Goal: Task Accomplishment & Management: Manage account settings

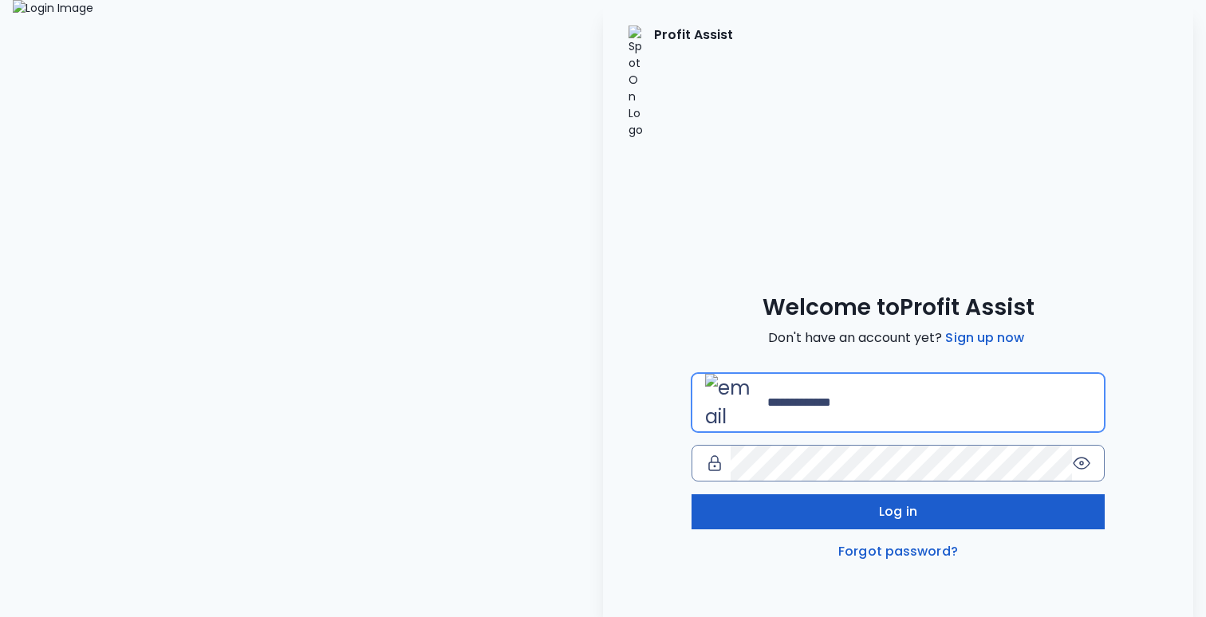
type input "**********"
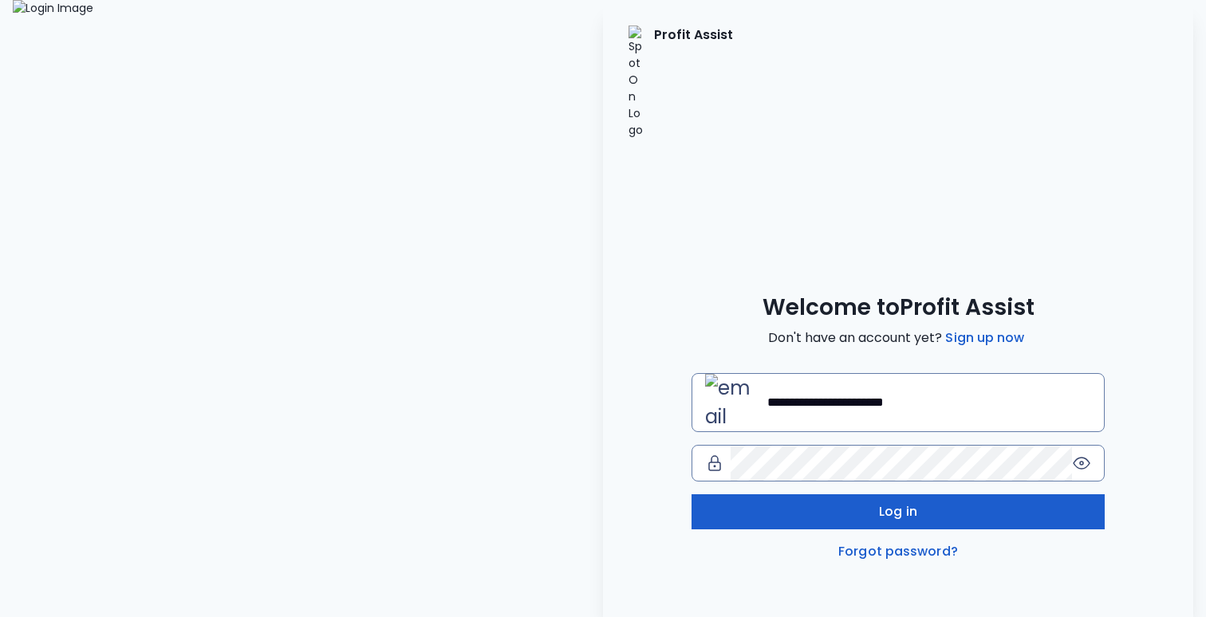
click at [922, 495] on button "Log in" at bounding box center [898, 512] width 413 height 35
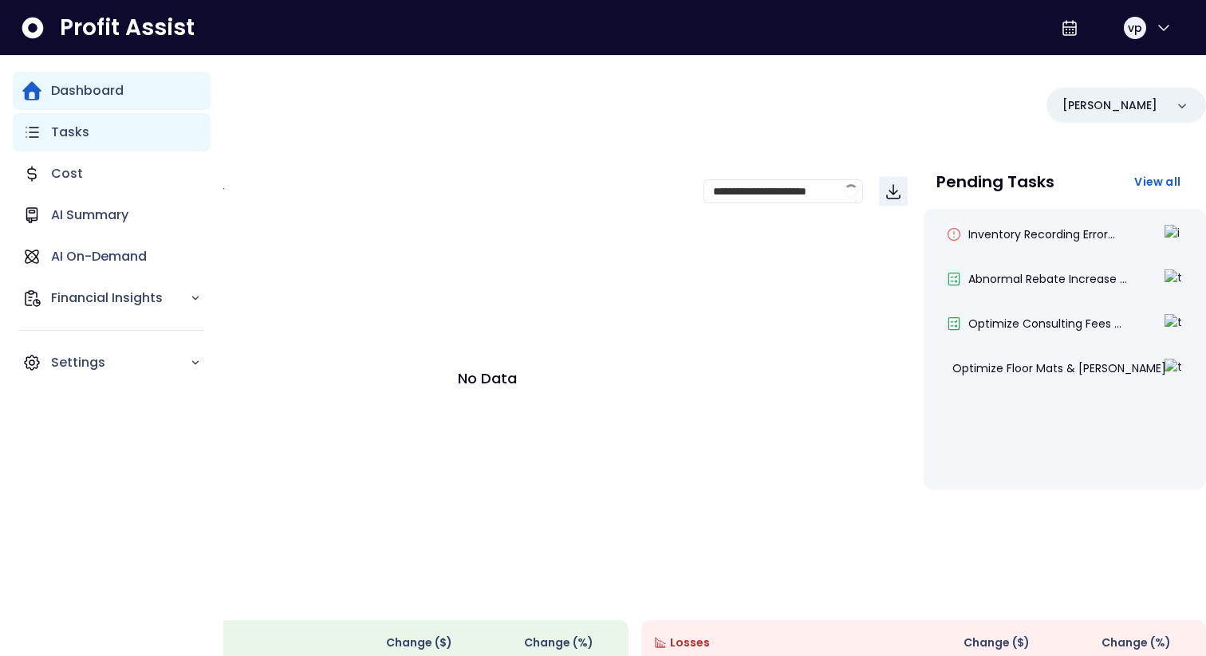
click at [88, 131] on div "Tasks" at bounding box center [112, 132] width 198 height 38
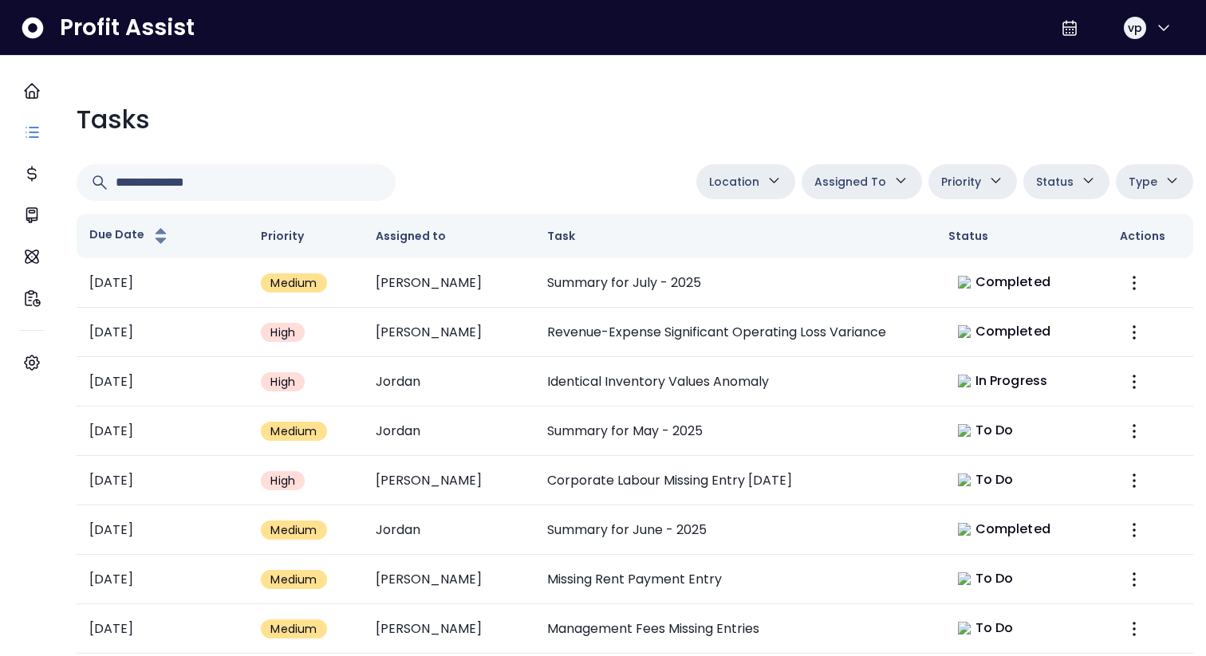
click at [846, 175] on span "Assigned To" at bounding box center [850, 181] width 72 height 19
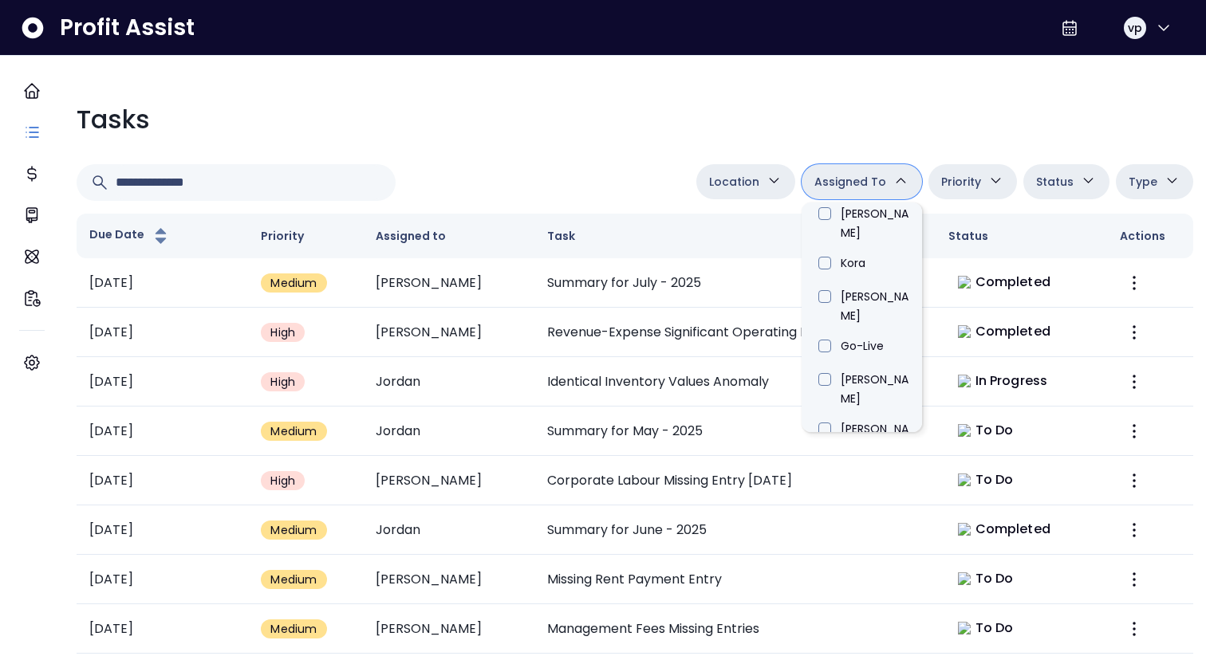
scroll to position [909, 0]
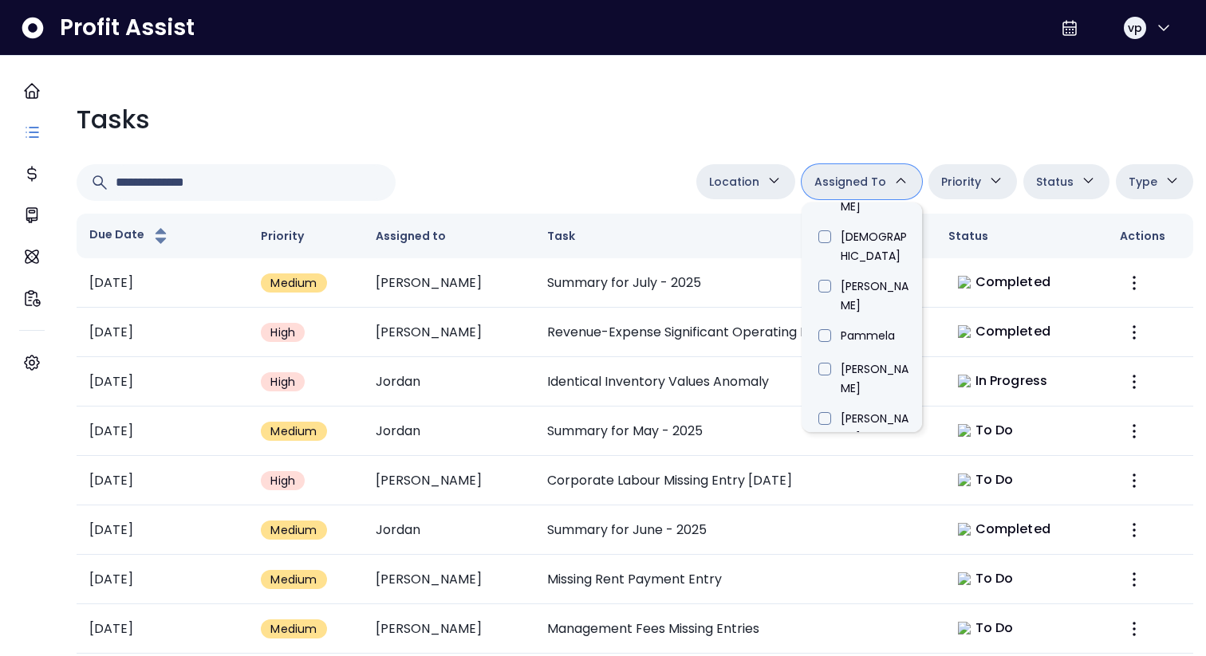
type input "*****"
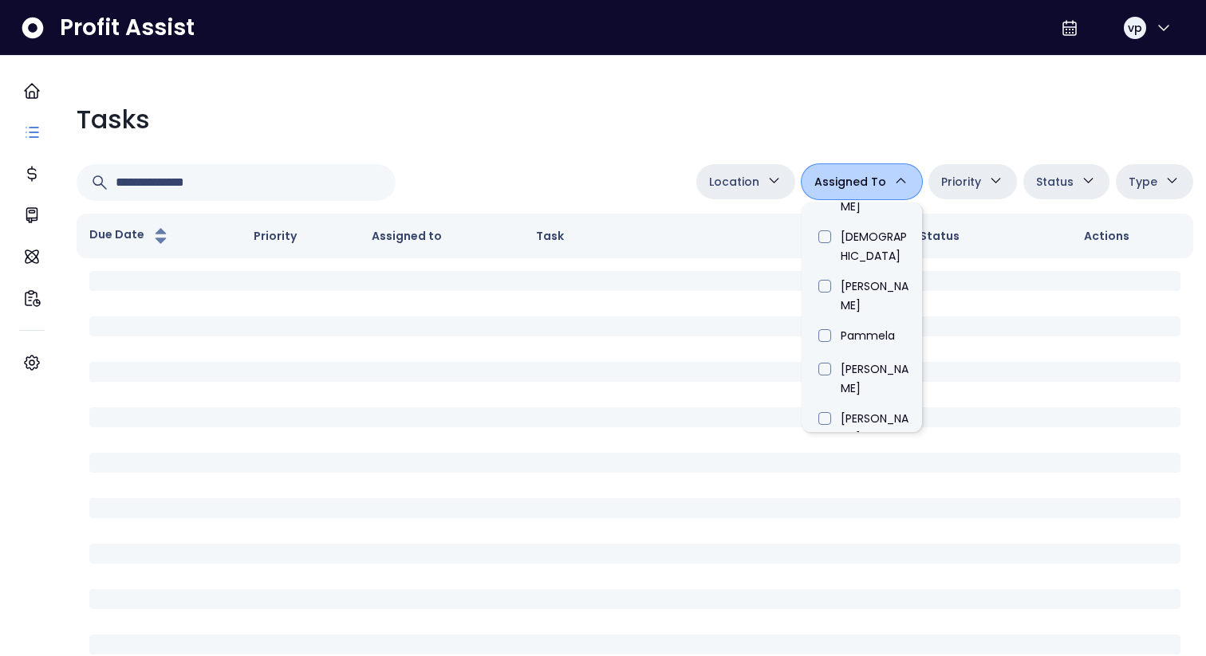
click at [575, 178] on div at bounding box center [383, 182] width 613 height 37
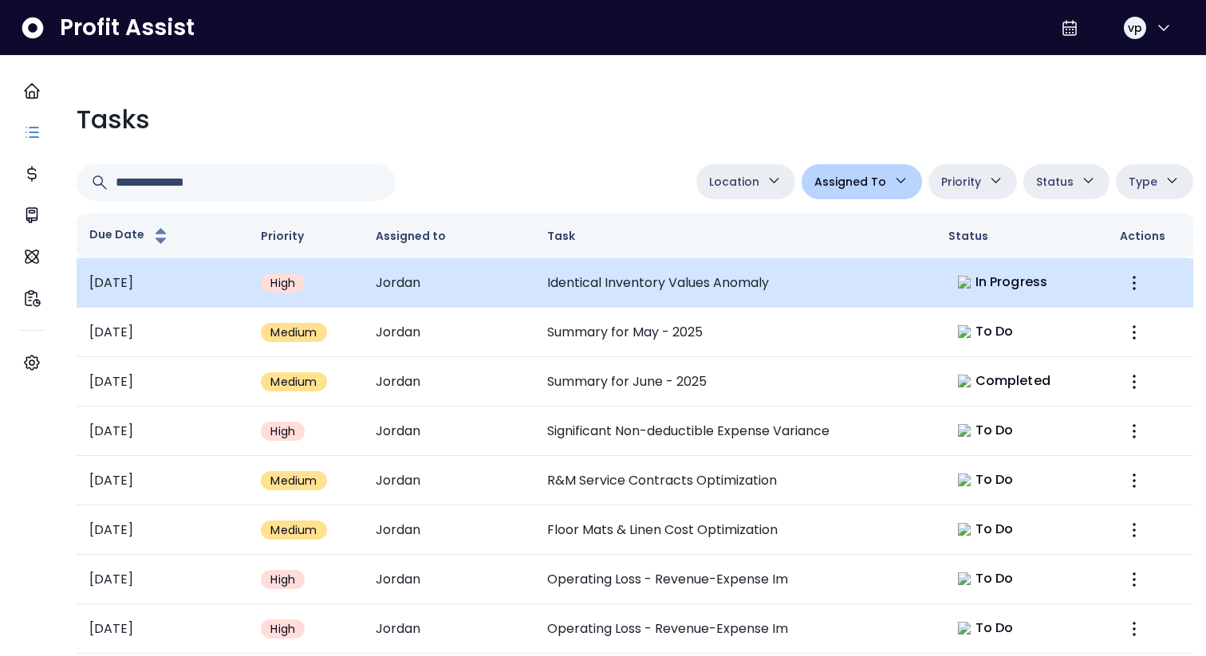
click at [810, 283] on td "Identical Inventory Values Anomaly" at bounding box center [734, 282] width 401 height 49
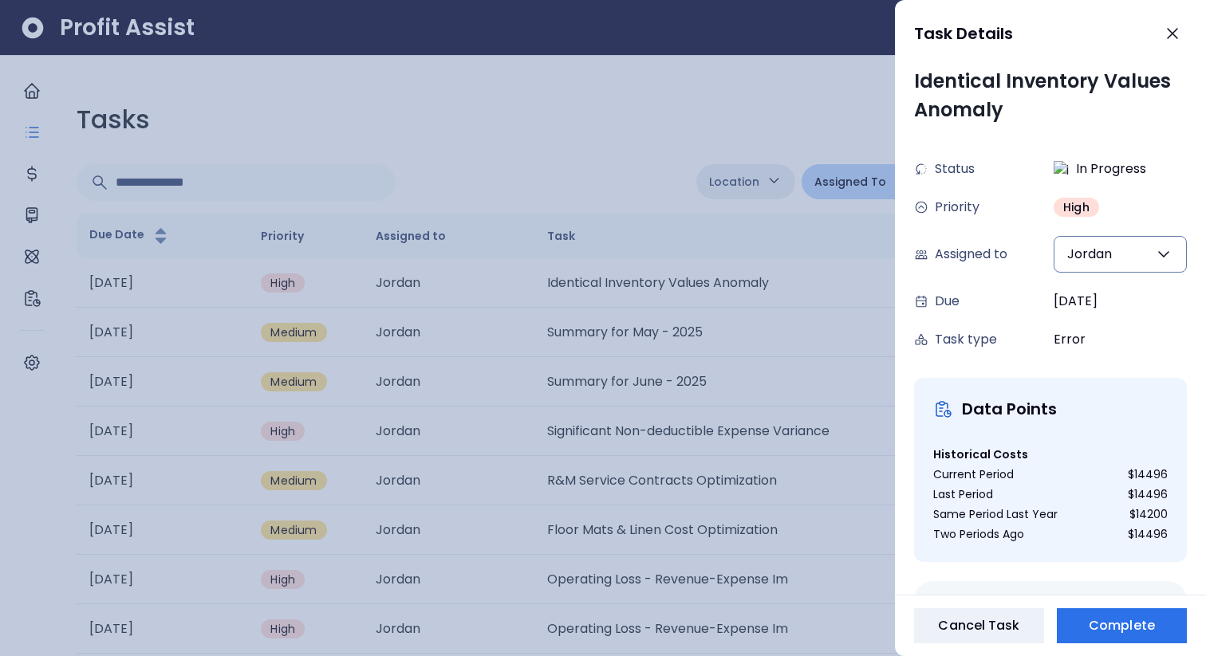
click at [833, 108] on div at bounding box center [603, 328] width 1206 height 656
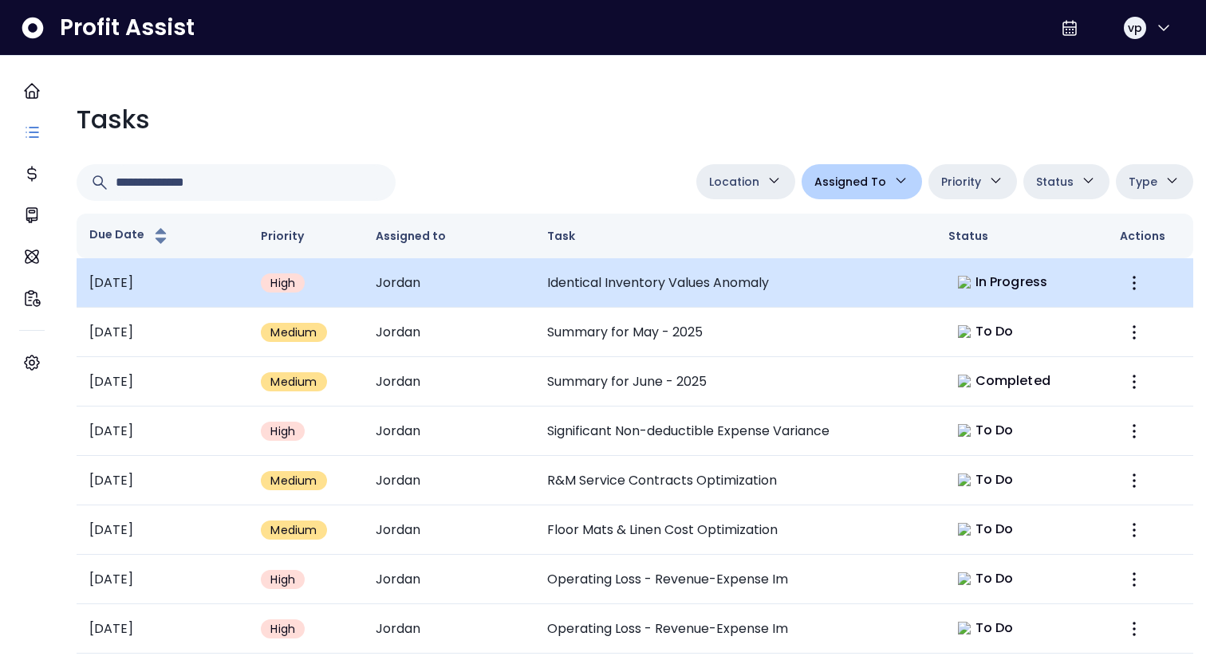
click at [899, 268] on td "Identical Inventory Values Anomaly" at bounding box center [734, 282] width 401 height 49
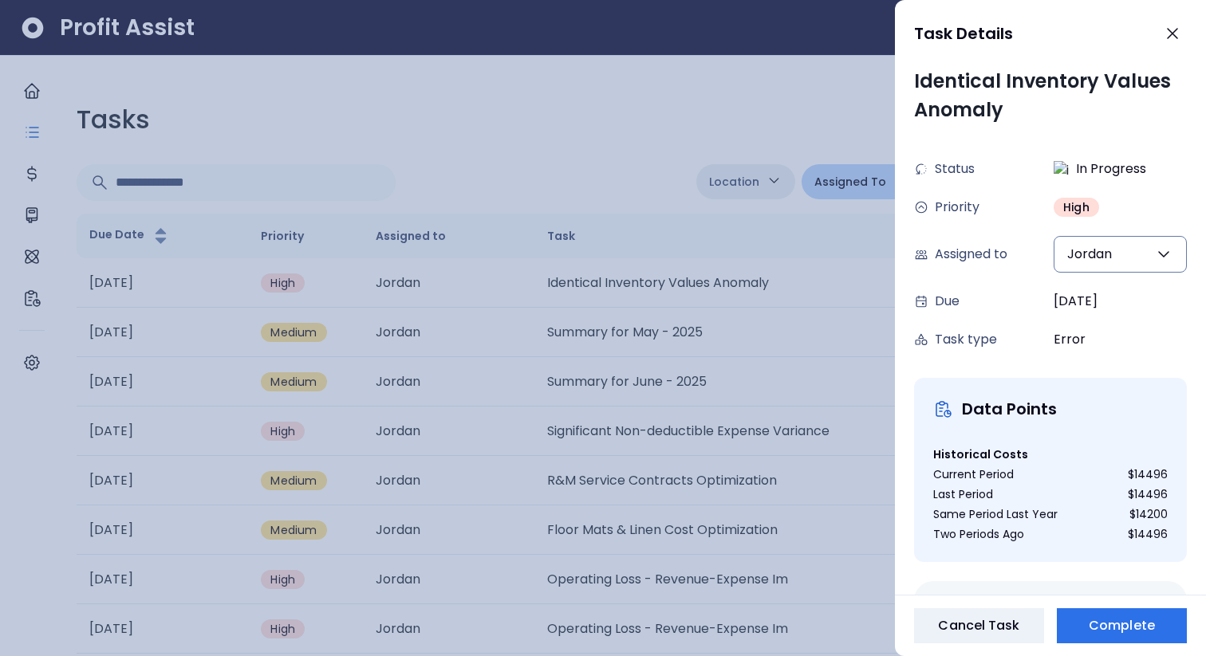
scroll to position [205, 0]
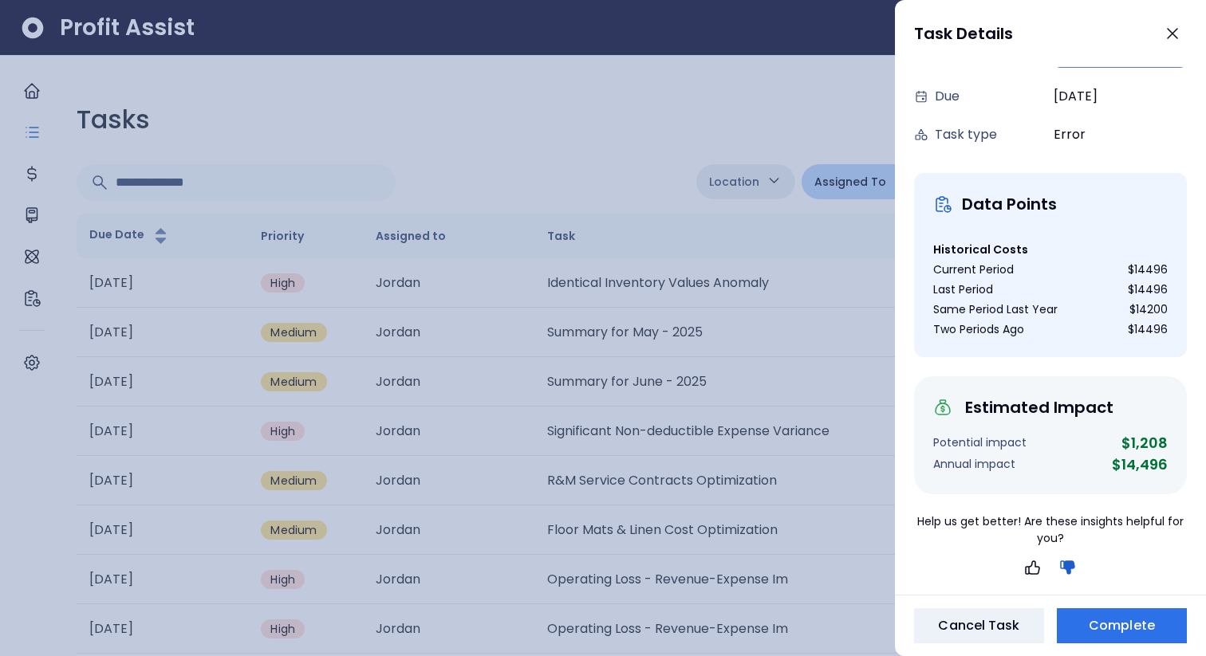
click at [680, 436] on div at bounding box center [603, 328] width 1206 height 656
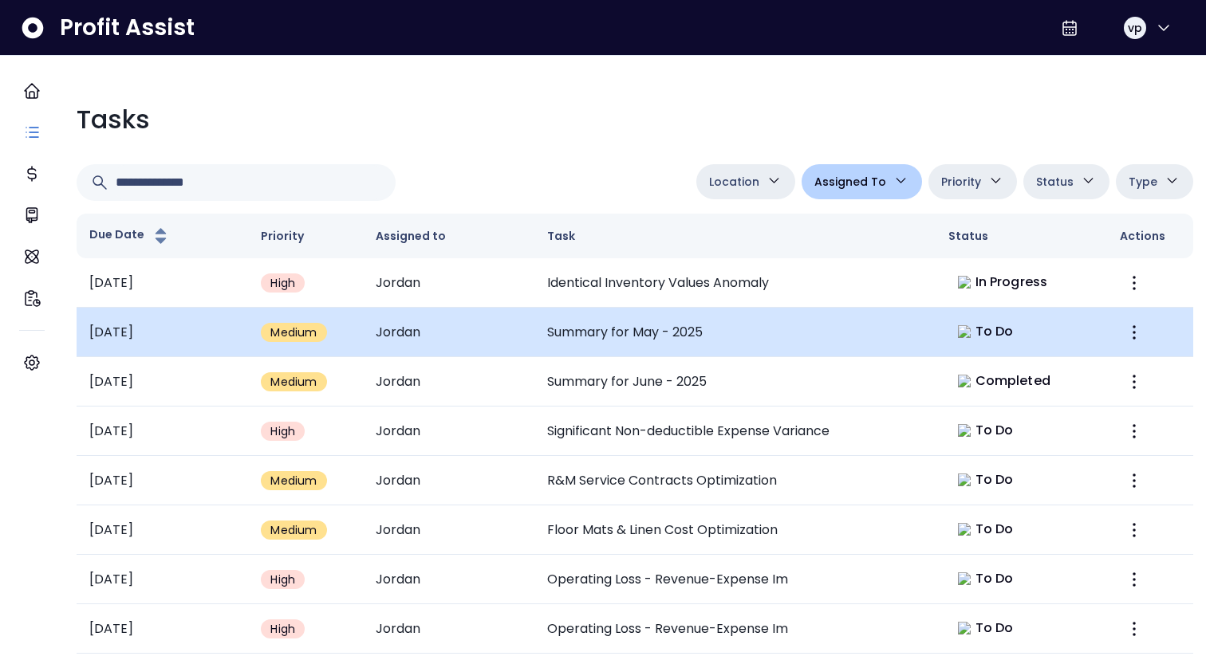
click at [806, 328] on td "Summary for May - 2025" at bounding box center [734, 332] width 401 height 49
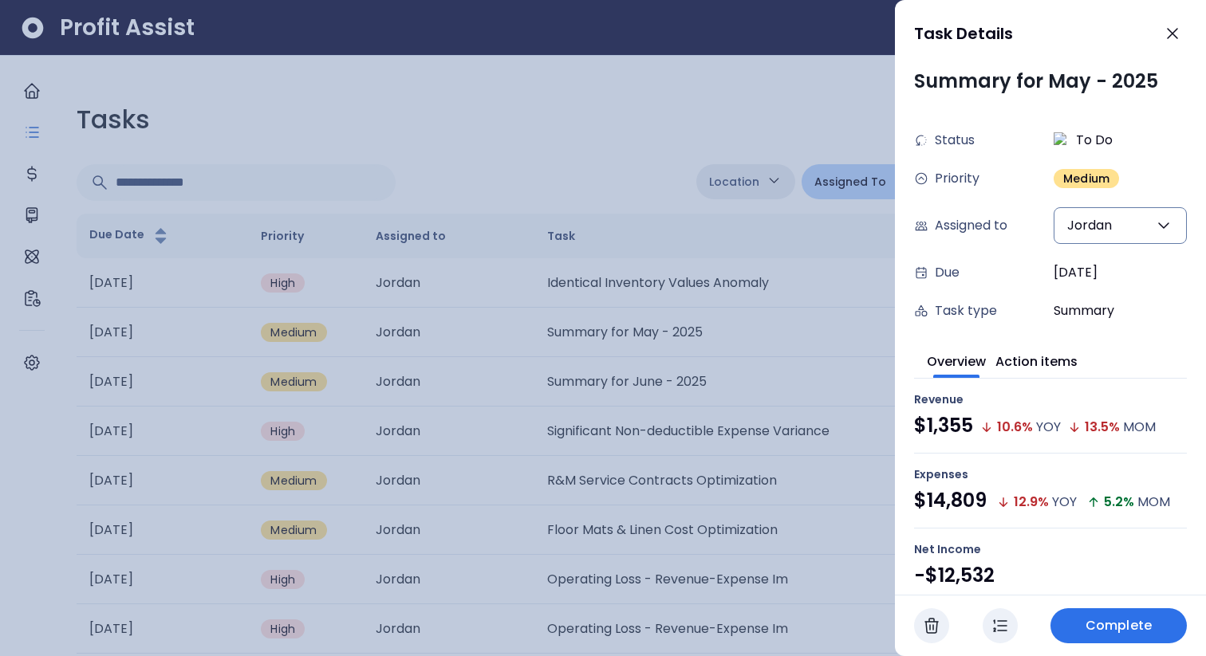
click at [1046, 379] on div "Revenue $1,355 10.6 % YOY 13.5 % MOM" at bounding box center [1050, 416] width 273 height 75
click at [1045, 370] on button "Action items" at bounding box center [1037, 360] width 82 height 35
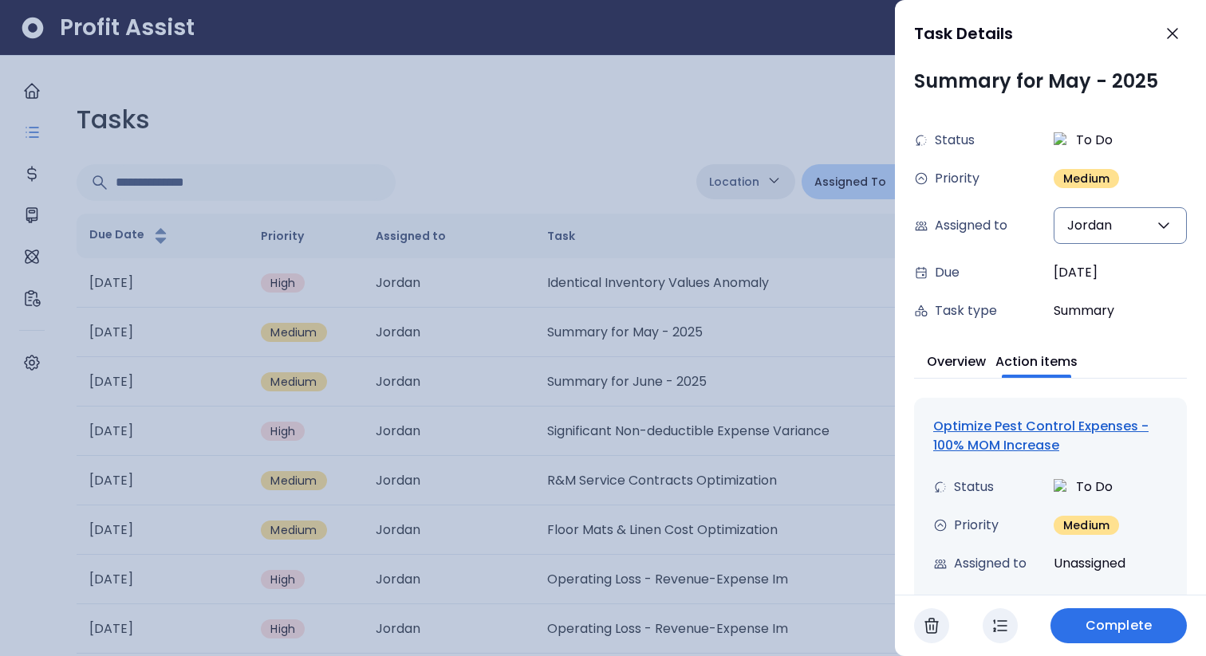
click at [1021, 441] on div "Optimize Pest Control Expenses - 100% MOM Increase" at bounding box center [1050, 436] width 235 height 38
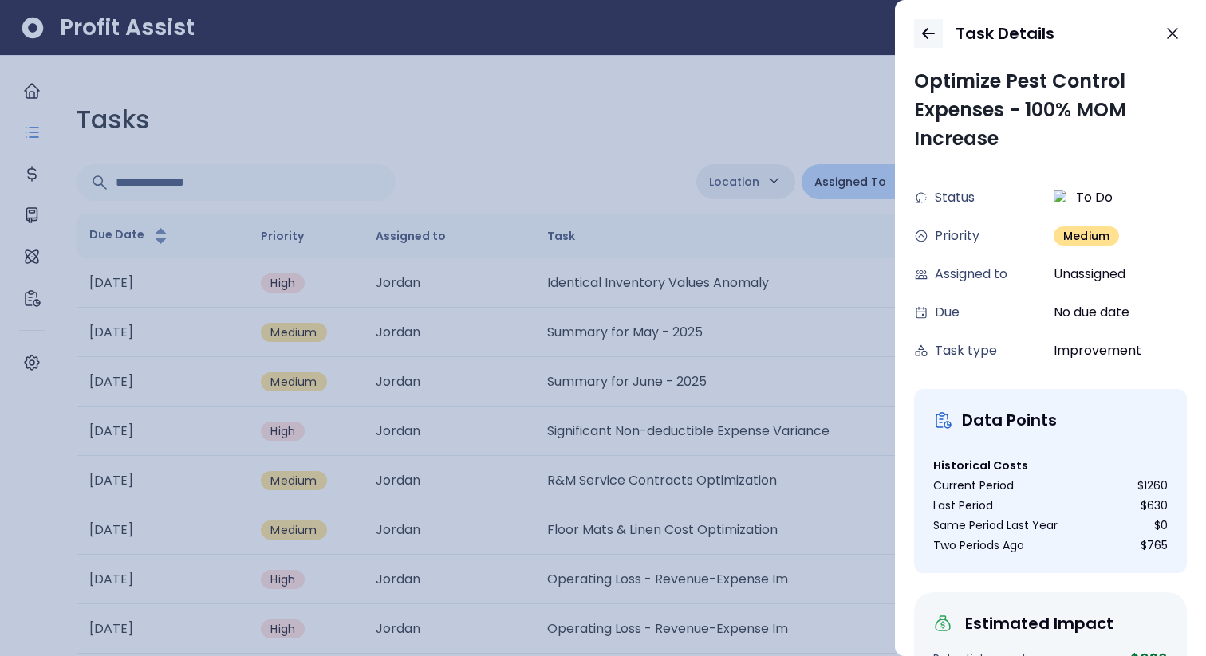
click at [926, 33] on icon "button" at bounding box center [928, 34] width 11 height 10
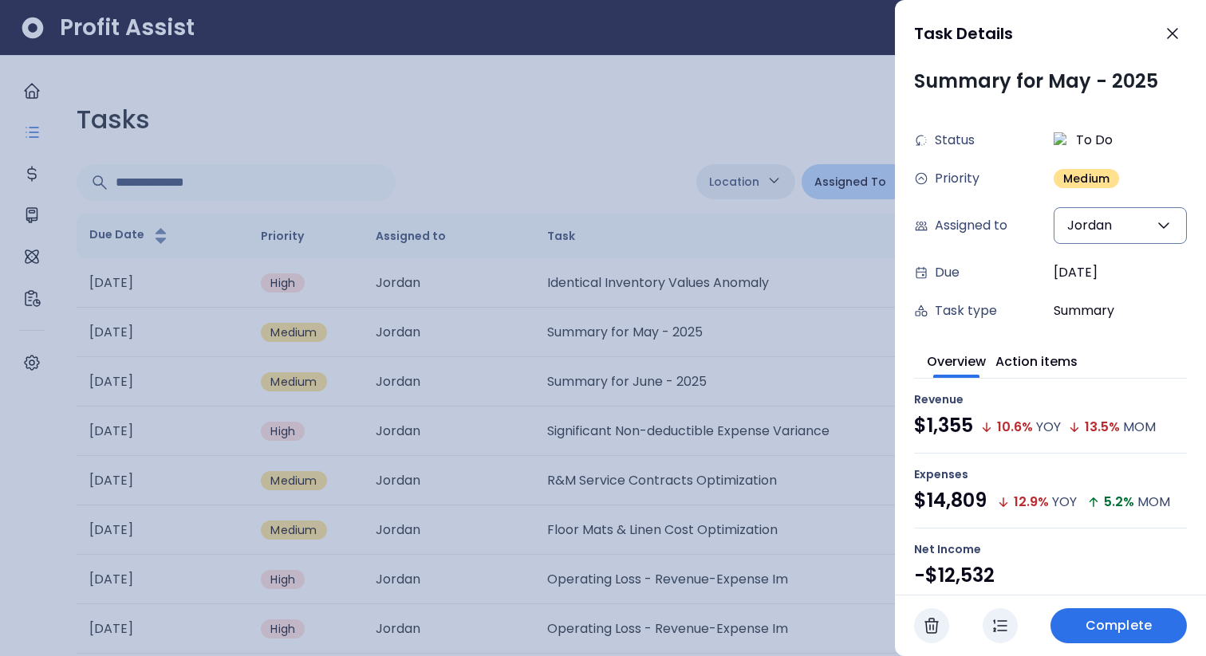
scroll to position [56, 0]
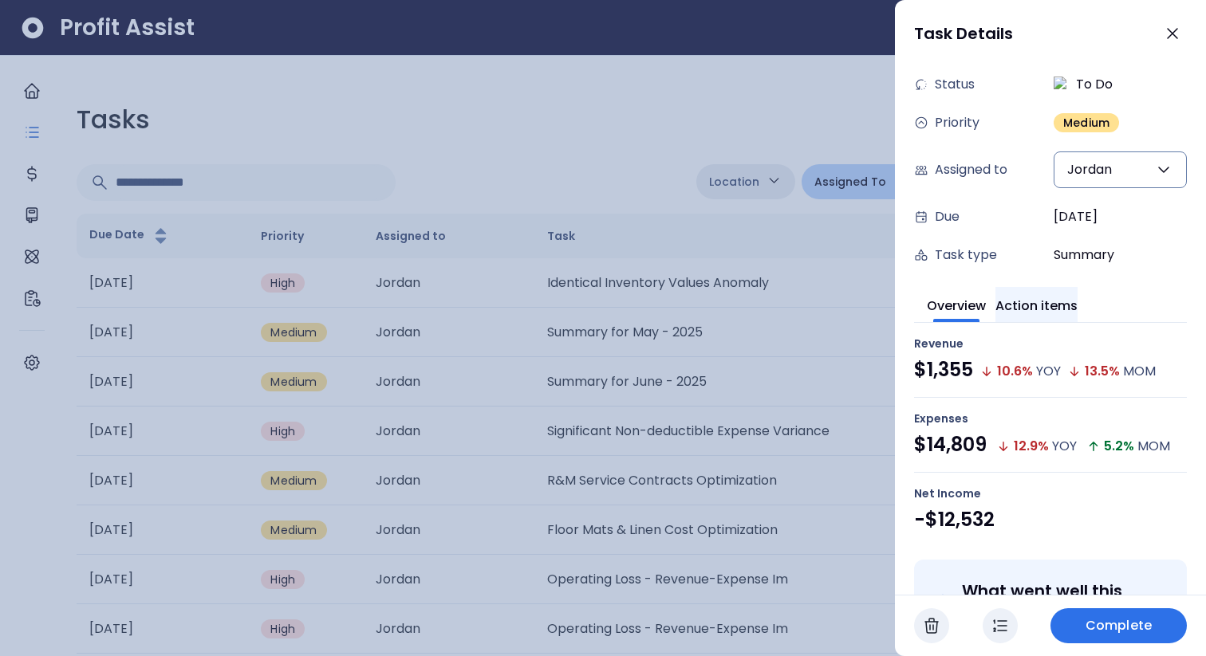
click at [1039, 301] on button "Action items" at bounding box center [1037, 304] width 82 height 35
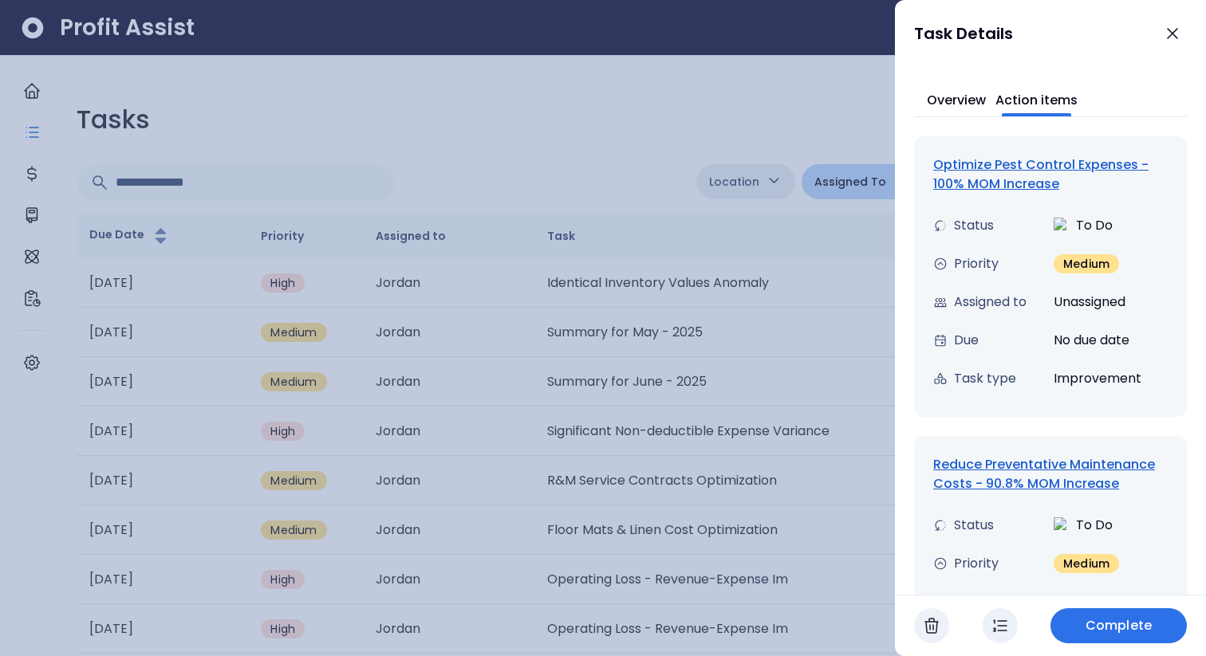
scroll to position [276, 0]
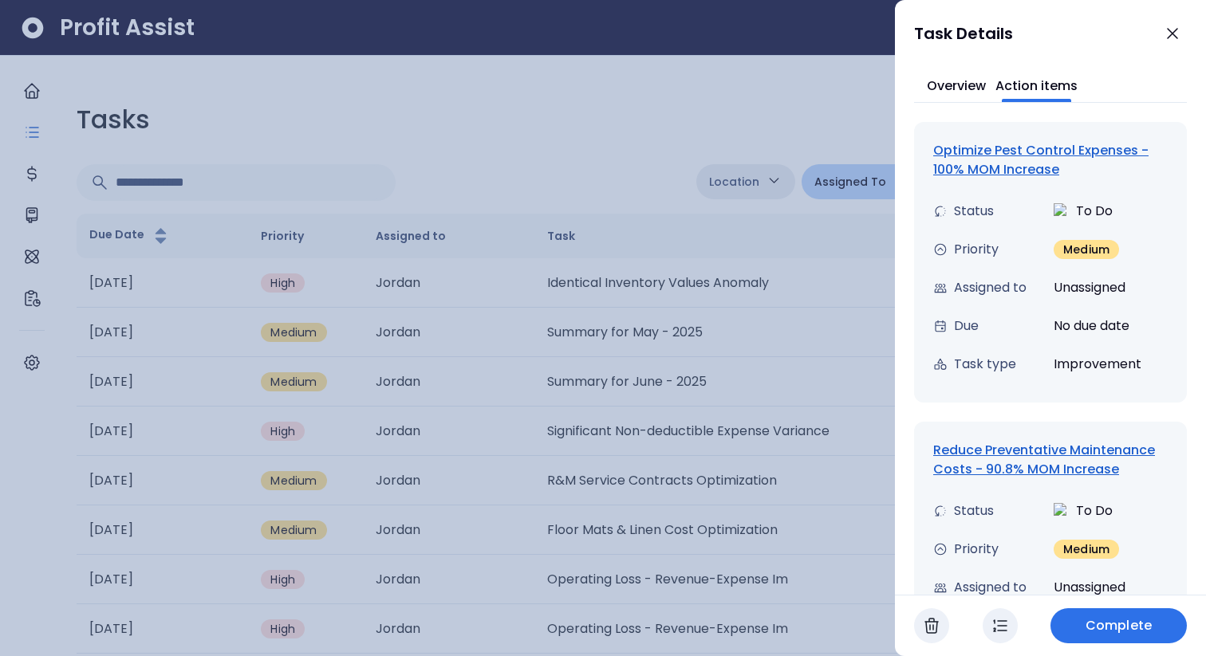
click at [1033, 474] on div "Reduce Preventative Maintenance Costs - 90.8% MOM Increase" at bounding box center [1050, 460] width 235 height 38
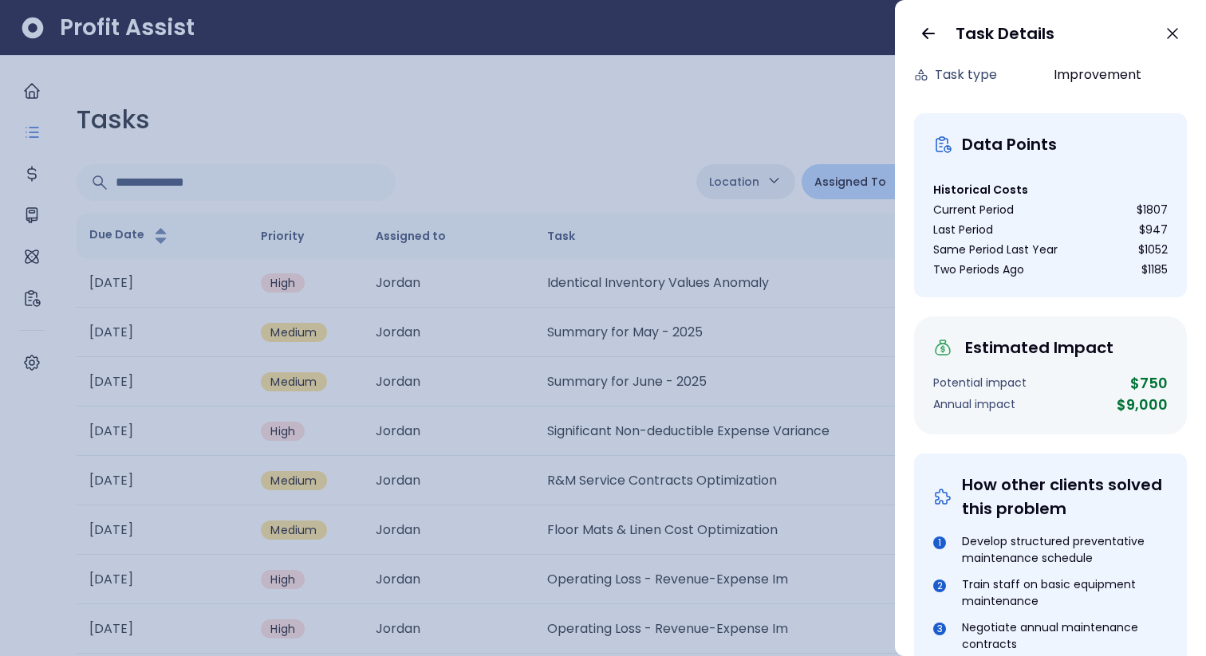
scroll to position [0, 0]
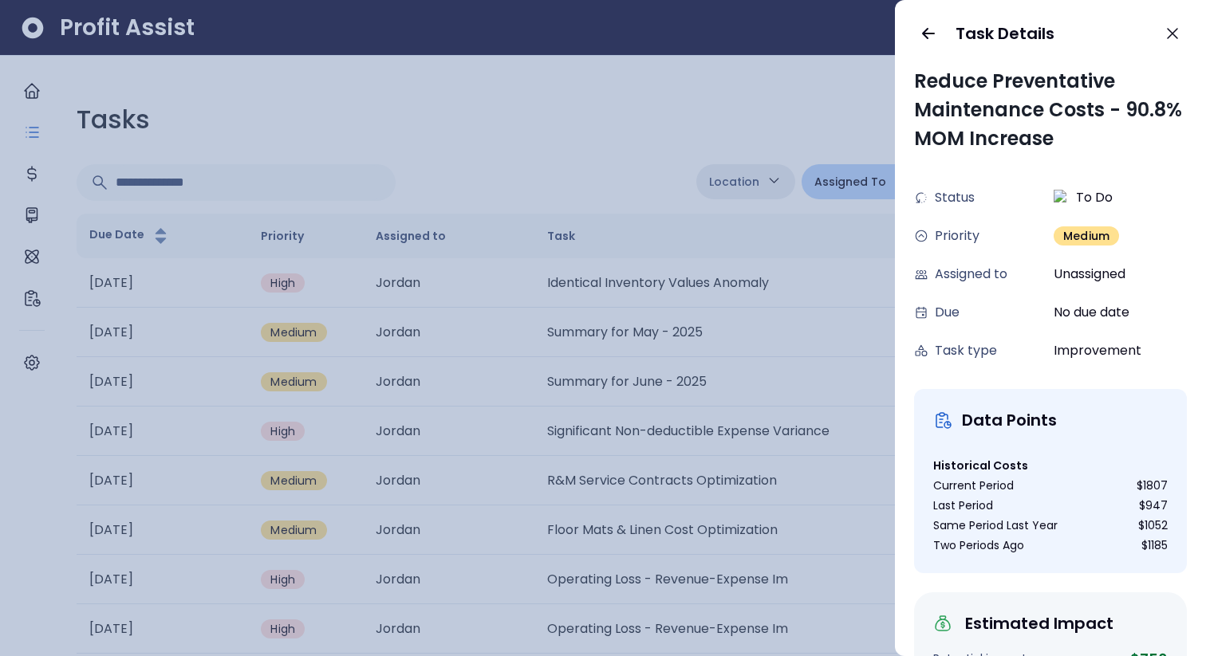
click at [1074, 275] on span "Unassigned" at bounding box center [1090, 274] width 72 height 19
click at [918, 34] on button "button" at bounding box center [928, 33] width 29 height 29
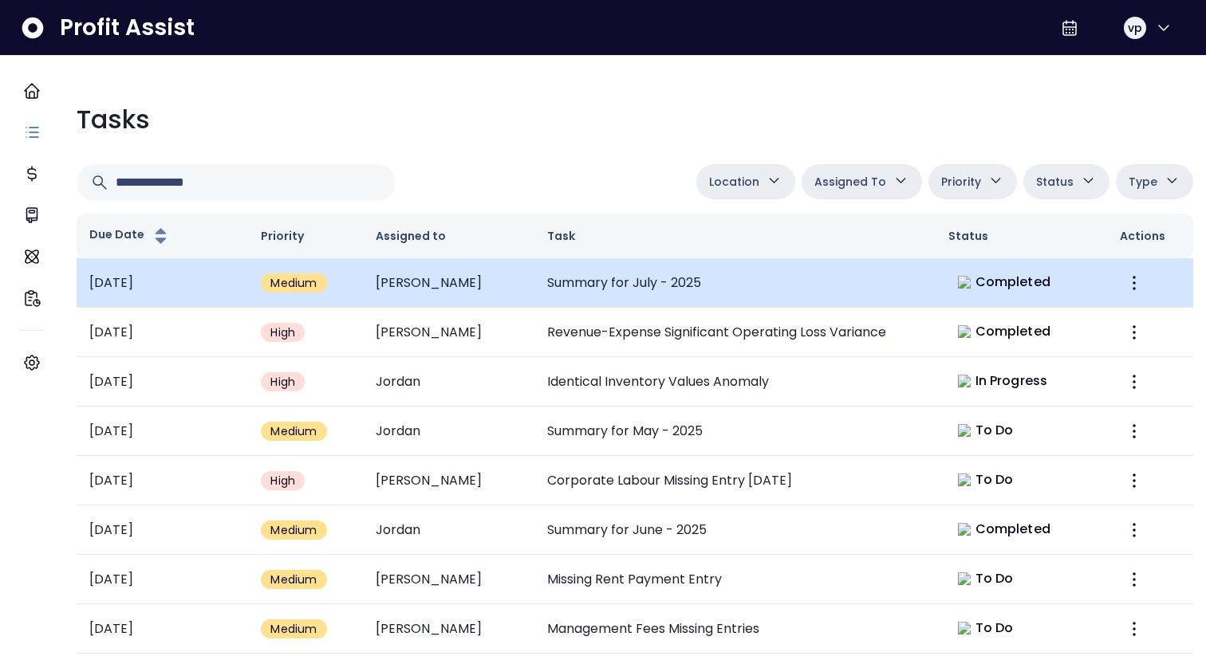
click at [673, 303] on td "Summary for July - 2025" at bounding box center [734, 282] width 401 height 49
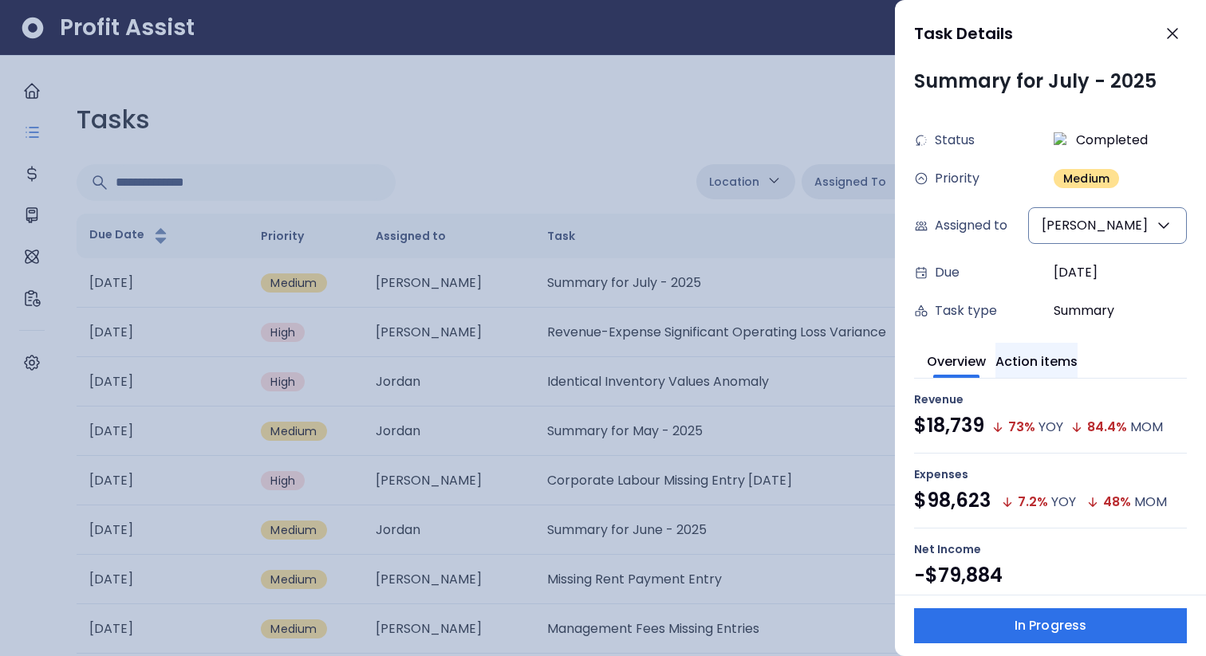
click at [1068, 354] on button "Action items" at bounding box center [1037, 360] width 82 height 35
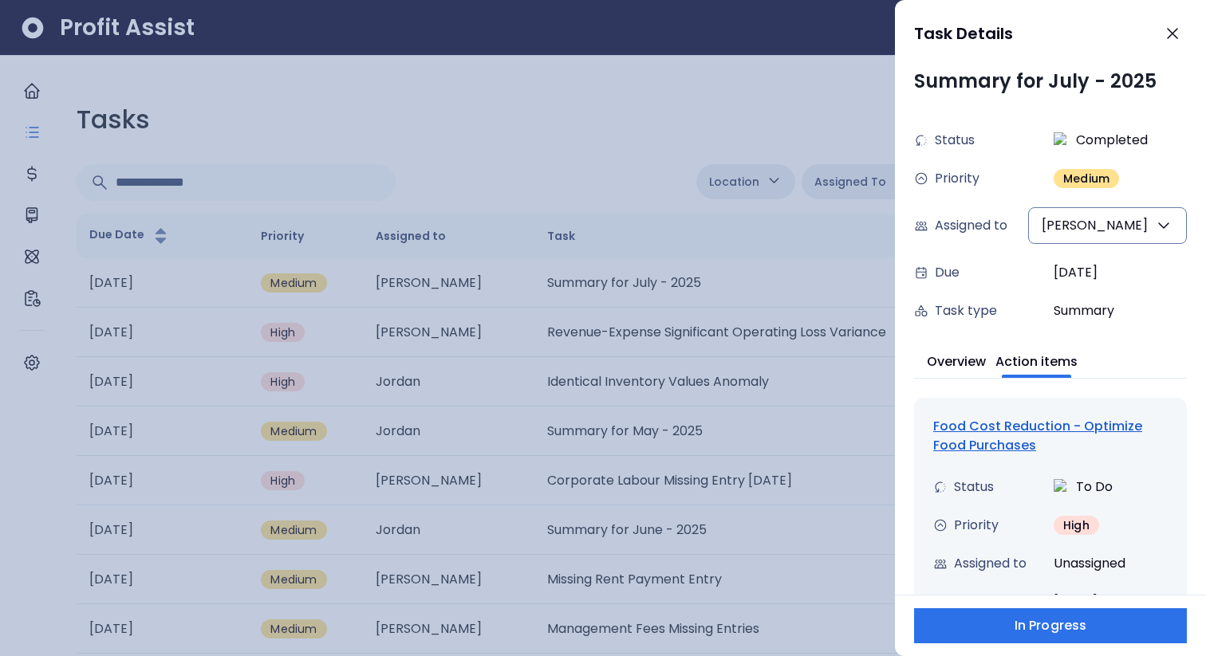
click at [1027, 432] on div "Food Cost Reduction - Optimize Food Purchases" at bounding box center [1050, 436] width 235 height 38
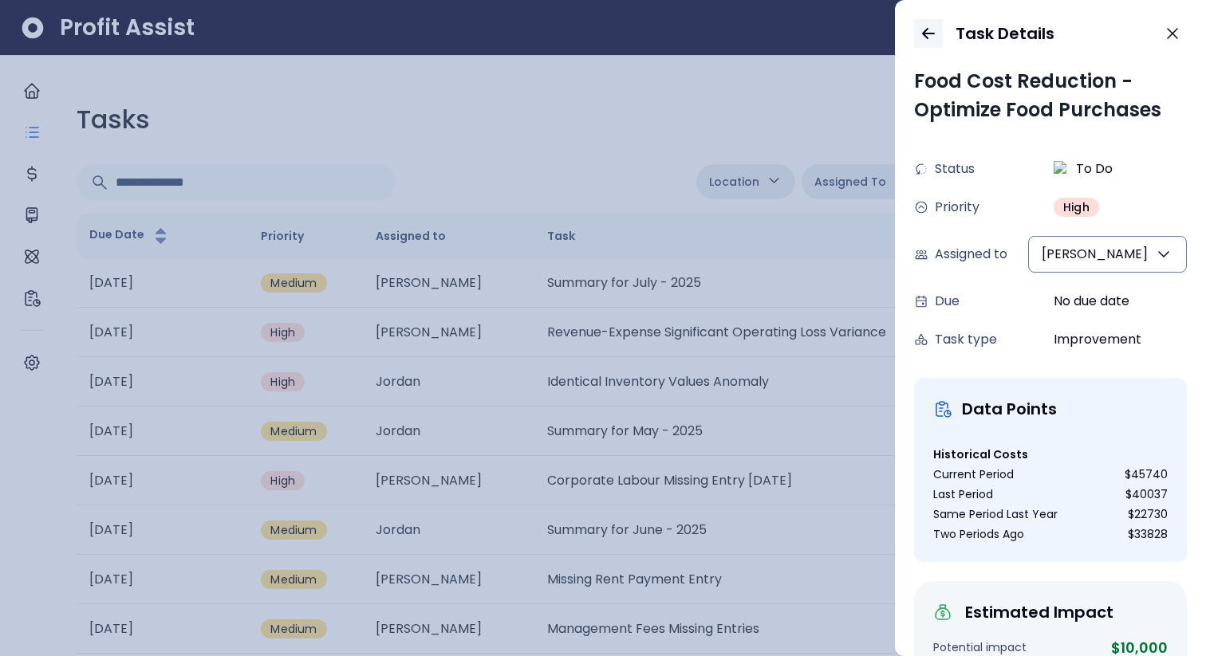
click at [921, 38] on icon "button" at bounding box center [928, 33] width 19 height 19
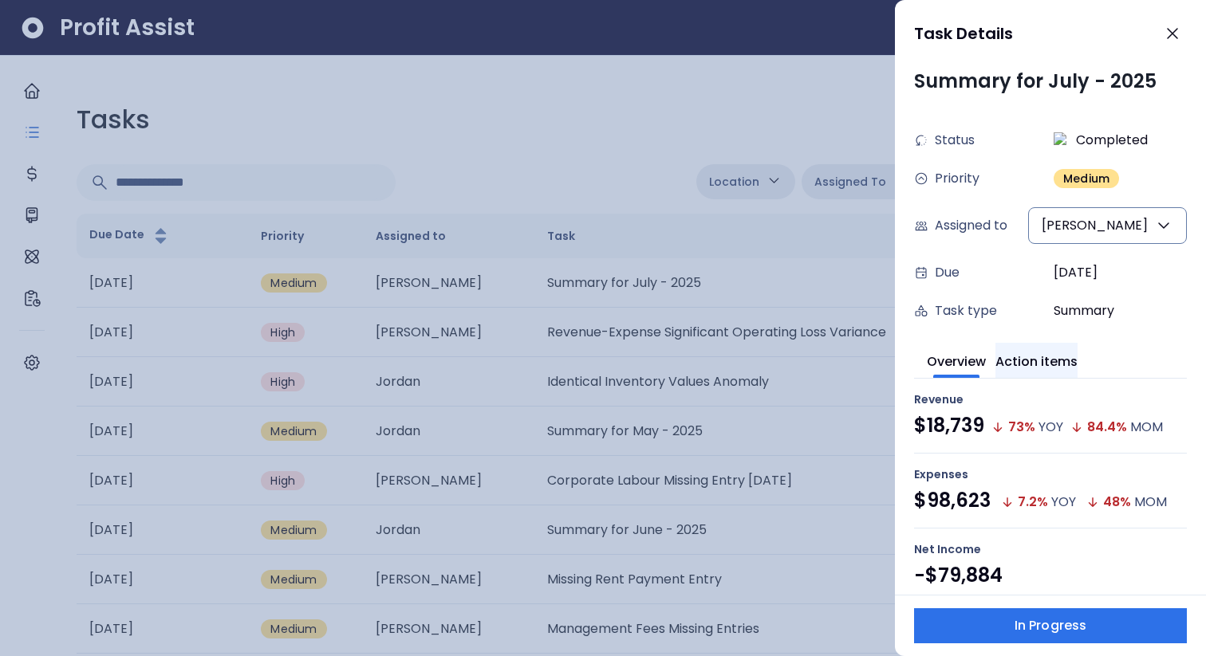
click at [1051, 354] on button "Action items" at bounding box center [1037, 360] width 82 height 35
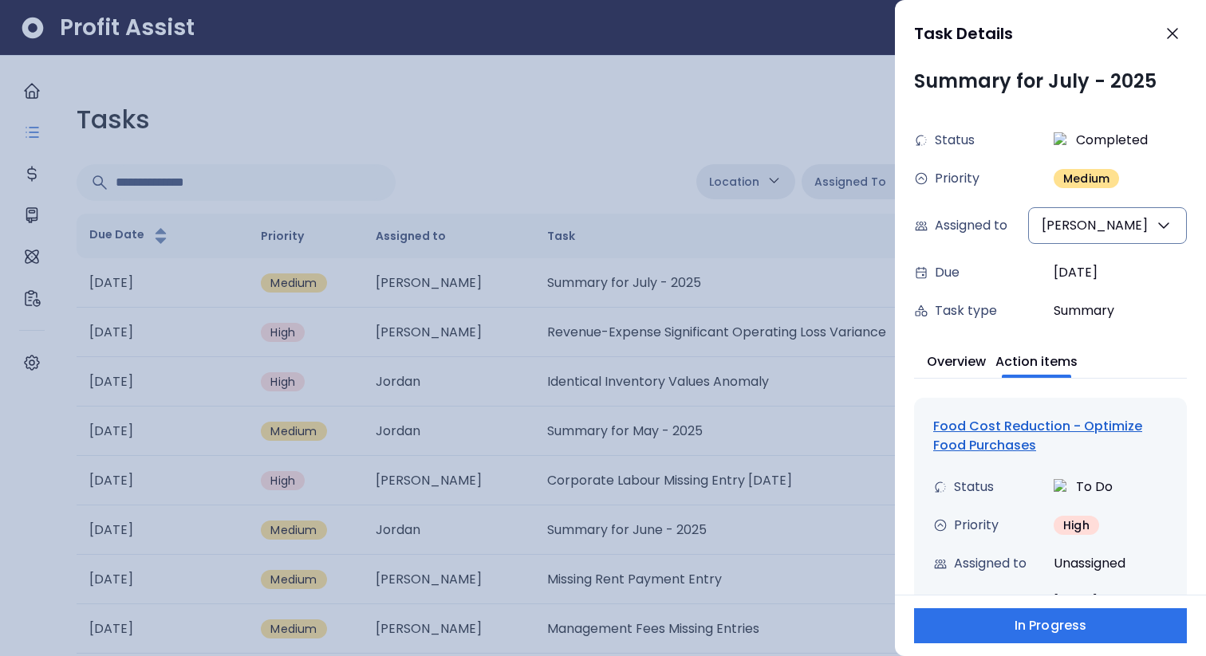
click at [1023, 437] on div "Food Cost Reduction - Optimize Food Purchases" at bounding box center [1050, 436] width 235 height 38
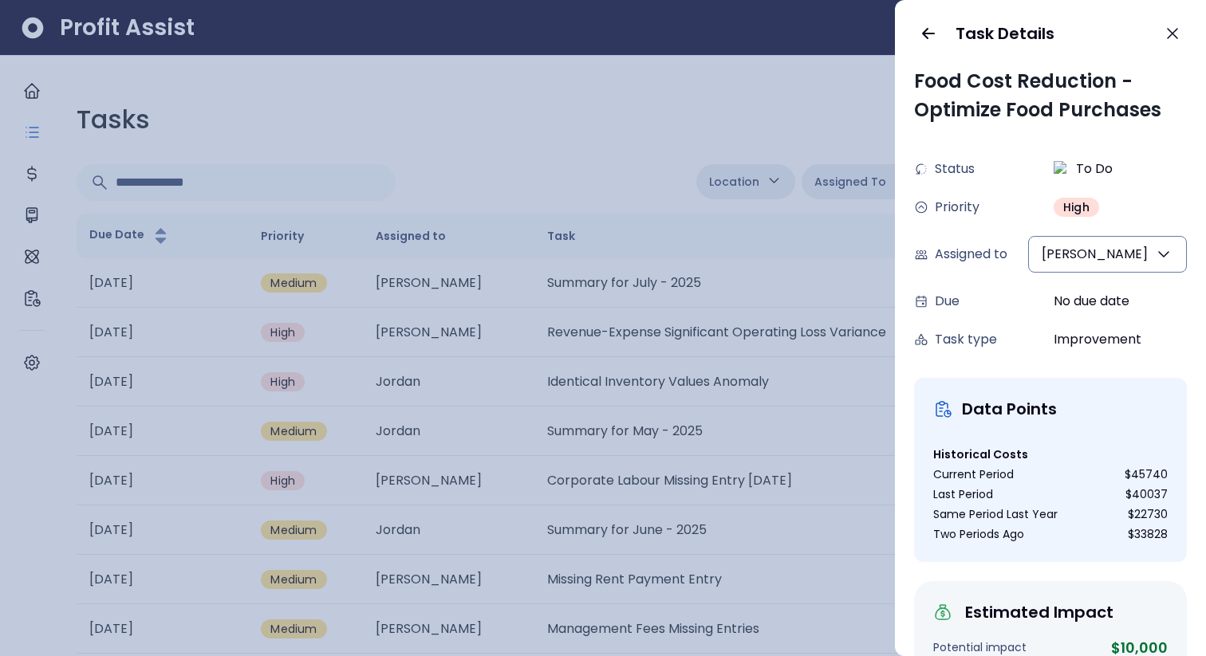
click at [801, 143] on div at bounding box center [603, 328] width 1206 height 656
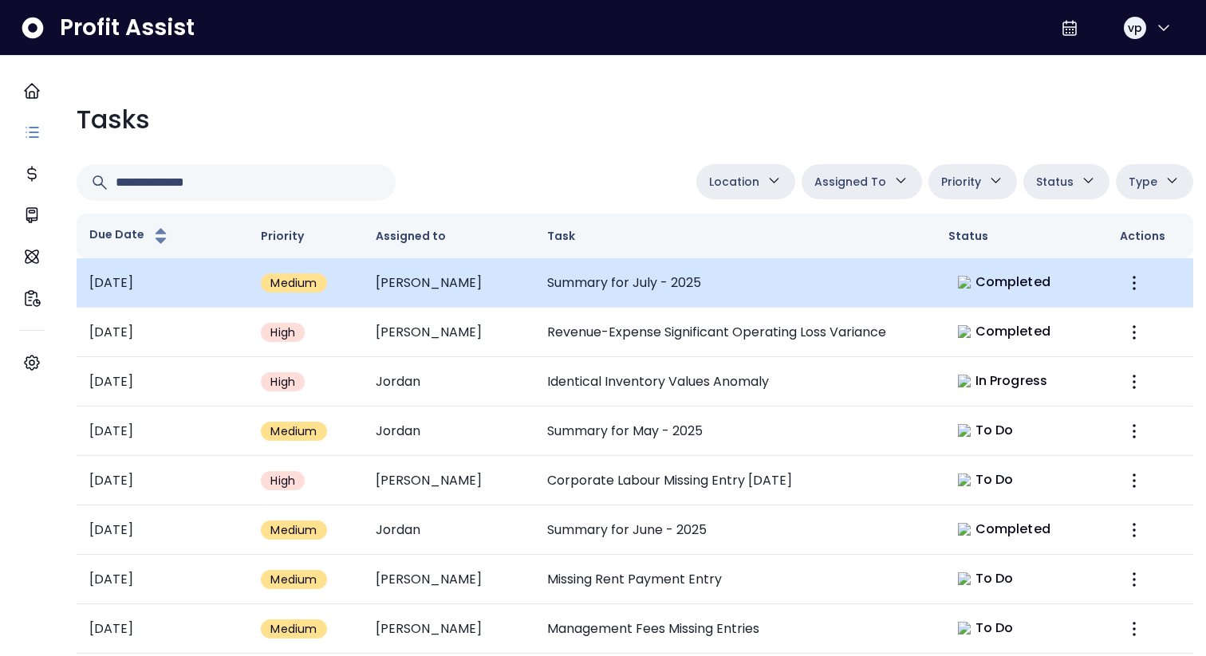
click at [784, 271] on td "Summary for July - 2025" at bounding box center [734, 282] width 401 height 49
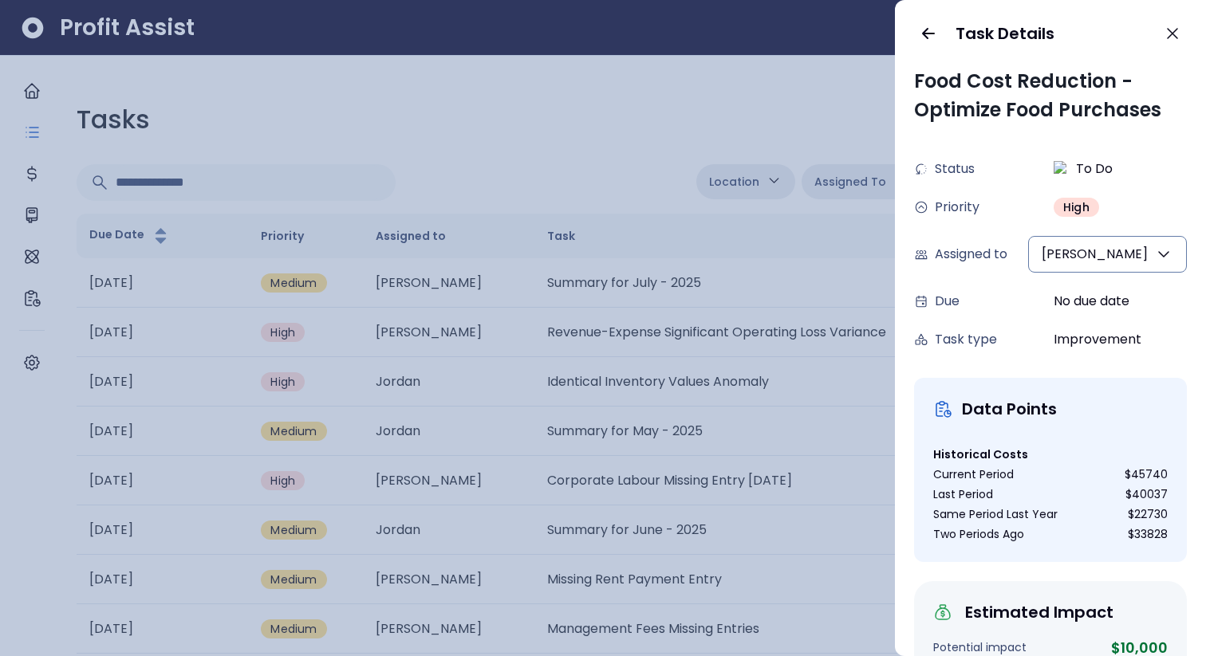
click at [749, 367] on div at bounding box center [603, 328] width 1206 height 656
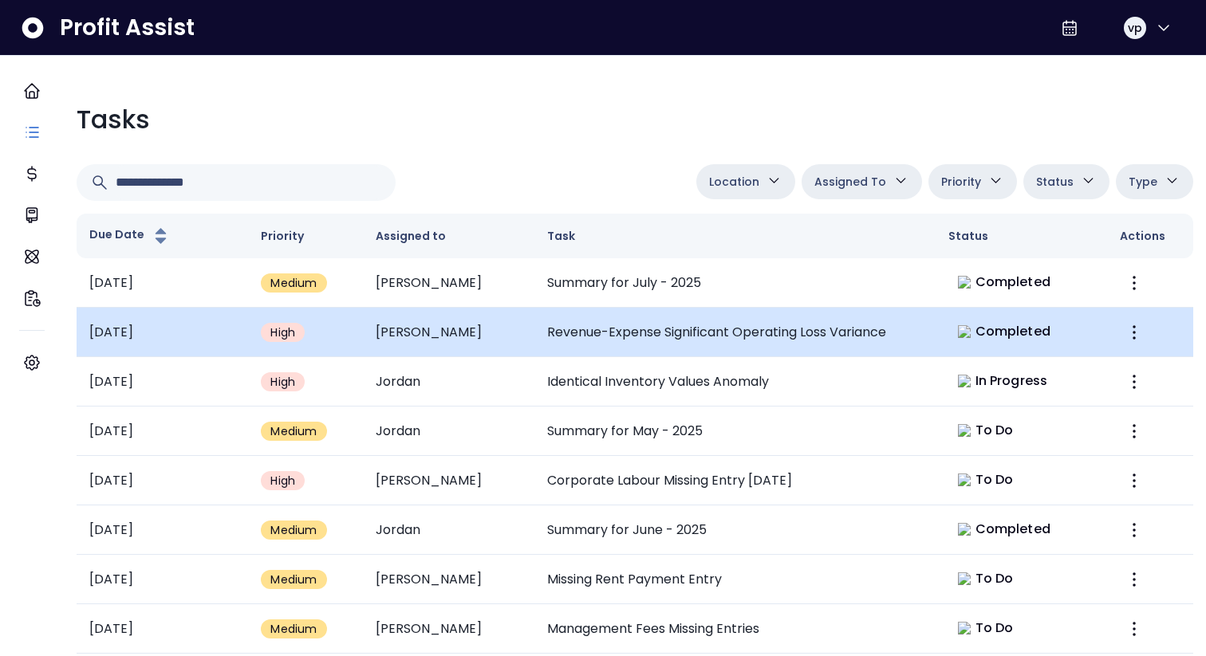
click at [681, 336] on td "Revenue-Expense Significant Operating Loss Variance" at bounding box center [734, 332] width 401 height 49
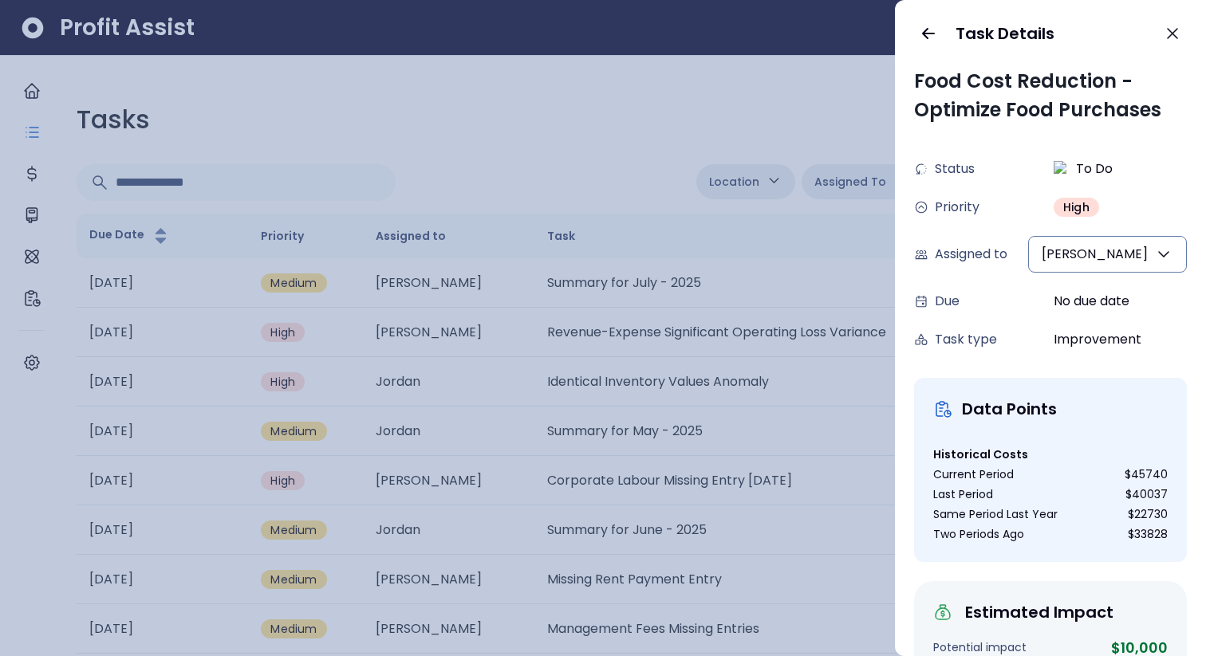
click at [763, 382] on div at bounding box center [603, 328] width 1206 height 656
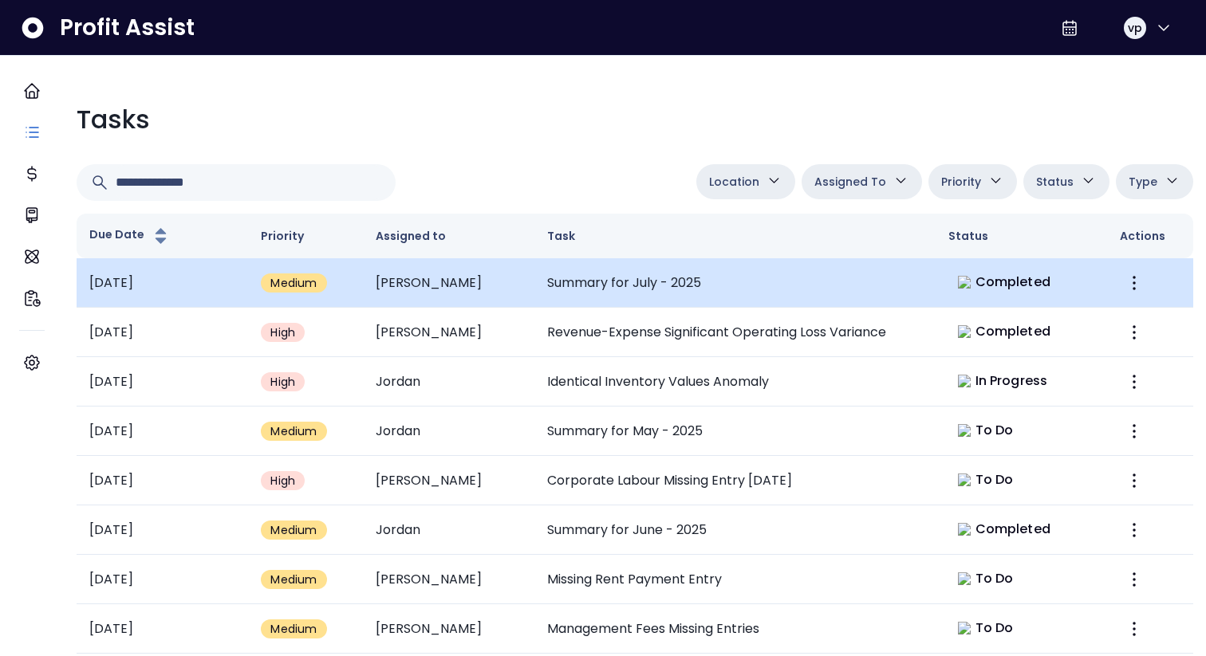
click at [688, 302] on td "Summary for July - 2025" at bounding box center [734, 282] width 401 height 49
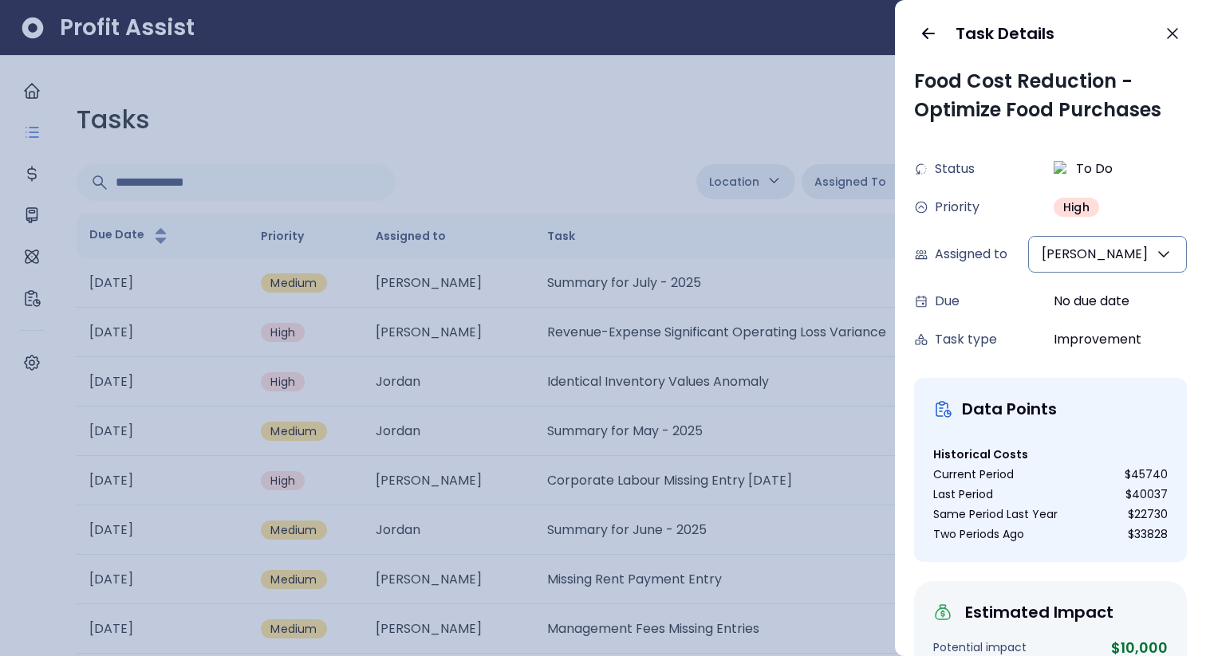
click at [751, 507] on div at bounding box center [603, 328] width 1206 height 656
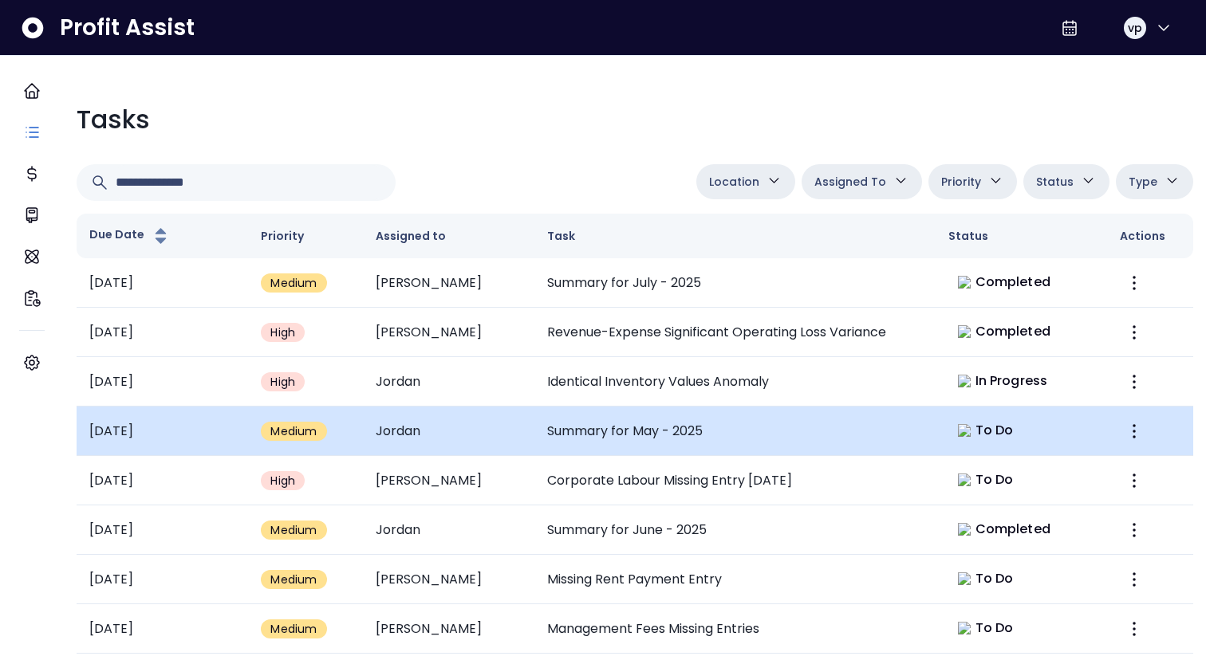
click at [680, 447] on td "Summary for May - 2025" at bounding box center [734, 431] width 401 height 49
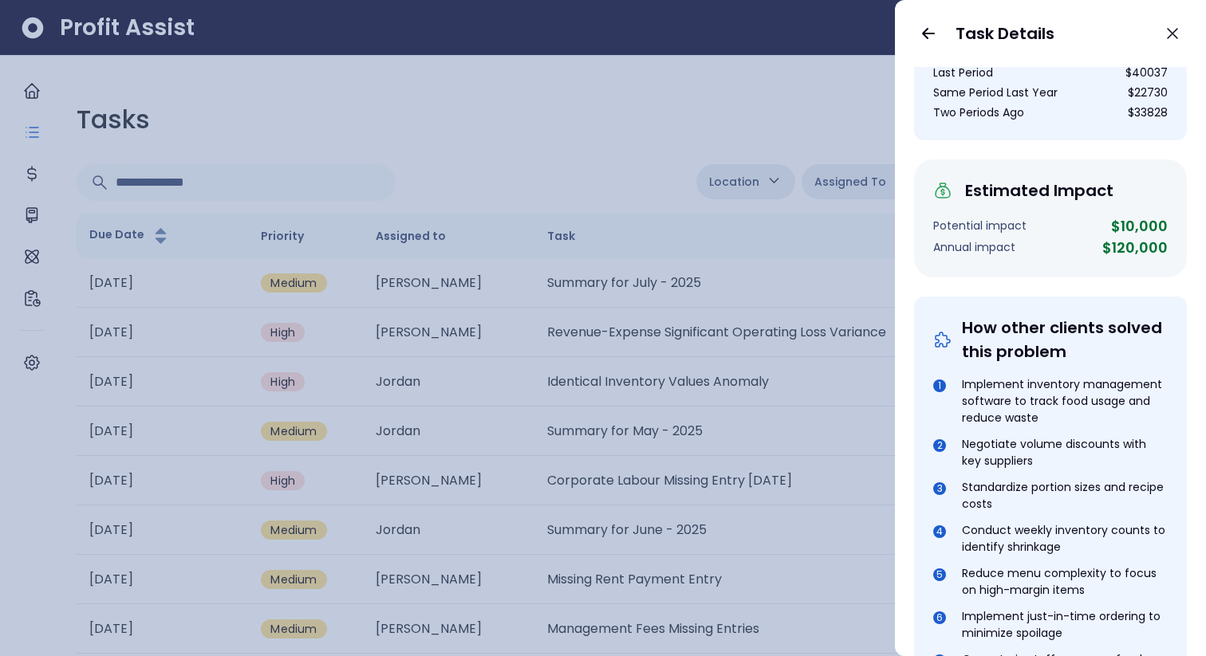
scroll to position [267, 0]
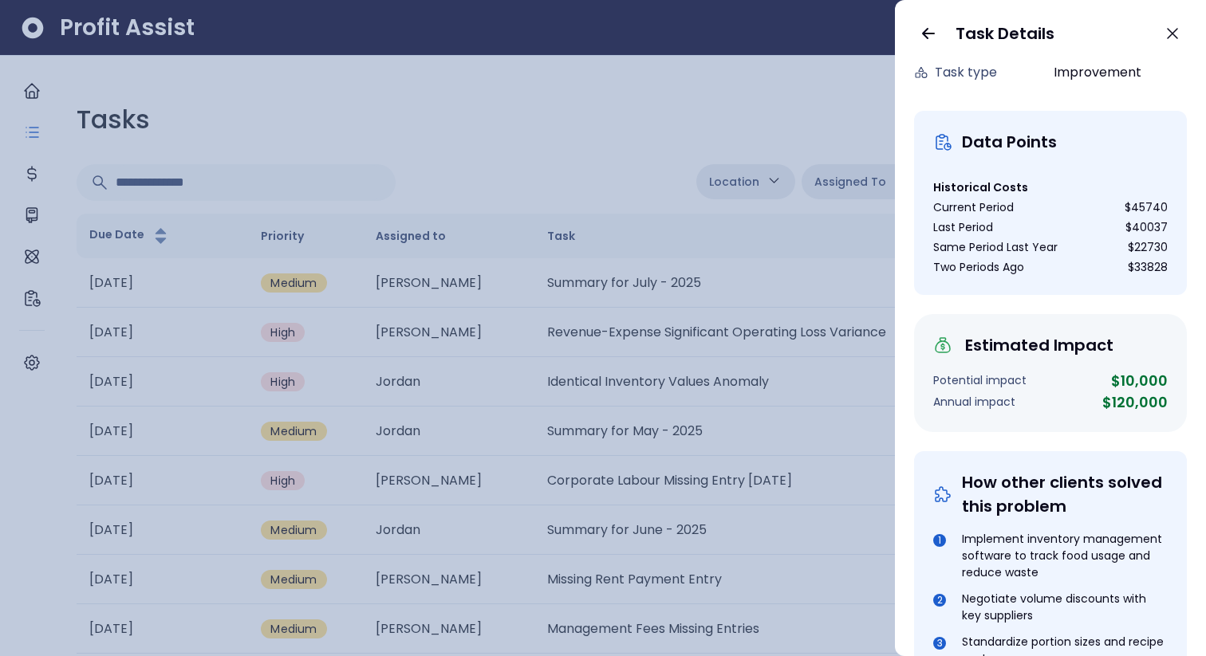
click at [705, 432] on div at bounding box center [603, 328] width 1206 height 656
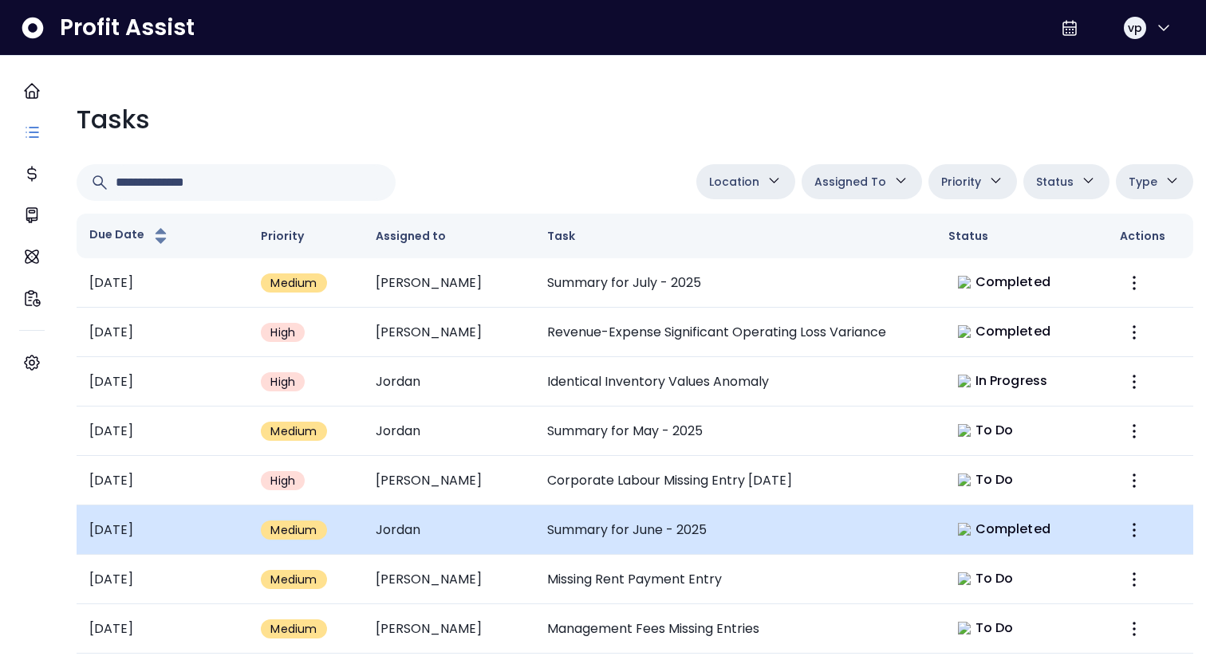
click at [653, 548] on td "Summary for June - 2025" at bounding box center [734, 530] width 401 height 49
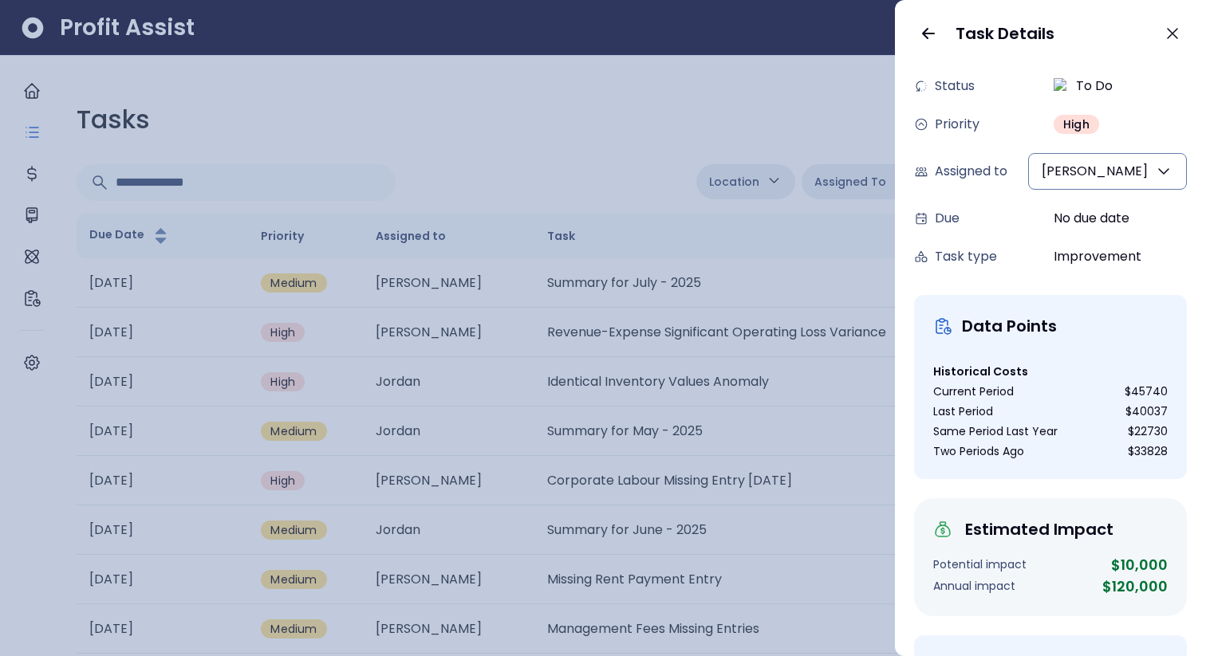
scroll to position [0, 0]
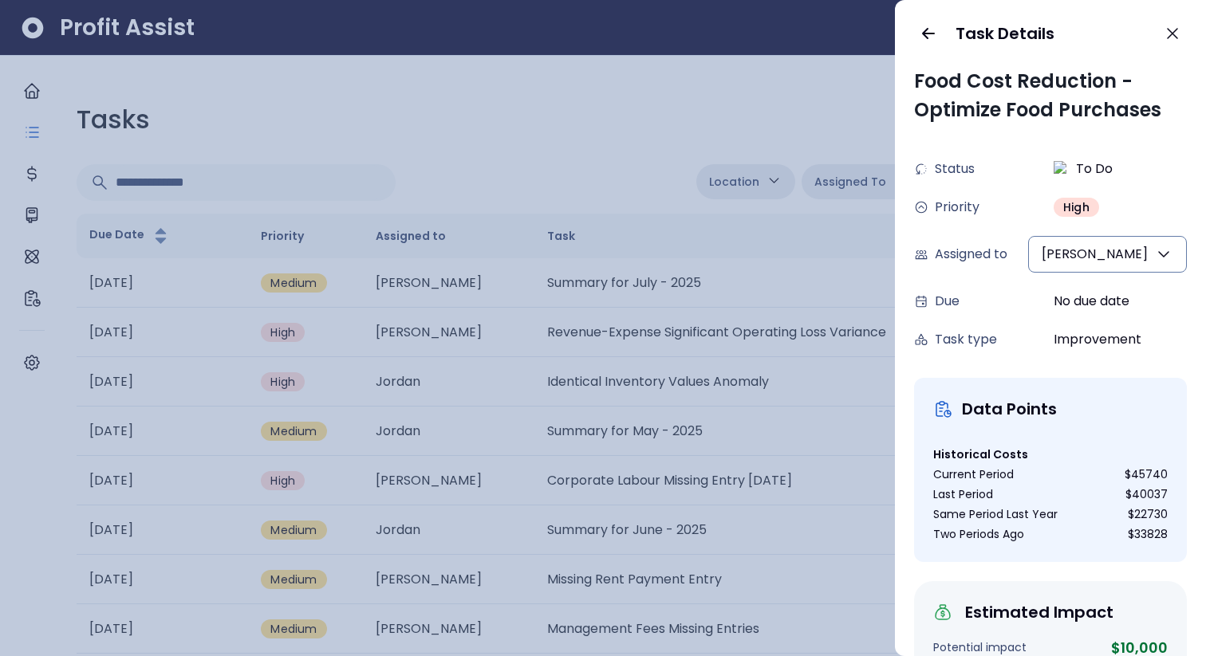
click at [603, 453] on div at bounding box center [603, 328] width 1206 height 656
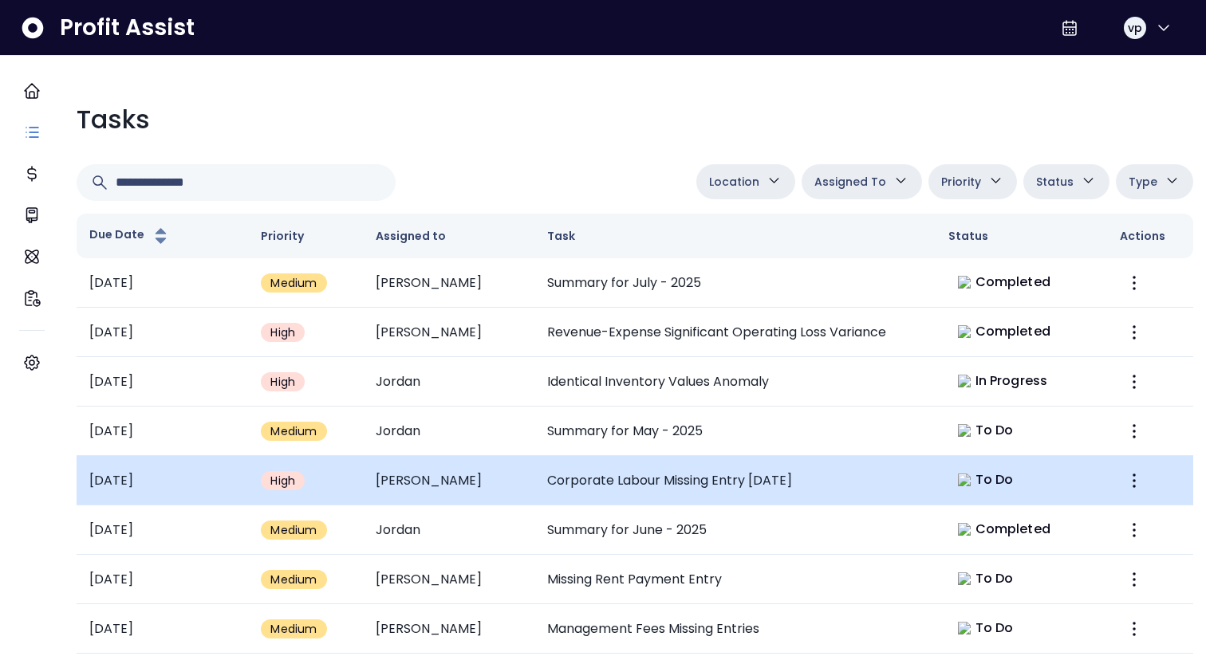
click at [609, 484] on td "Corporate Labour Missing Entry [DATE]" at bounding box center [734, 480] width 401 height 49
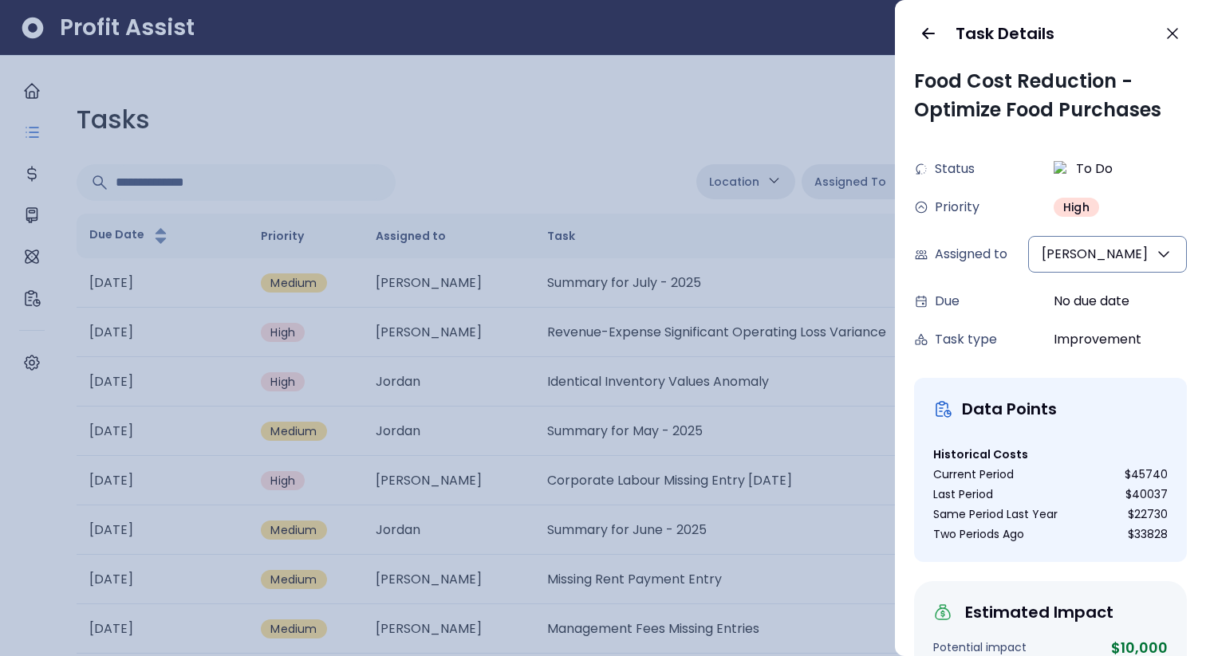
click at [638, 414] on div at bounding box center [603, 328] width 1206 height 656
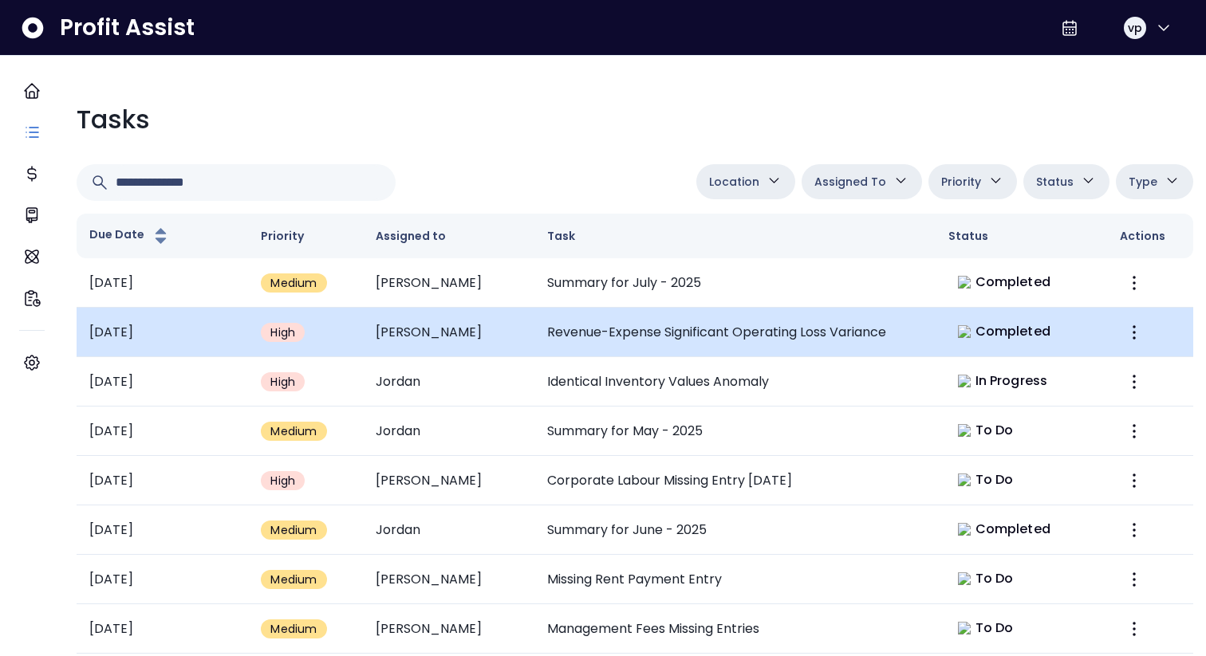
click at [673, 317] on td "Revenue-Expense Significant Operating Loss Variance" at bounding box center [734, 332] width 401 height 49
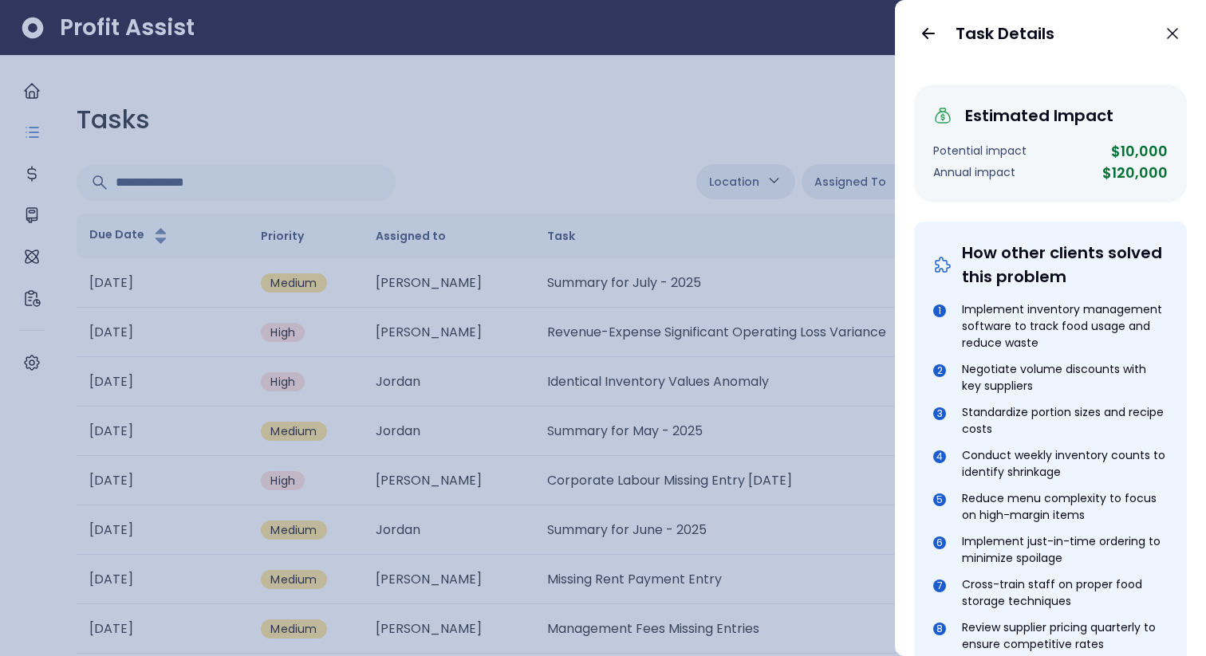
scroll to position [700, 0]
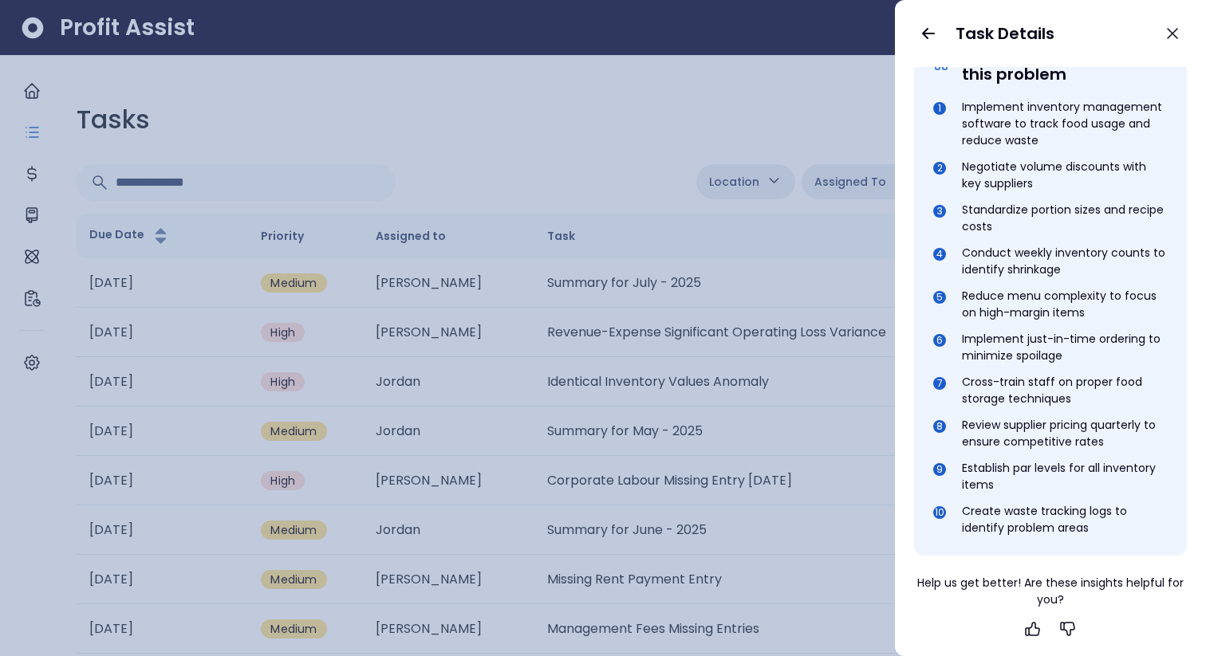
click at [621, 436] on div at bounding box center [603, 328] width 1206 height 656
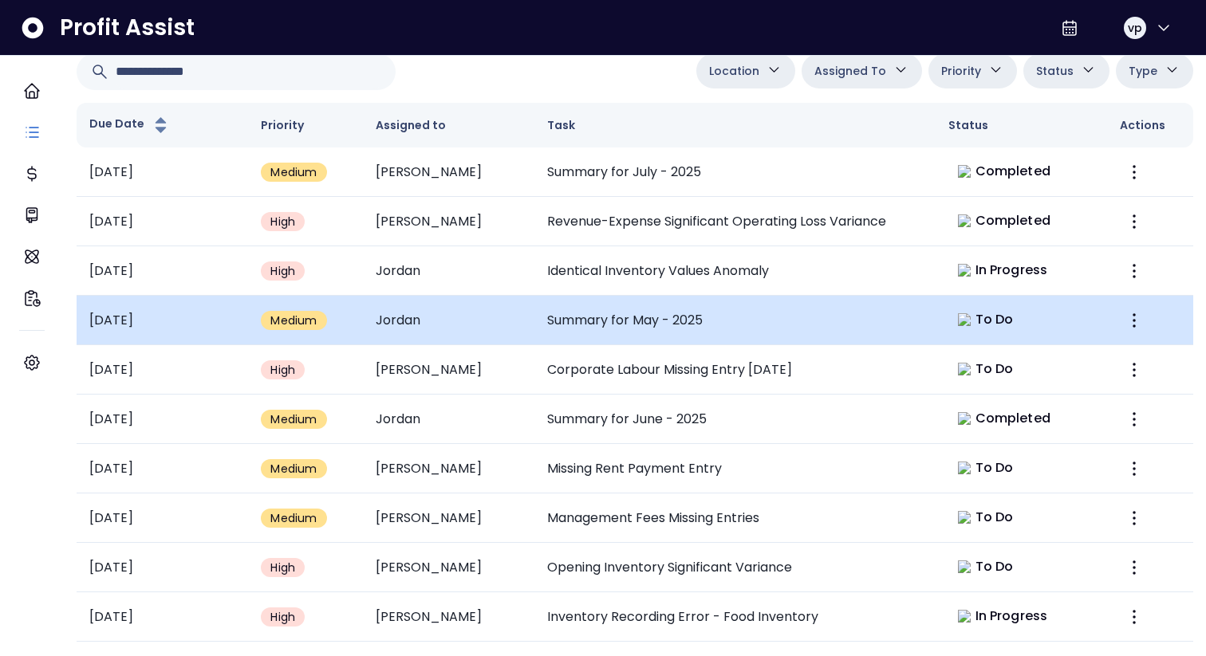
scroll to position [119, 0]
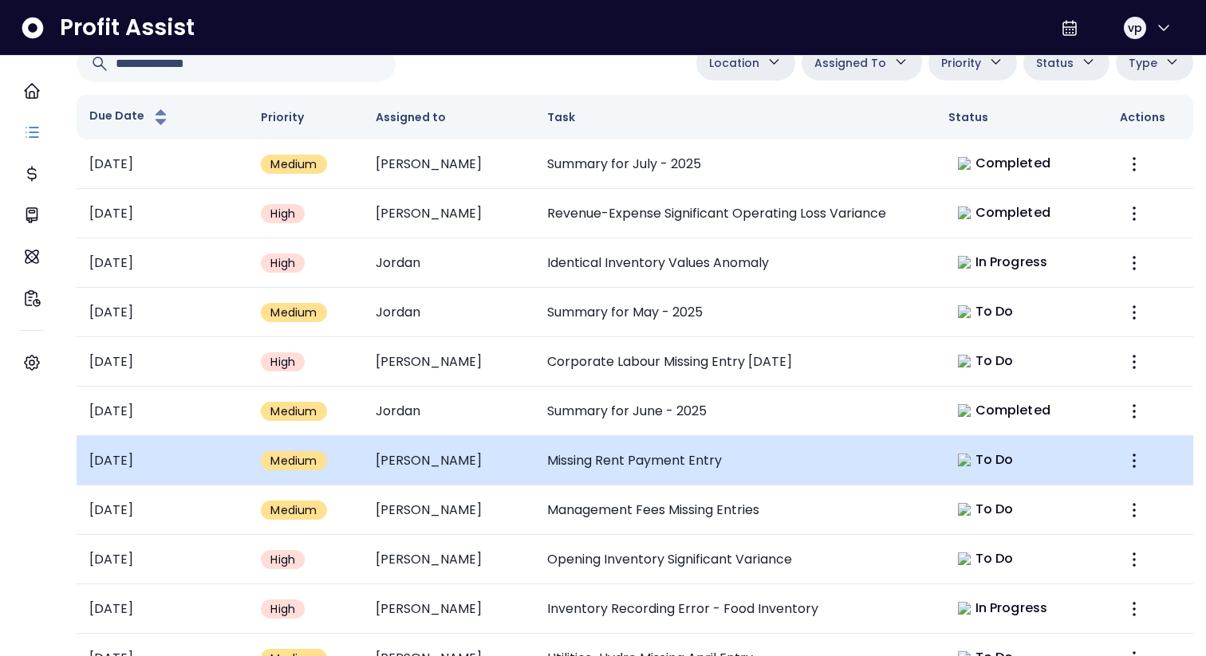
click at [627, 439] on td "Missing Rent Payment Entry" at bounding box center [734, 460] width 401 height 49
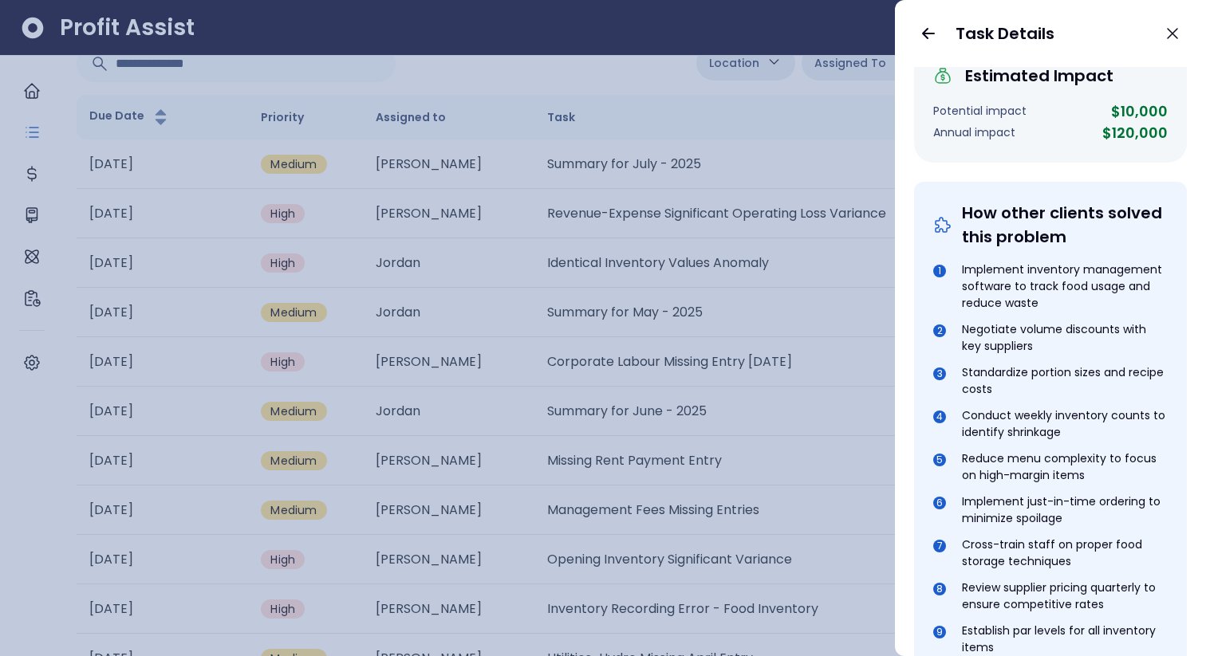
scroll to position [700, 0]
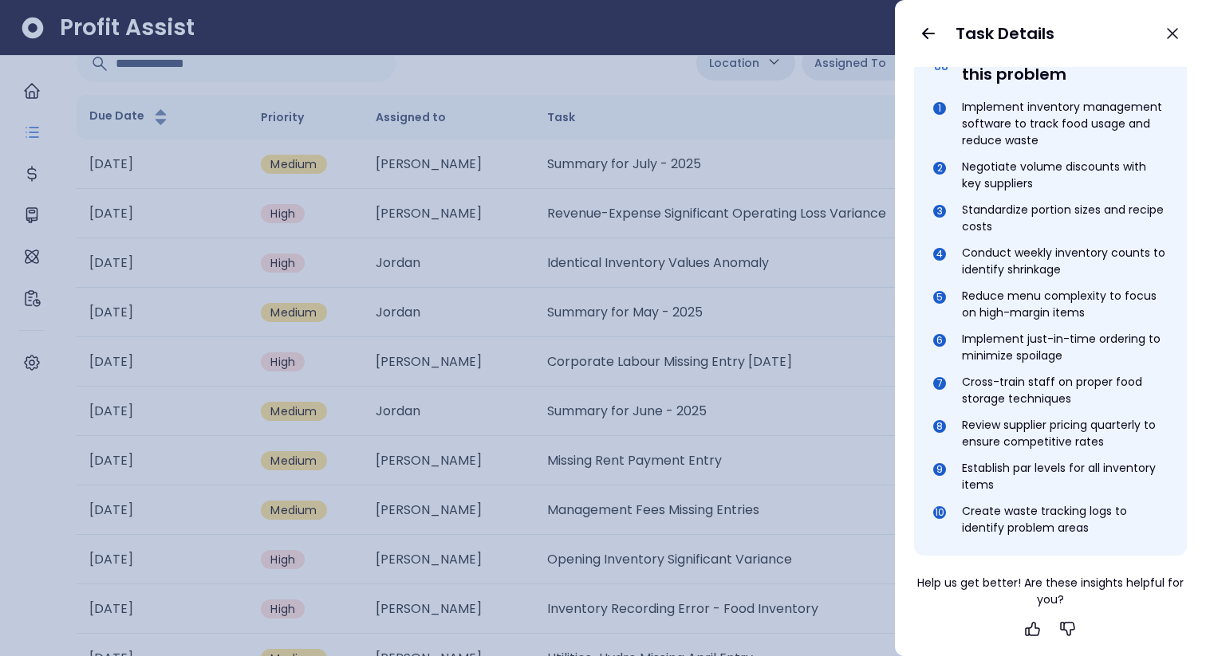
click at [574, 375] on div at bounding box center [603, 328] width 1206 height 656
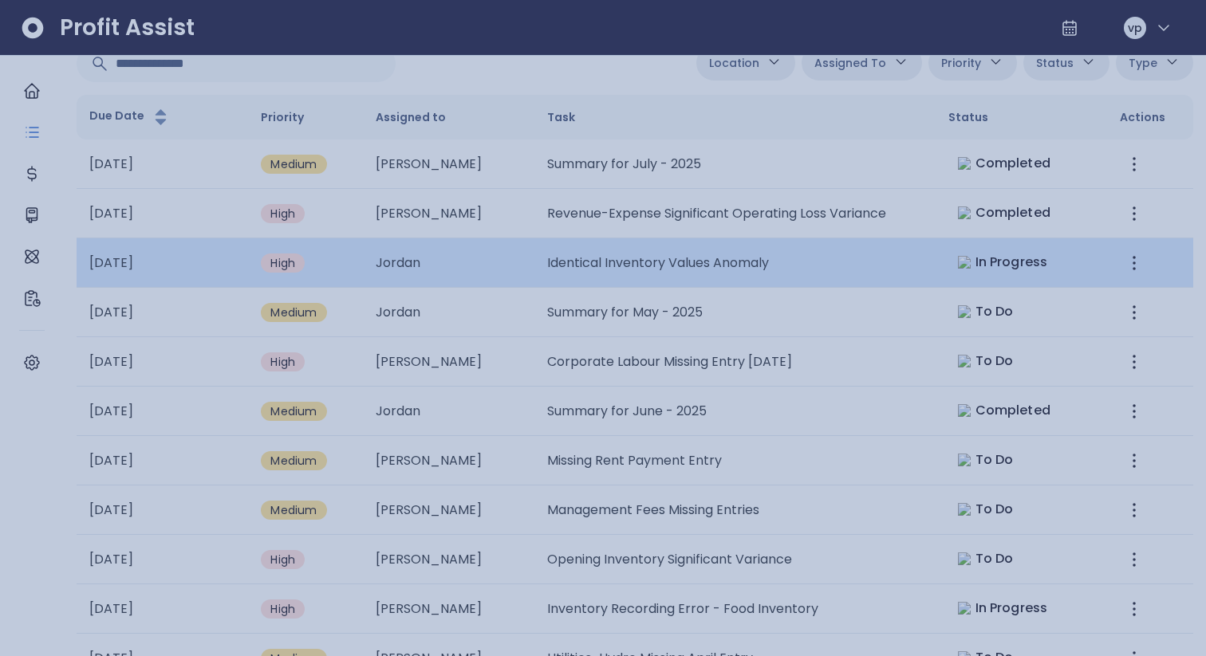
scroll to position [119, 0]
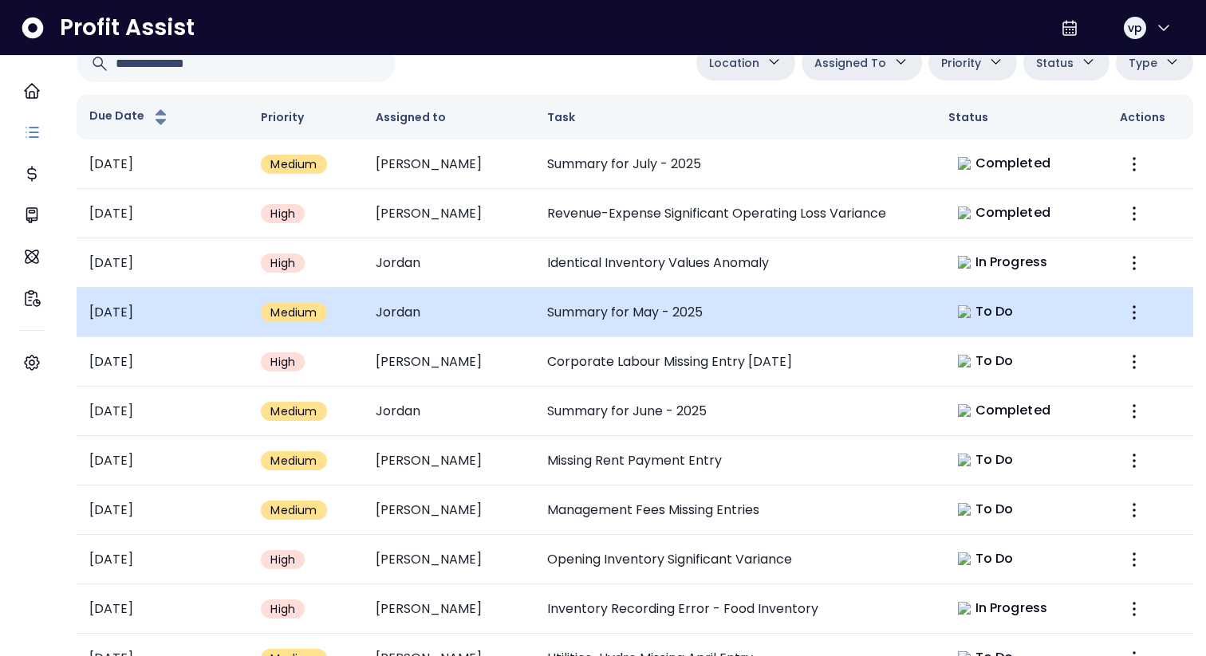
click at [569, 302] on td "Summary for May - 2025" at bounding box center [734, 312] width 401 height 49
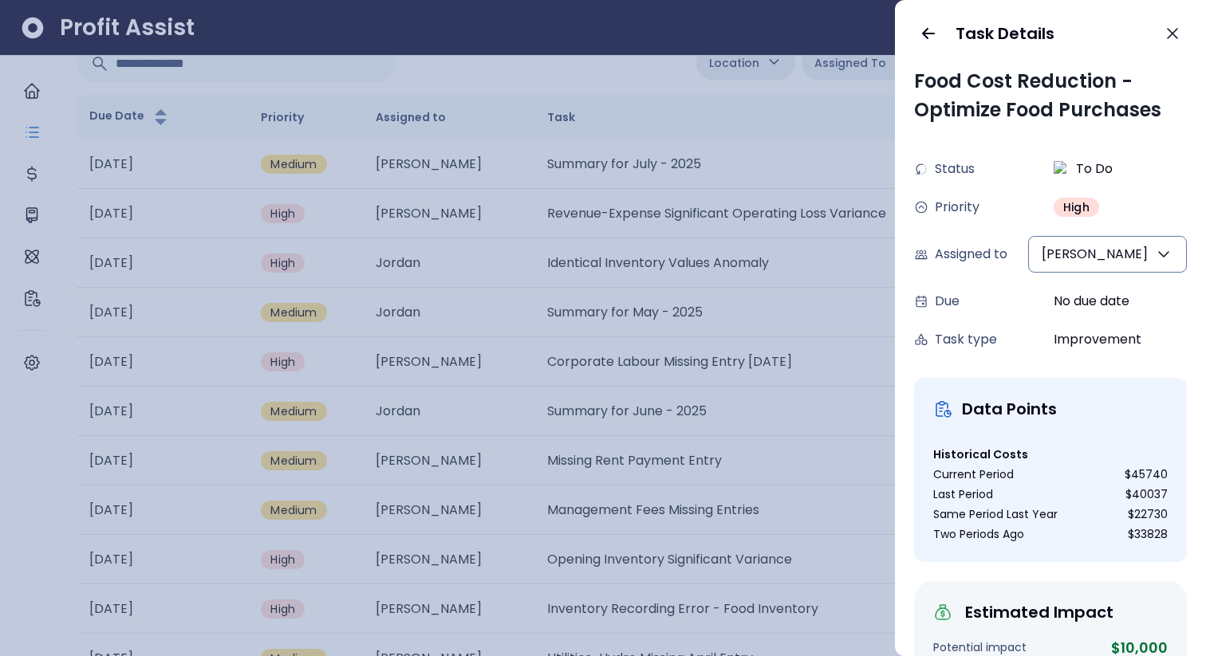
click at [632, 321] on div at bounding box center [603, 328] width 1206 height 656
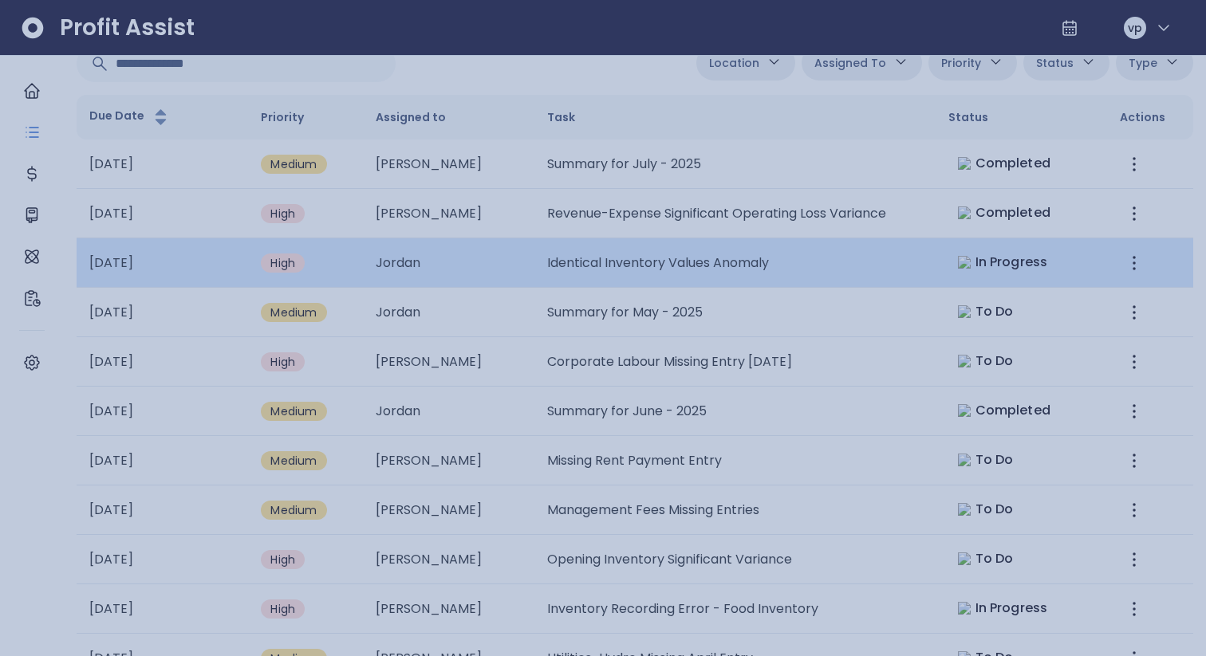
scroll to position [119, 0]
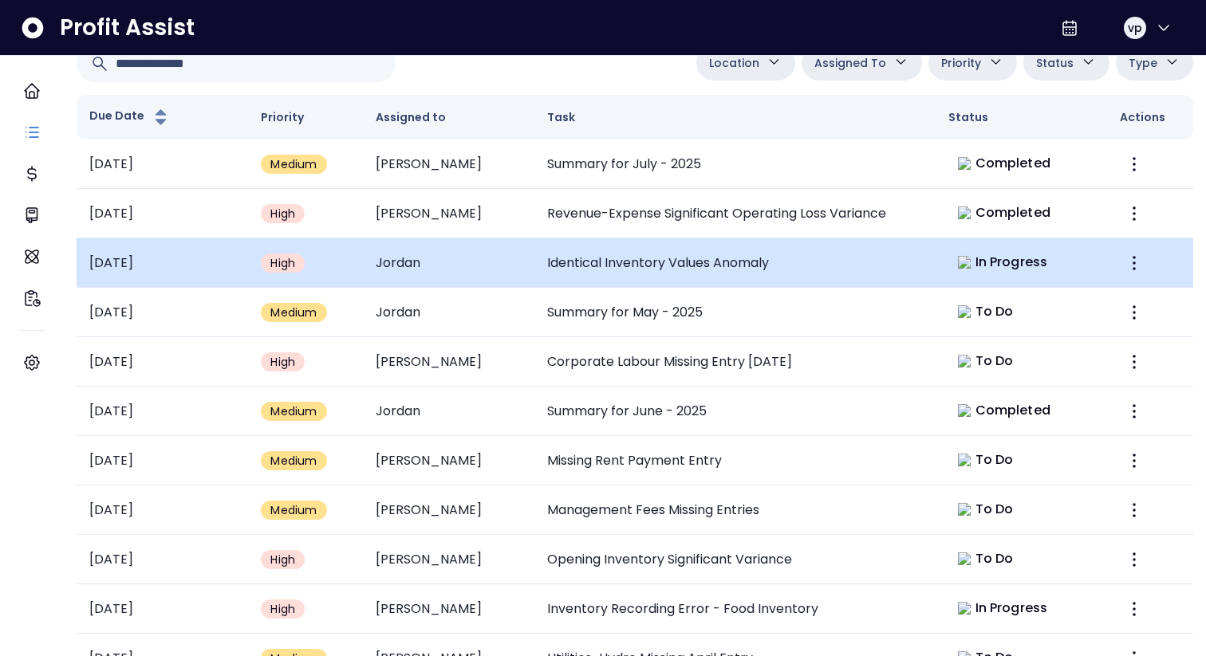
click at [630, 267] on td "Identical Inventory Values Anomaly" at bounding box center [734, 263] width 401 height 49
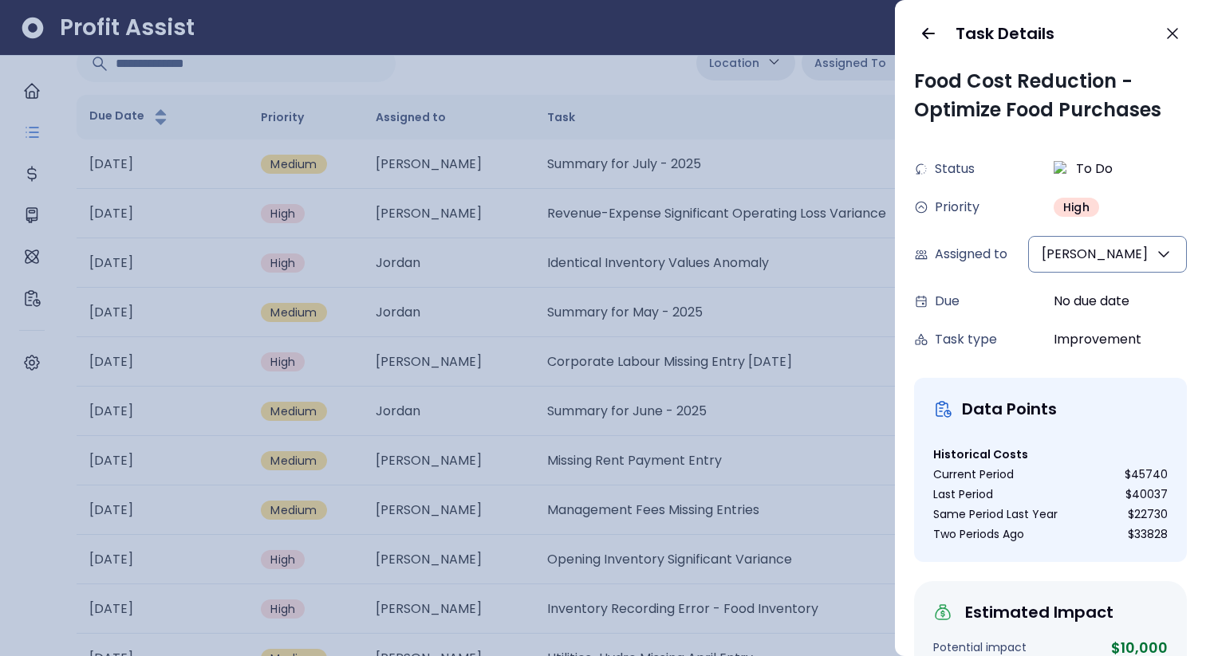
click at [653, 244] on div at bounding box center [603, 328] width 1206 height 656
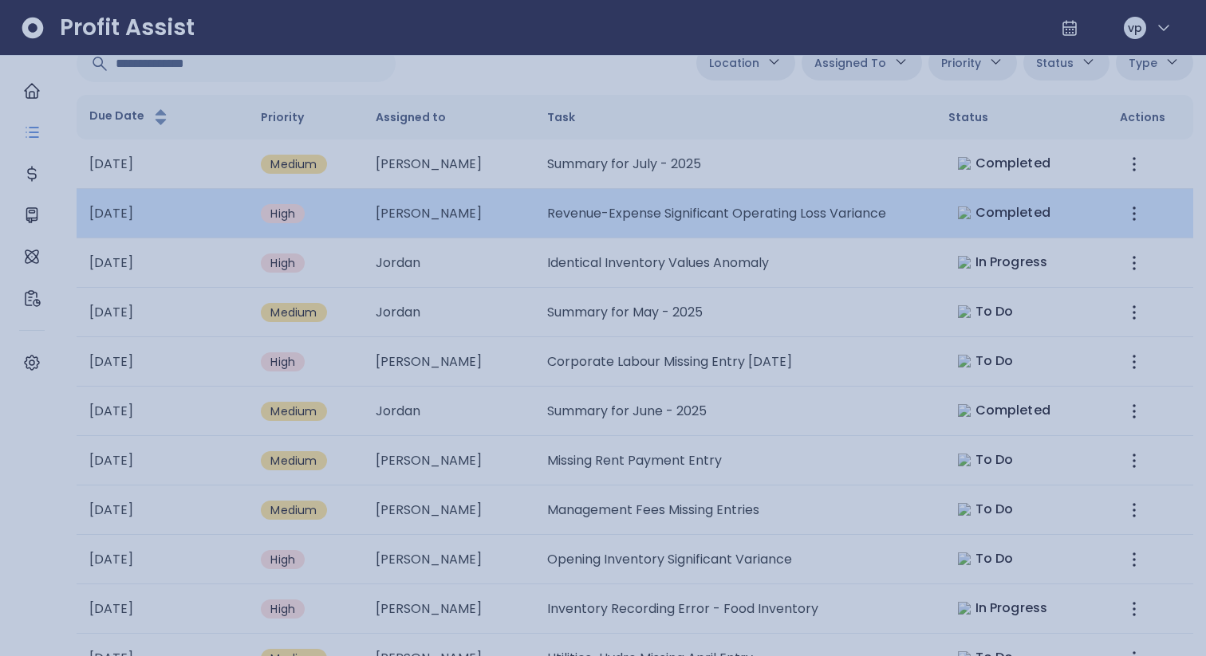
scroll to position [119, 0]
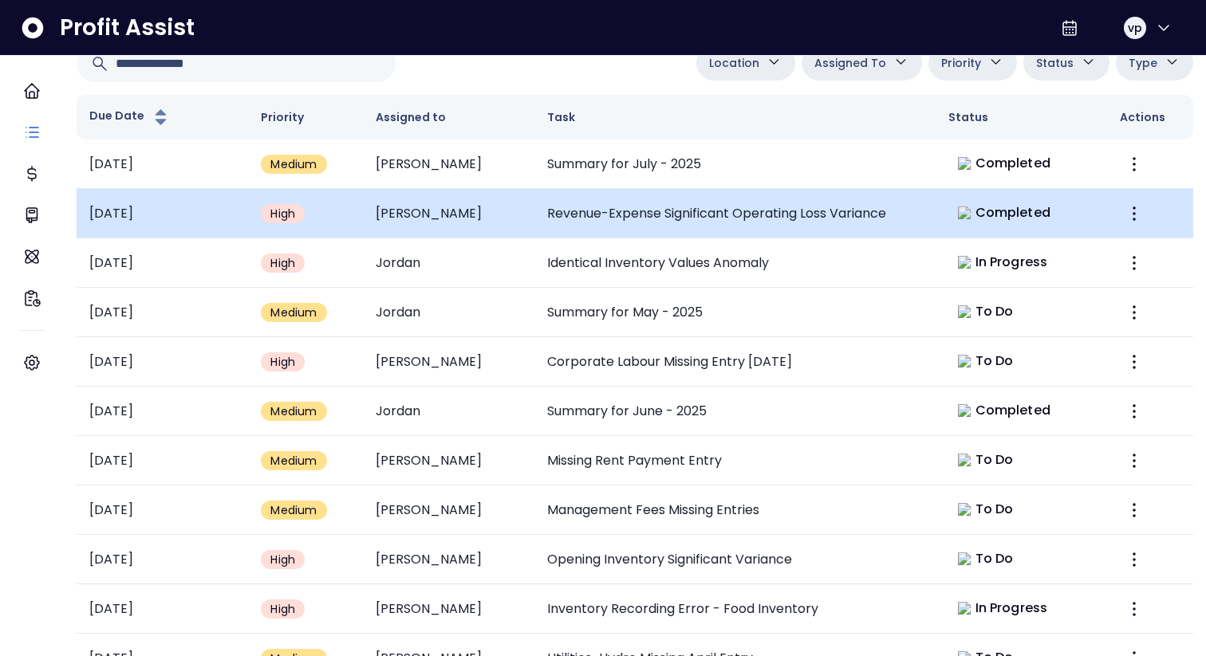
click at [639, 224] on td "Revenue-Expense Significant Operating Loss Variance" at bounding box center [734, 213] width 401 height 49
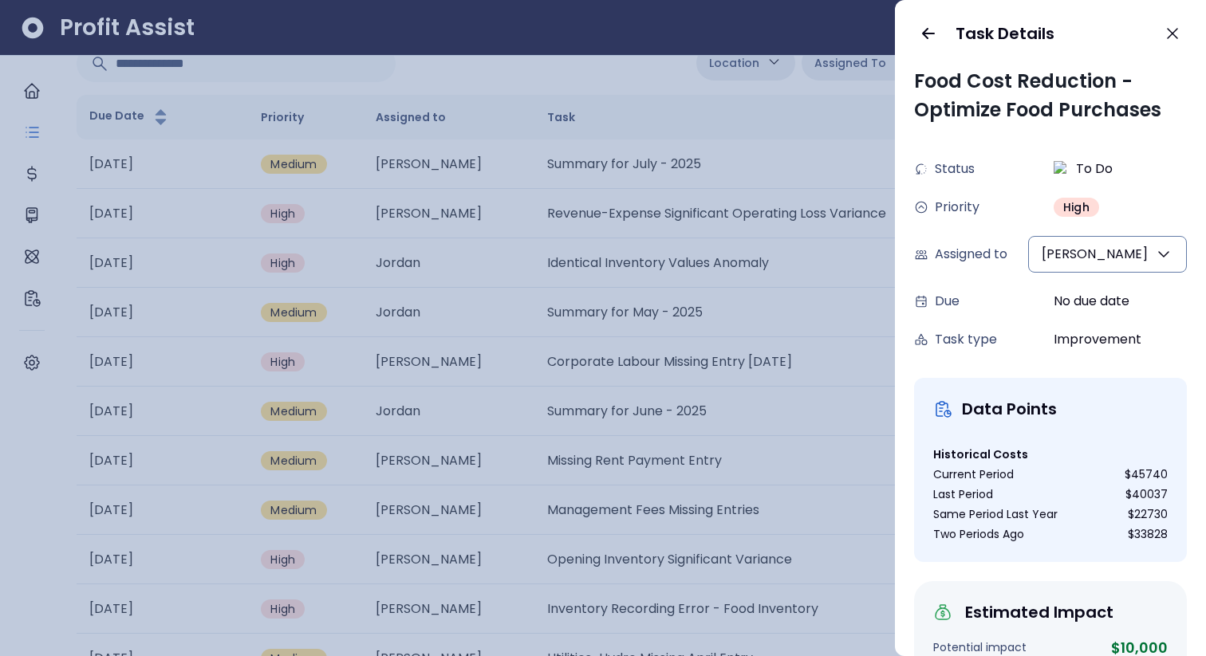
click at [709, 257] on div at bounding box center [603, 328] width 1206 height 656
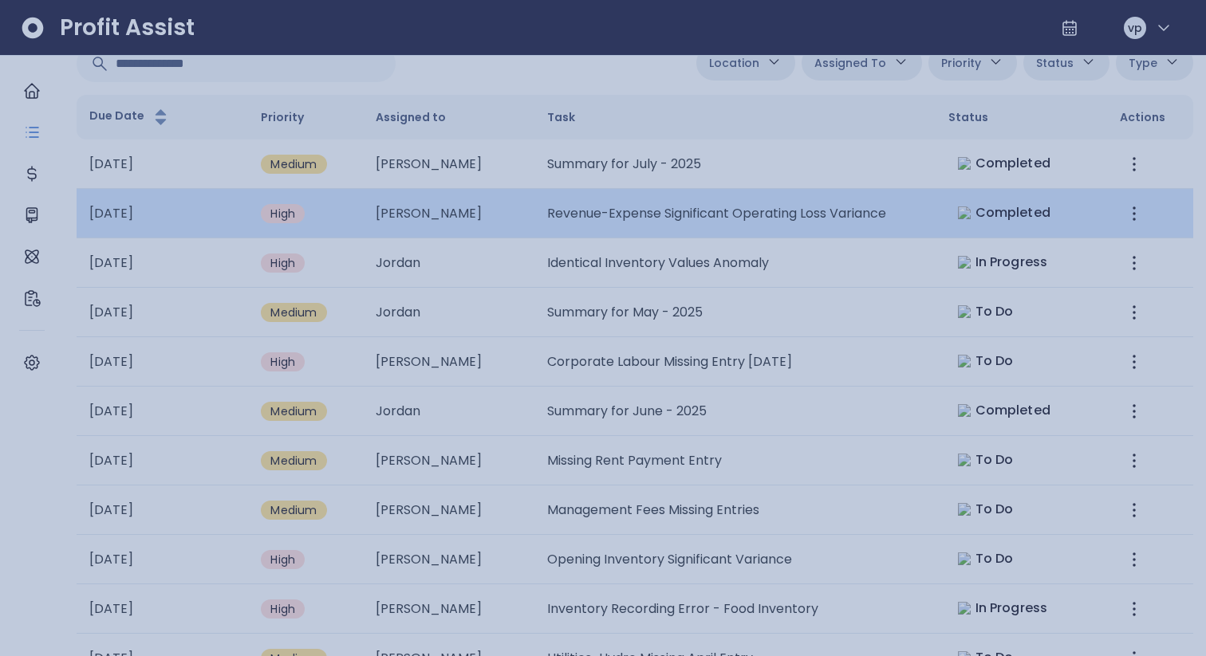
scroll to position [119, 0]
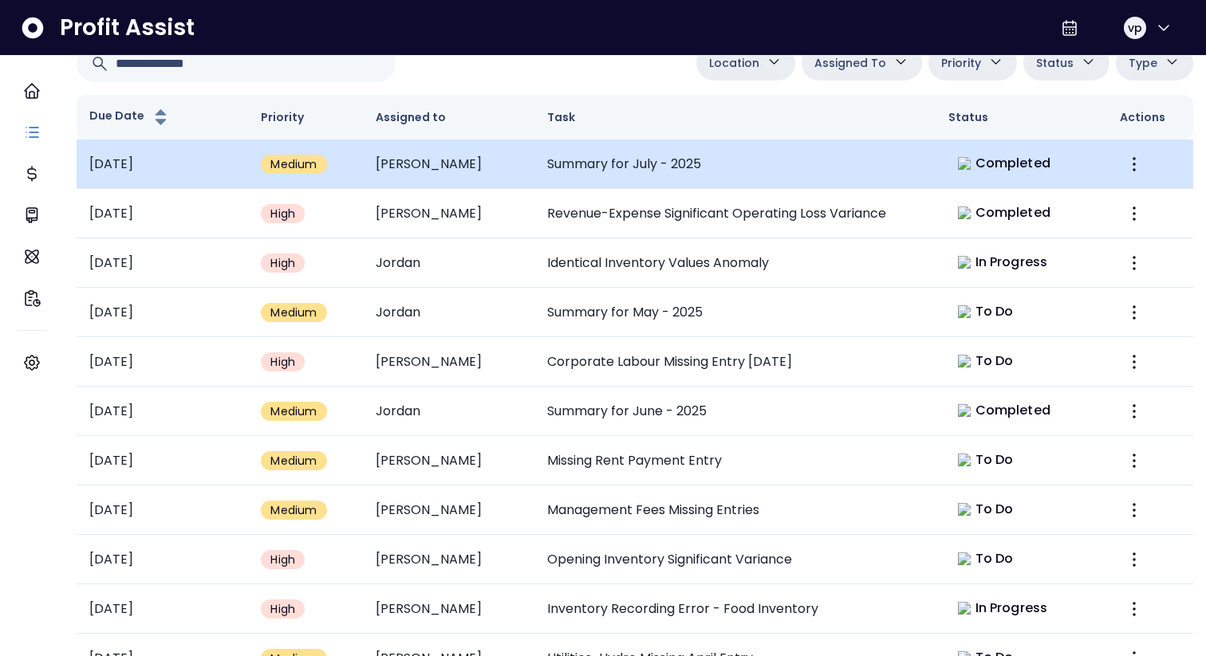
click at [668, 185] on td "Summary for July - 2025" at bounding box center [734, 164] width 401 height 49
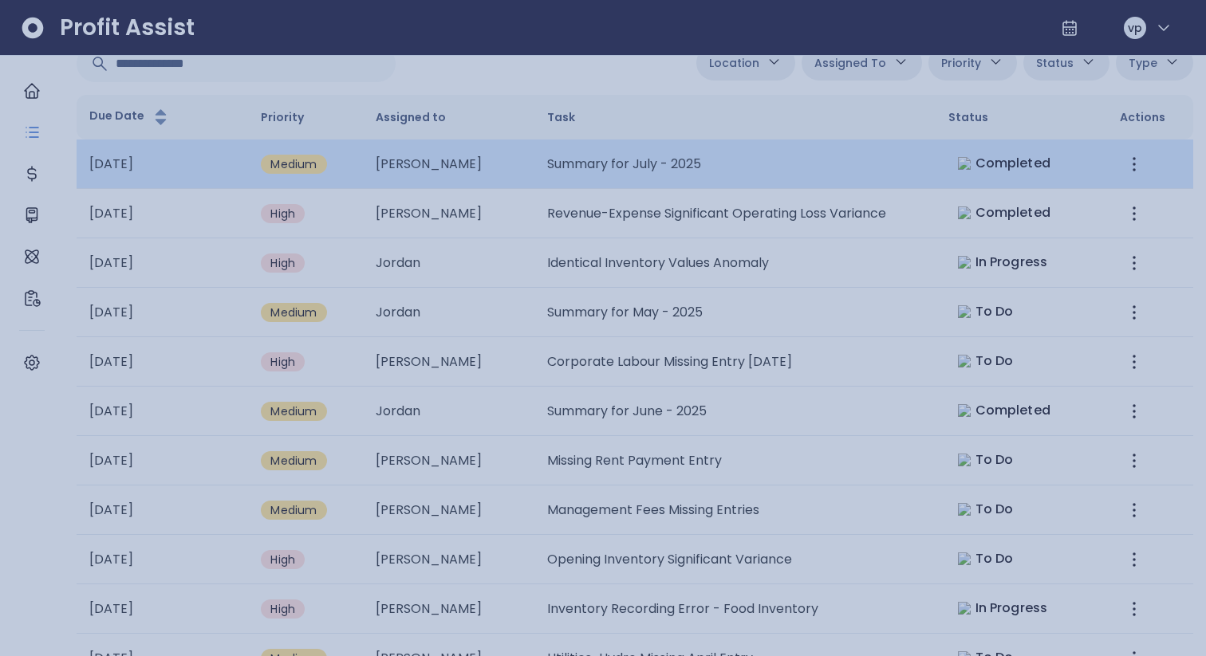
scroll to position [0, 0]
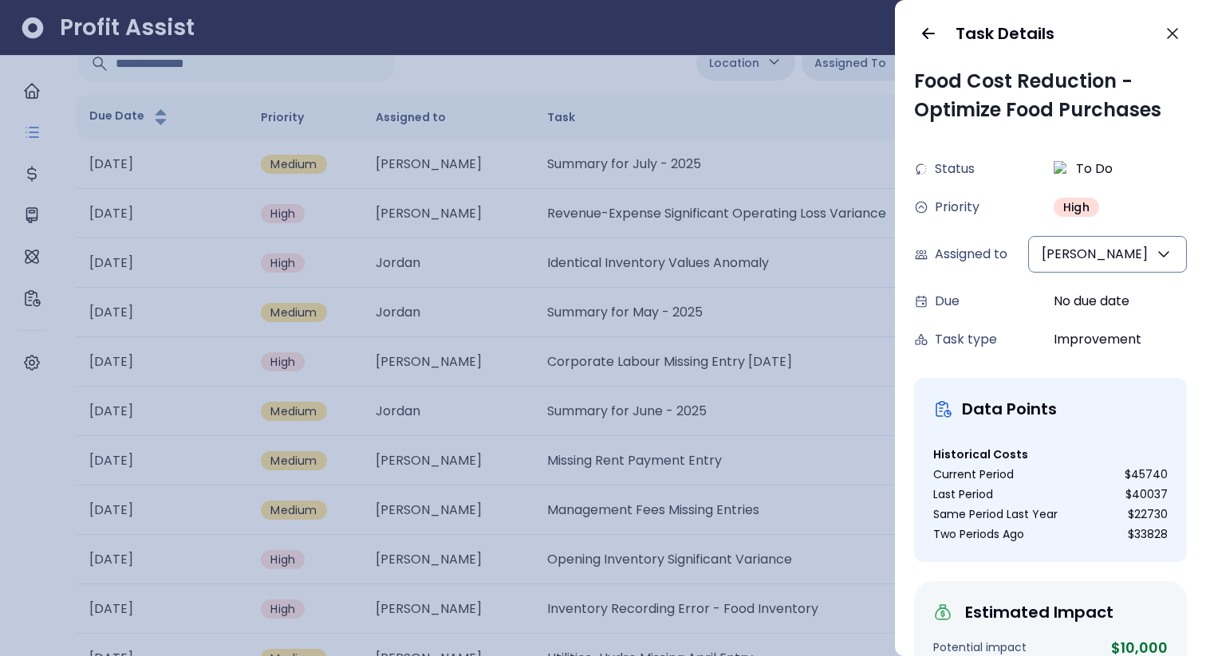
click at [716, 368] on div at bounding box center [603, 328] width 1206 height 656
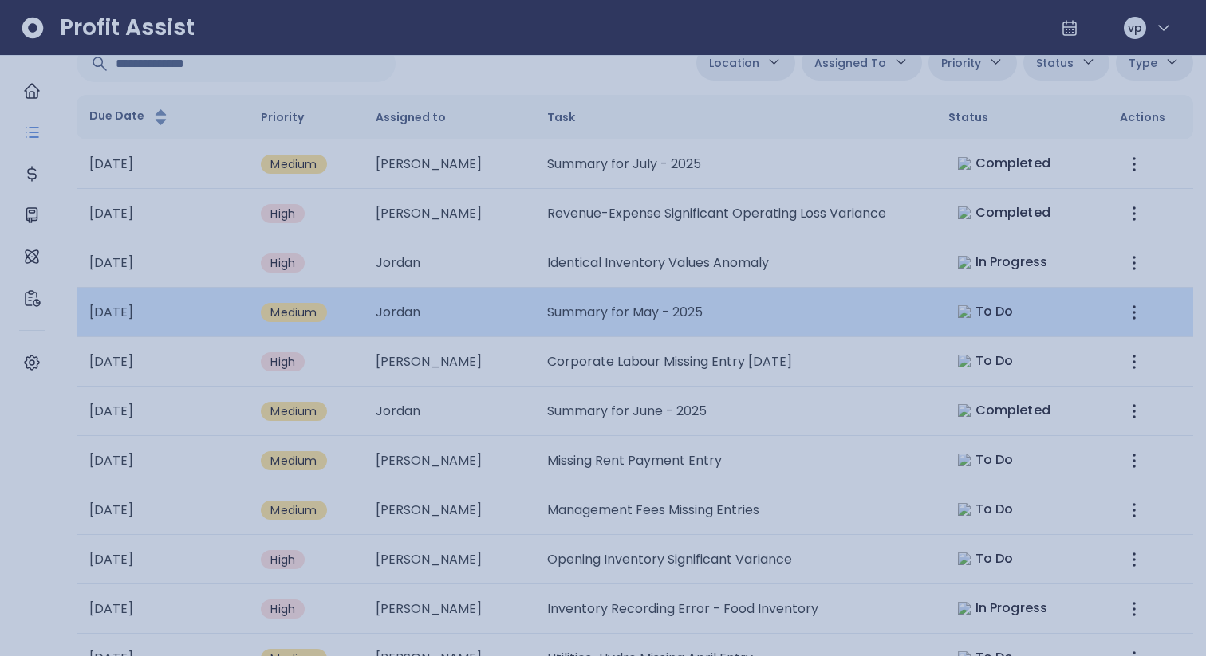
scroll to position [119, 0]
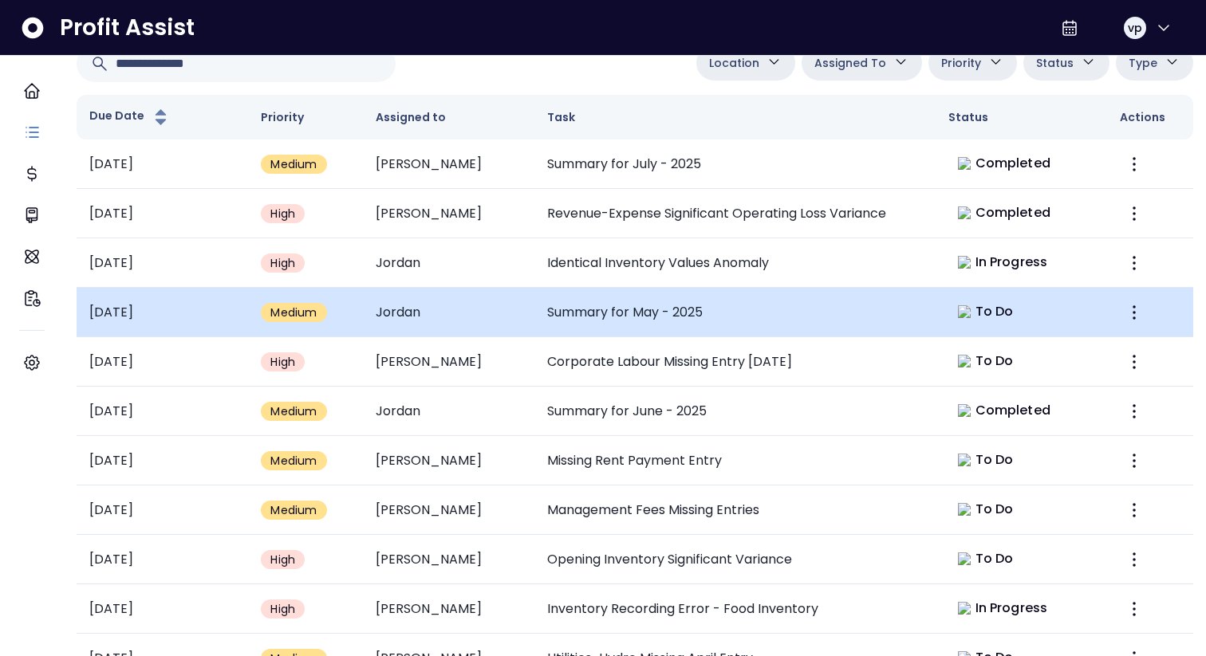
click at [668, 314] on td "Summary for May - 2025" at bounding box center [734, 312] width 401 height 49
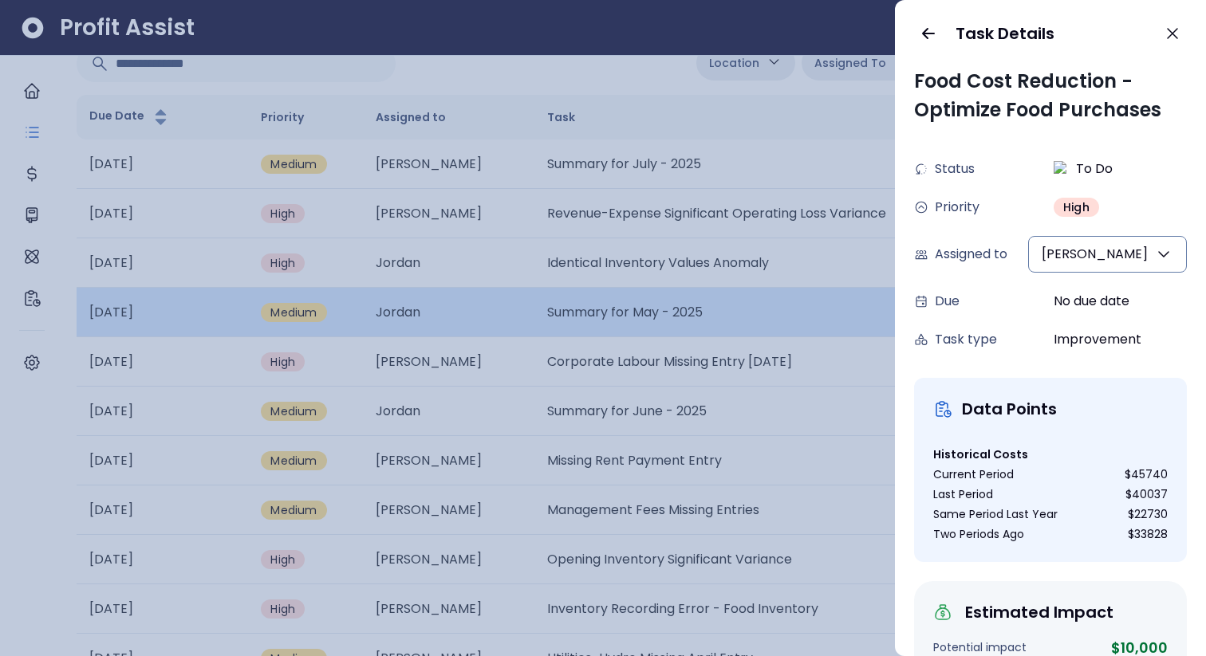
scroll to position [0, 0]
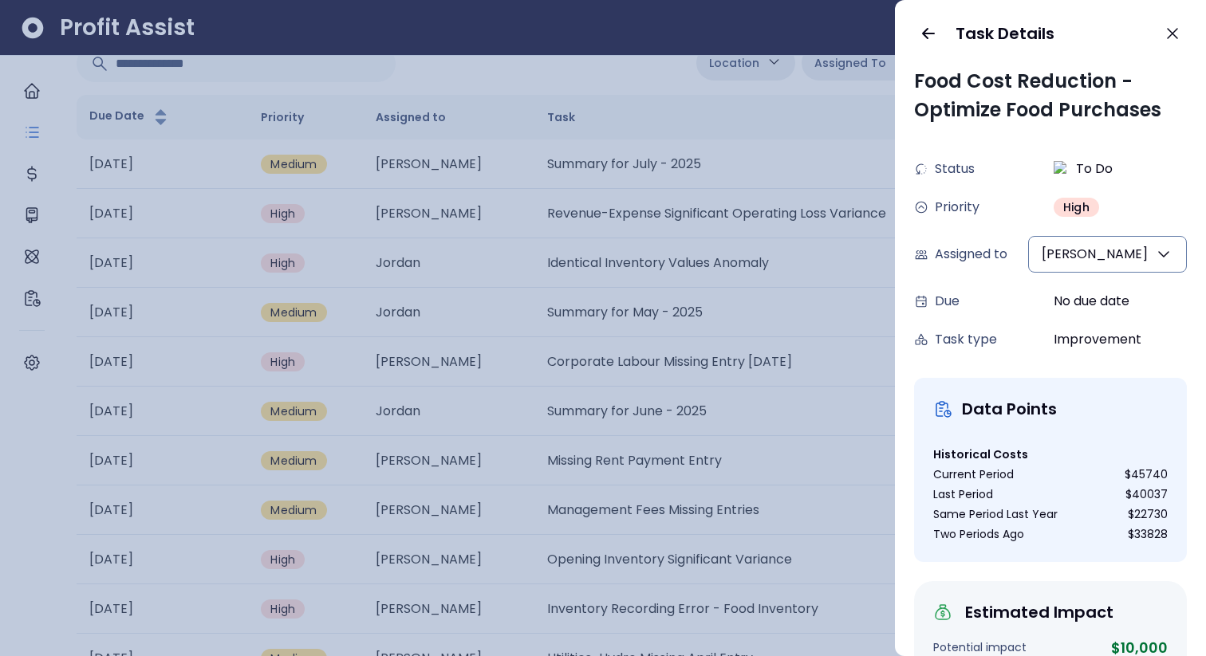
click at [782, 386] on div at bounding box center [603, 328] width 1206 height 656
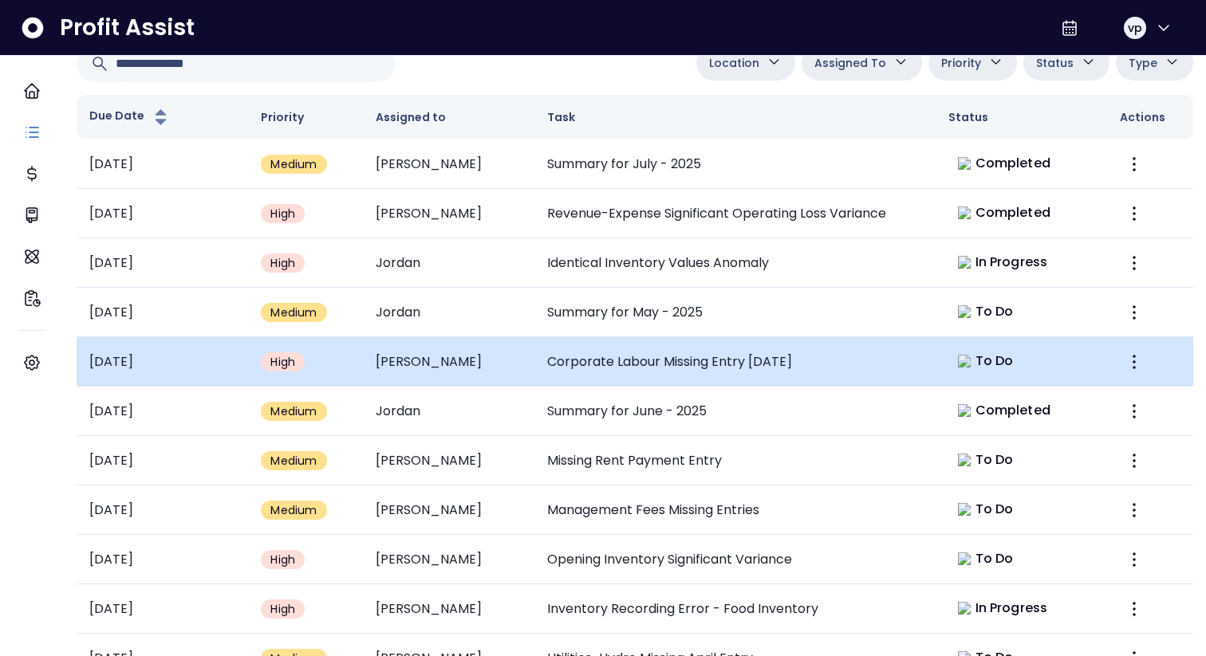
scroll to position [119, 0]
click at [767, 357] on td "Corporate Labour Missing Entry [DATE]" at bounding box center [734, 361] width 401 height 49
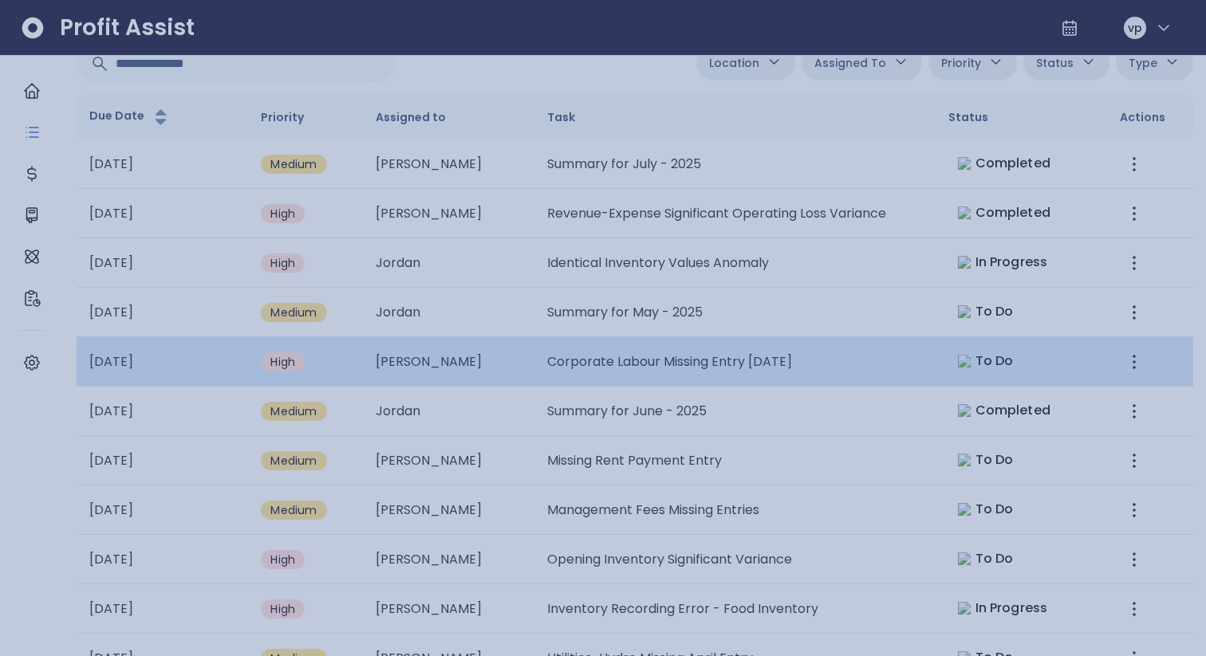
scroll to position [0, 0]
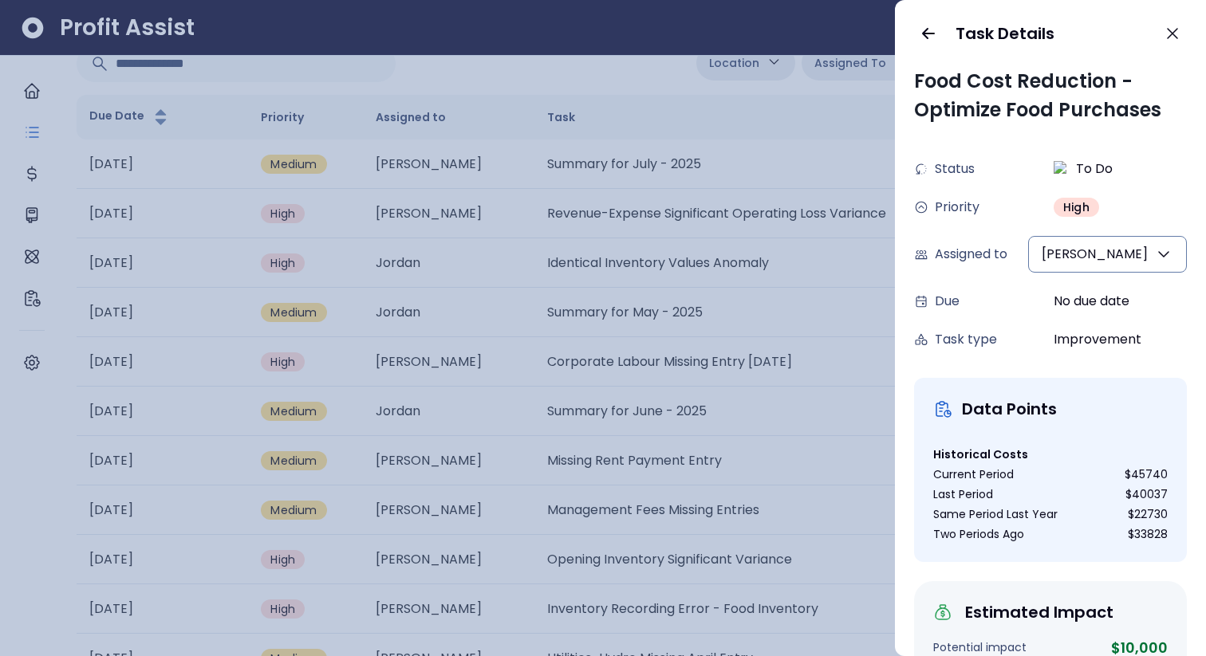
click at [785, 392] on div at bounding box center [603, 328] width 1206 height 656
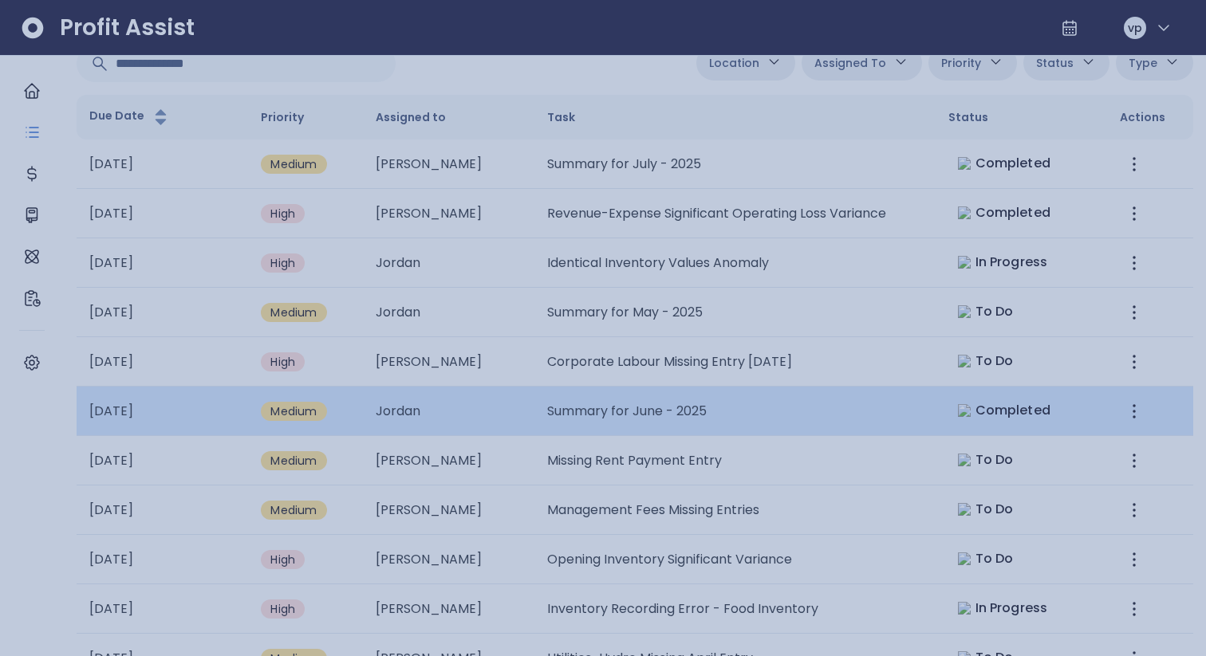
scroll to position [119, 0]
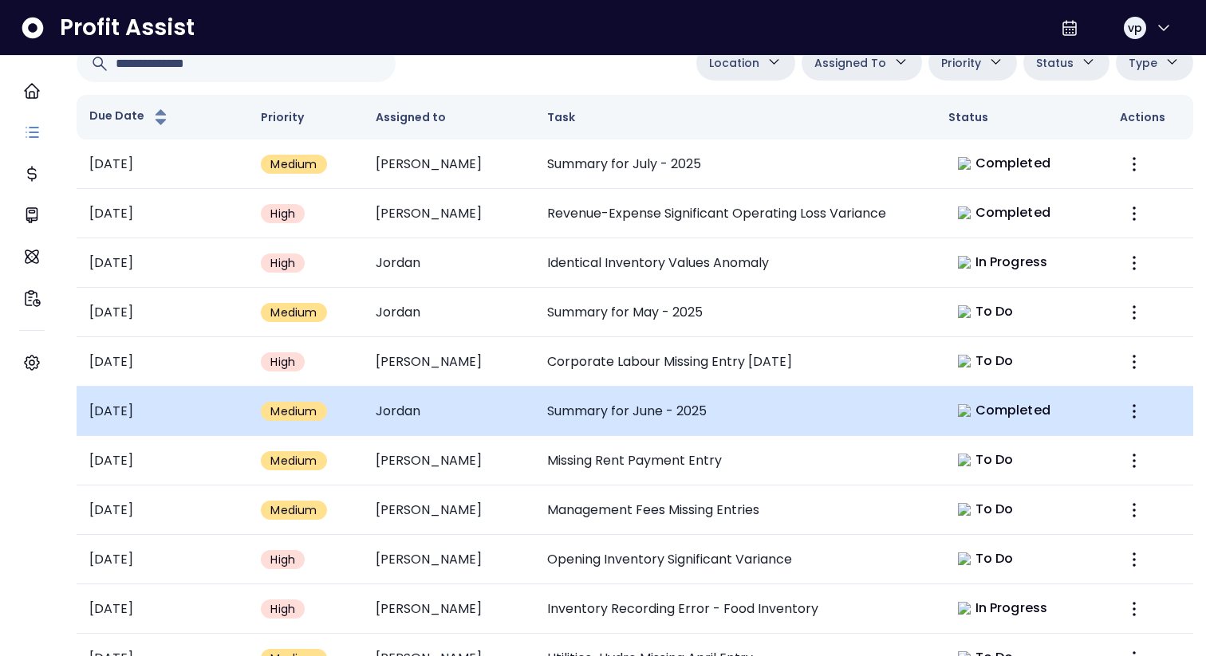
click at [775, 394] on td "Summary for June - 2025" at bounding box center [734, 411] width 401 height 49
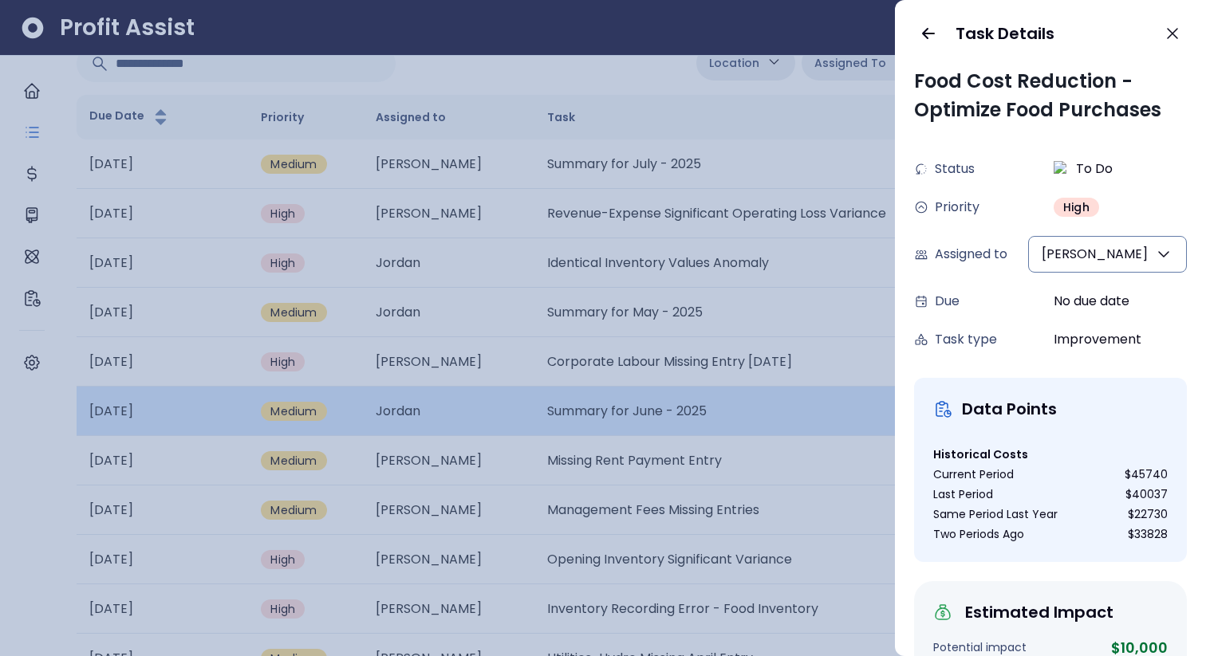
scroll to position [0, 0]
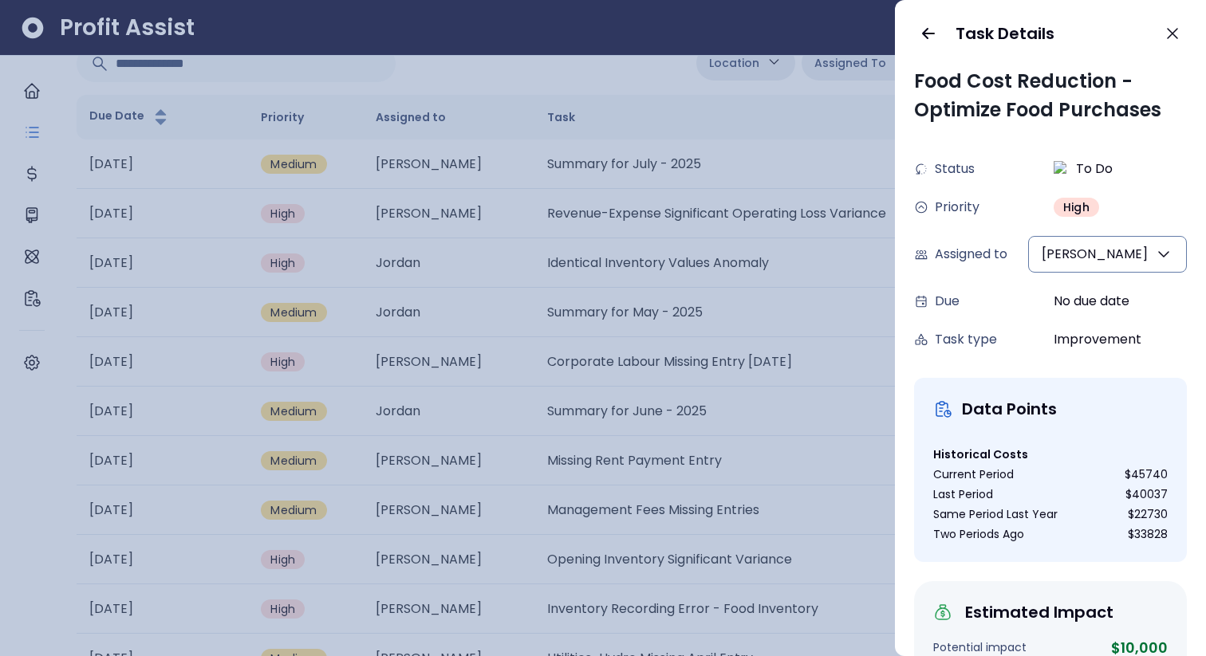
click at [899, 471] on div "Food Cost Reduction - Optimize Food Purchases Status To Do Priority High Assign…" at bounding box center [1050, 361] width 311 height 589
click at [863, 466] on div at bounding box center [603, 328] width 1206 height 656
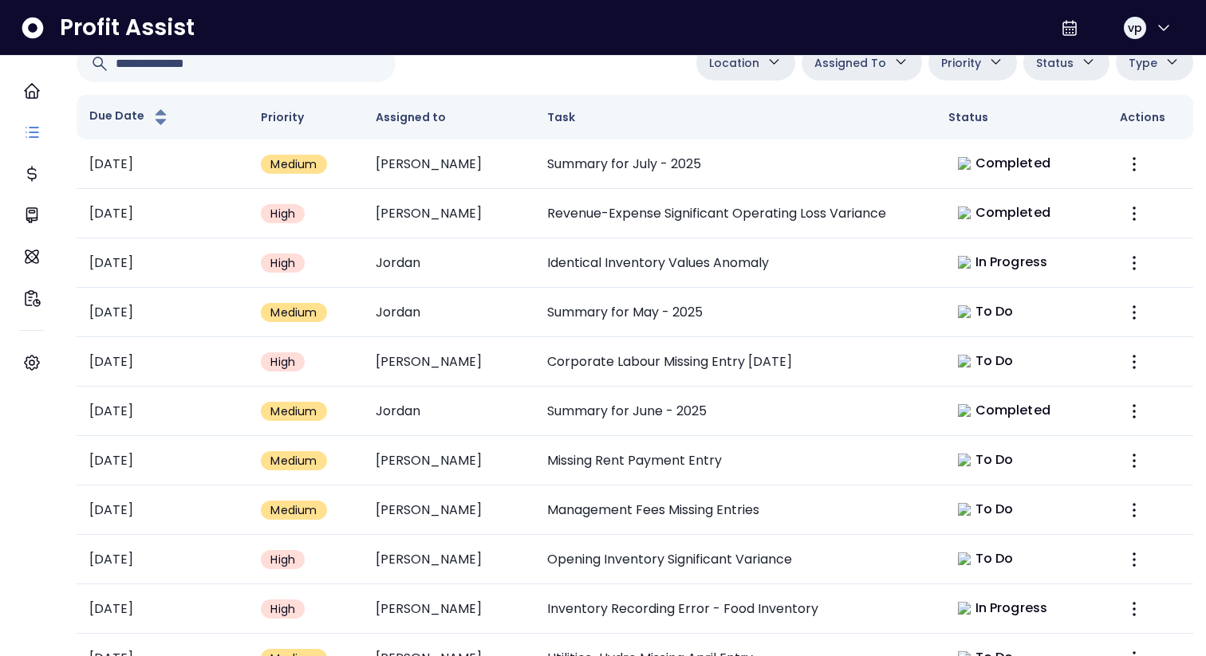
click at [864, 73] on span "Assigned To" at bounding box center [850, 62] width 72 height 19
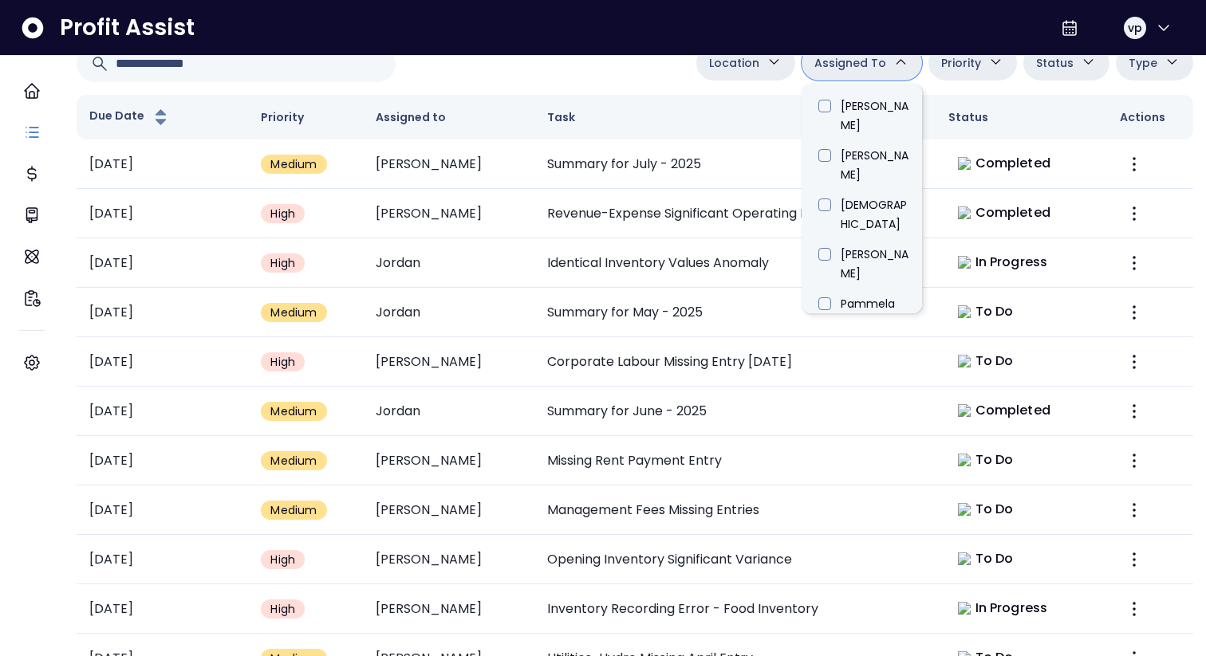
scroll to position [909, 0]
click at [820, 580] on li "Jordan" at bounding box center [862, 597] width 120 height 34
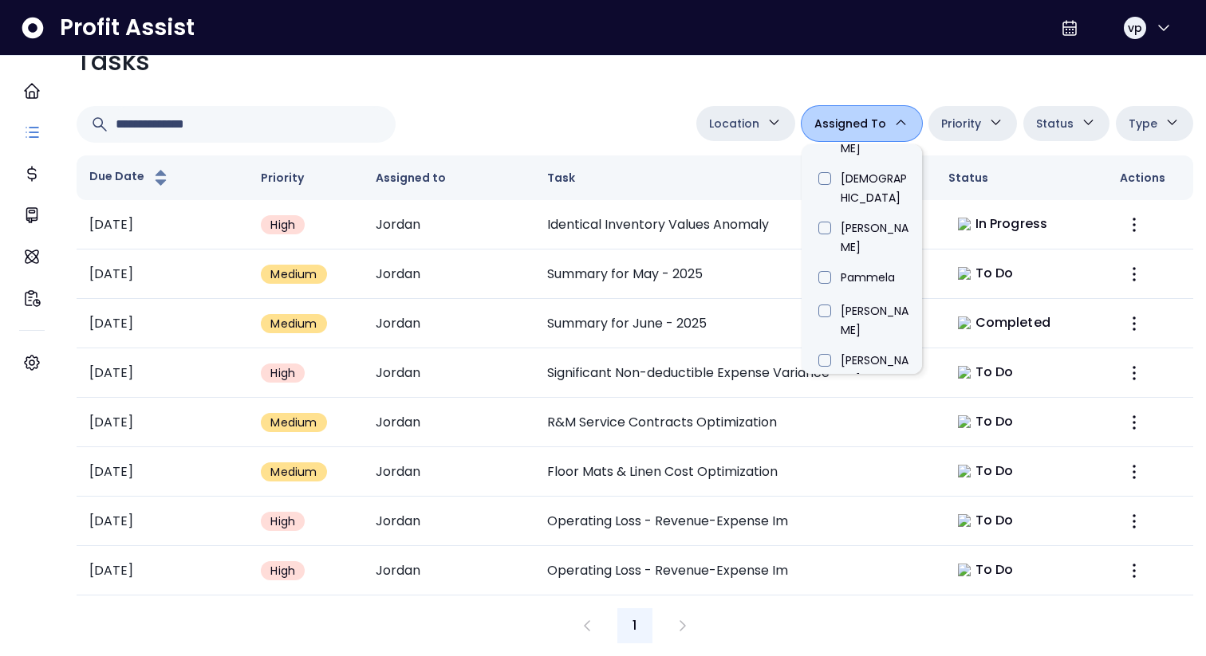
click at [609, 159] on div "Tasks Location [PERSON_NAME][GEOGRAPHIC_DATA] [GEOGRAPHIC_DATA] [PERSON_NAME] Q…" at bounding box center [635, 343] width 1142 height 627
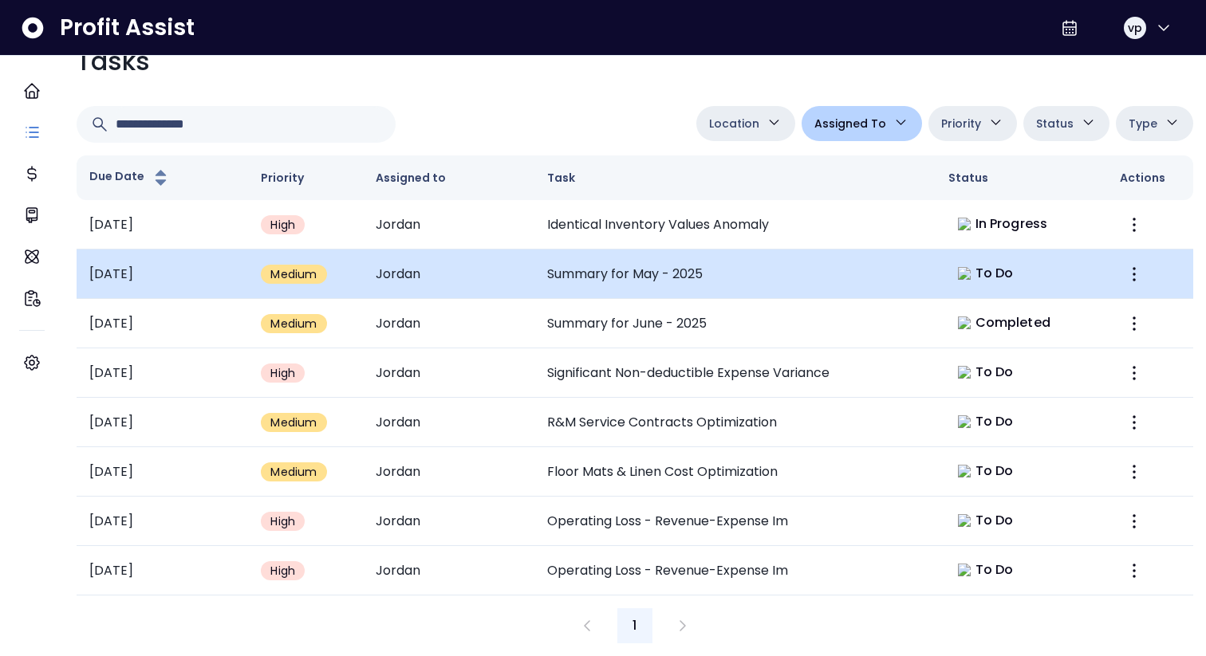
click at [670, 299] on td "Summary for May - 2025" at bounding box center [734, 274] width 401 height 49
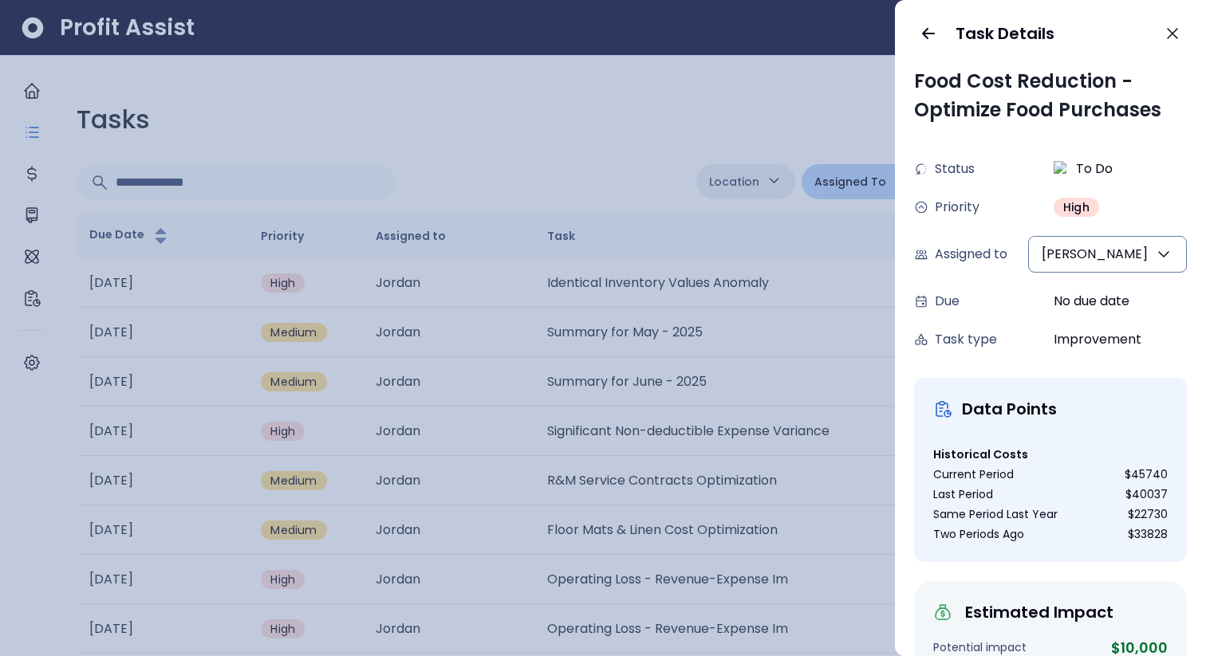
click at [775, 401] on div at bounding box center [603, 328] width 1206 height 656
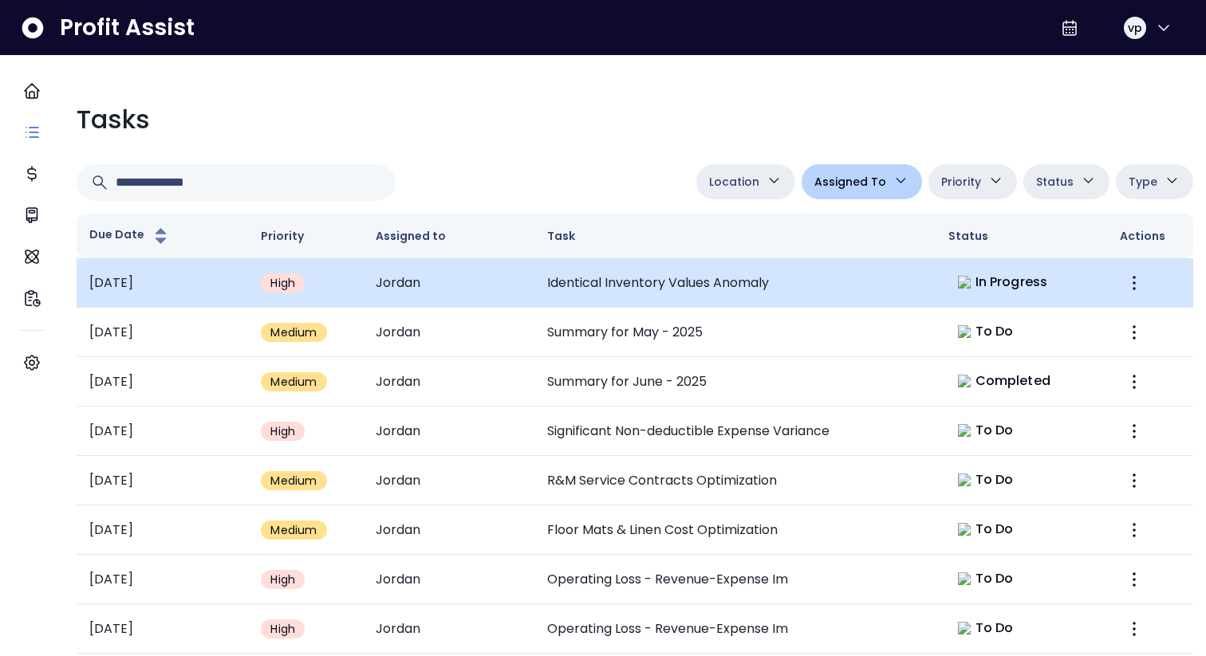
click at [717, 301] on td "Identical Inventory Values Anomaly" at bounding box center [734, 282] width 401 height 49
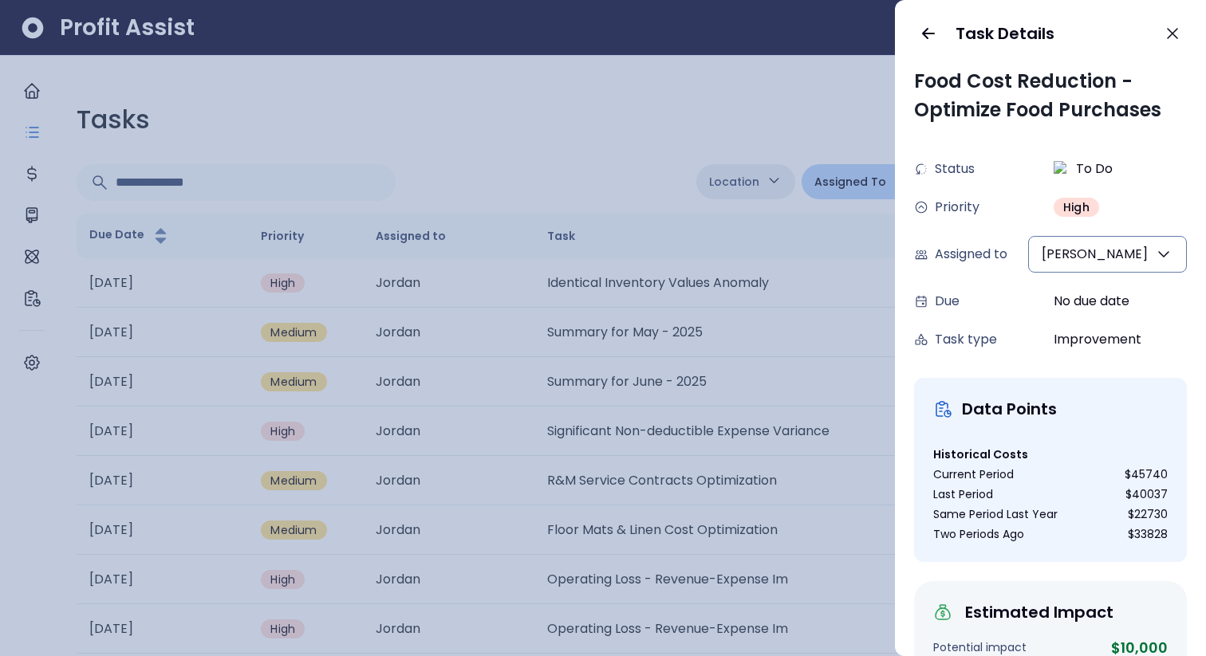
click at [639, 155] on div at bounding box center [603, 328] width 1206 height 656
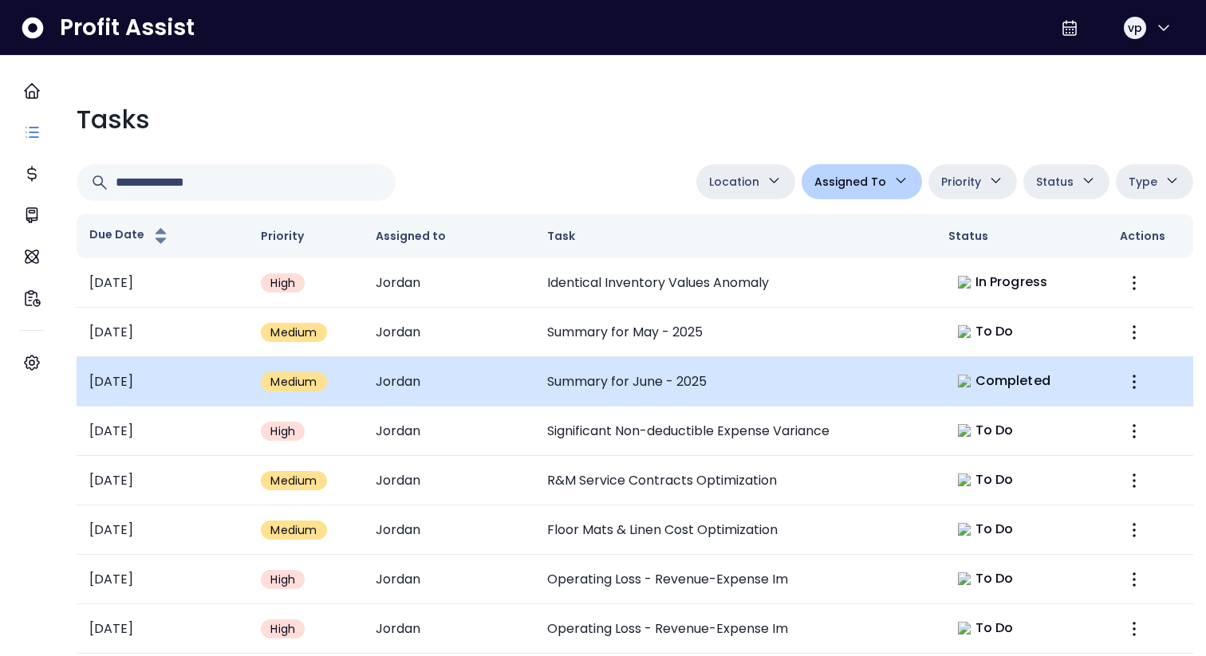
click at [639, 389] on td "Summary for June - 2025" at bounding box center [734, 381] width 401 height 49
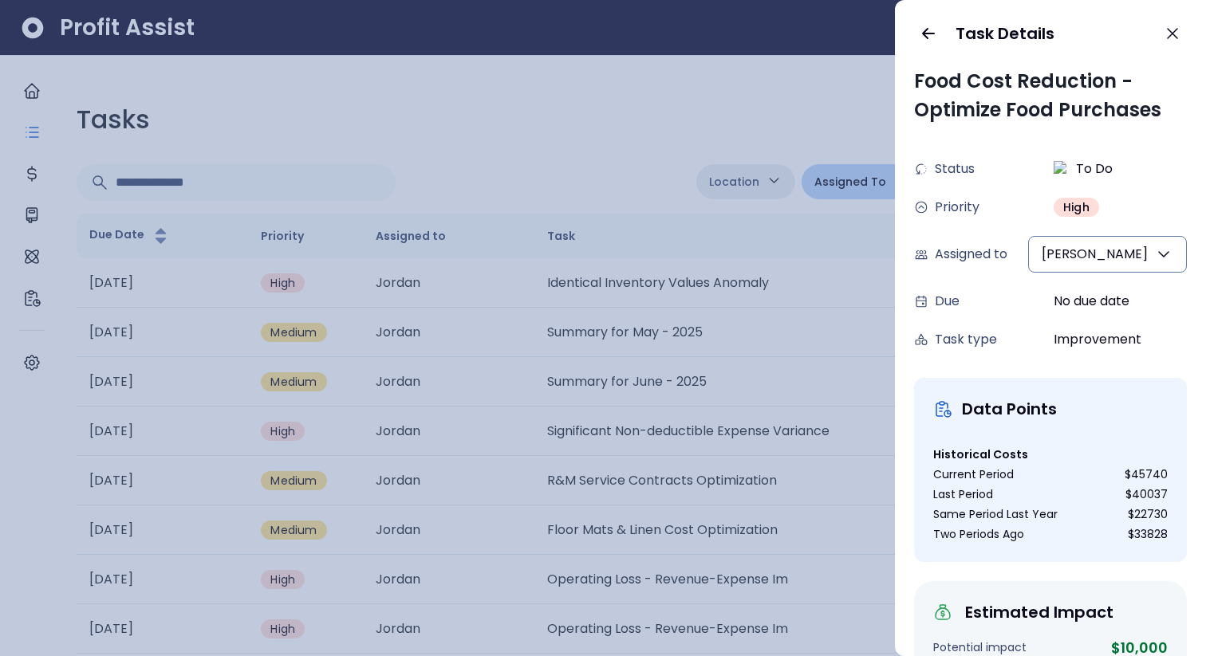
click at [618, 402] on div at bounding box center [603, 328] width 1206 height 656
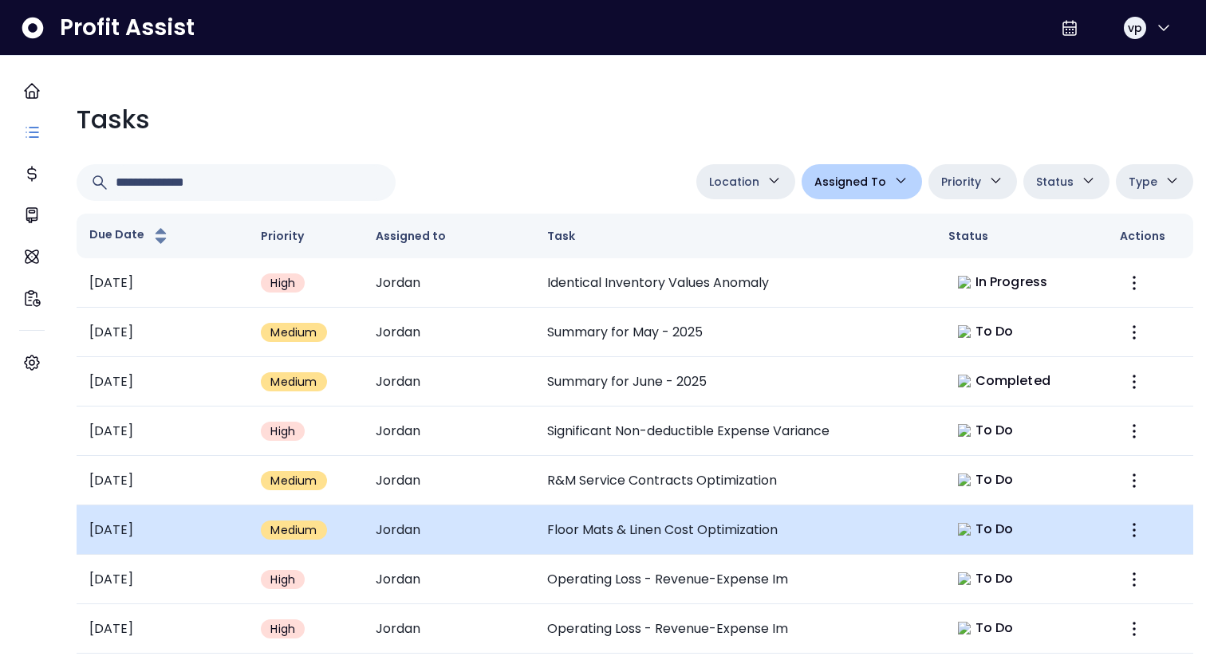
click at [608, 507] on td "Floor Mats & Linen Cost Optimization" at bounding box center [734, 530] width 401 height 49
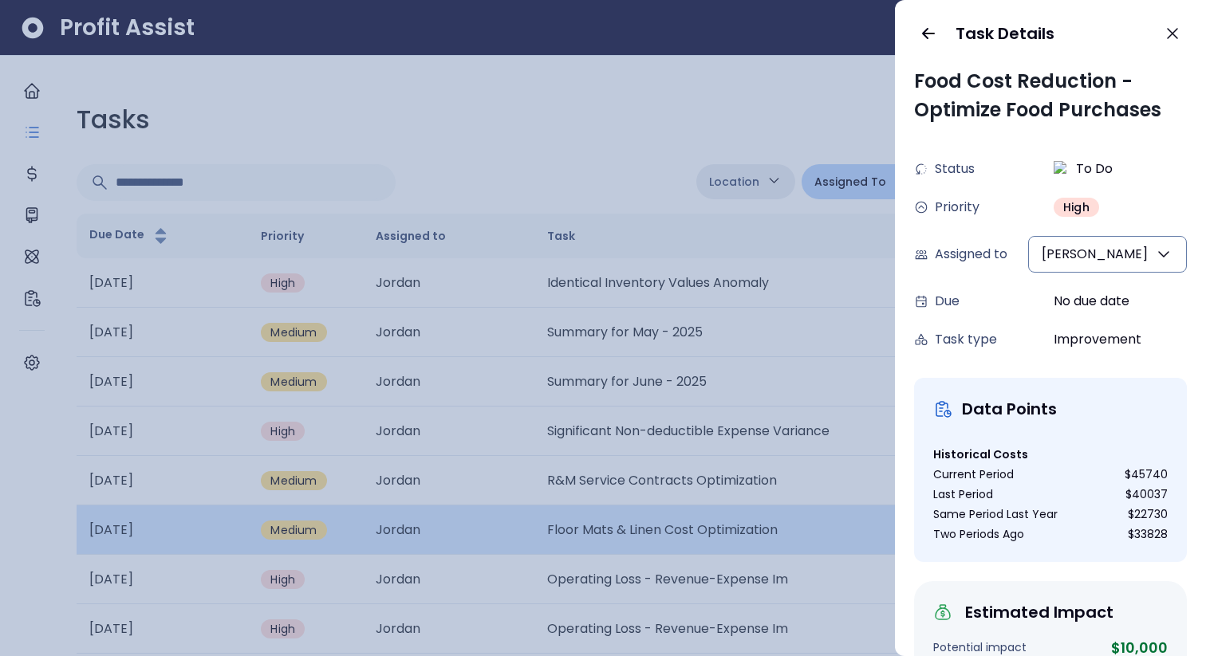
click at [608, 507] on div at bounding box center [603, 328] width 1206 height 656
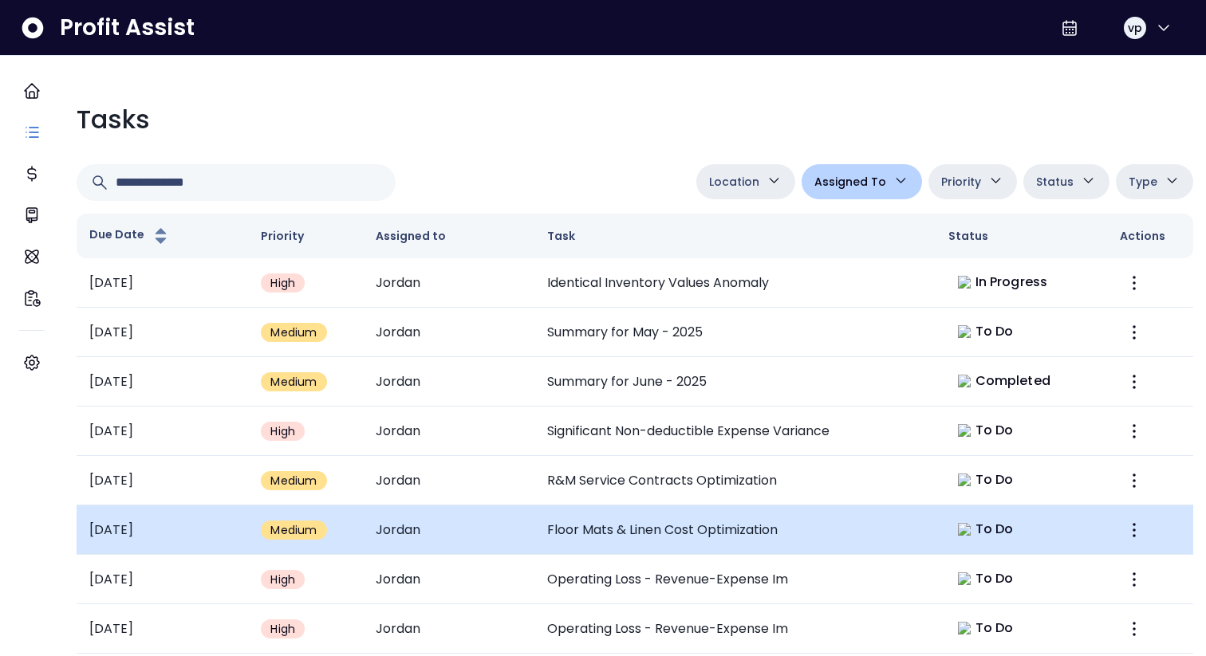
scroll to position [68, 0]
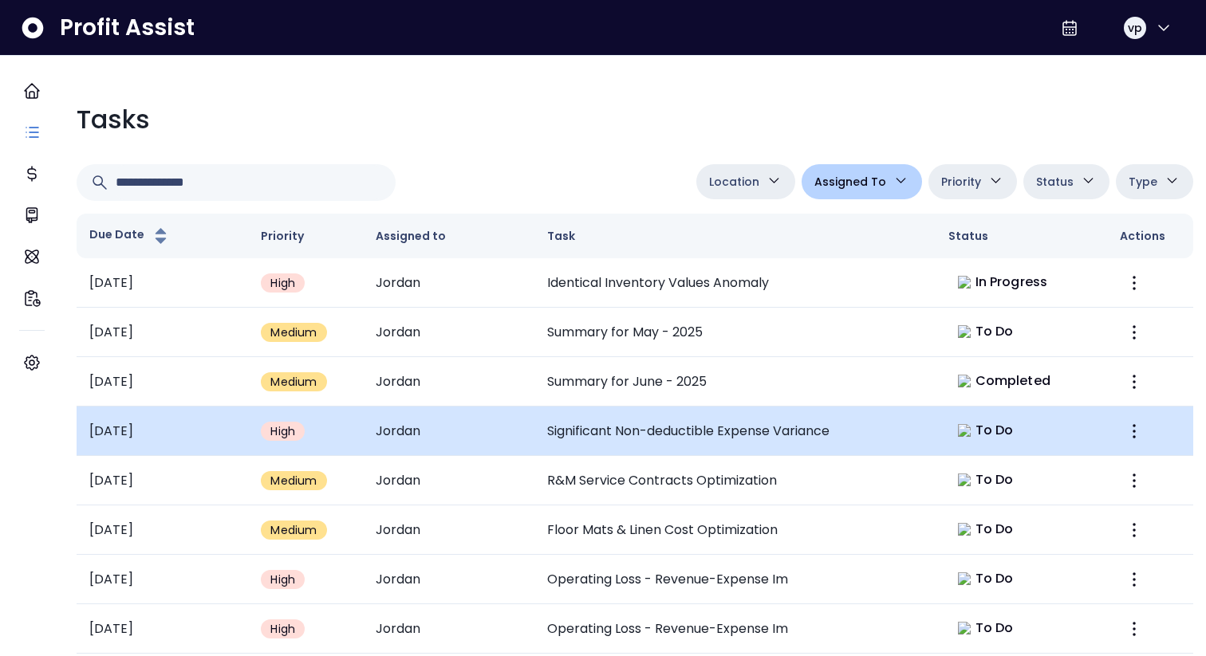
click at [600, 407] on td "Significant Non-deductible Expense Variance" at bounding box center [734, 431] width 401 height 49
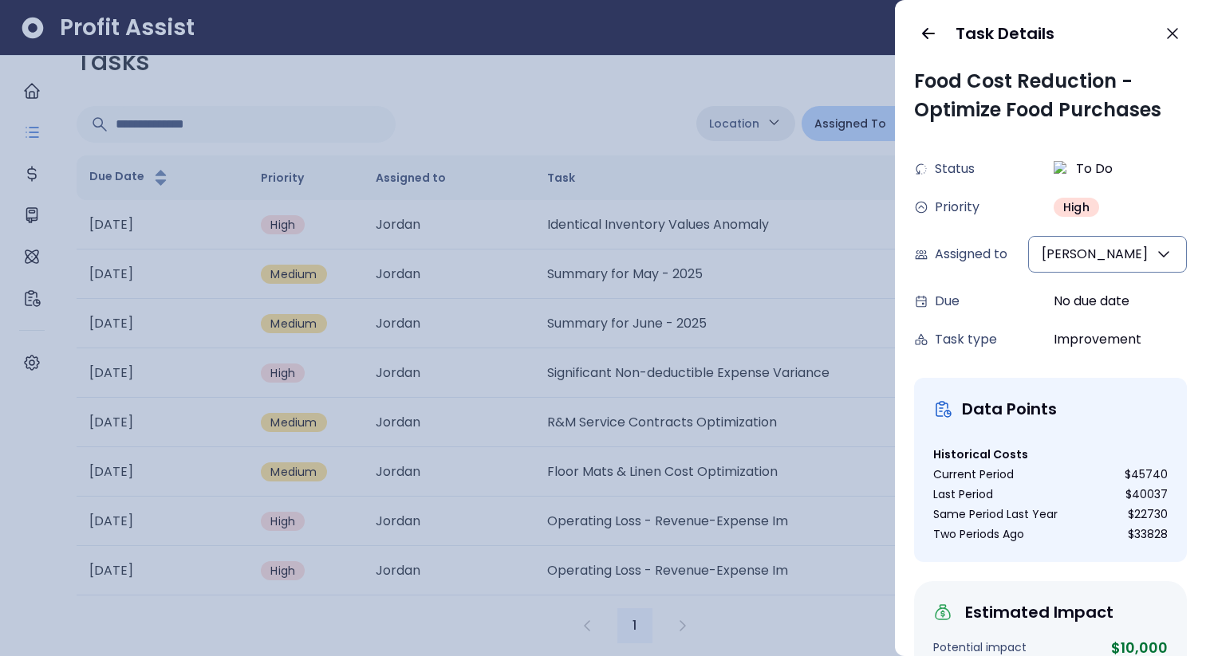
click at [611, 325] on div at bounding box center [603, 328] width 1206 height 656
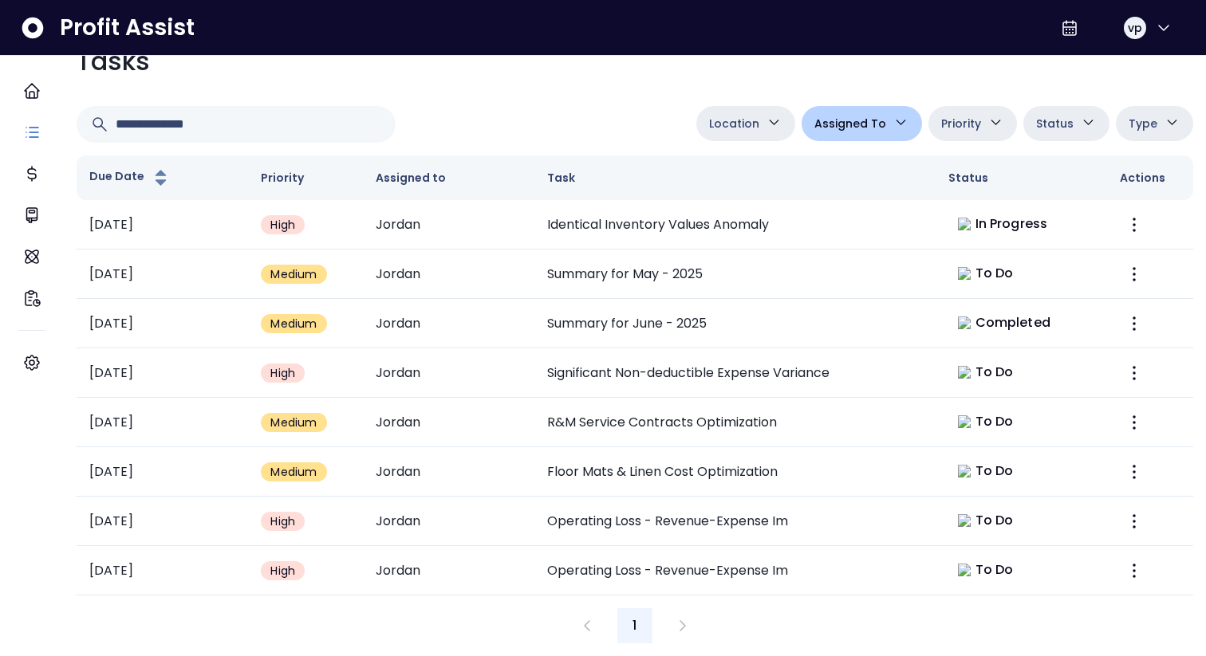
scroll to position [68, 0]
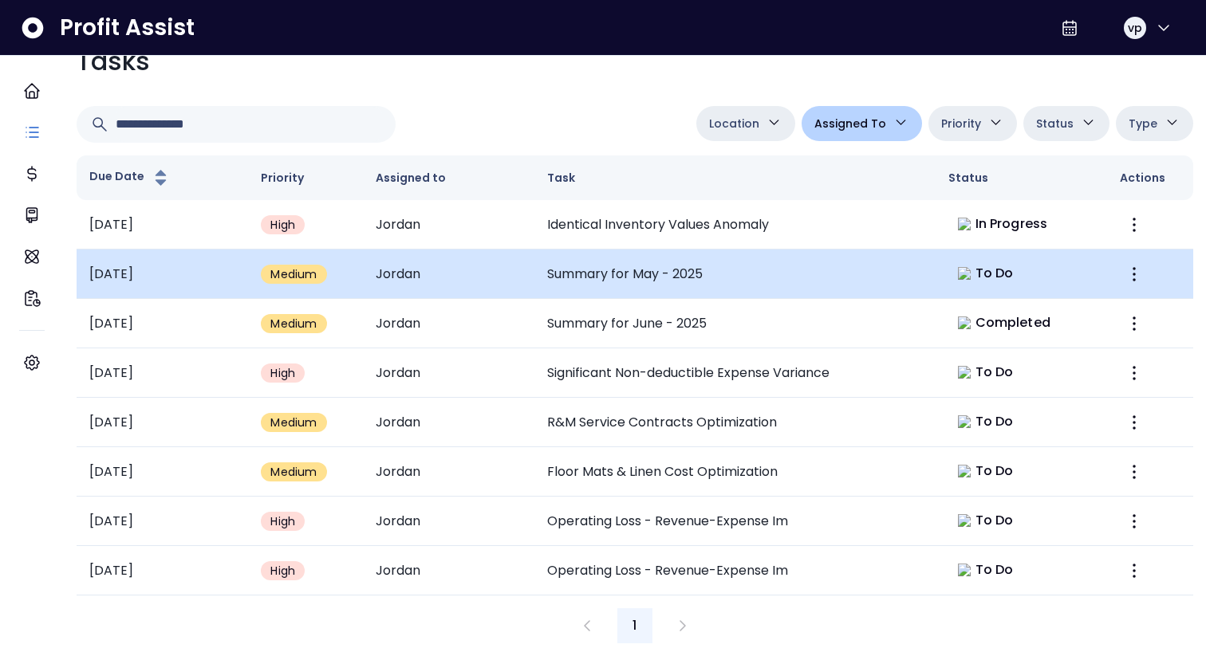
click at [557, 275] on td "Summary for May - 2025" at bounding box center [734, 274] width 401 height 49
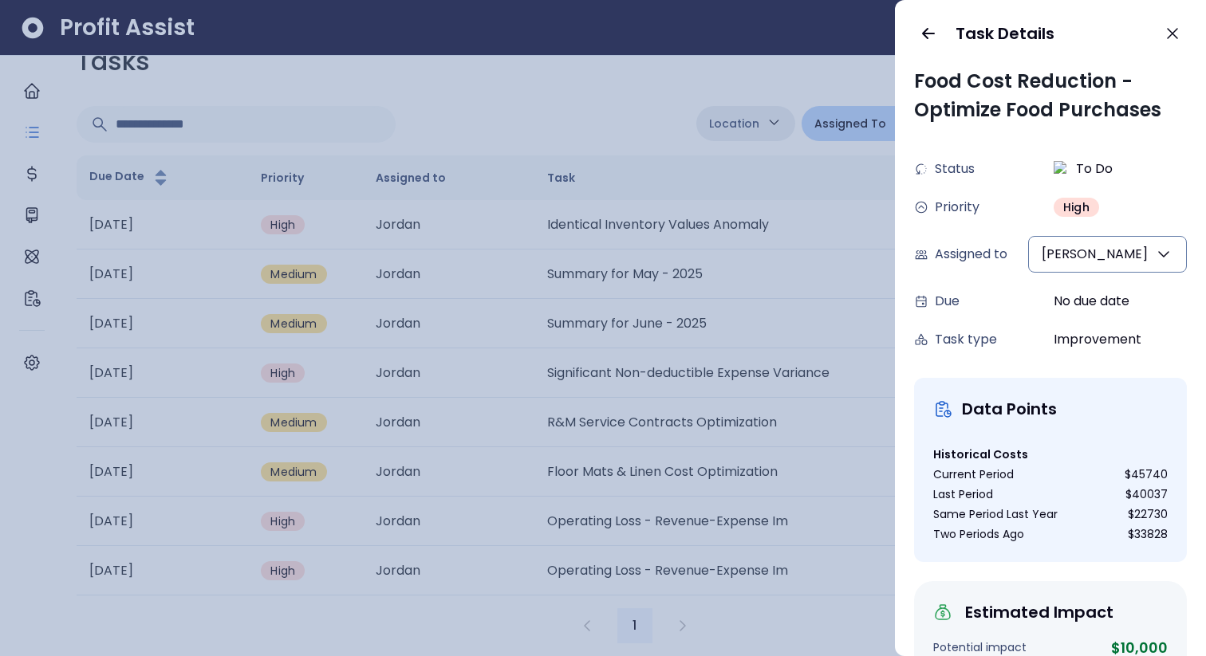
click at [756, 497] on div at bounding box center [603, 328] width 1206 height 656
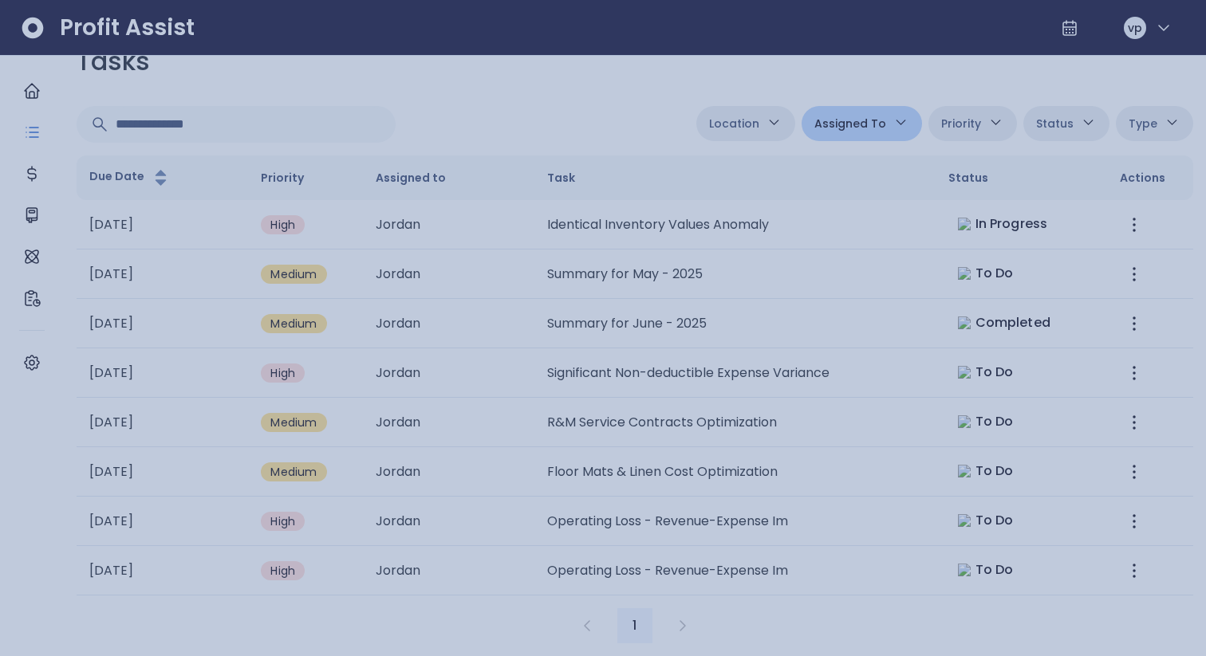
scroll to position [68, 0]
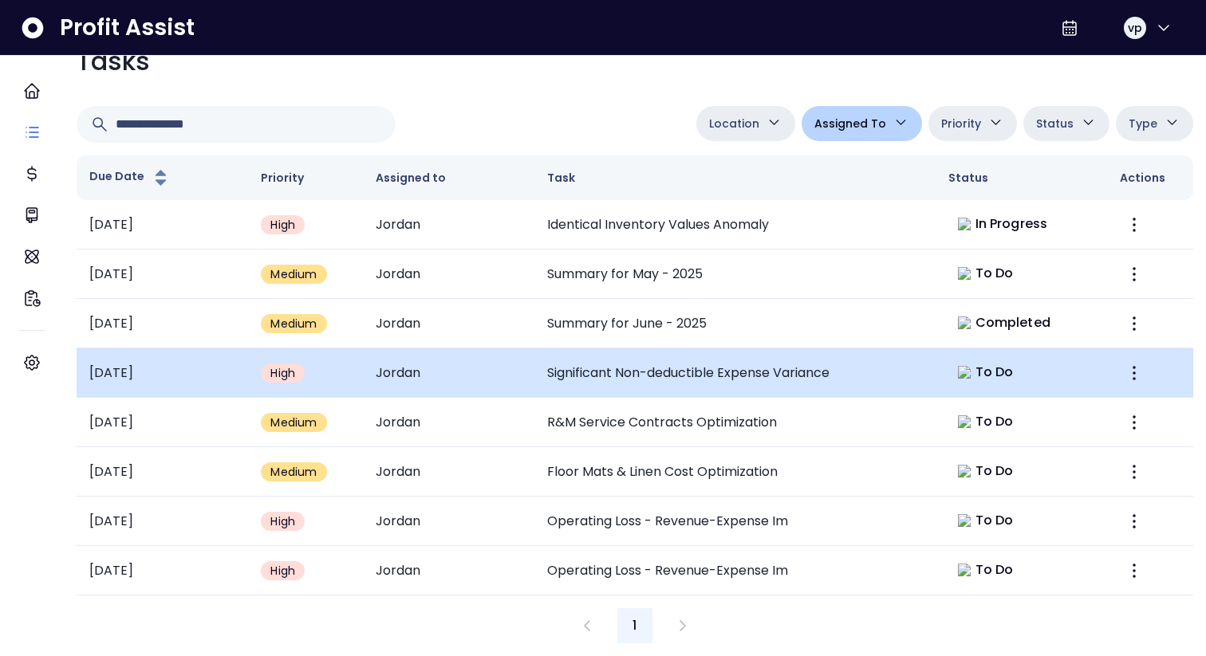
click at [653, 349] on td "Significant Non-deductible Expense Variance" at bounding box center [734, 373] width 401 height 49
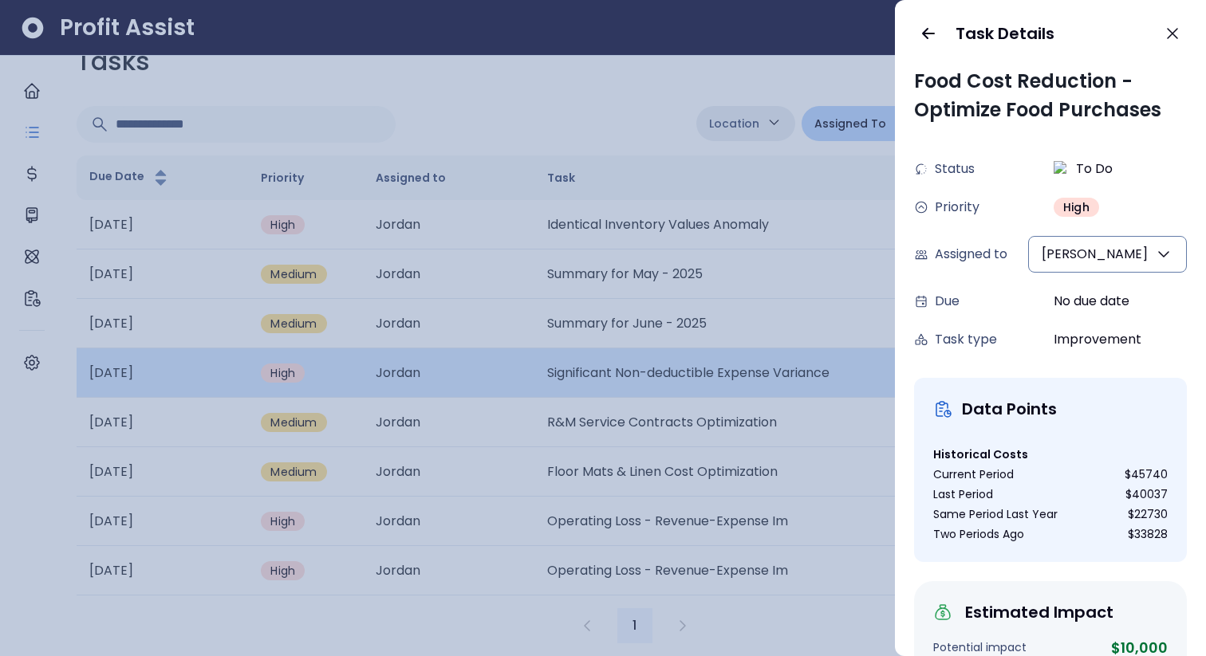
click at [653, 347] on div at bounding box center [603, 328] width 1206 height 656
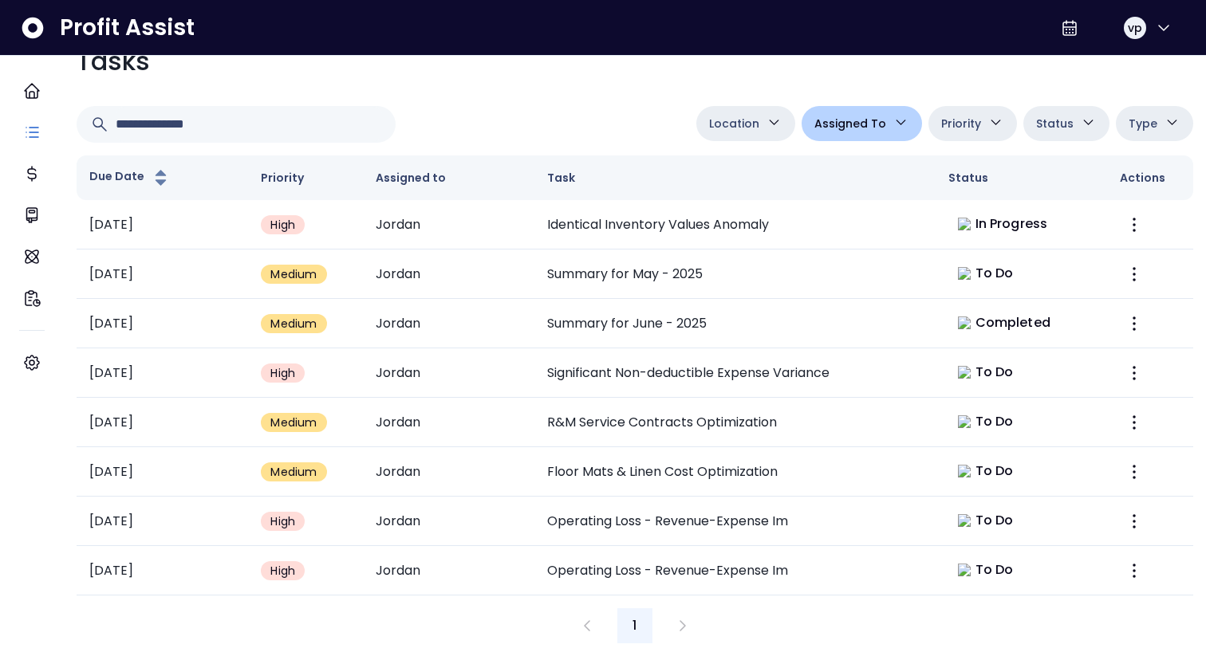
scroll to position [68, 0]
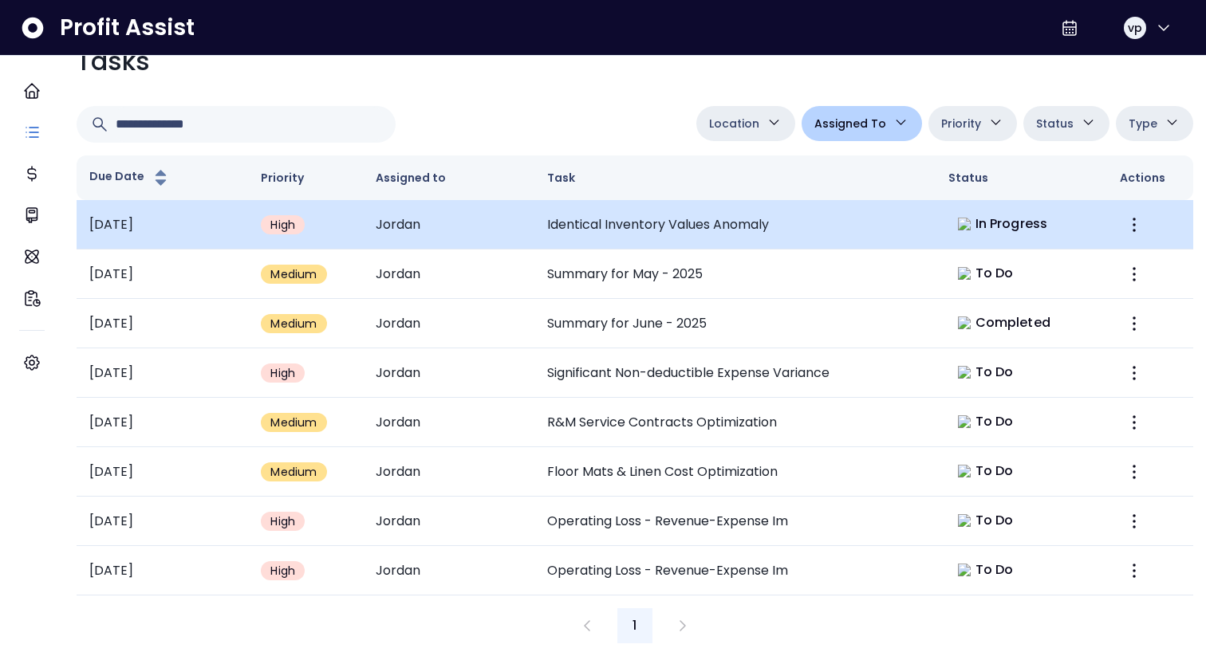
click at [905, 206] on td "Identical Inventory Values Anomaly" at bounding box center [734, 224] width 401 height 49
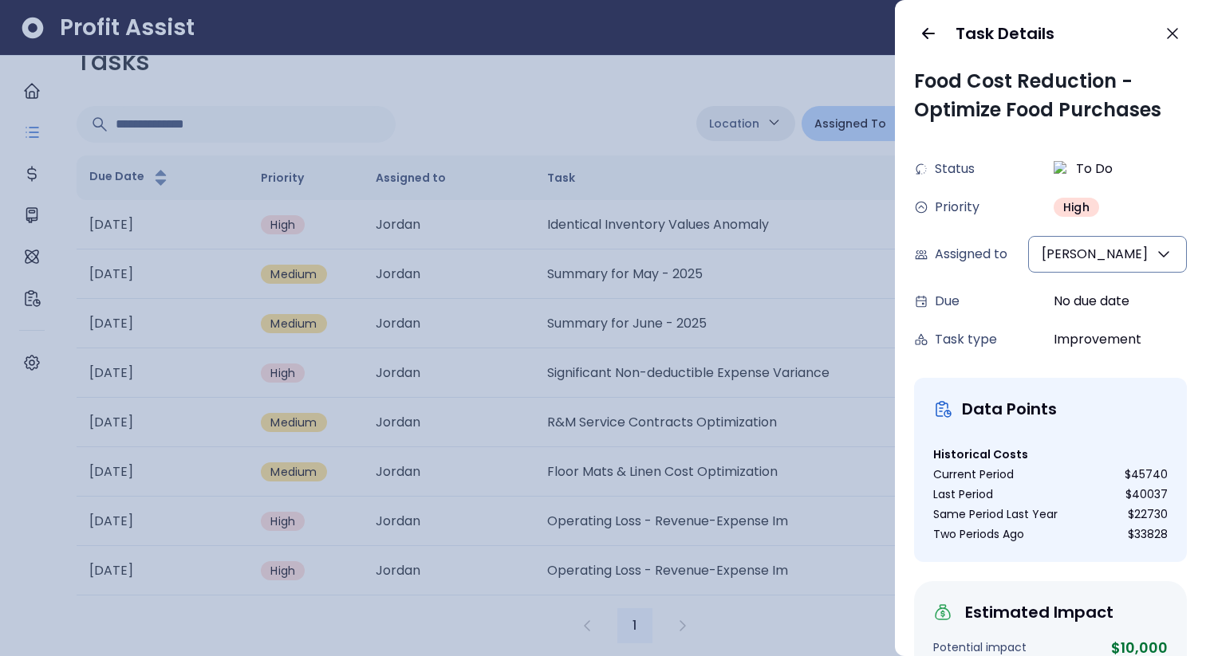
click at [782, 286] on div at bounding box center [603, 328] width 1206 height 656
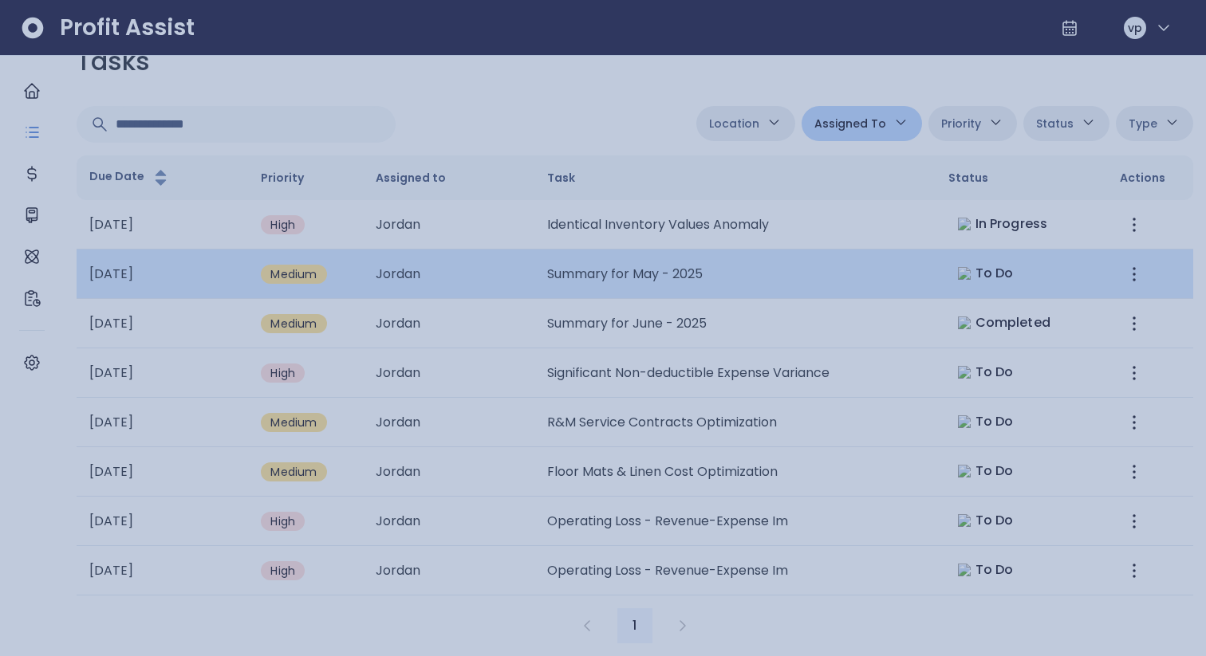
scroll to position [68, 0]
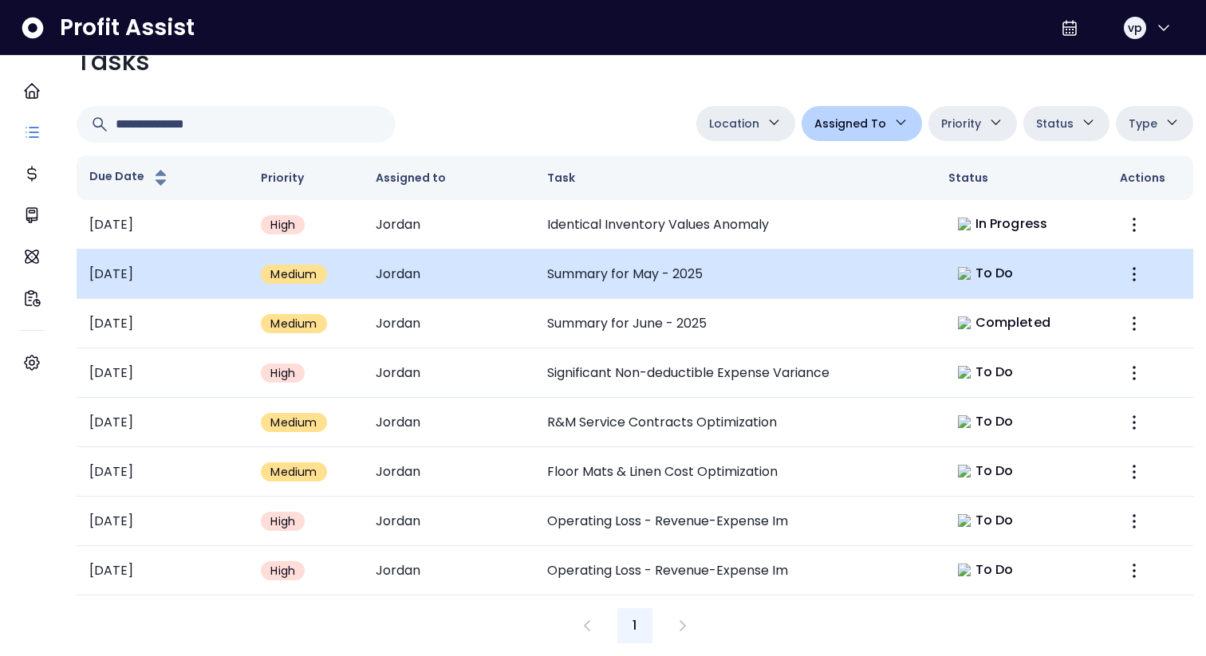
click at [770, 267] on td "Summary for May - 2025" at bounding box center [734, 274] width 401 height 49
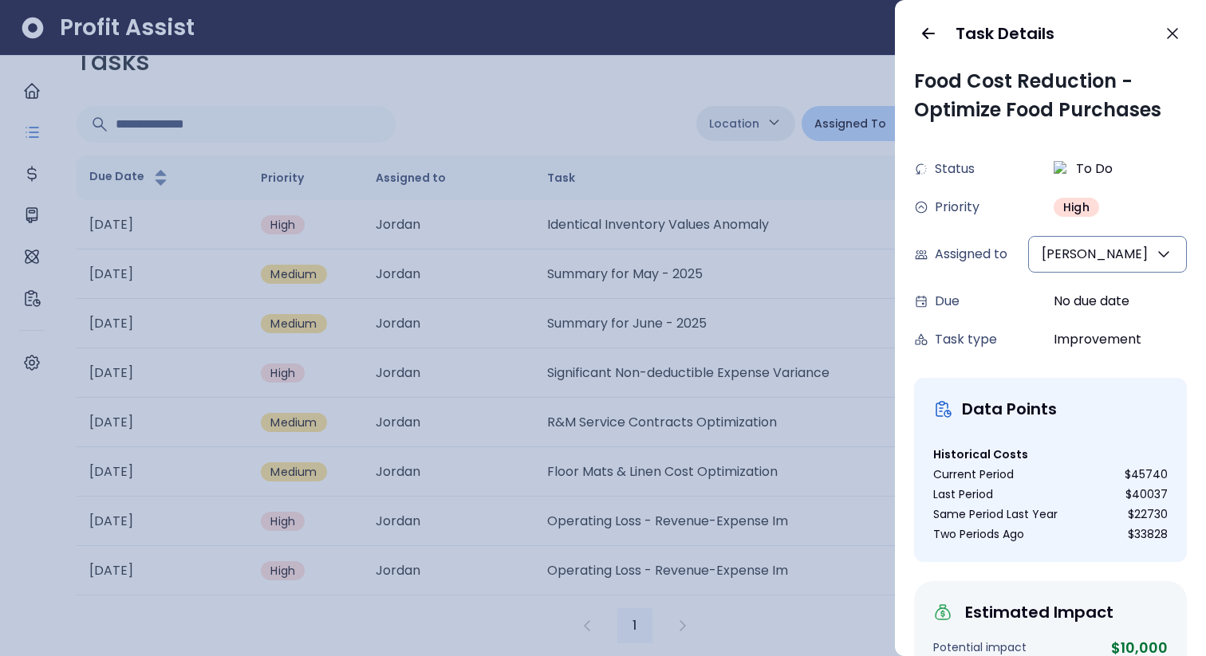
click at [771, 353] on div at bounding box center [603, 328] width 1206 height 656
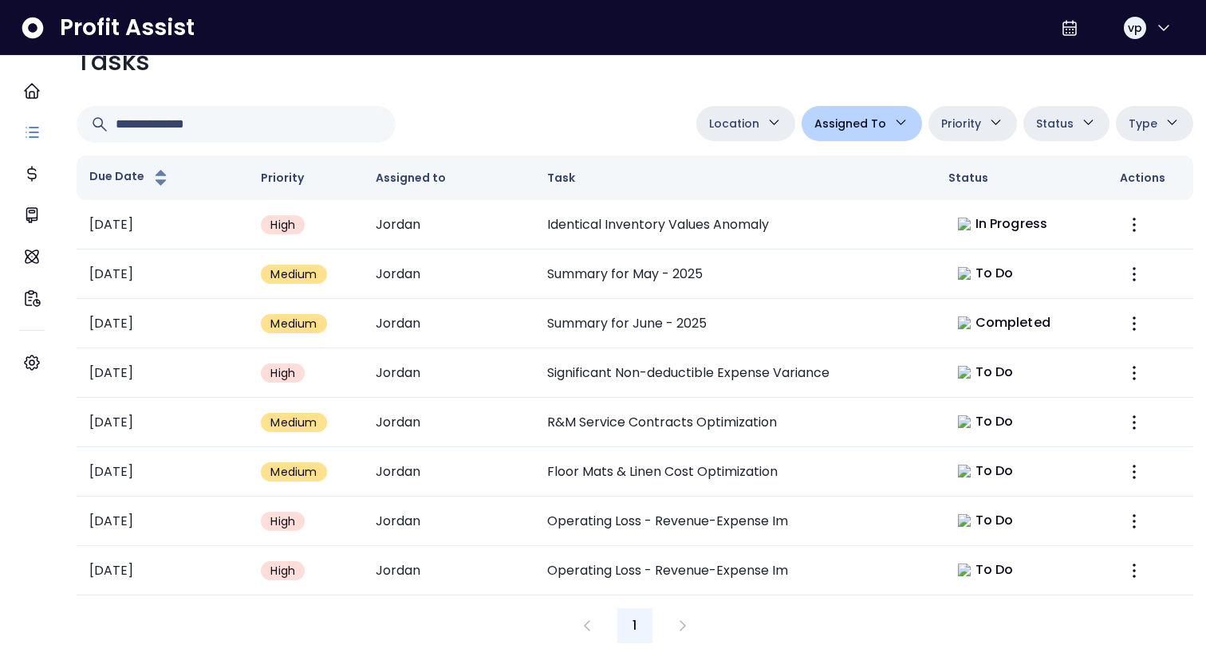
click at [838, 133] on span "Assigned To" at bounding box center [850, 123] width 72 height 19
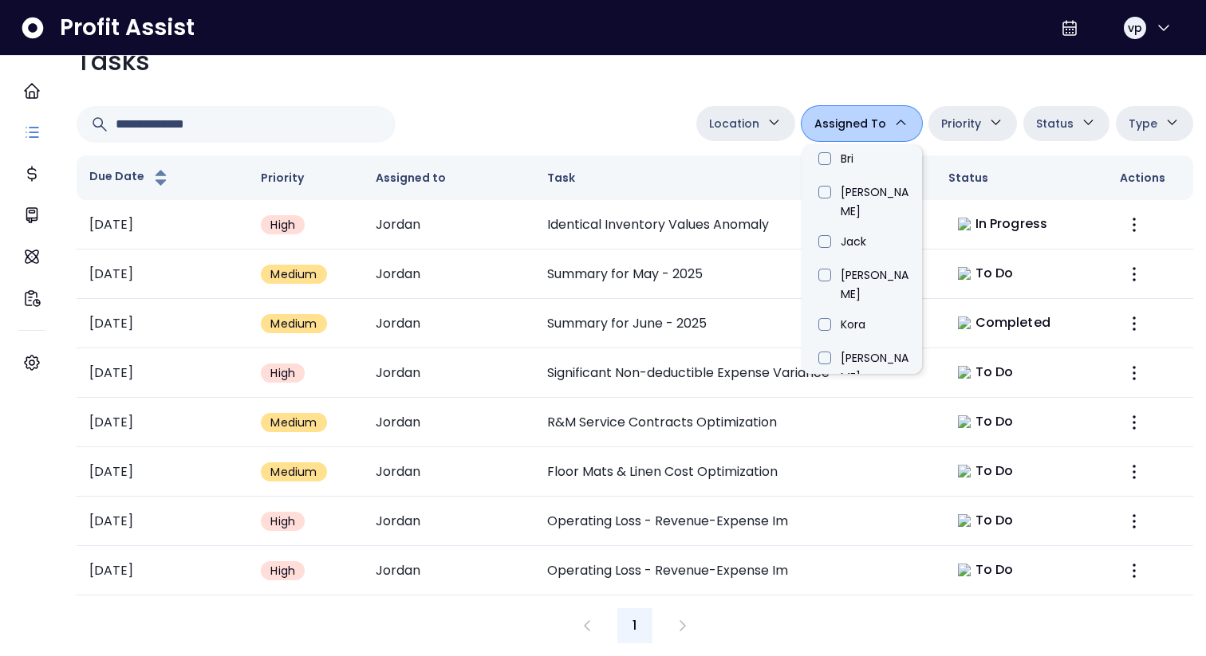
scroll to position [562, 0]
click at [838, 460] on li "[PERSON_NAME]" at bounding box center [862, 484] width 120 height 49
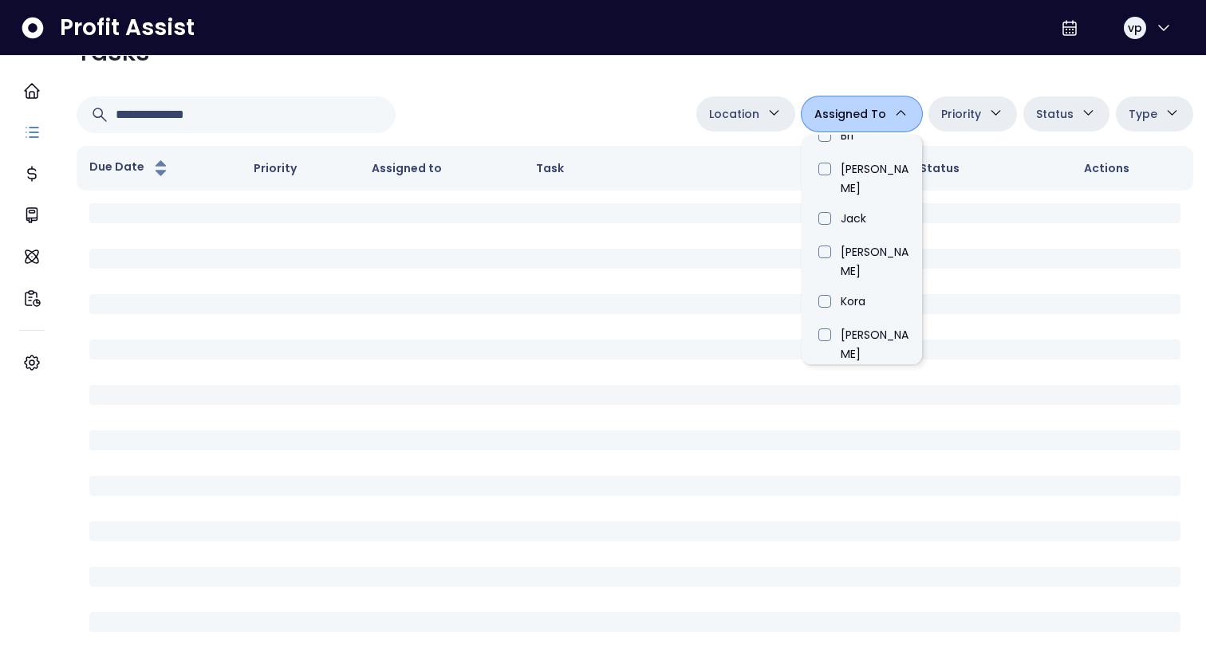
click at [641, 133] on div at bounding box center [383, 115] width 613 height 37
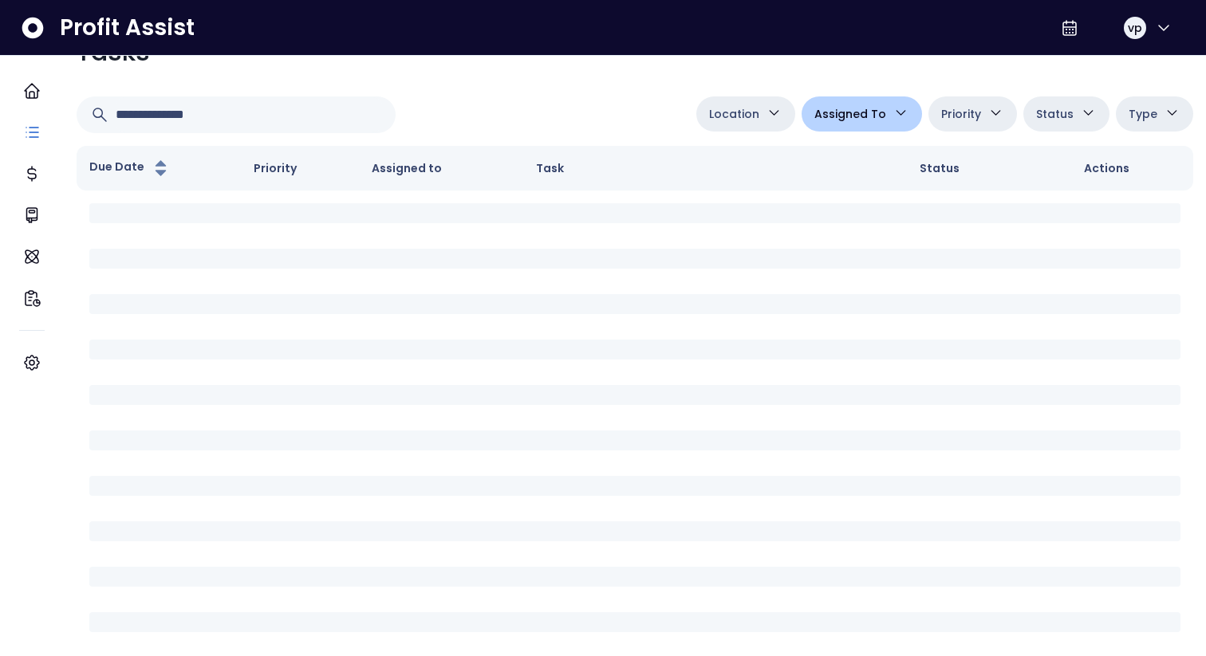
click at [846, 132] on button "Assigned To" at bounding box center [862, 114] width 120 height 35
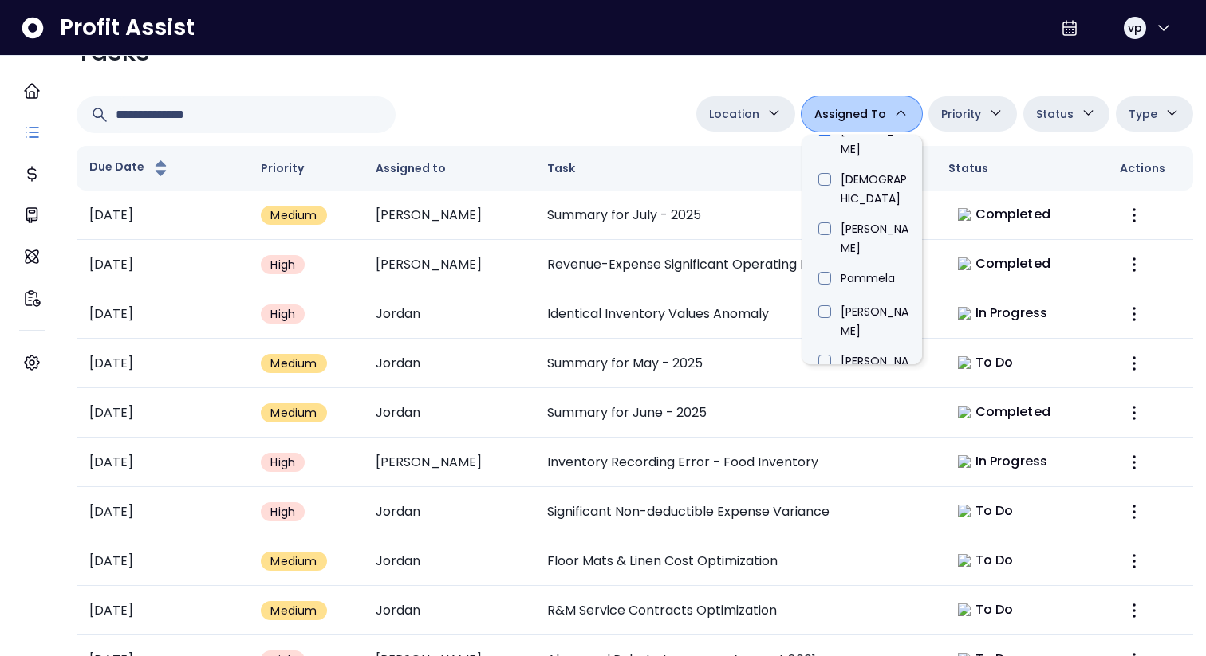
scroll to position [909, 0]
click at [849, 631] on li "Jordan" at bounding box center [862, 648] width 120 height 34
type input "****"
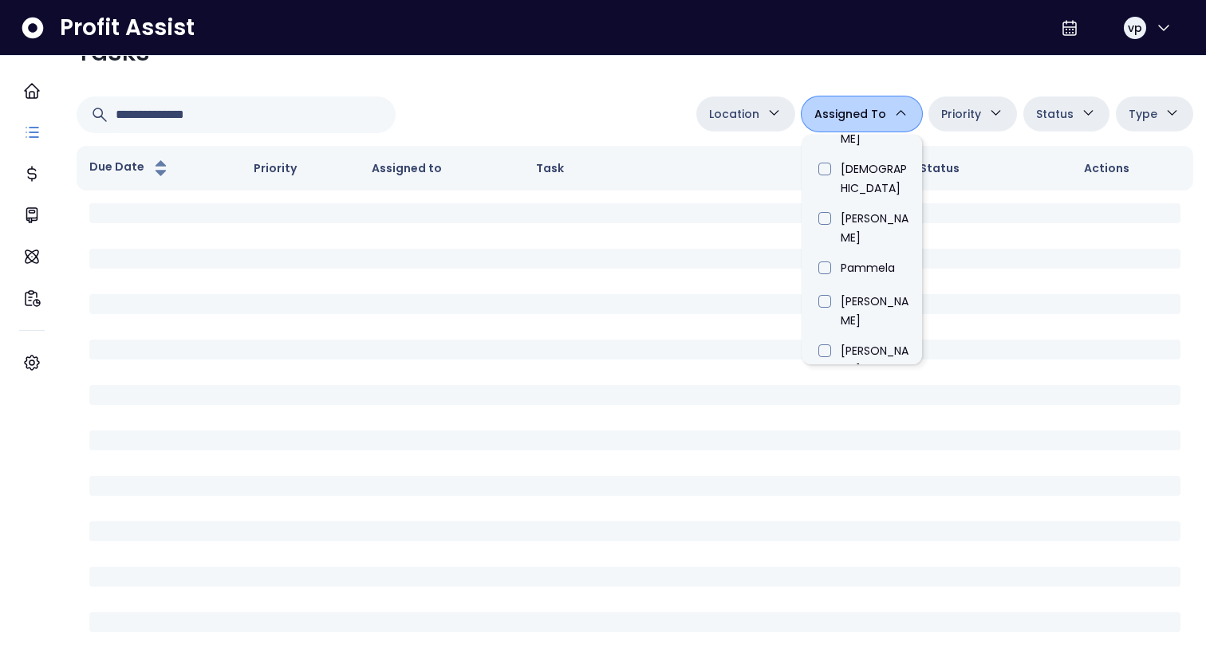
click at [644, 147] on div "Tasks Location Danforth College Queensway Duncan Eglinton QuickBooks Online Ass…" at bounding box center [635, 590] width 1142 height 1141
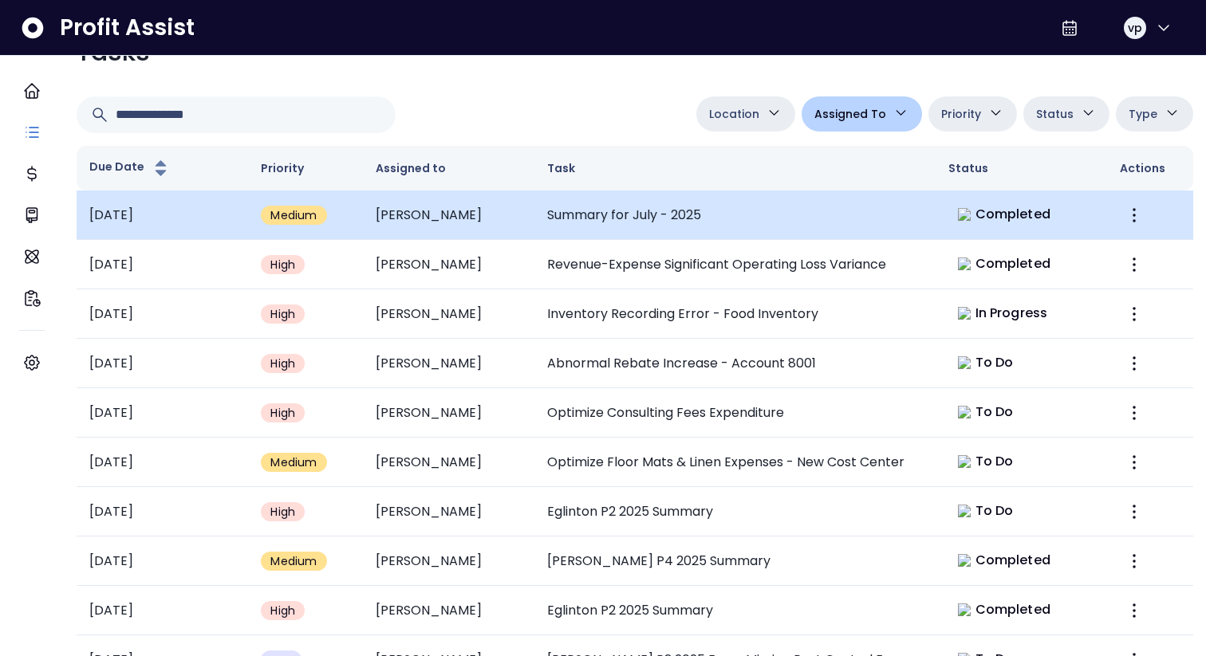
click at [658, 240] on td "Summary for July - 2025" at bounding box center [734, 215] width 401 height 49
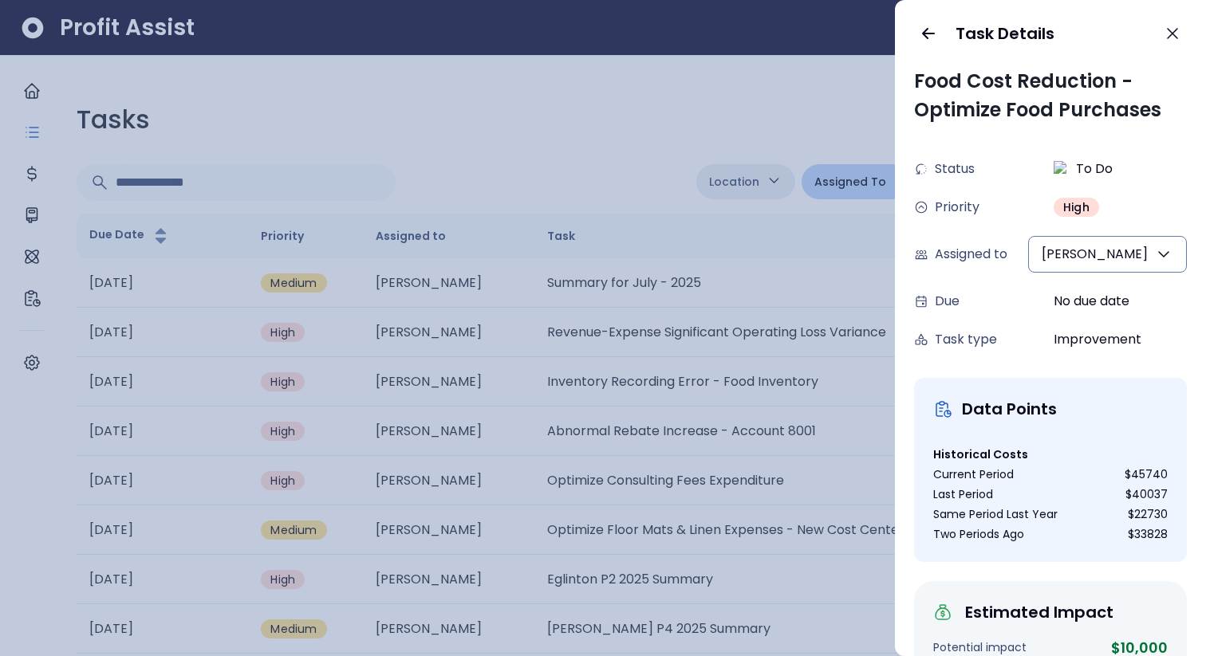
click at [717, 331] on div at bounding box center [603, 328] width 1206 height 656
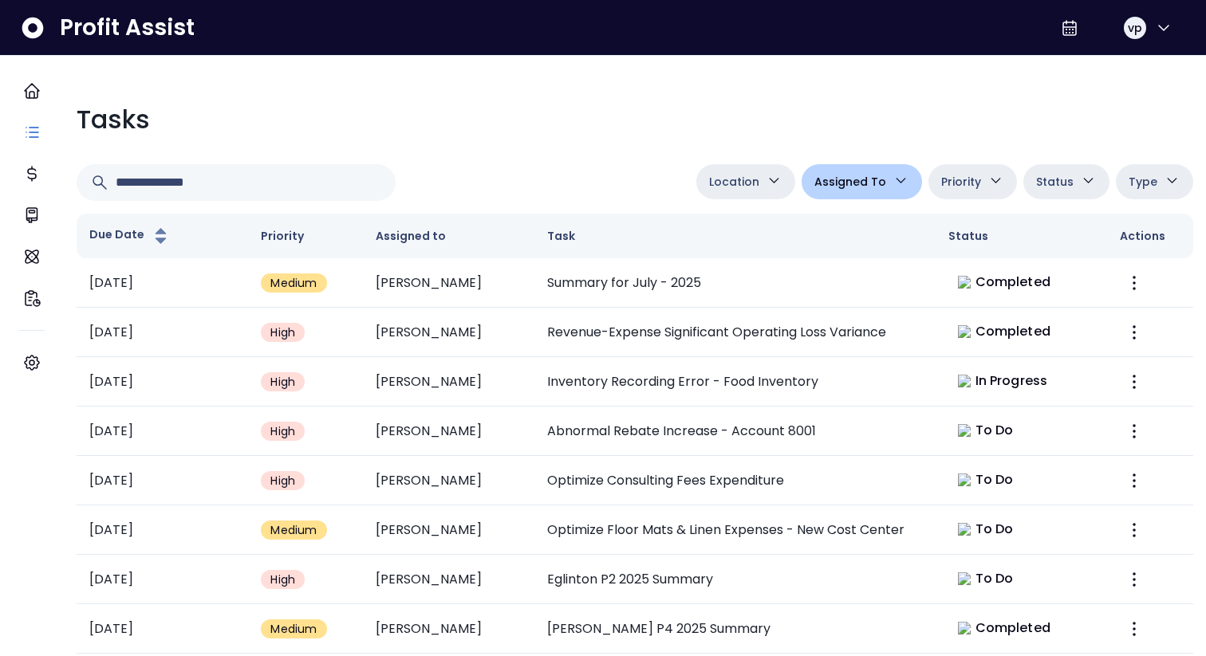
click at [717, 331] on td "Revenue-Expense Significant Operating Loss Variance" at bounding box center [734, 332] width 401 height 49
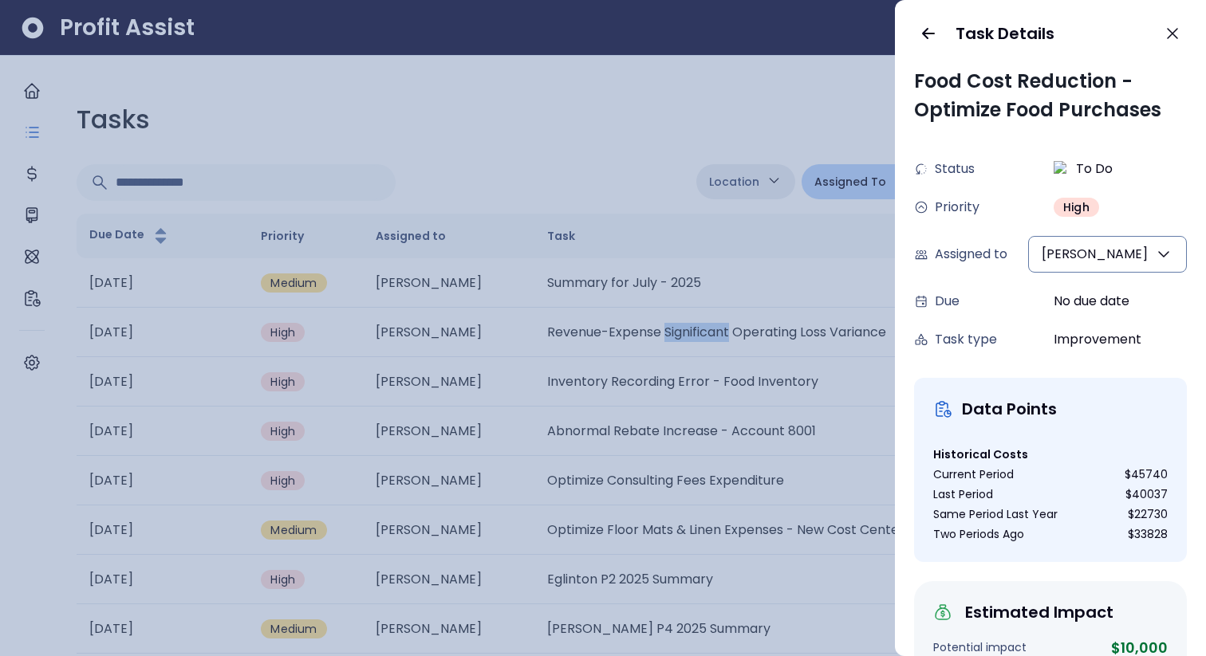
click at [717, 331] on div at bounding box center [603, 328] width 1206 height 656
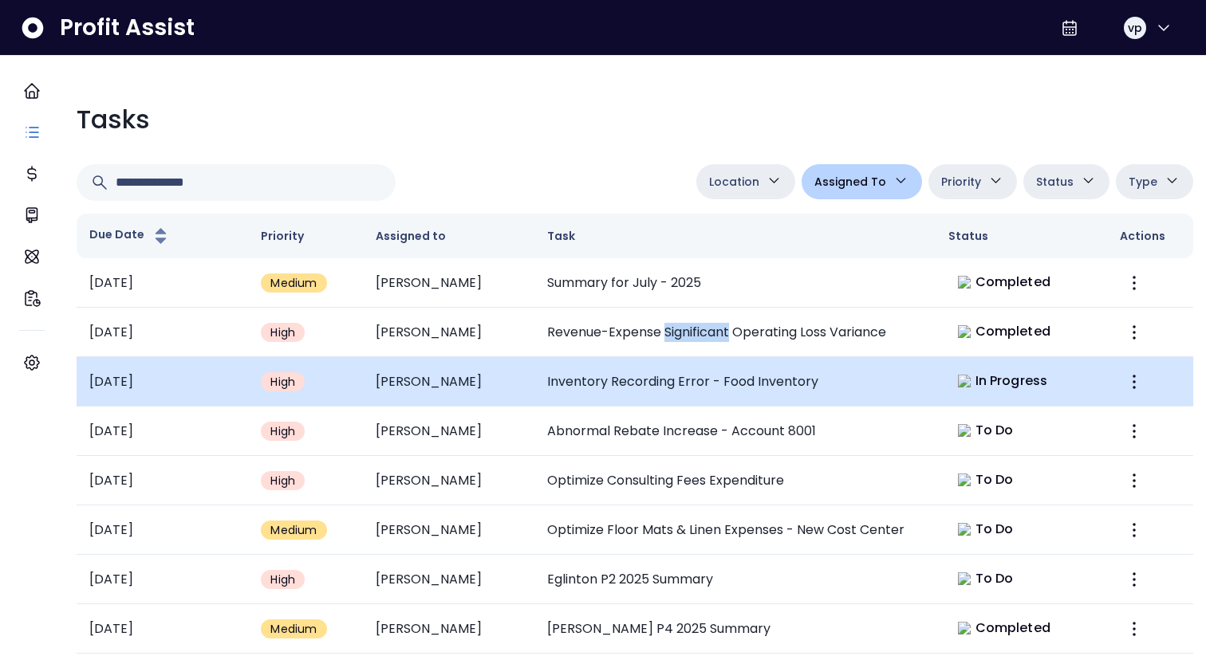
click at [716, 383] on td "Inventory Recording Error - Food Inventory" at bounding box center [734, 381] width 401 height 49
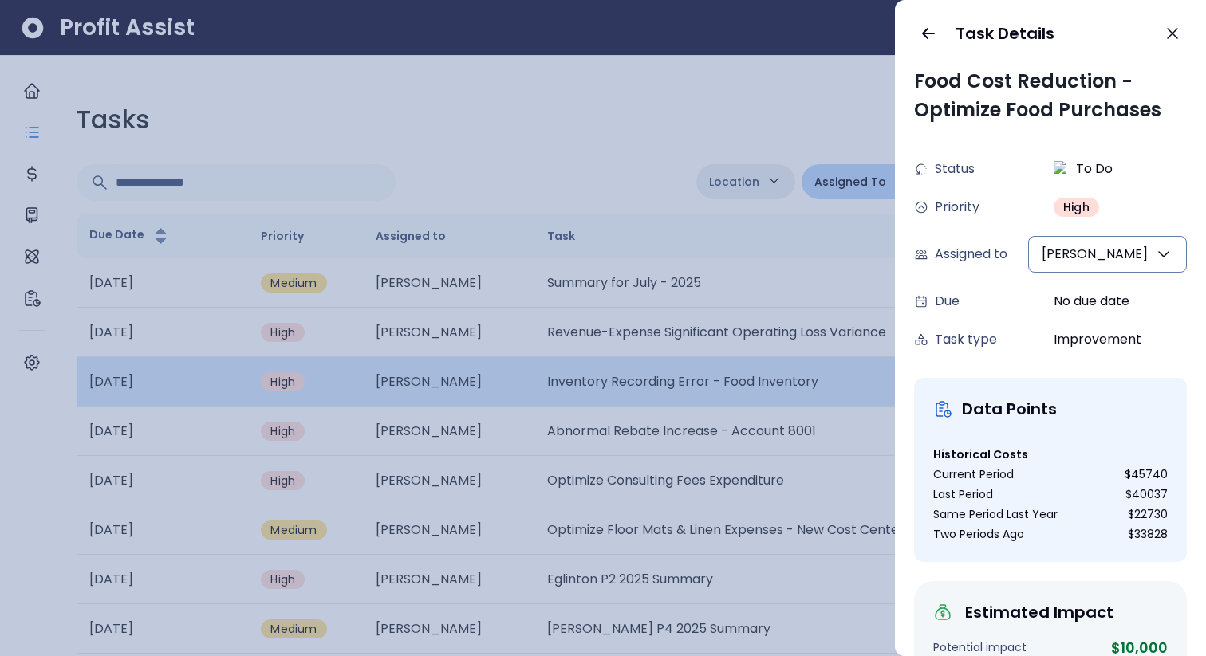
click at [716, 383] on div at bounding box center [603, 328] width 1206 height 656
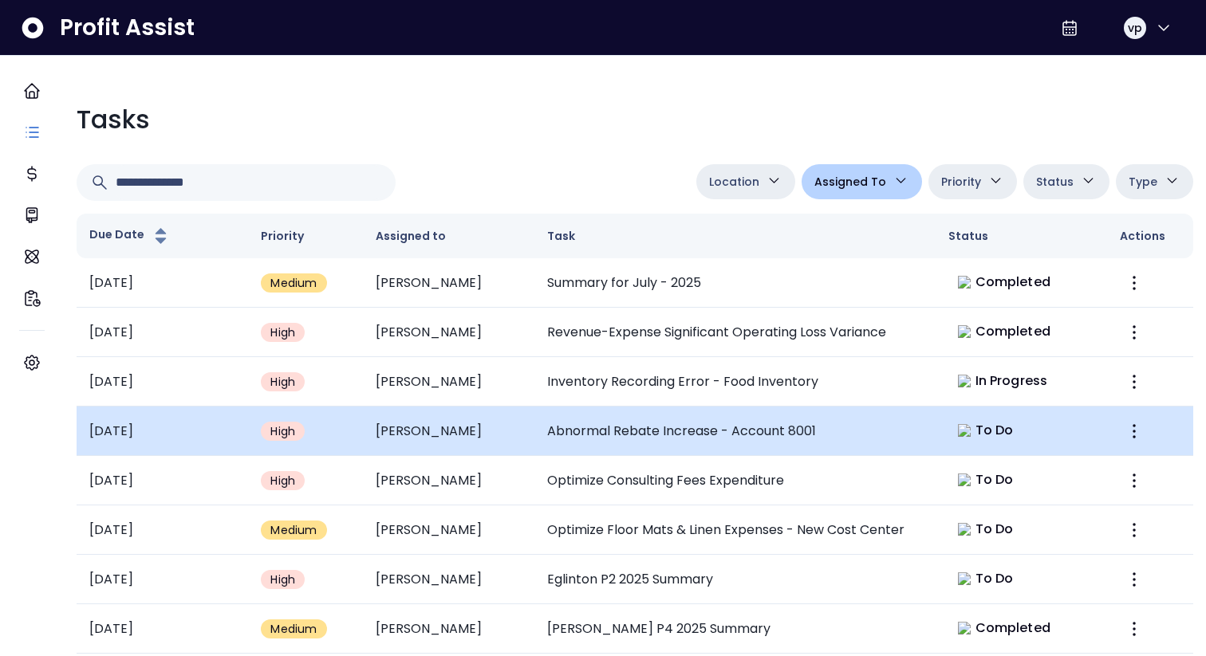
click at [700, 419] on td "Abnormal Rebate Increase - Account 8001" at bounding box center [734, 431] width 401 height 49
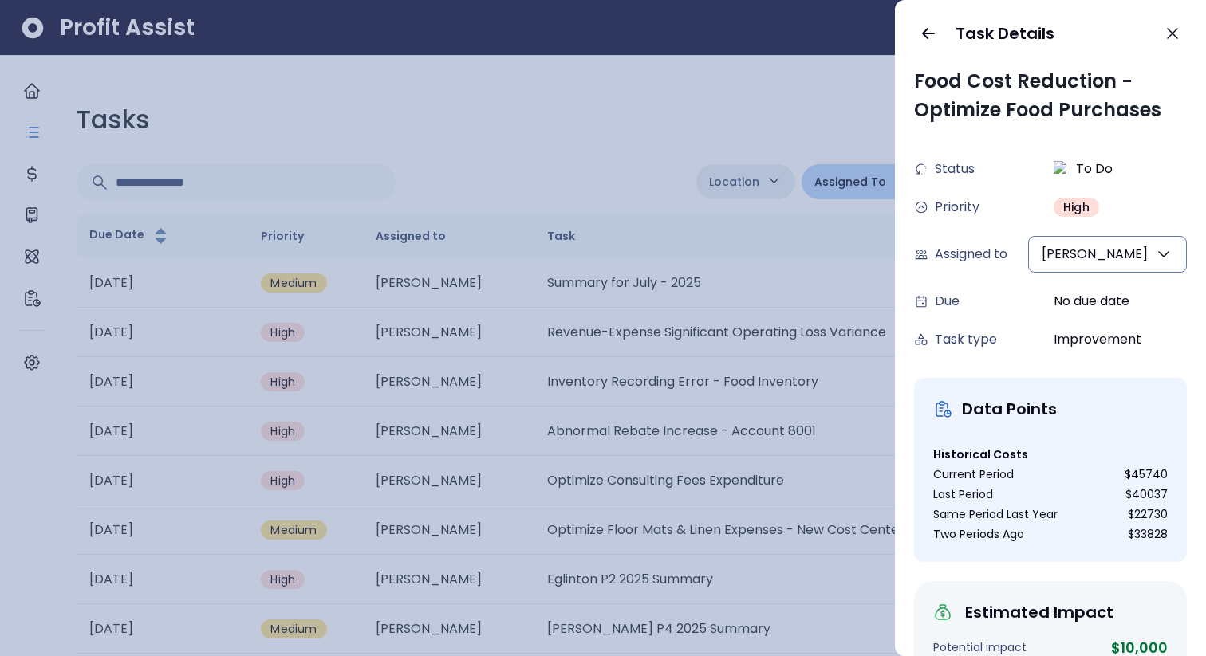
click at [696, 433] on div at bounding box center [603, 328] width 1206 height 656
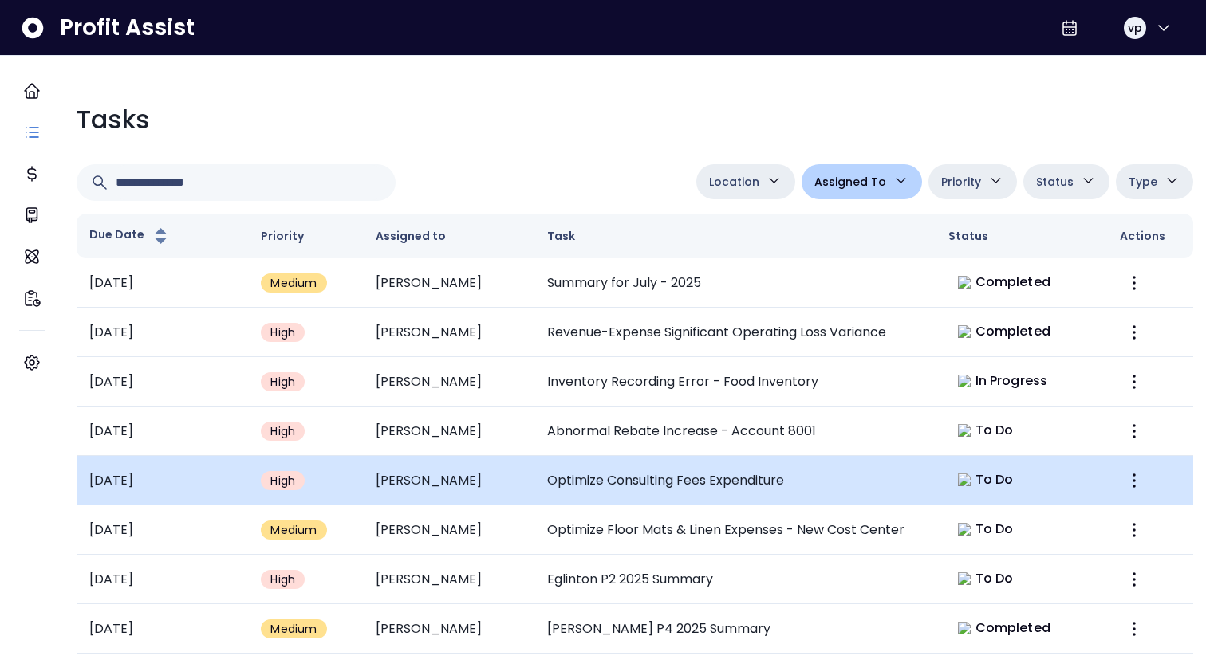
click at [692, 468] on td "Optimize Consulting Fees Expenditure" at bounding box center [734, 480] width 401 height 49
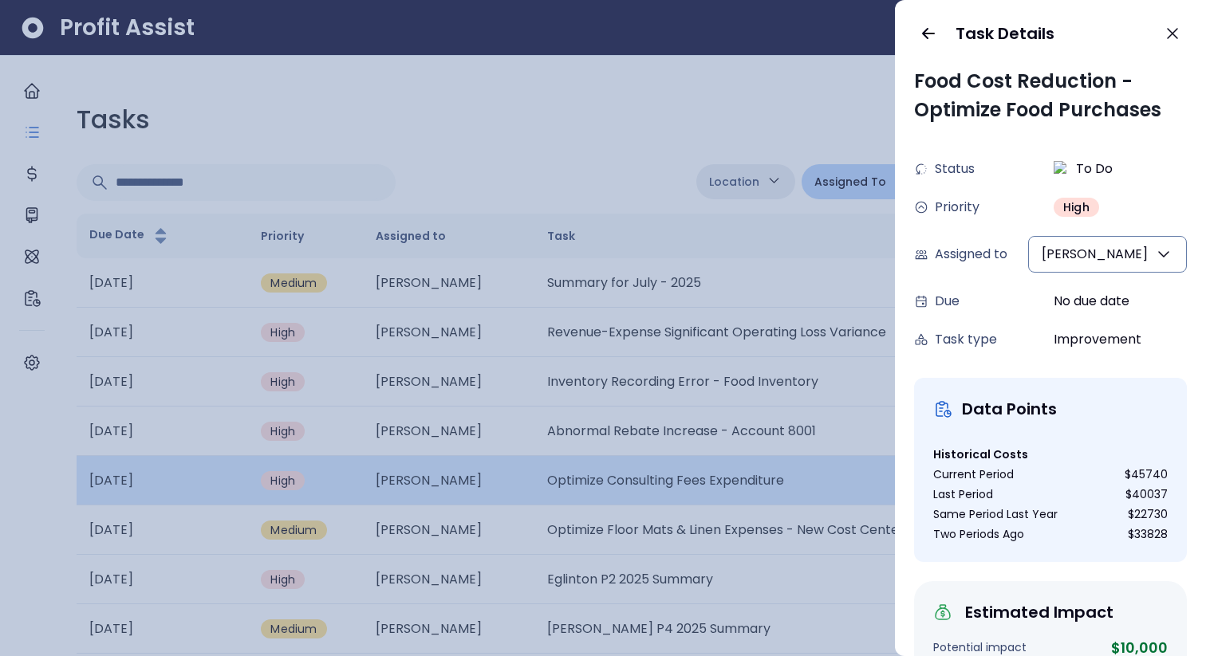
click at [692, 468] on div at bounding box center [603, 328] width 1206 height 656
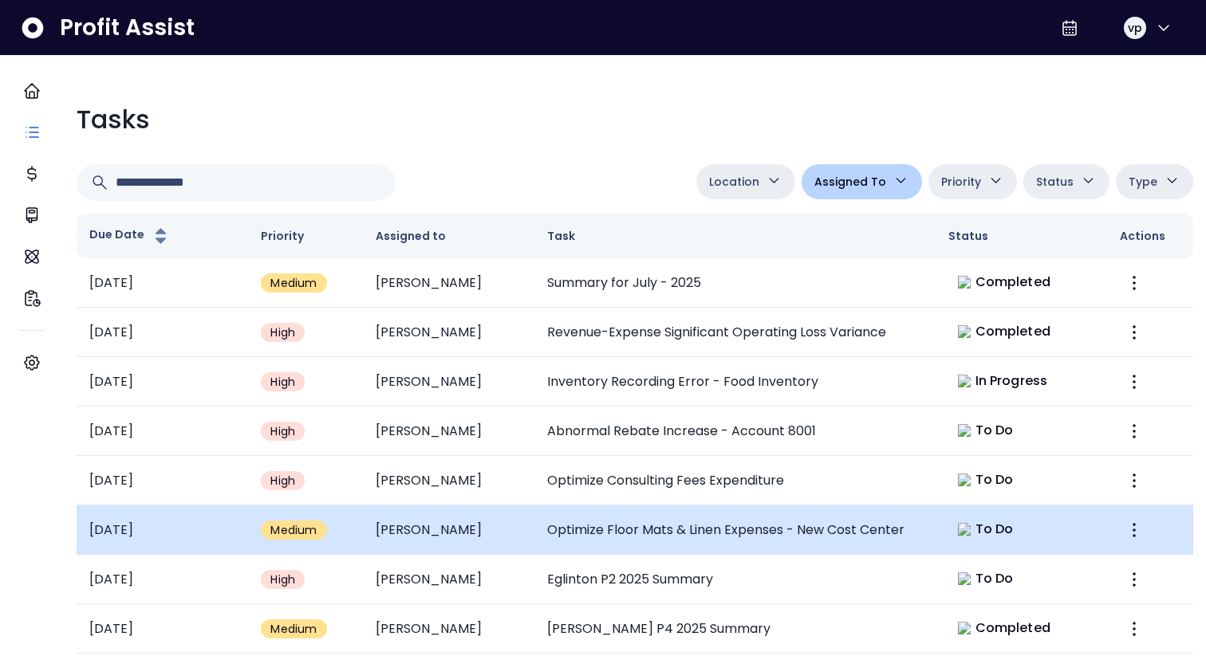
click at [692, 524] on td "Optimize Floor Mats & Linen Expenses - New Cost Center" at bounding box center [734, 530] width 401 height 49
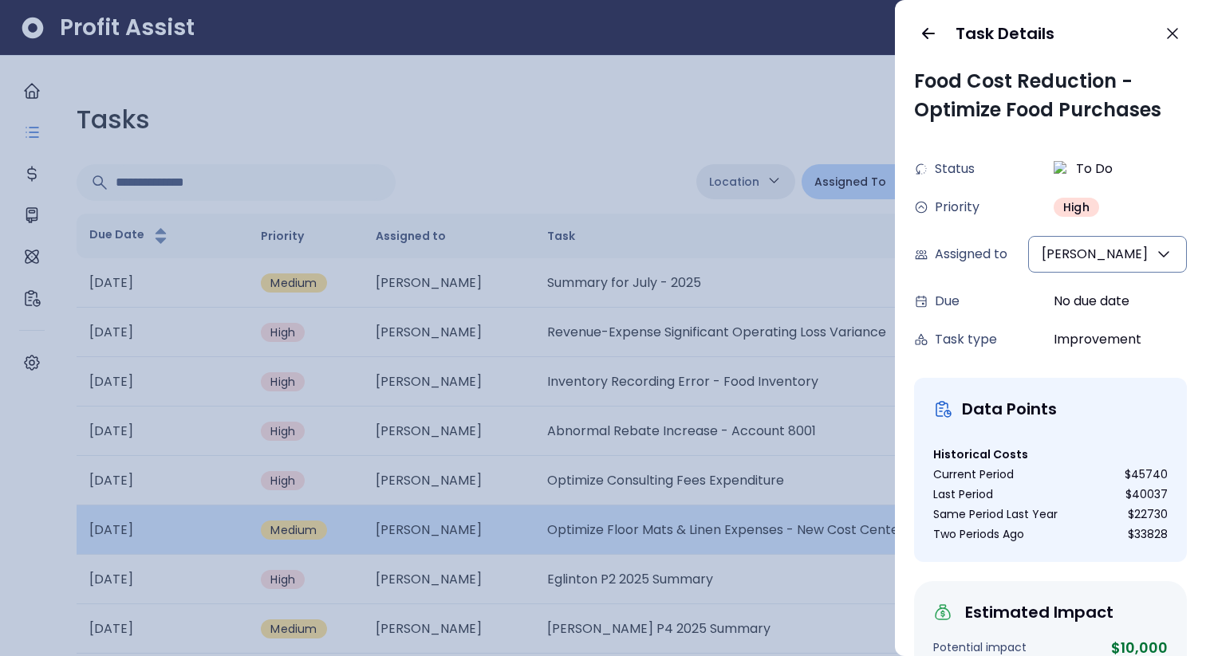
click at [692, 524] on div at bounding box center [603, 328] width 1206 height 656
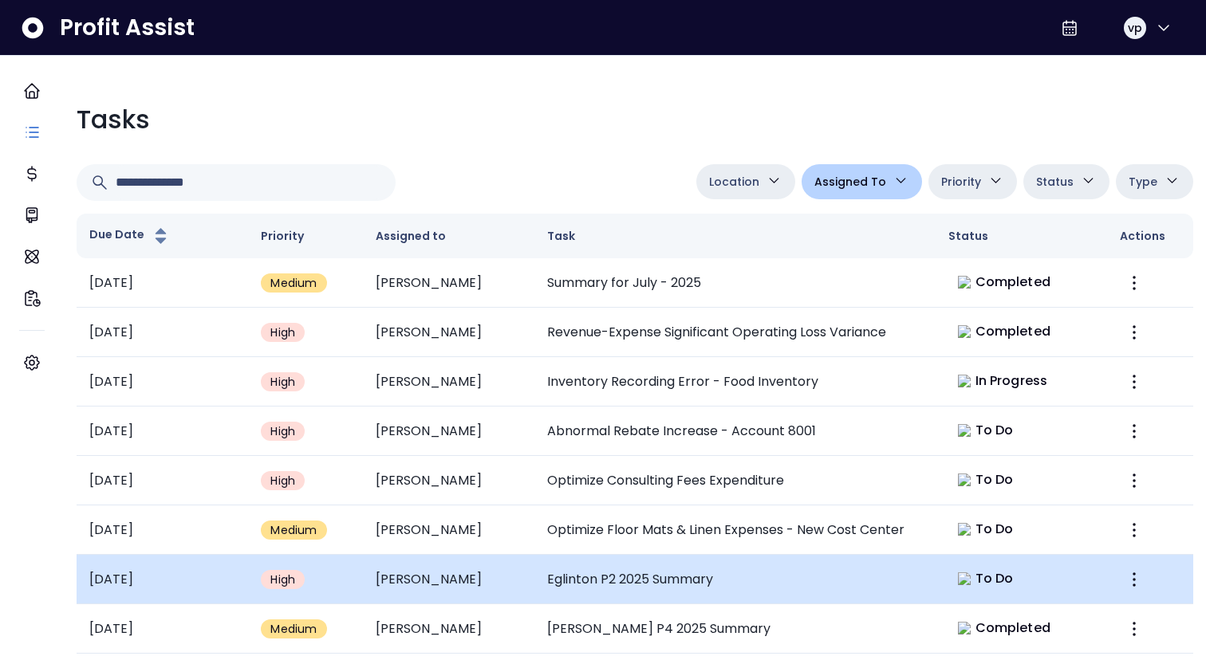
click at [676, 560] on td "Eglinton P2 2025 Summary" at bounding box center [734, 579] width 401 height 49
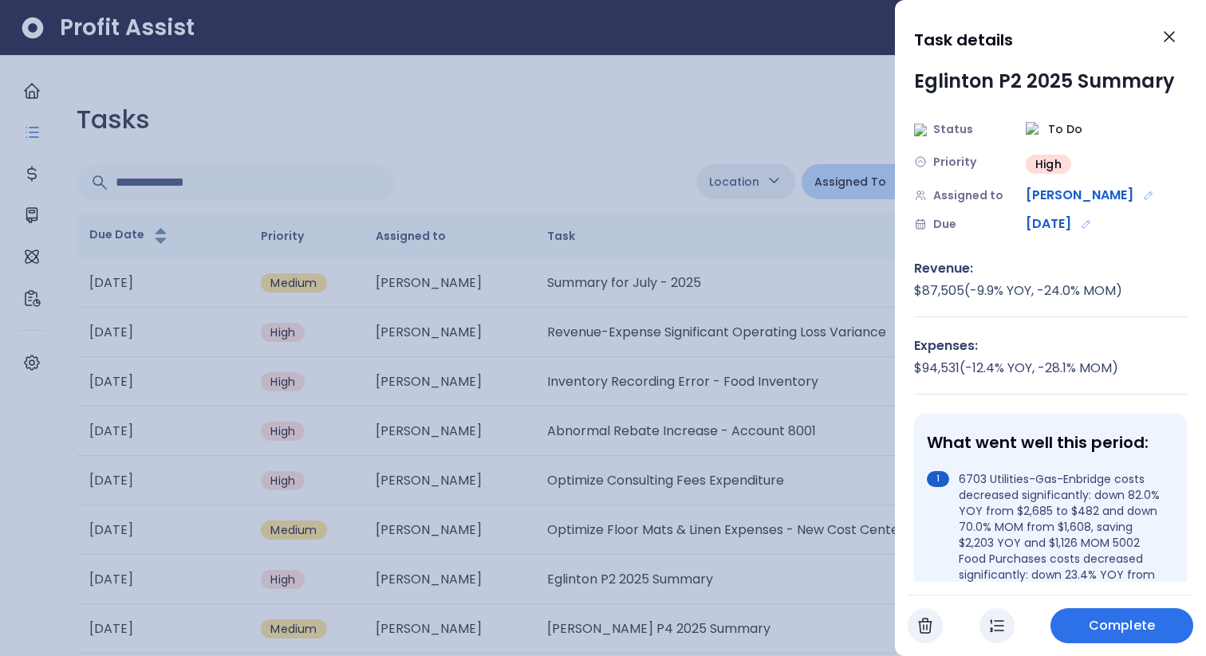
click at [757, 459] on div at bounding box center [603, 328] width 1206 height 656
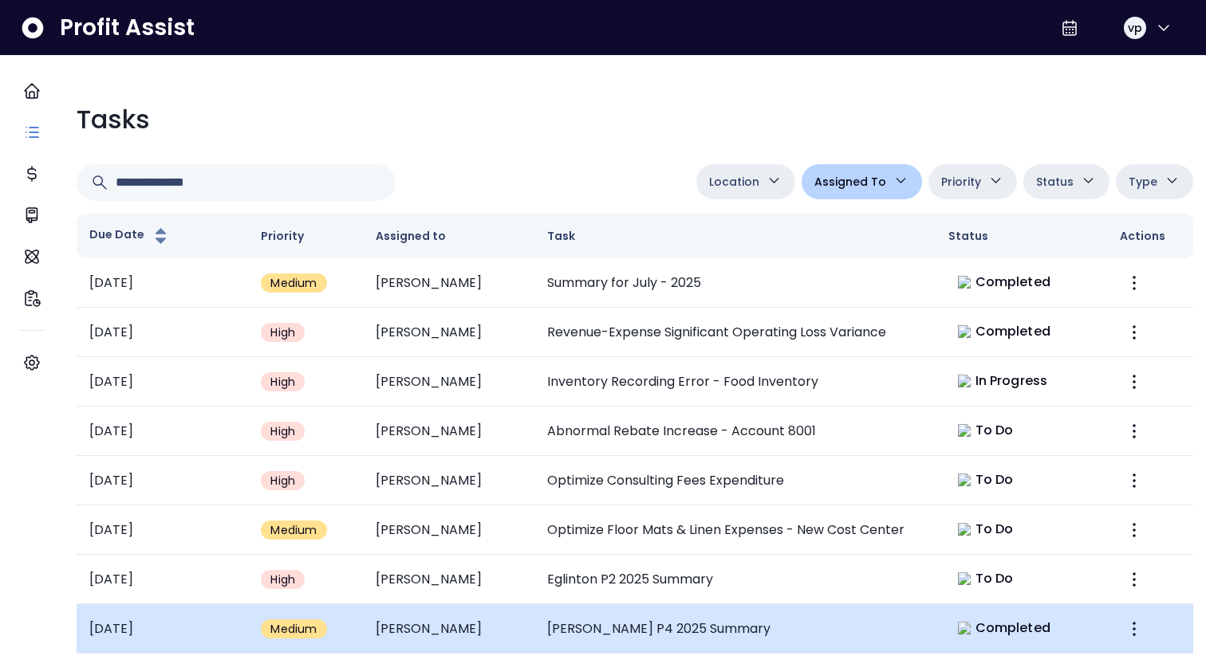
click at [691, 613] on td "[PERSON_NAME] P4 2025 Summary" at bounding box center [734, 629] width 401 height 49
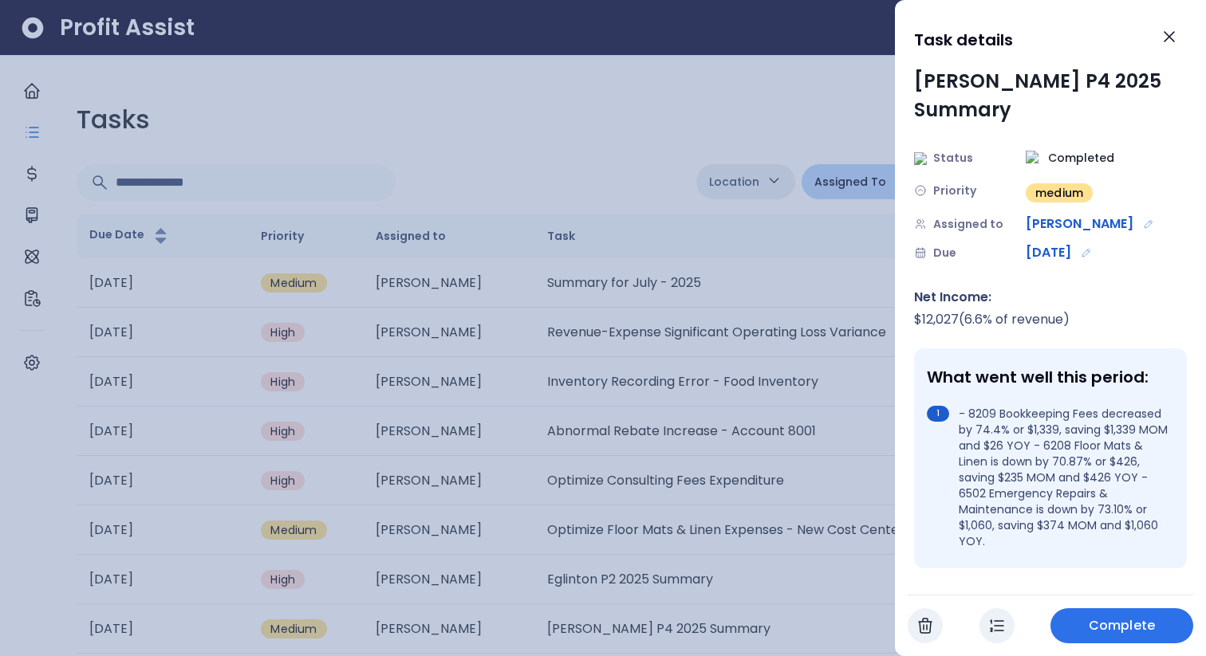
click at [714, 476] on div at bounding box center [603, 328] width 1206 height 656
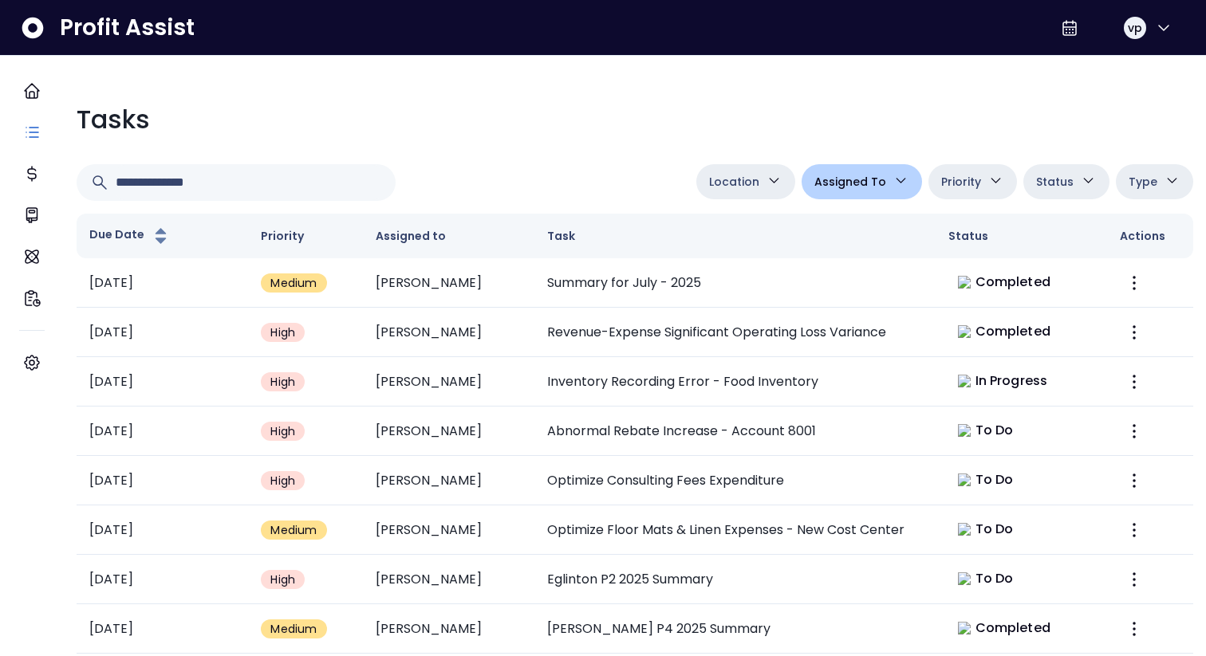
scroll to position [204, 0]
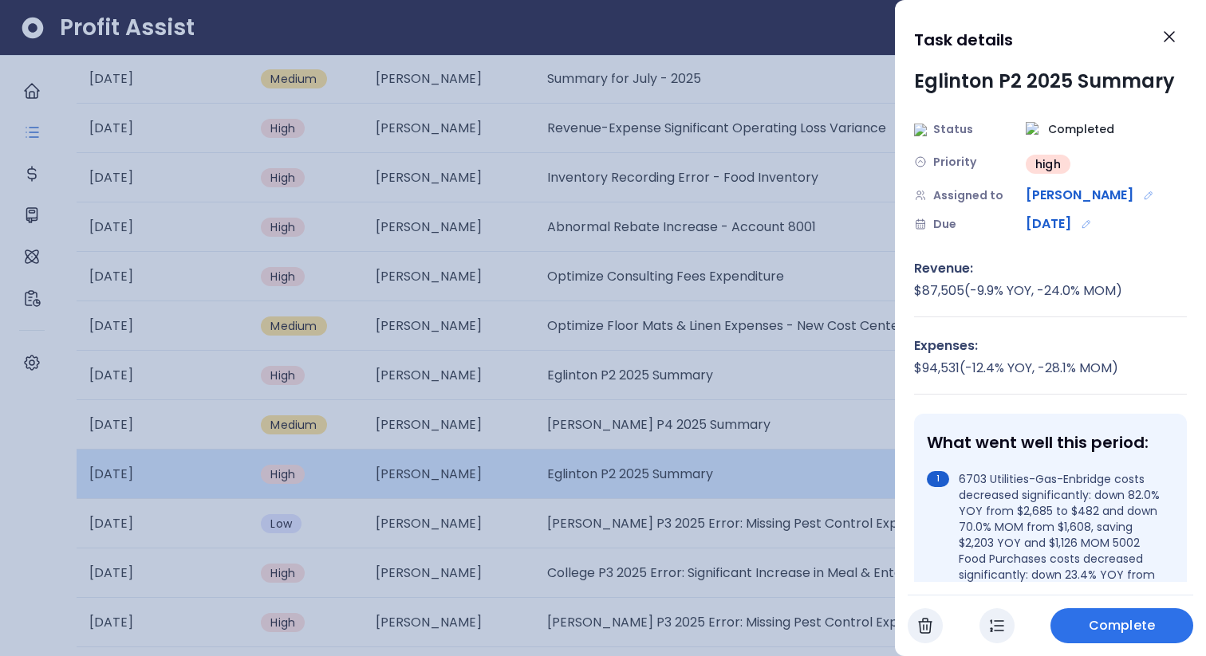
click at [704, 455] on div at bounding box center [603, 328] width 1206 height 656
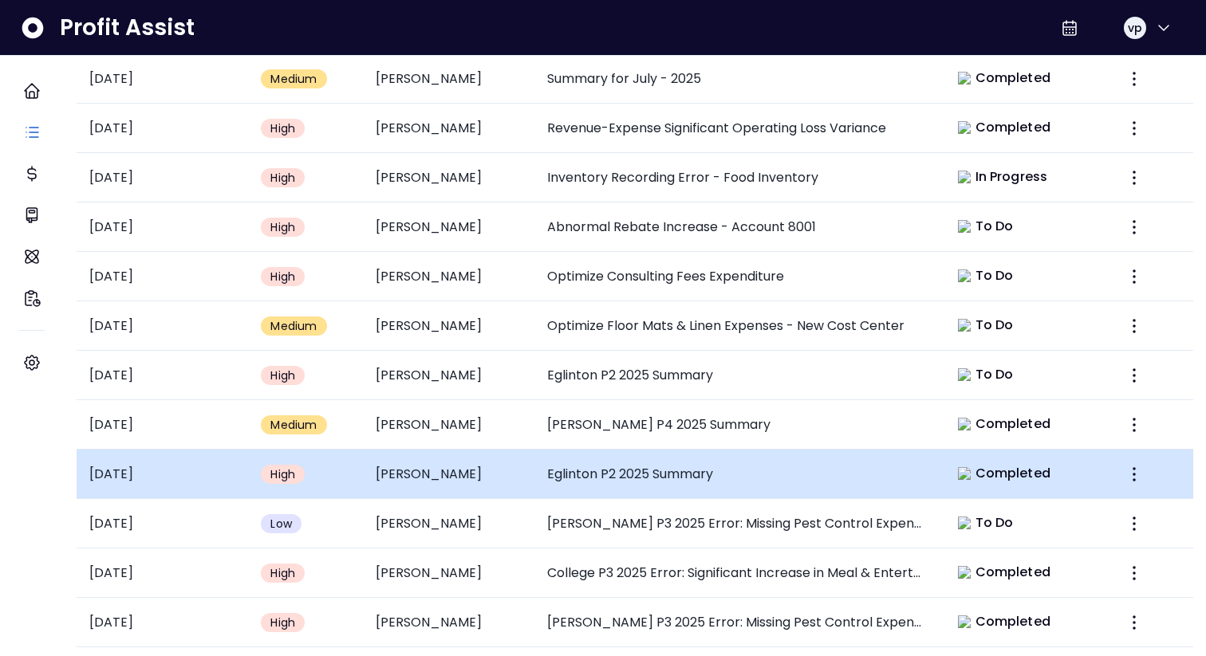
scroll to position [249, 0]
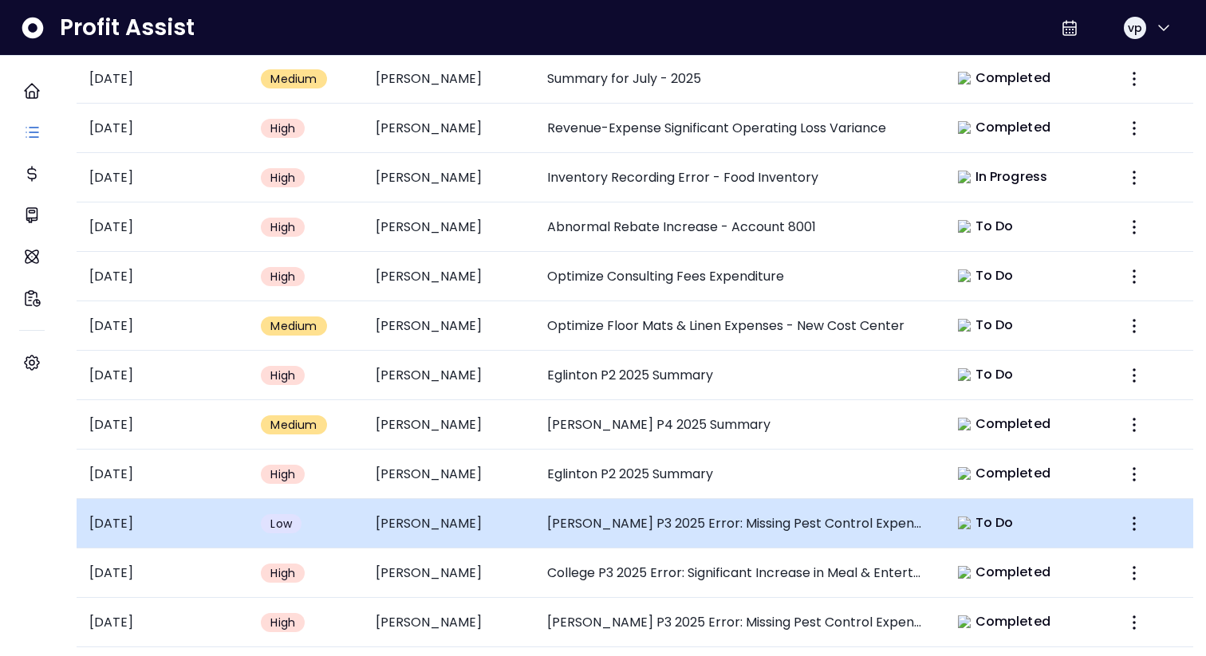
click at [701, 499] on td "[PERSON_NAME] P3 2025 Error: Missing Pest Control Expense" at bounding box center [734, 523] width 401 height 49
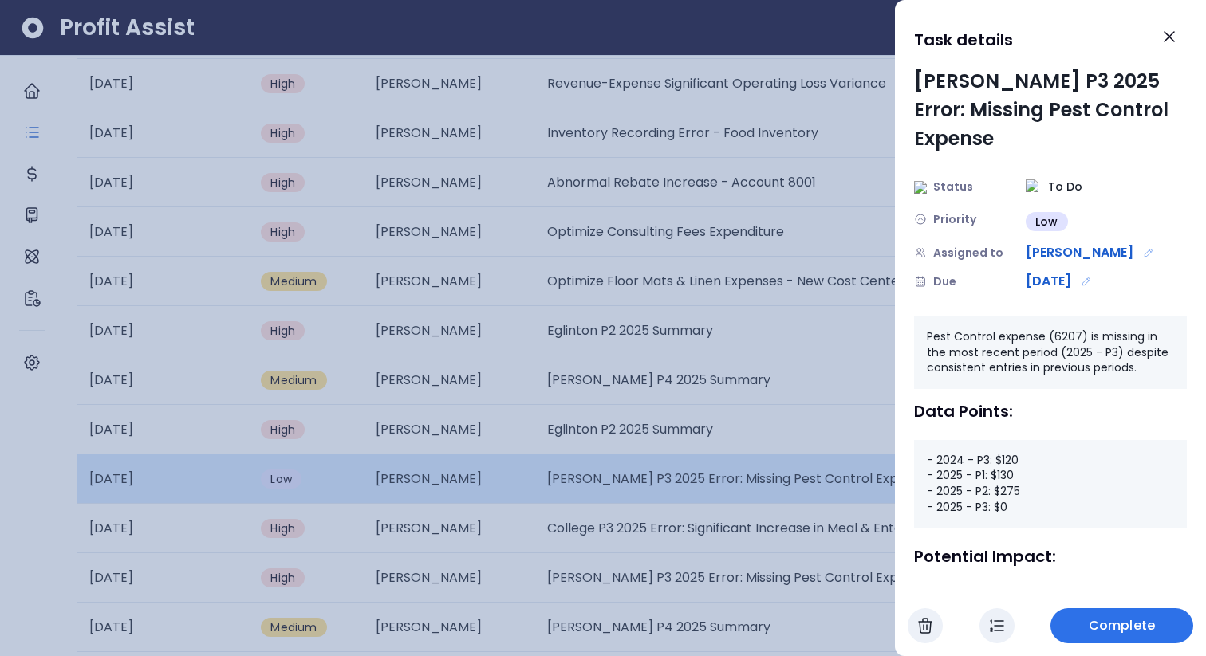
click at [701, 466] on div at bounding box center [603, 328] width 1206 height 656
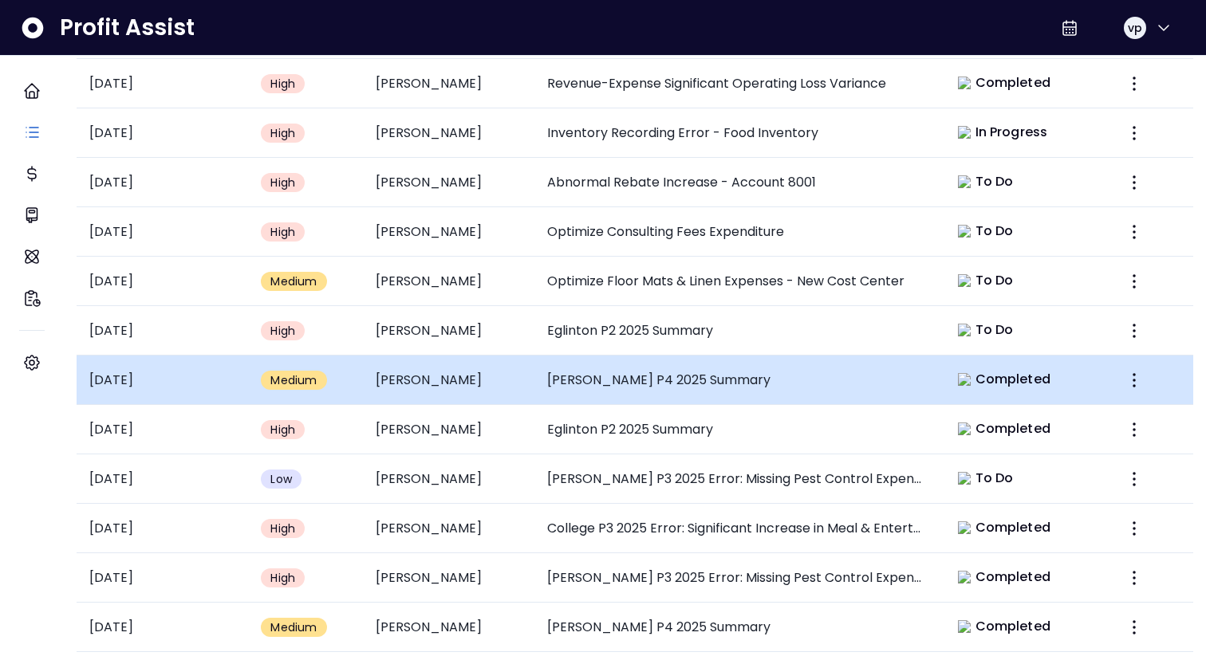
scroll to position [0, 0]
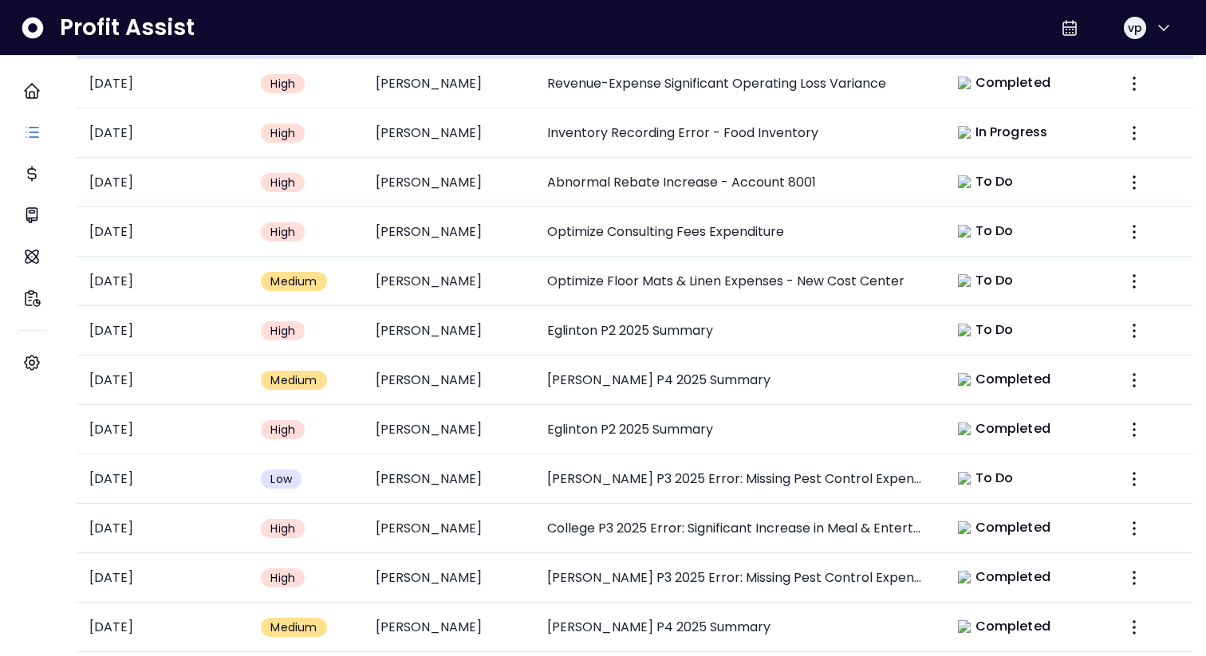
click at [600, 59] on td "Summary for July - 2025" at bounding box center [734, 34] width 401 height 49
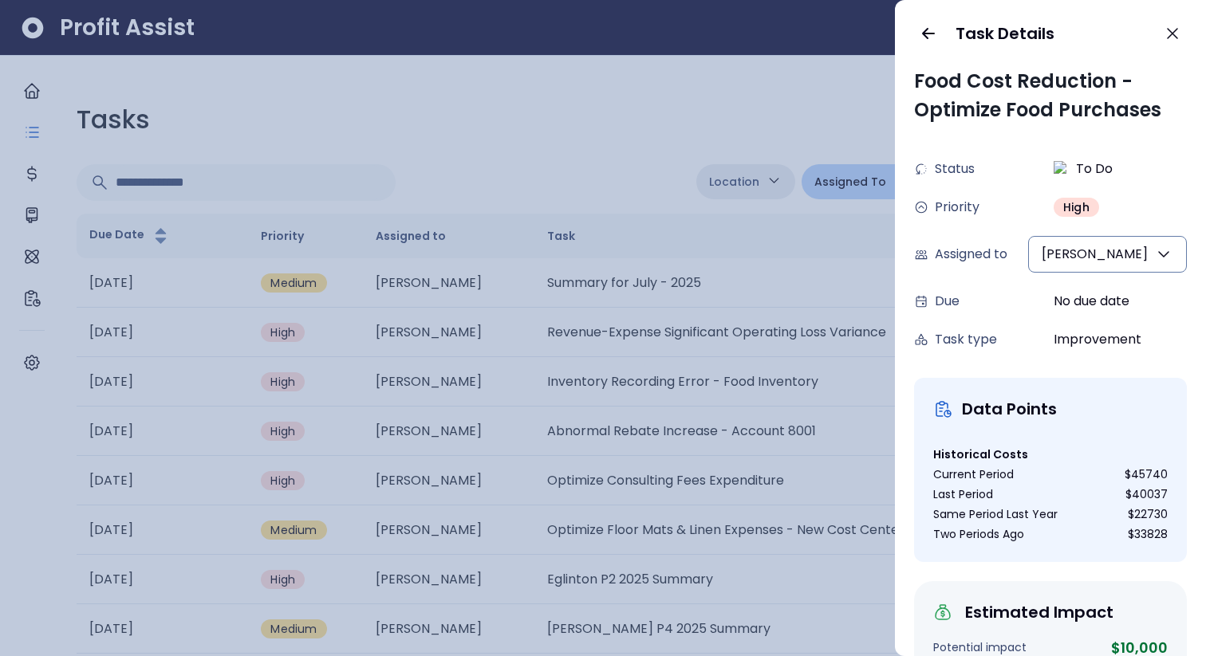
click at [664, 304] on div at bounding box center [603, 328] width 1206 height 656
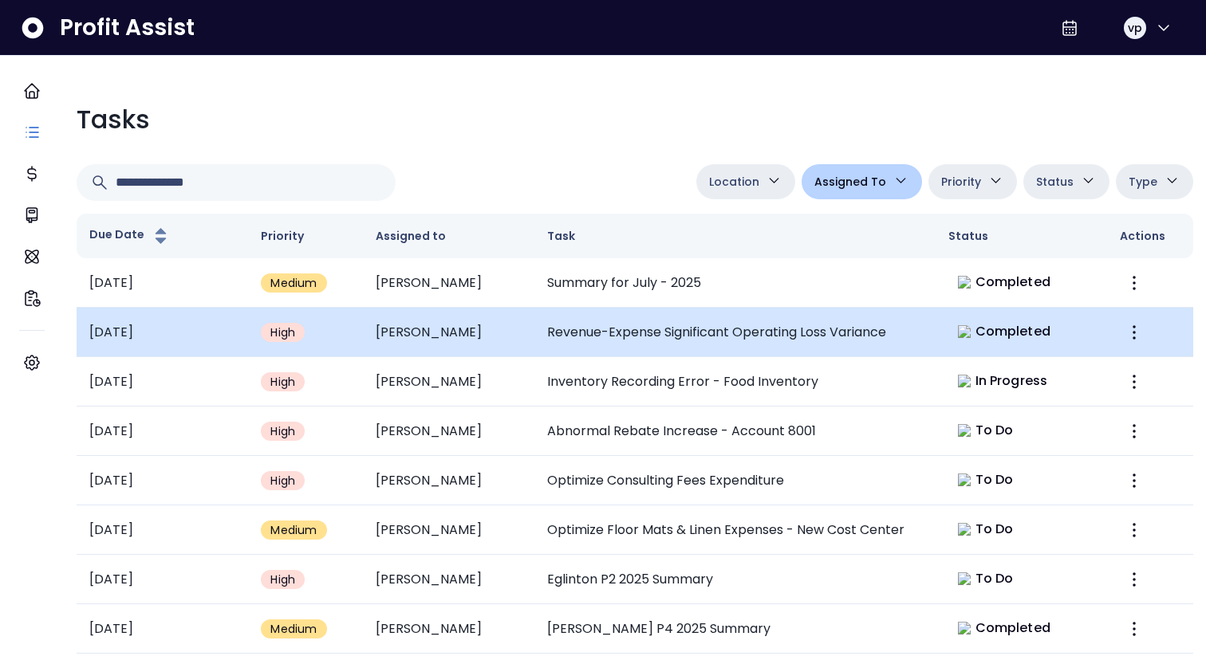
click at [664, 318] on td "Revenue-Expense Significant Operating Loss Variance" at bounding box center [734, 332] width 401 height 49
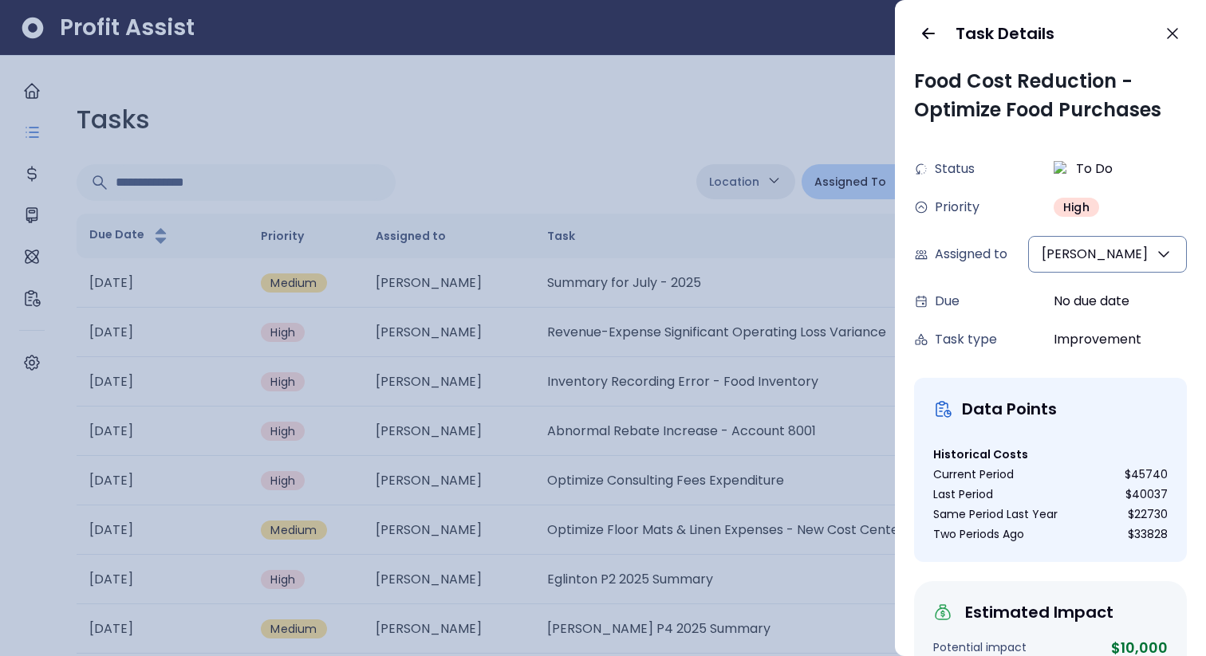
click at [662, 359] on div at bounding box center [603, 328] width 1206 height 656
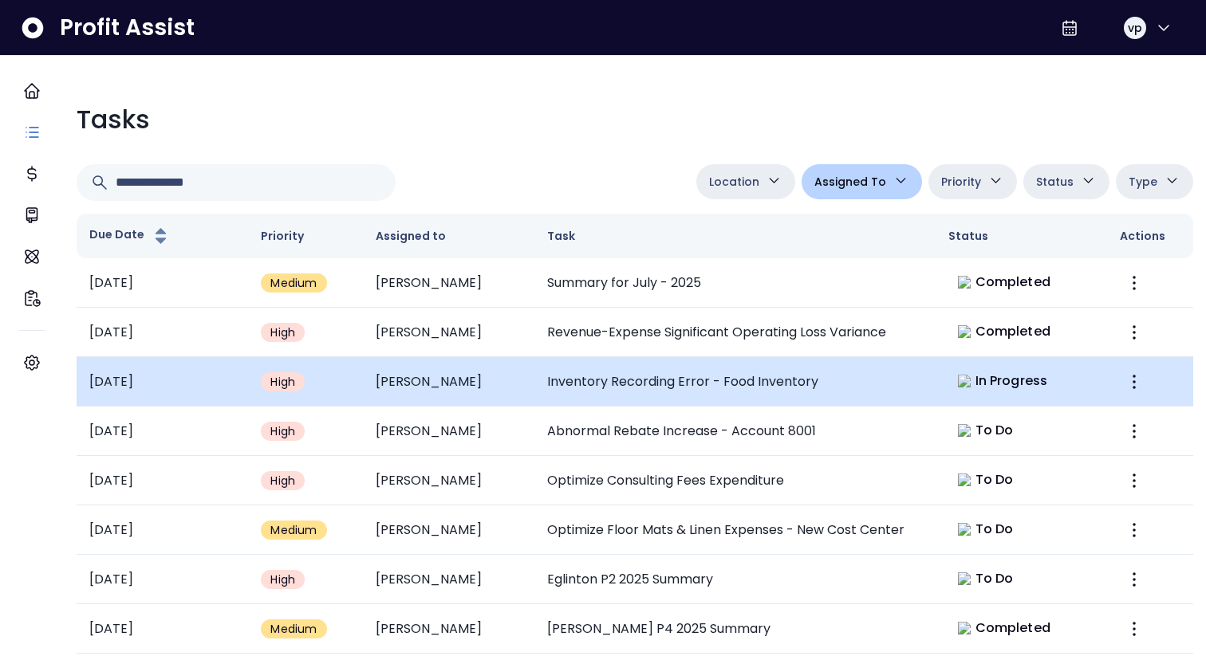
click at [658, 378] on td "Inventory Recording Error - Food Inventory" at bounding box center [734, 381] width 401 height 49
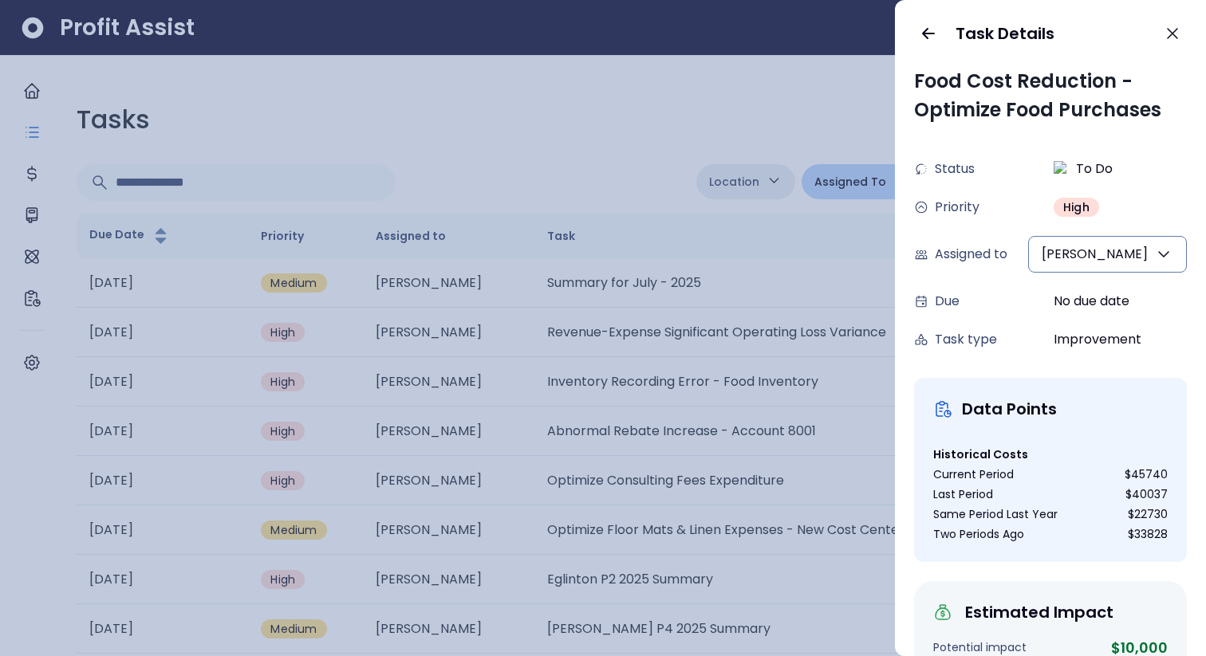
click at [621, 413] on div at bounding box center [603, 328] width 1206 height 656
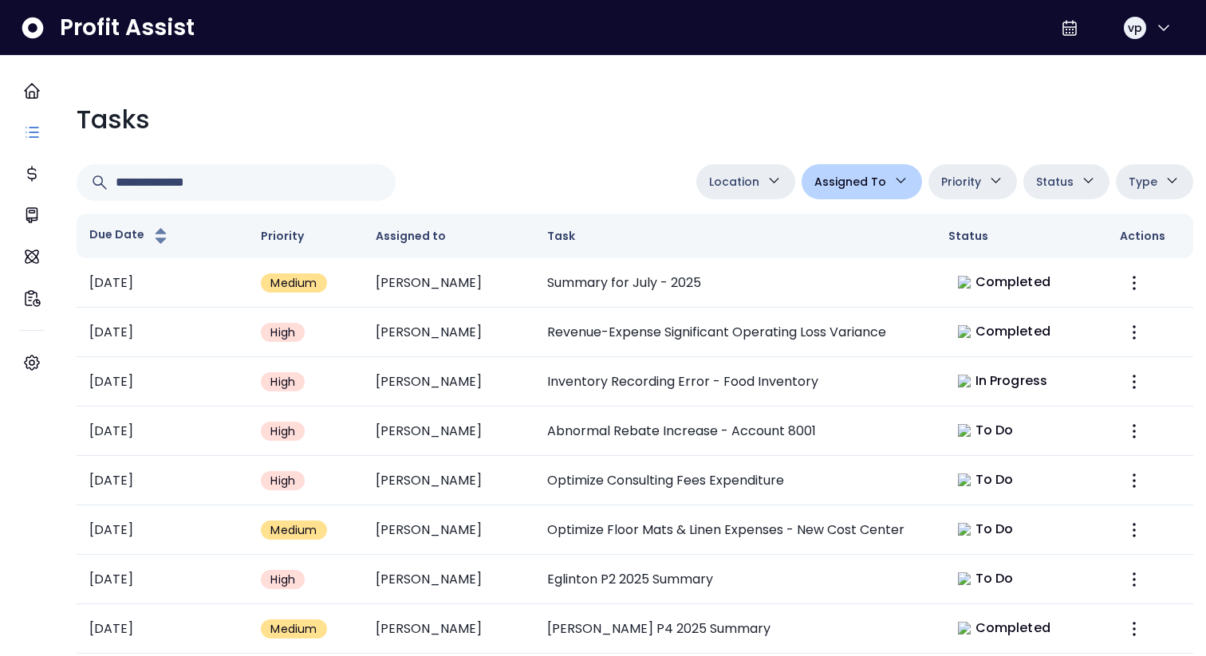
click at [621, 413] on td "Abnormal Rebate Increase - Account 8001" at bounding box center [734, 431] width 401 height 49
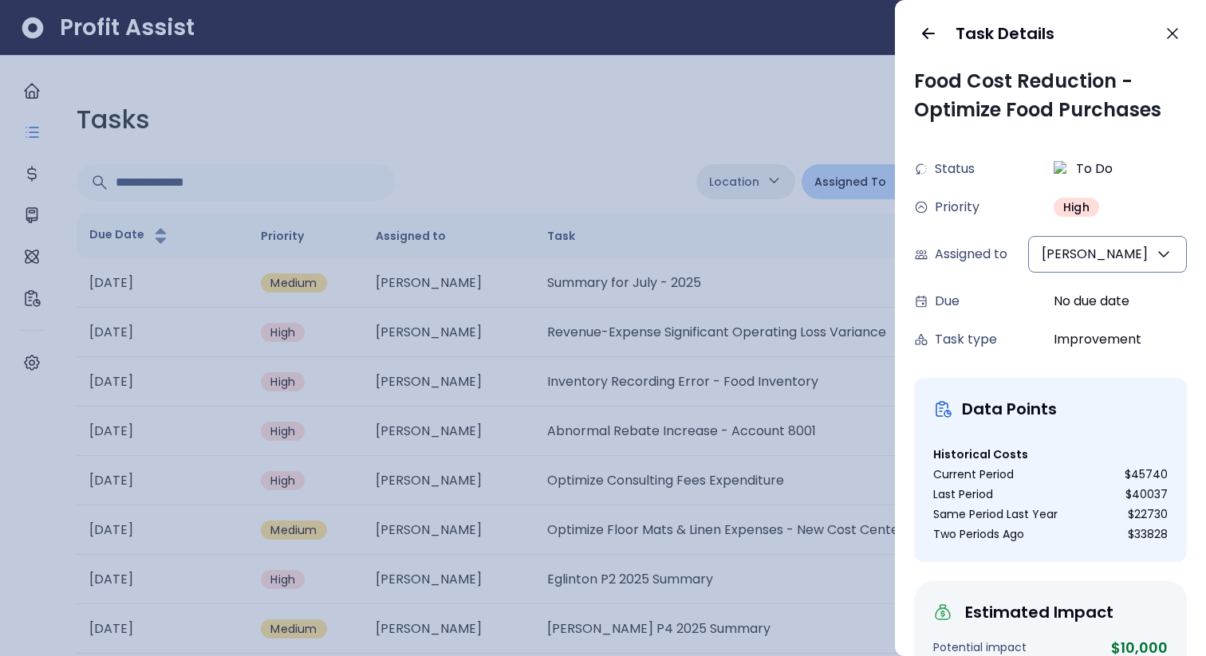
click at [611, 499] on div at bounding box center [603, 328] width 1206 height 656
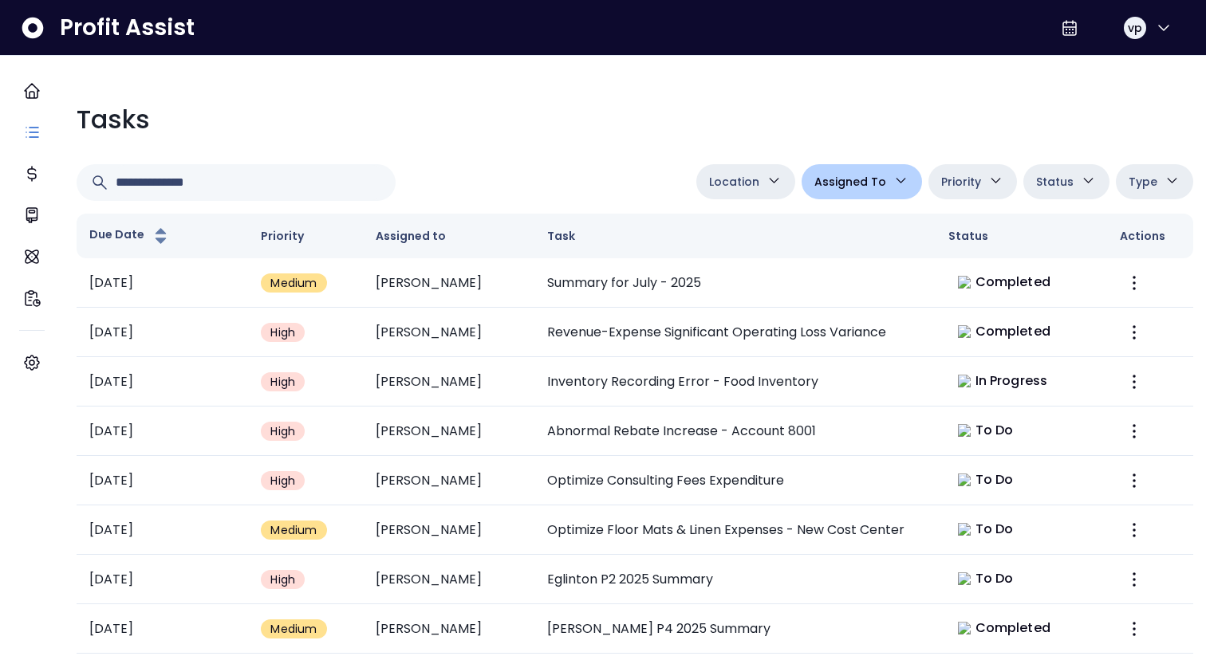
click at [822, 176] on span "Assigned To" at bounding box center [850, 181] width 72 height 19
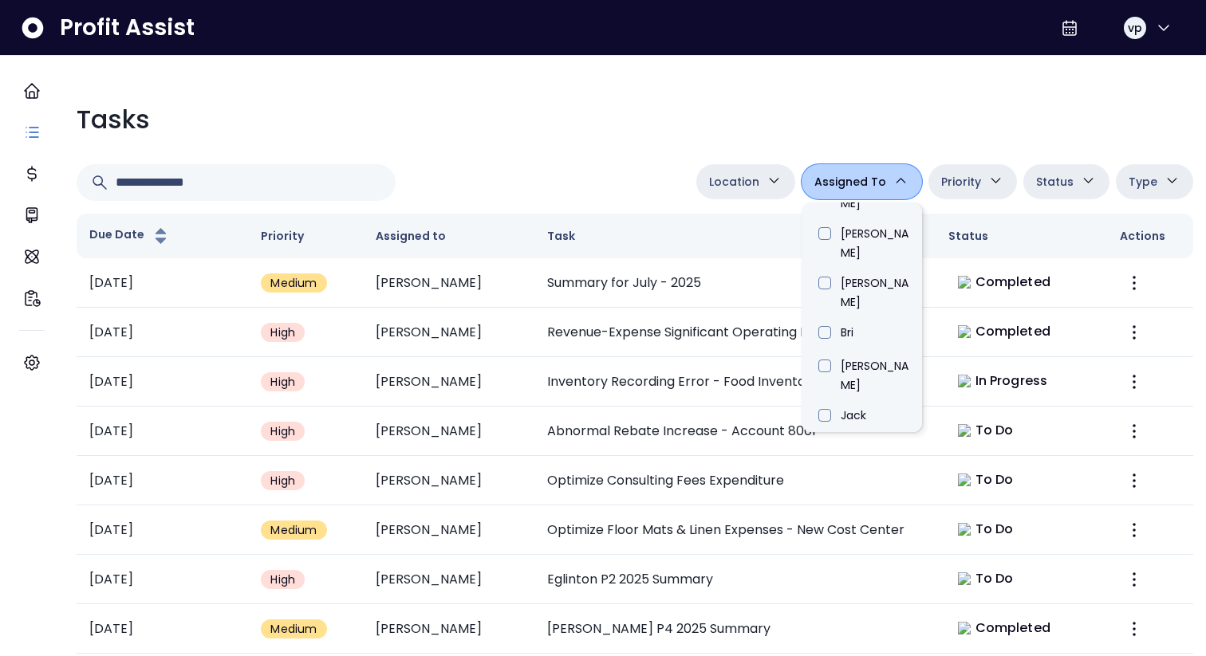
scroll to position [542, 0]
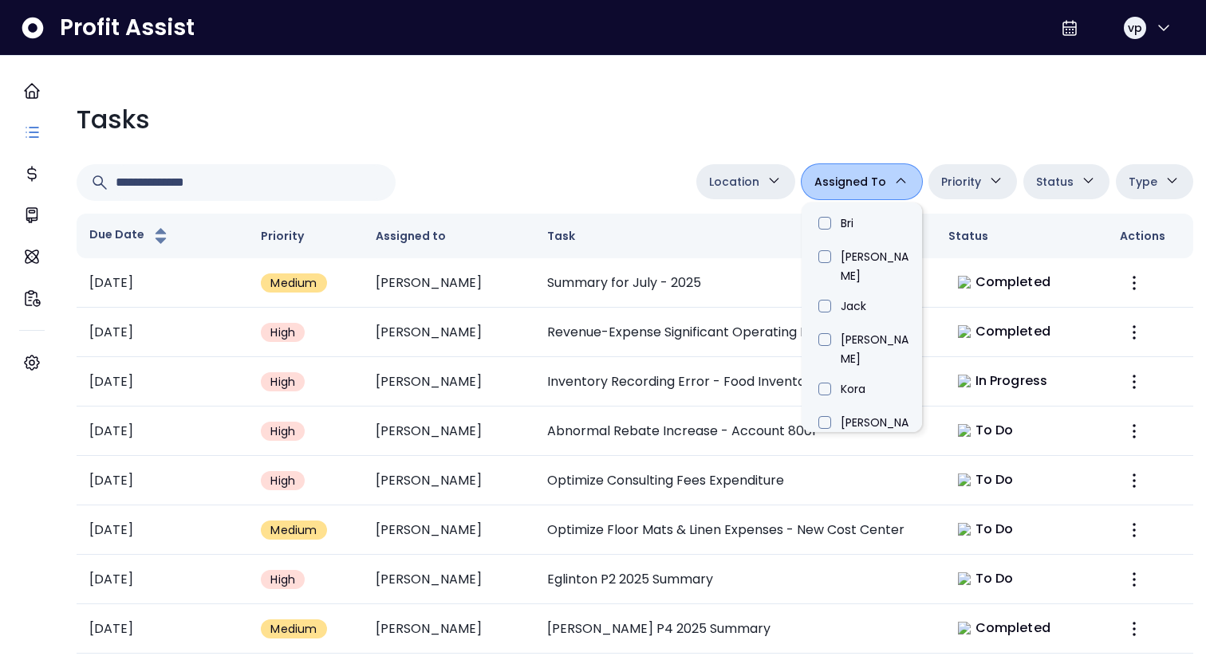
click at [839, 538] on li "[PERSON_NAME]" at bounding box center [862, 562] width 120 height 49
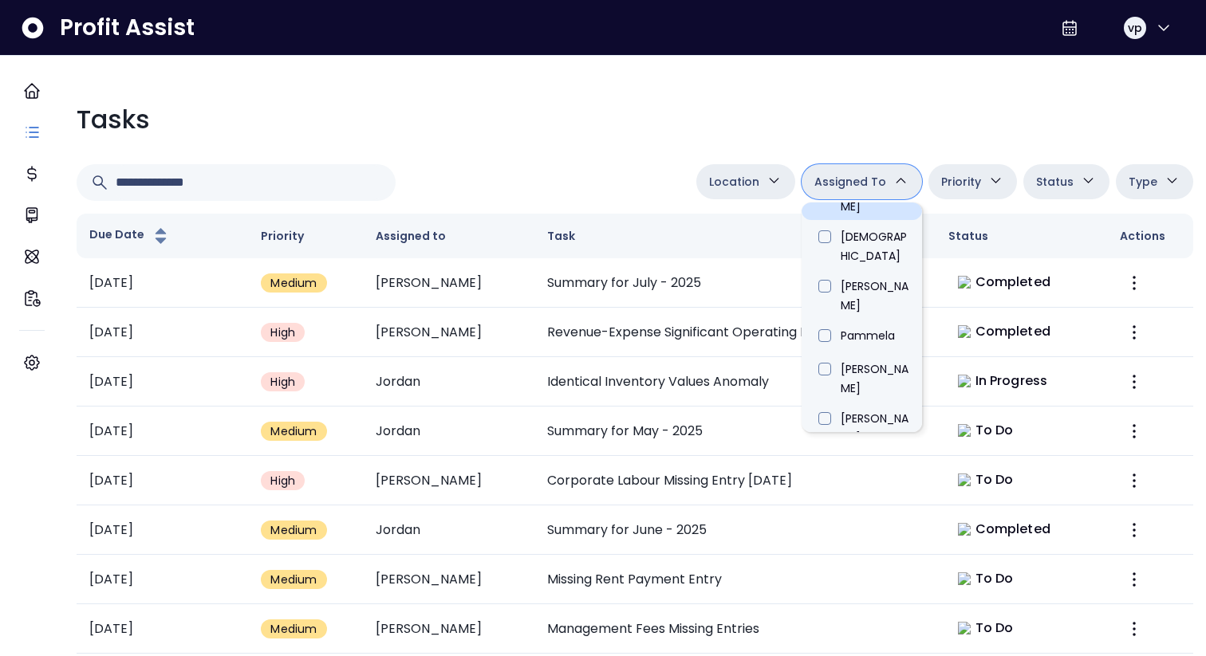
type input "*****"
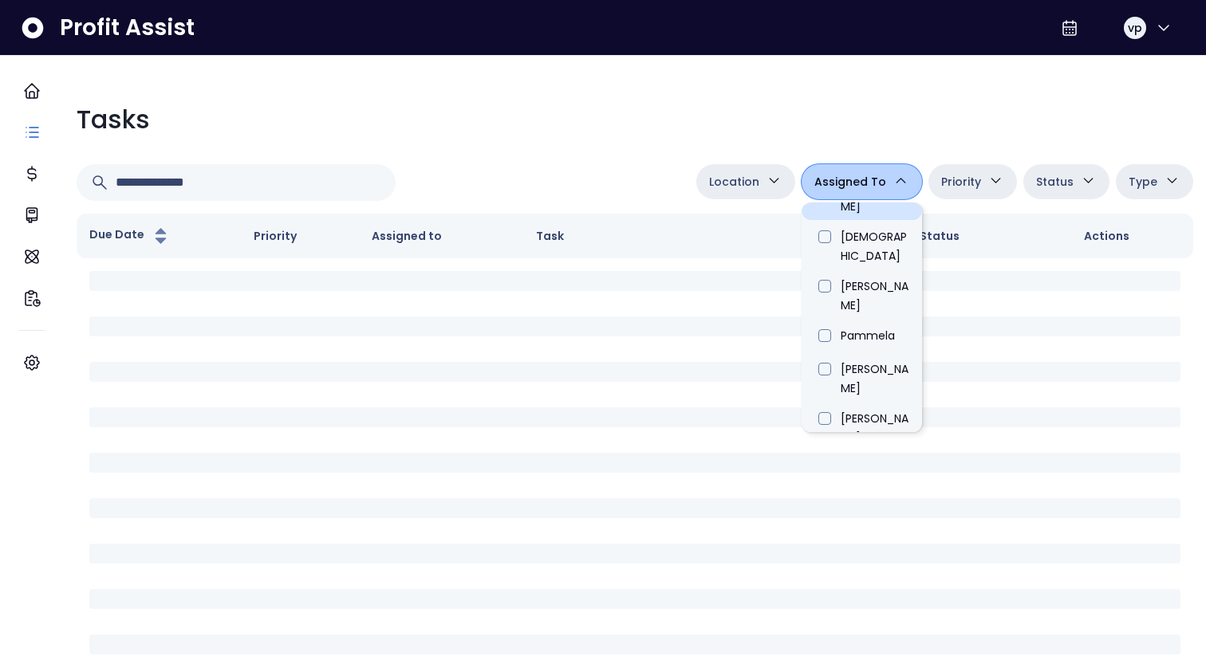
scroll to position [907, 0]
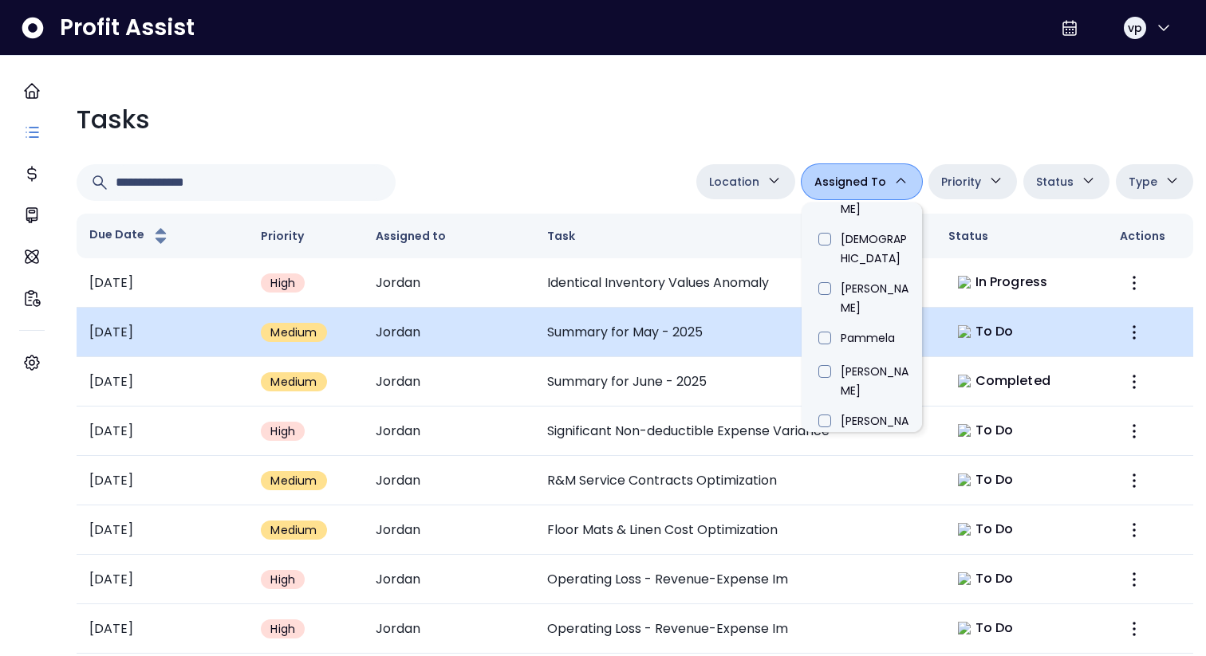
click at [703, 322] on td "Summary for May - 2025" at bounding box center [734, 332] width 401 height 49
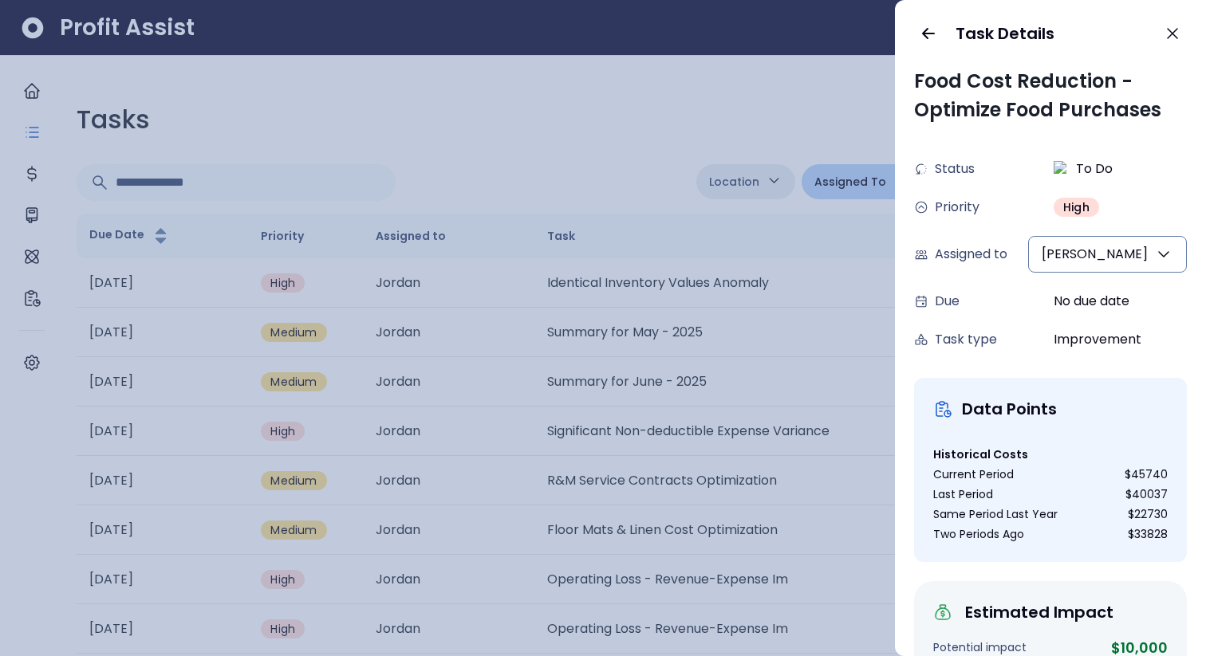
click at [727, 219] on div at bounding box center [603, 328] width 1206 height 656
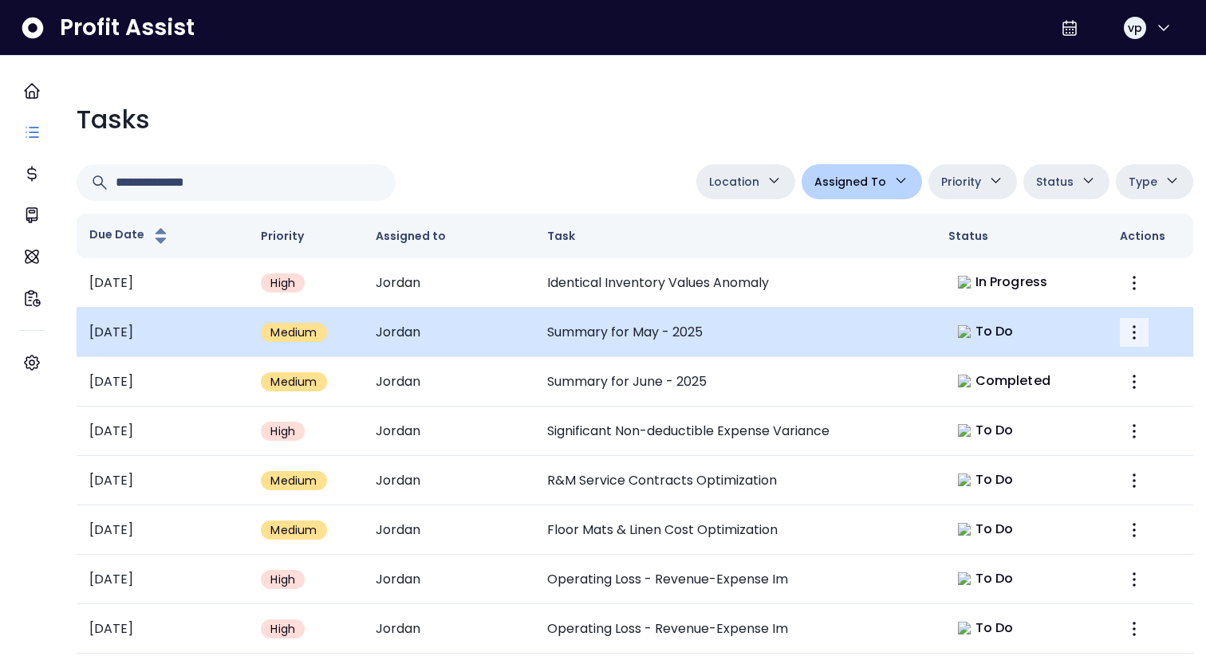
click at [1125, 335] on icon "More" at bounding box center [1134, 332] width 19 height 19
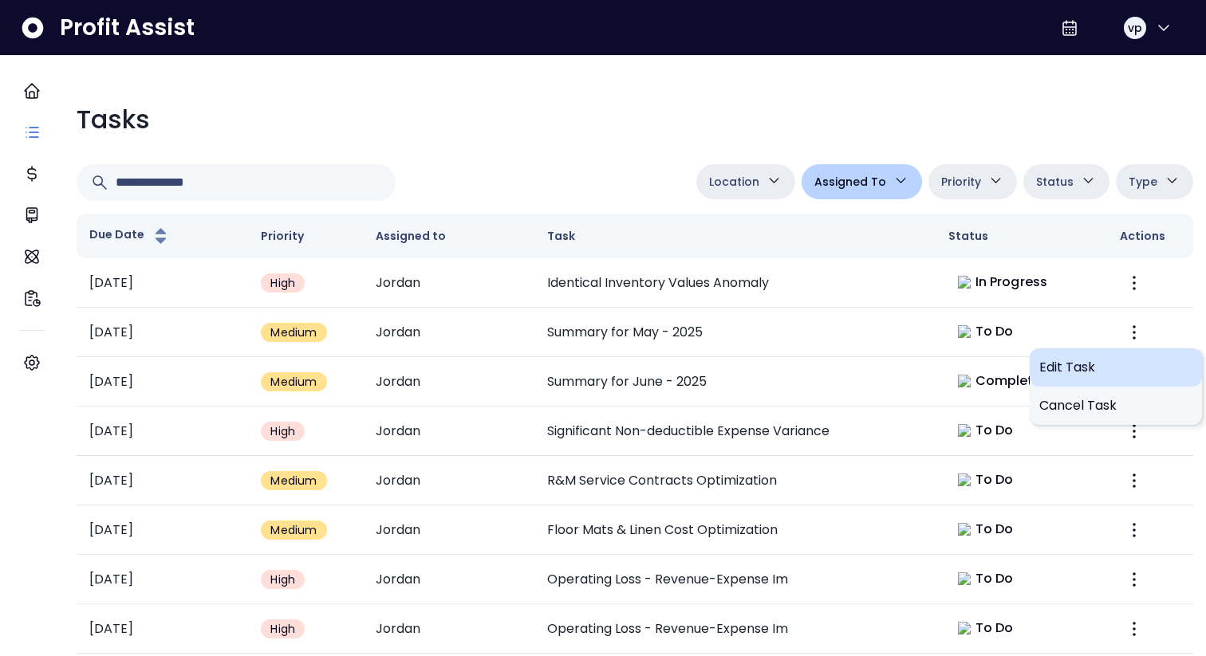
click at [1100, 356] on div "Edit Task" at bounding box center [1116, 368] width 172 height 38
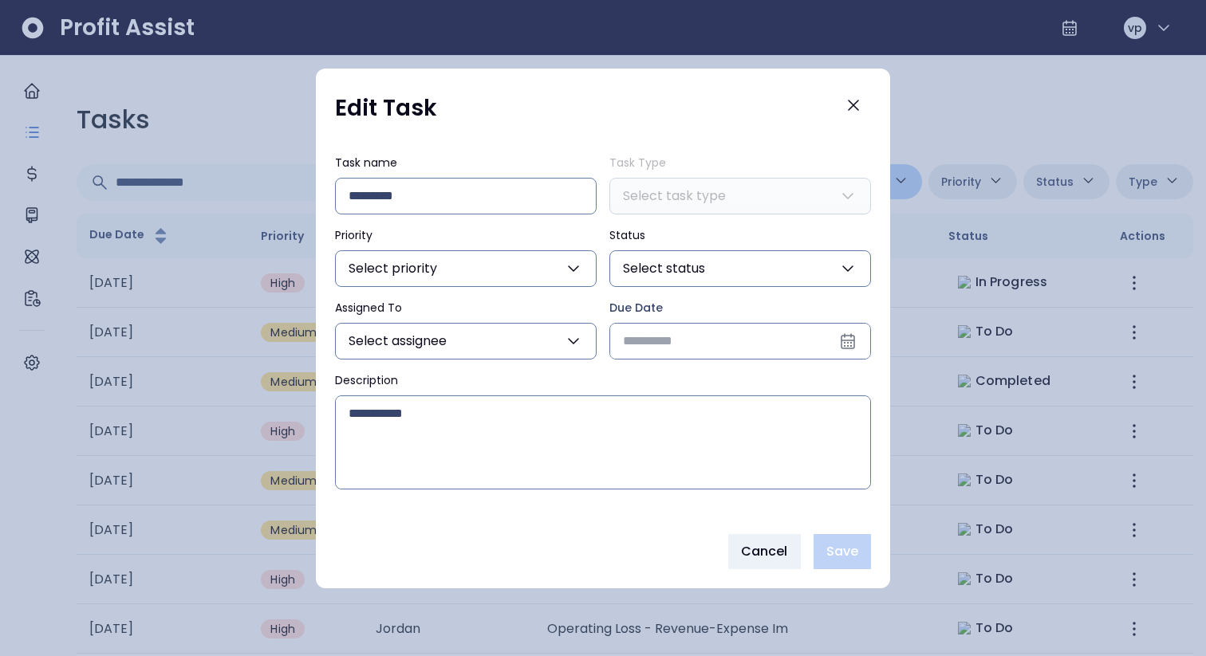
type input "**********"
type input "*******"
type input "******"
type input "****"
type input "***"
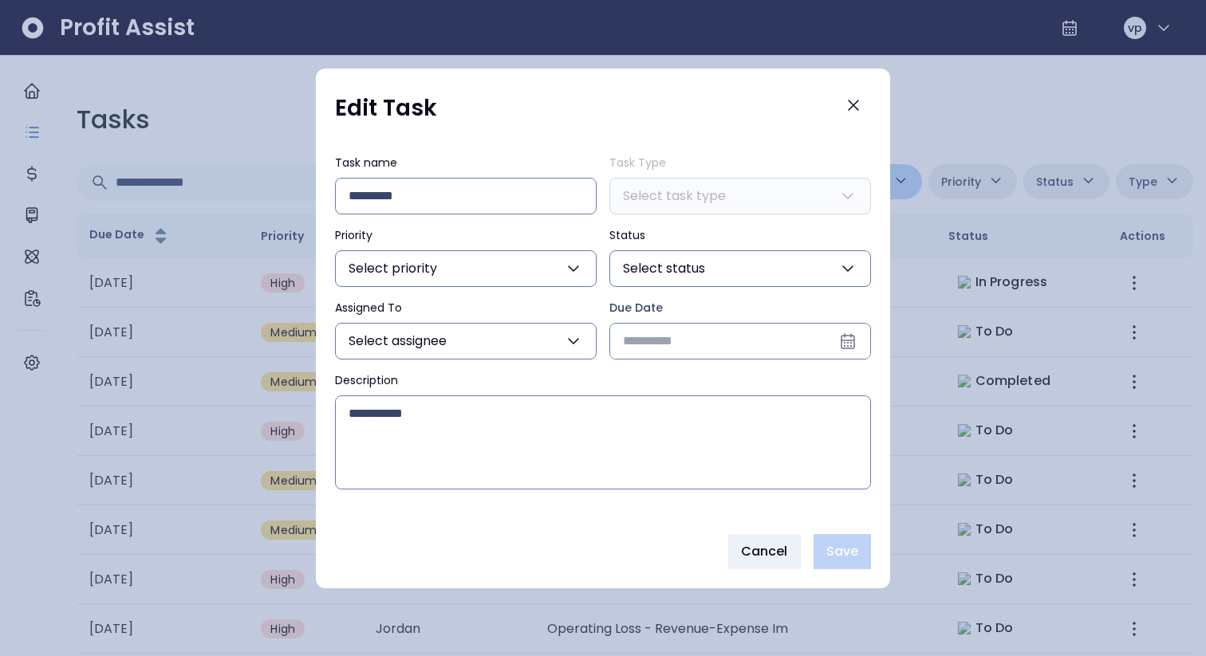
type input "**********"
type textarea "**********"
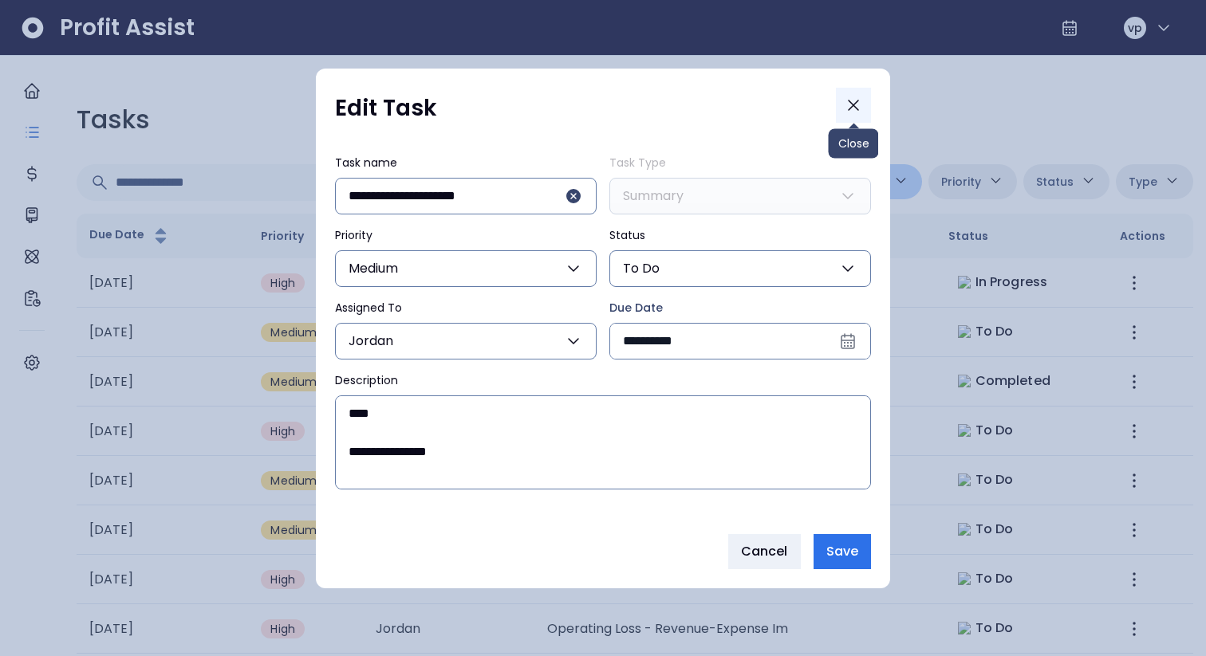
click at [848, 98] on icon "Close" at bounding box center [853, 105] width 19 height 19
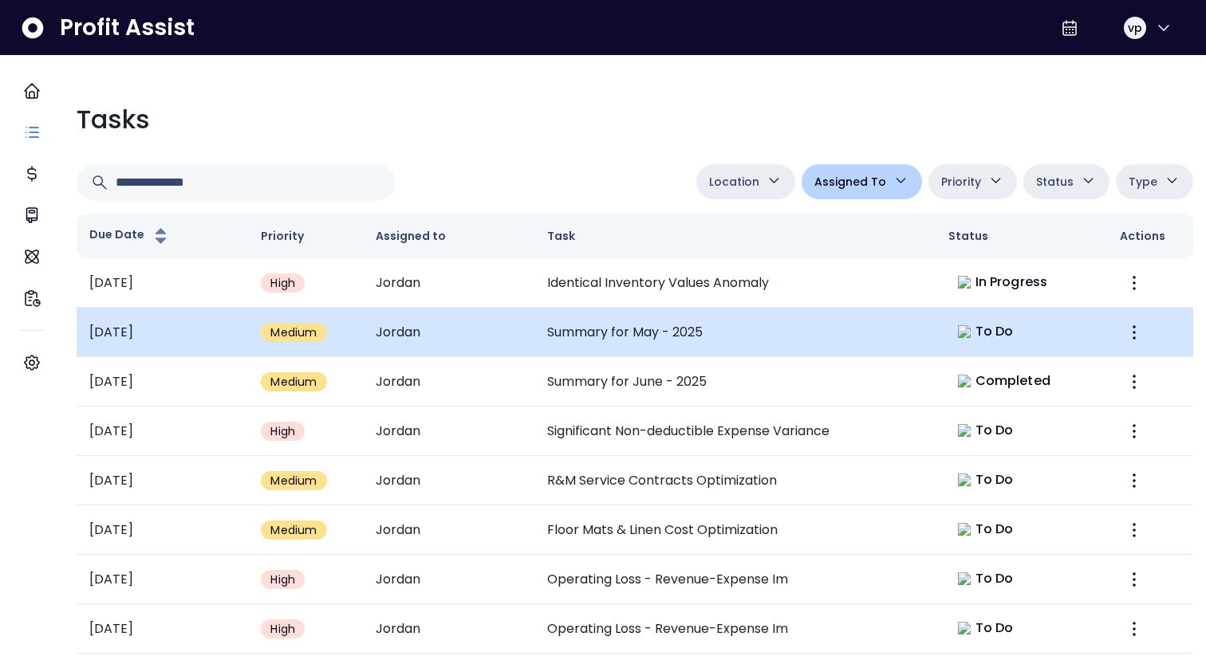
click at [745, 320] on td "Summary for May - 2025" at bounding box center [734, 332] width 401 height 49
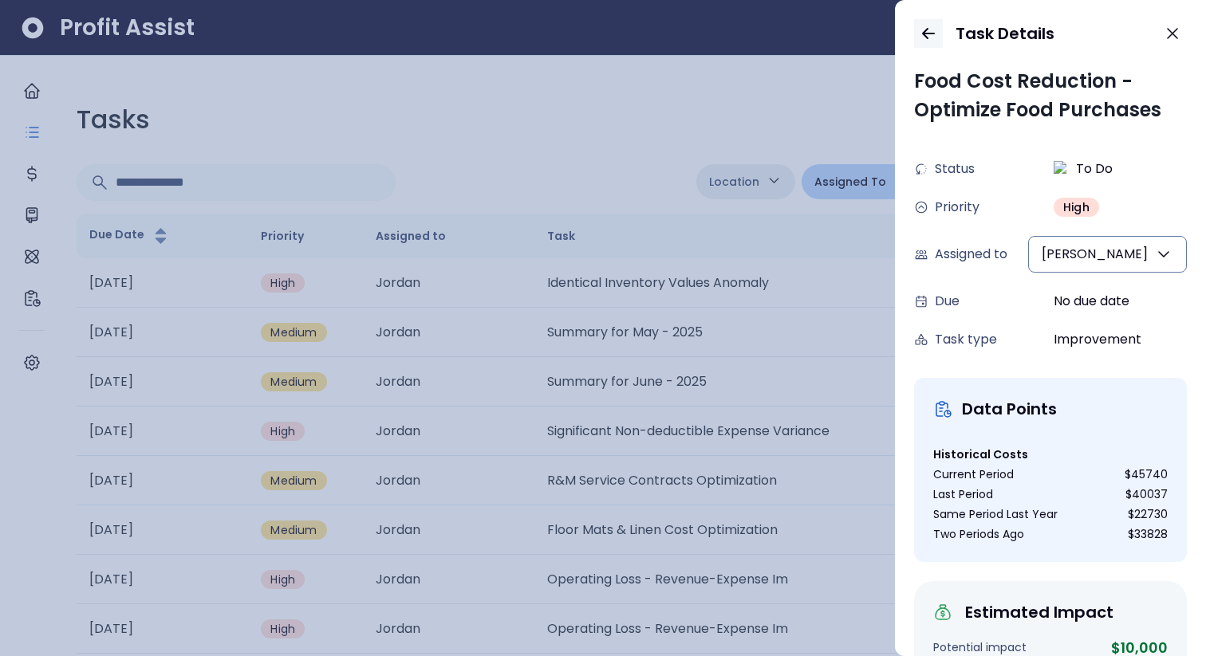
click at [916, 35] on button "button" at bounding box center [928, 33] width 29 height 29
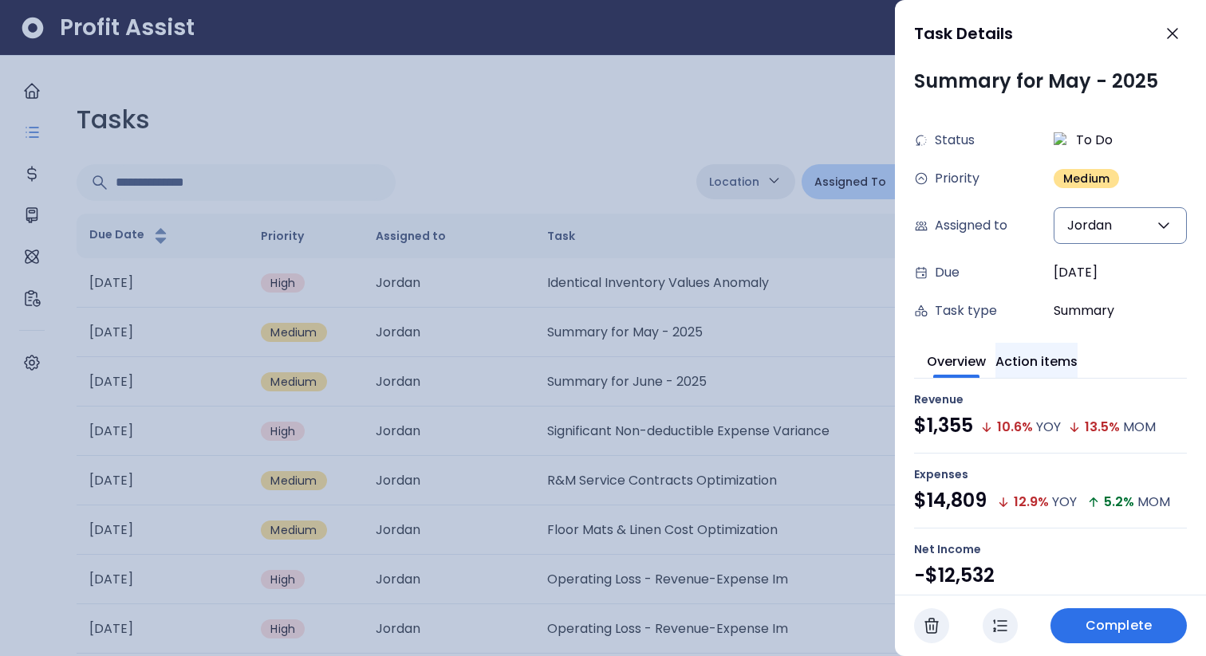
click at [1031, 359] on button "Action items" at bounding box center [1037, 360] width 82 height 35
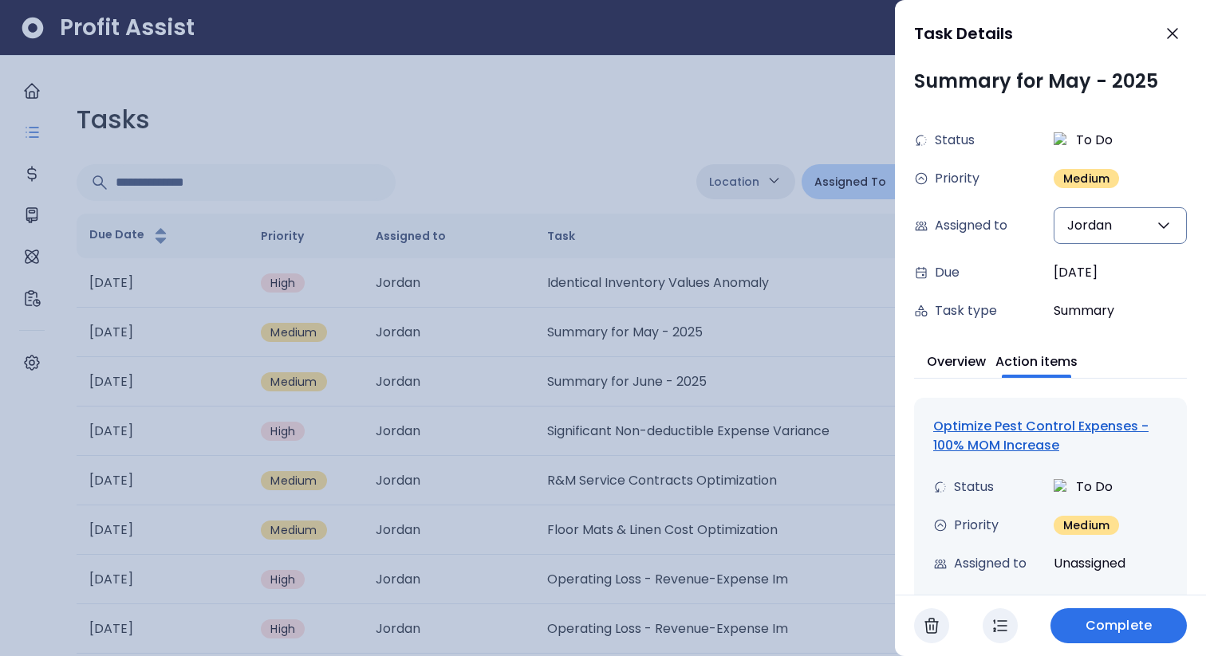
click at [995, 406] on div "Optimize Pest Control Expenses - 100% MOM Increase Status To Do Priority Medium…" at bounding box center [1050, 538] width 273 height 281
click at [988, 442] on div "Optimize Pest Control Expenses - 100% MOM Increase" at bounding box center [1050, 436] width 235 height 38
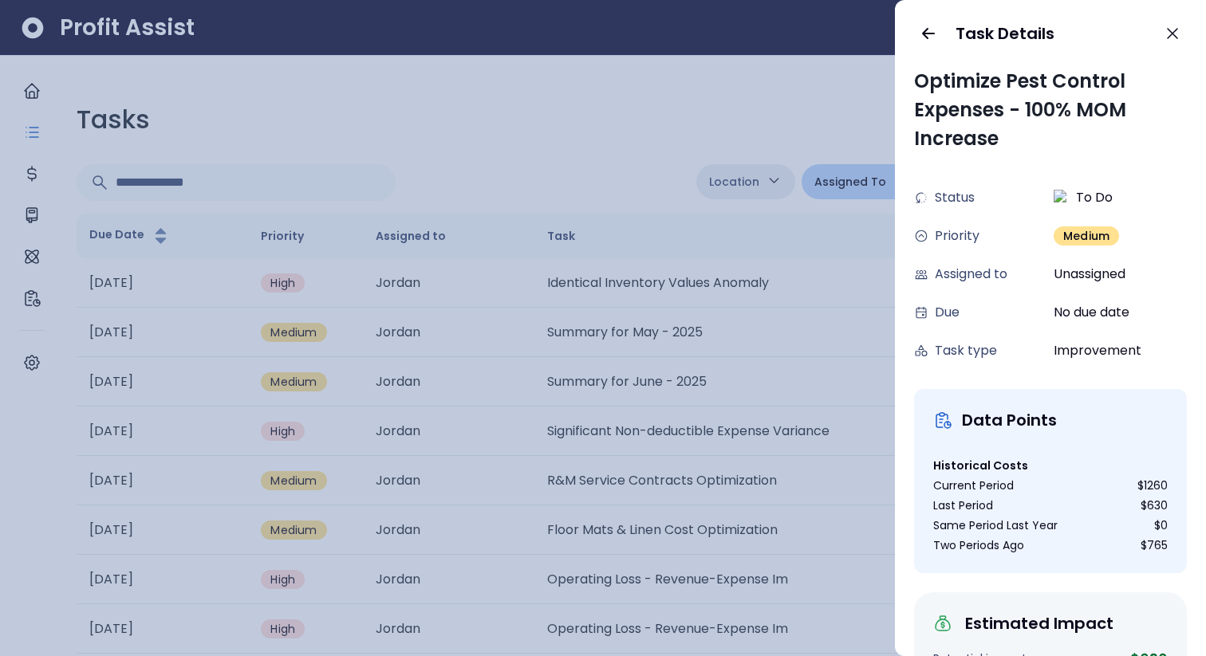
click at [756, 55] on div at bounding box center [603, 328] width 1206 height 656
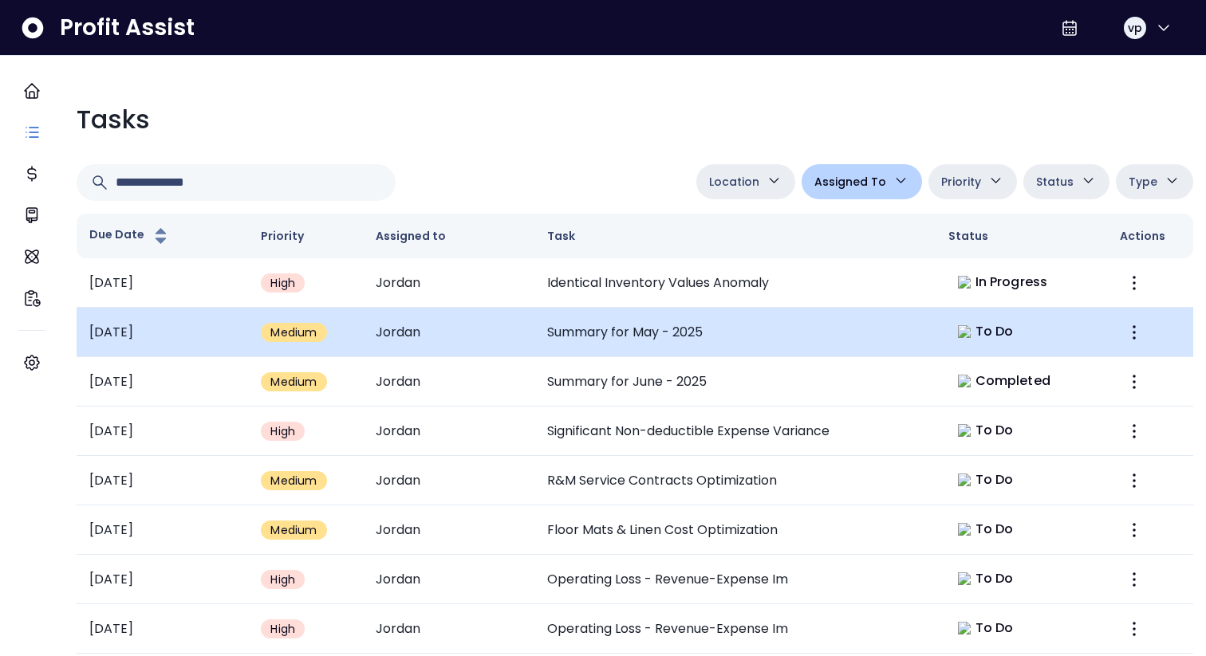
click at [672, 337] on td "Summary for May - 2025" at bounding box center [734, 332] width 401 height 49
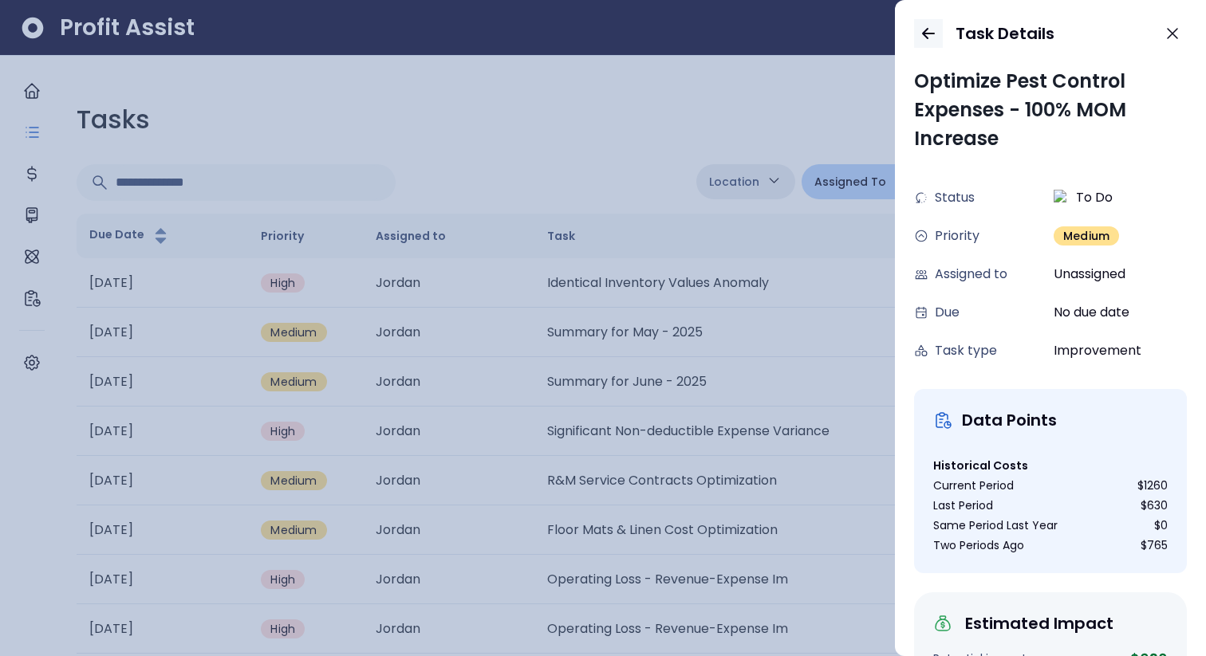
click at [925, 32] on icon "button" at bounding box center [928, 33] width 19 height 19
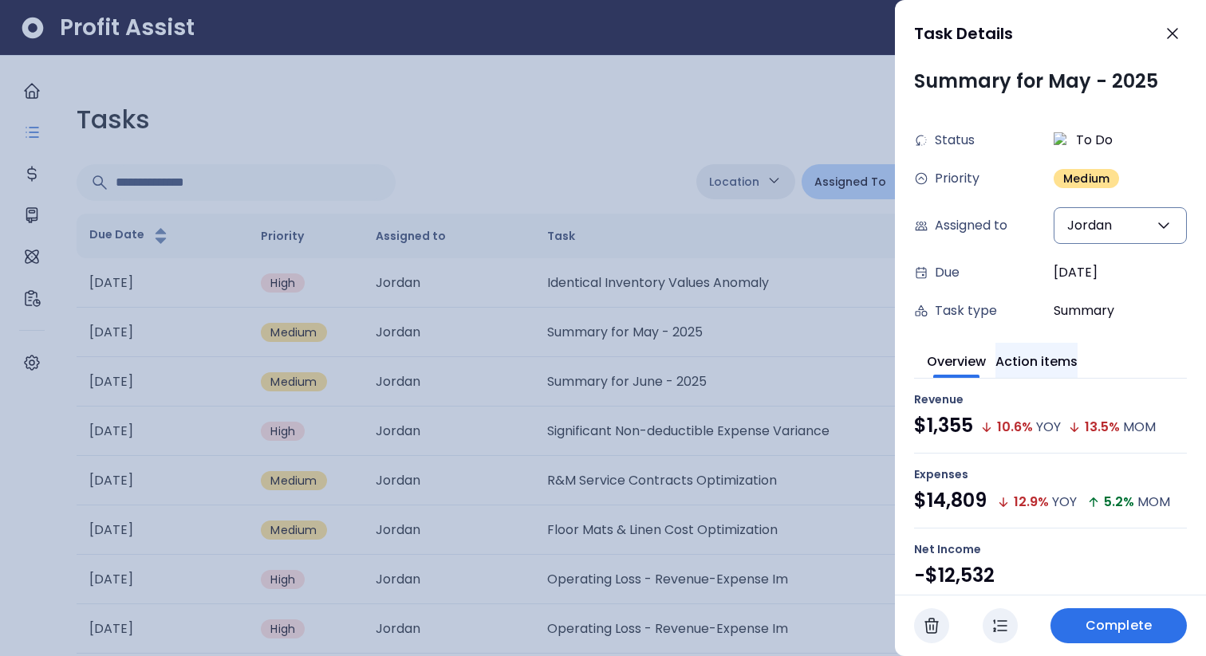
click at [1043, 372] on button "Action items" at bounding box center [1037, 360] width 82 height 35
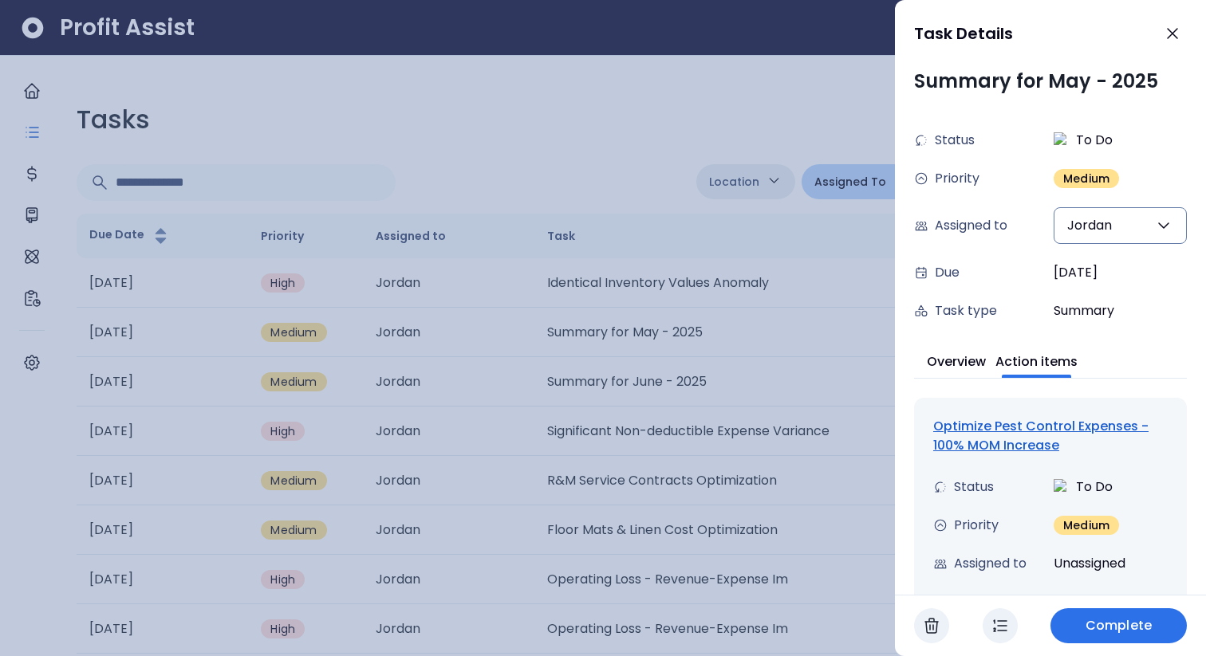
click at [1003, 427] on div "Optimize Pest Control Expenses - 100% MOM Increase" at bounding box center [1050, 436] width 235 height 38
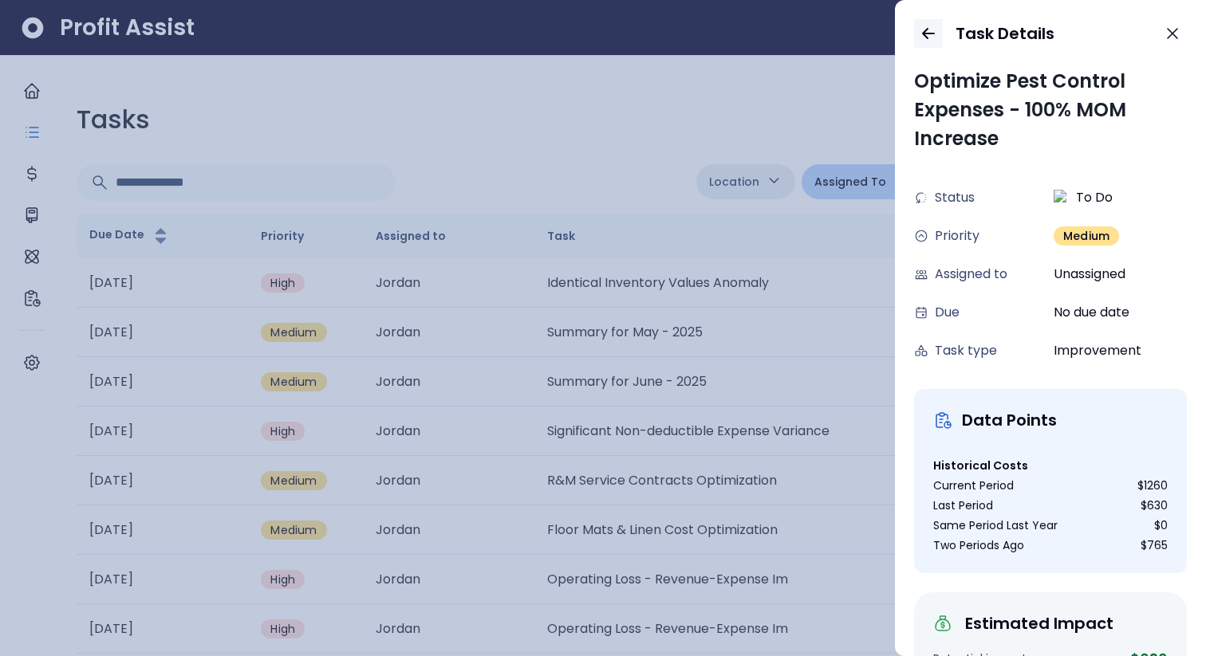
click at [929, 32] on icon "button" at bounding box center [928, 33] width 19 height 19
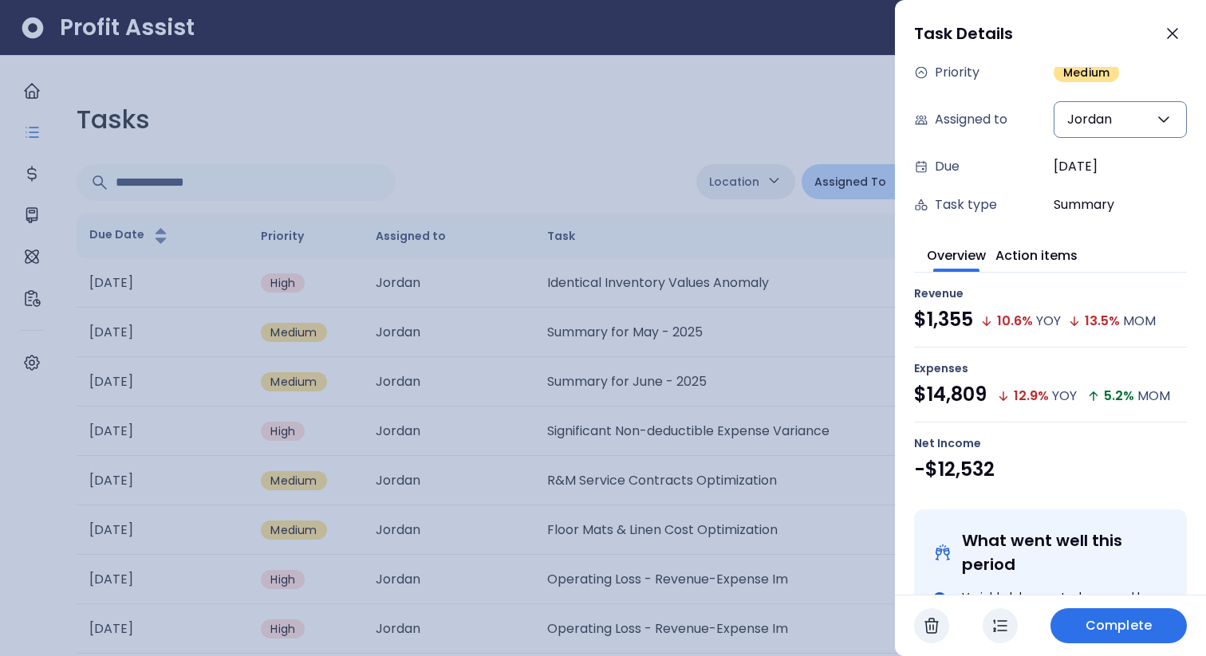
scroll to position [0, 0]
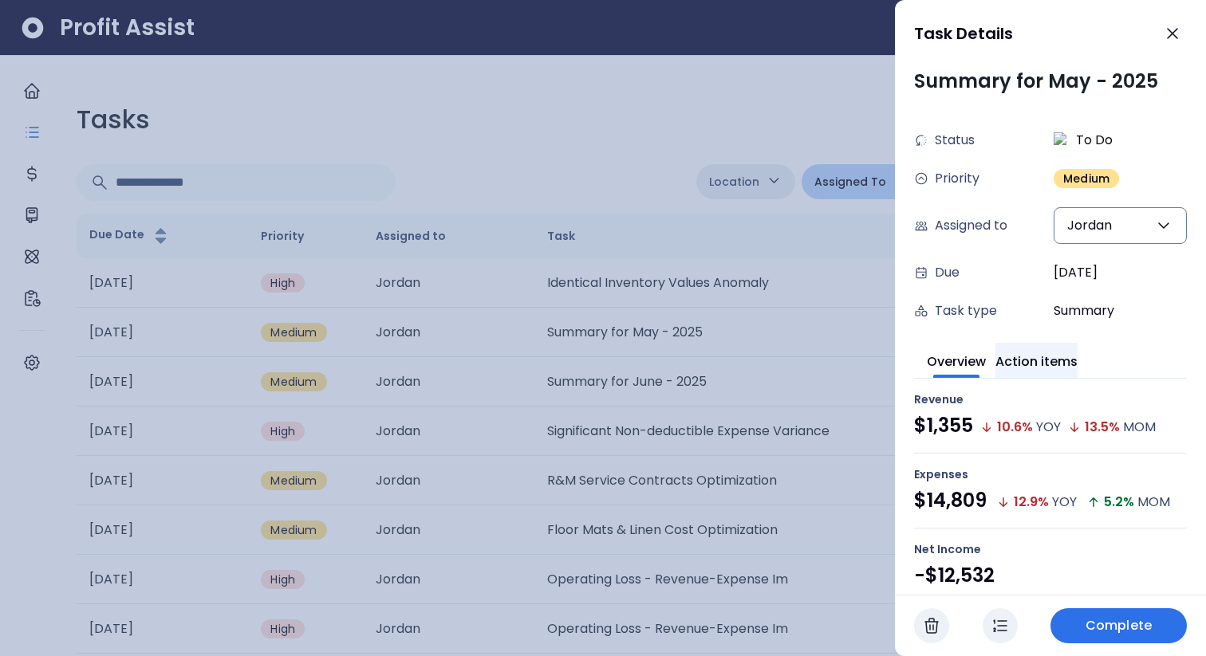
click at [1034, 362] on button "Action items" at bounding box center [1037, 360] width 82 height 35
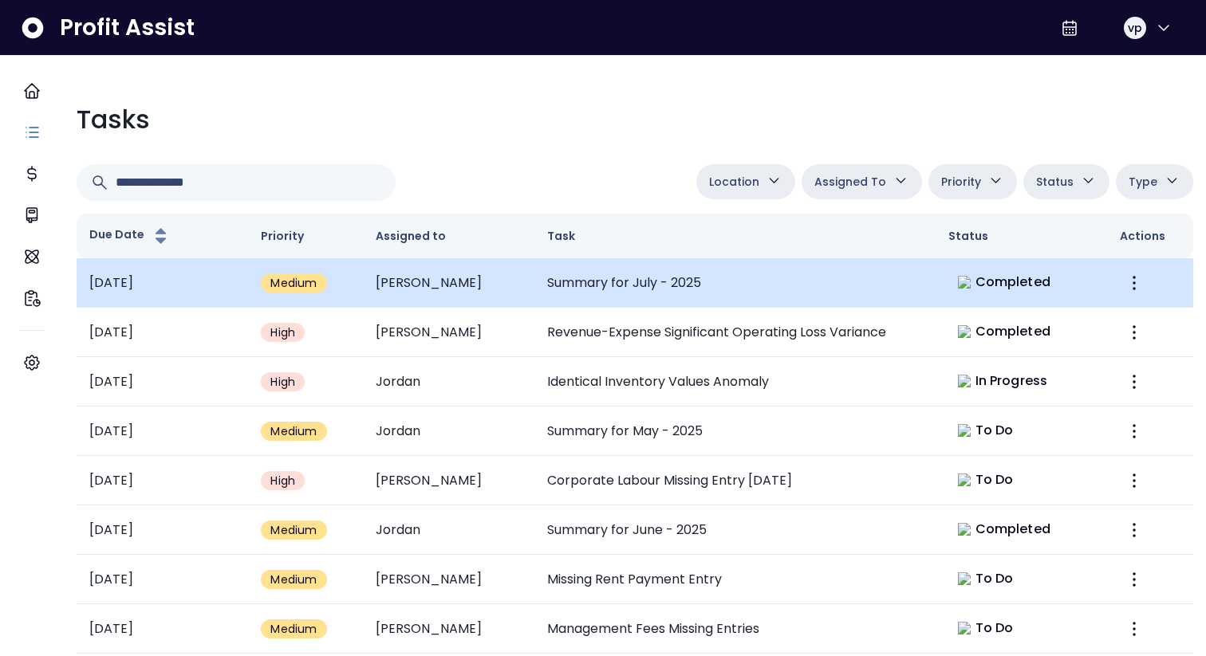
click at [656, 290] on td "Summary for July - 2025" at bounding box center [734, 282] width 401 height 49
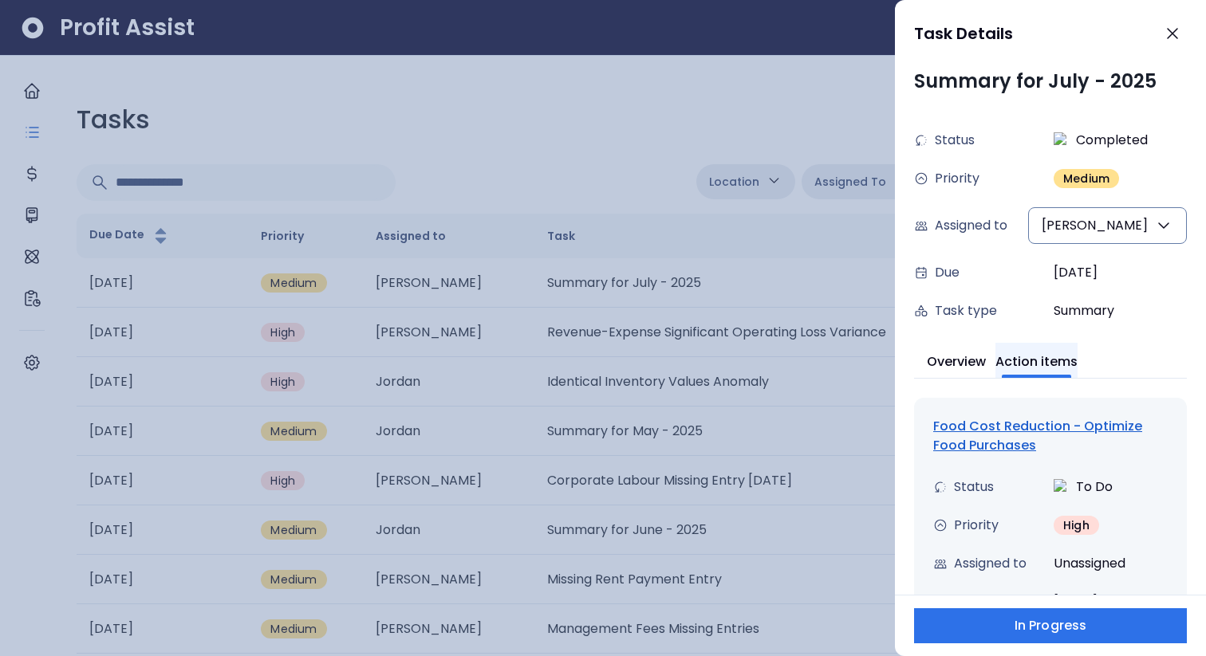
click at [1051, 357] on button "Action items" at bounding box center [1037, 360] width 82 height 35
click at [1016, 420] on div "Food Cost Reduction - Optimize Food Purchases" at bounding box center [1050, 436] width 235 height 38
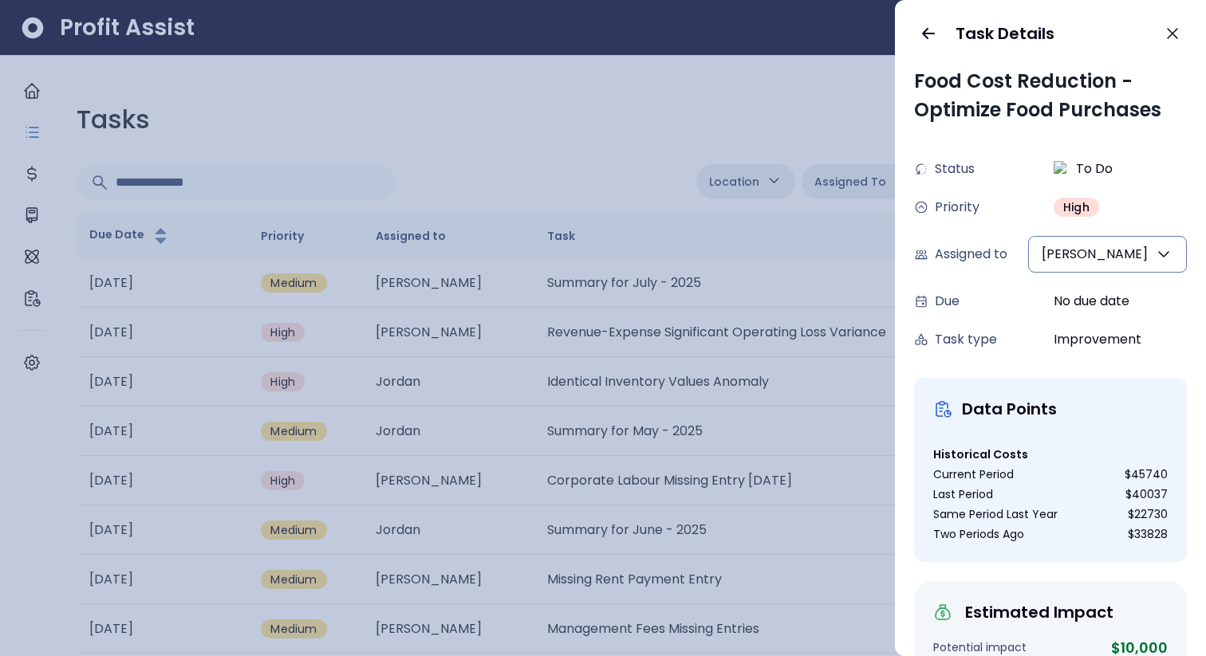
click at [780, 84] on div at bounding box center [603, 328] width 1206 height 656
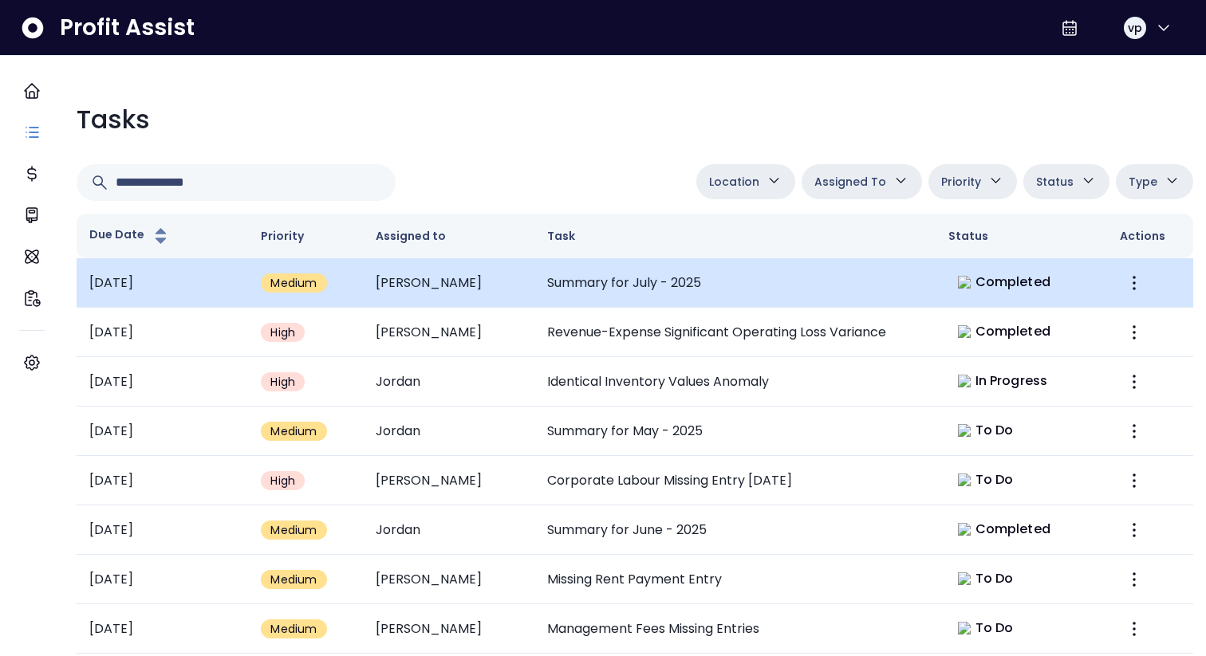
click at [744, 298] on td "Summary for July - 2025" at bounding box center [734, 282] width 401 height 49
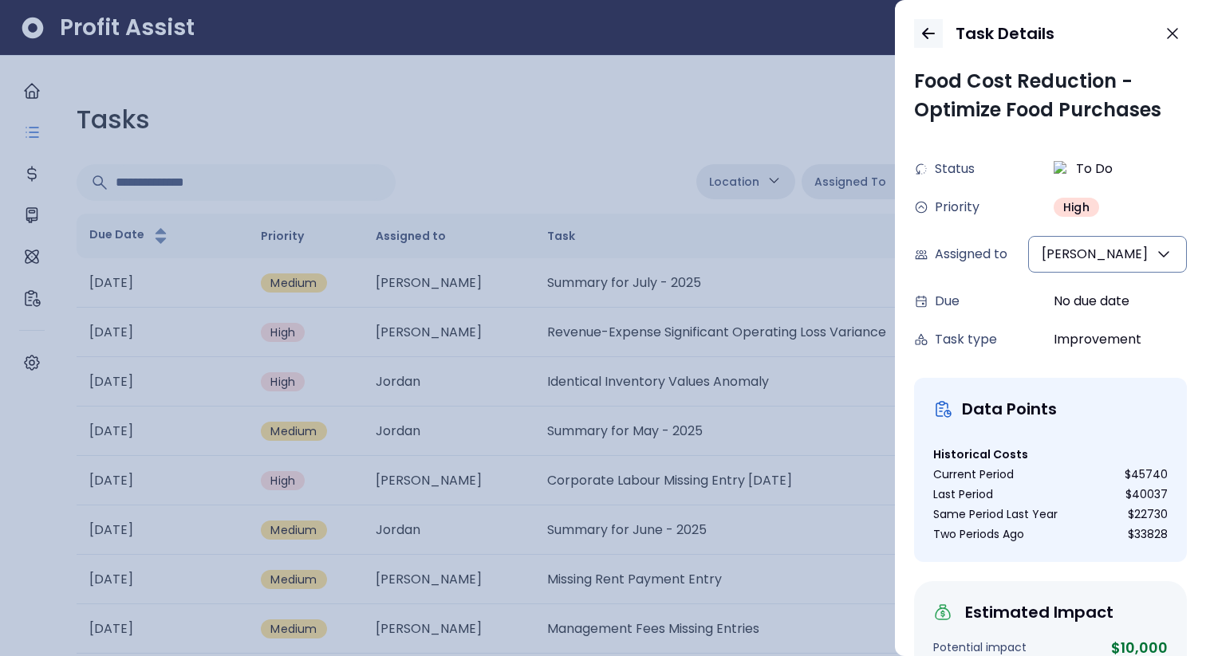
click at [925, 36] on icon "button" at bounding box center [928, 34] width 11 height 10
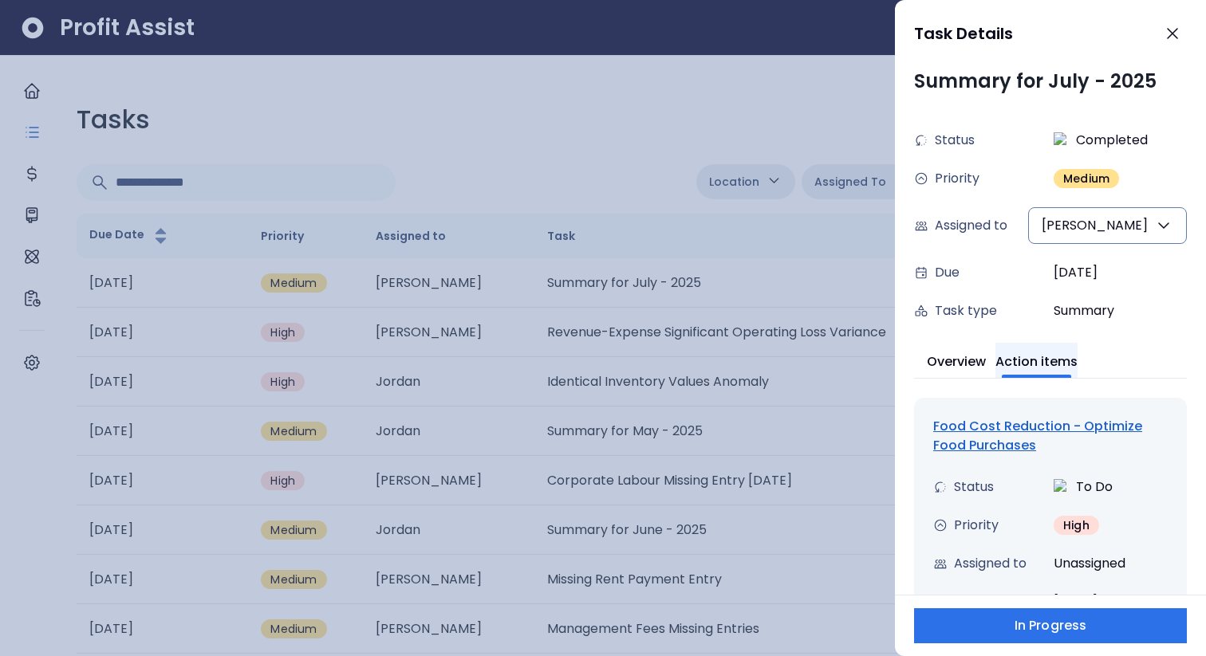
click at [1035, 359] on button "Action items" at bounding box center [1037, 360] width 82 height 35
click at [972, 417] on div "Food Cost Reduction - Optimize Food Purchases" at bounding box center [1050, 436] width 235 height 38
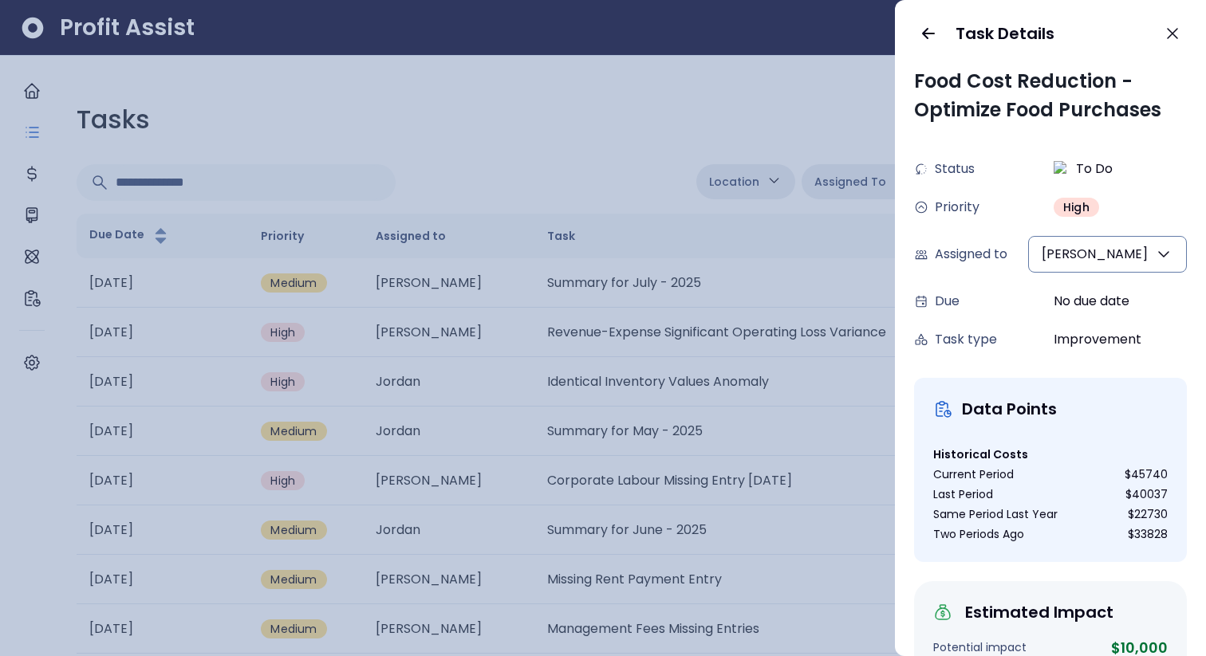
click at [791, 102] on div at bounding box center [603, 328] width 1206 height 656
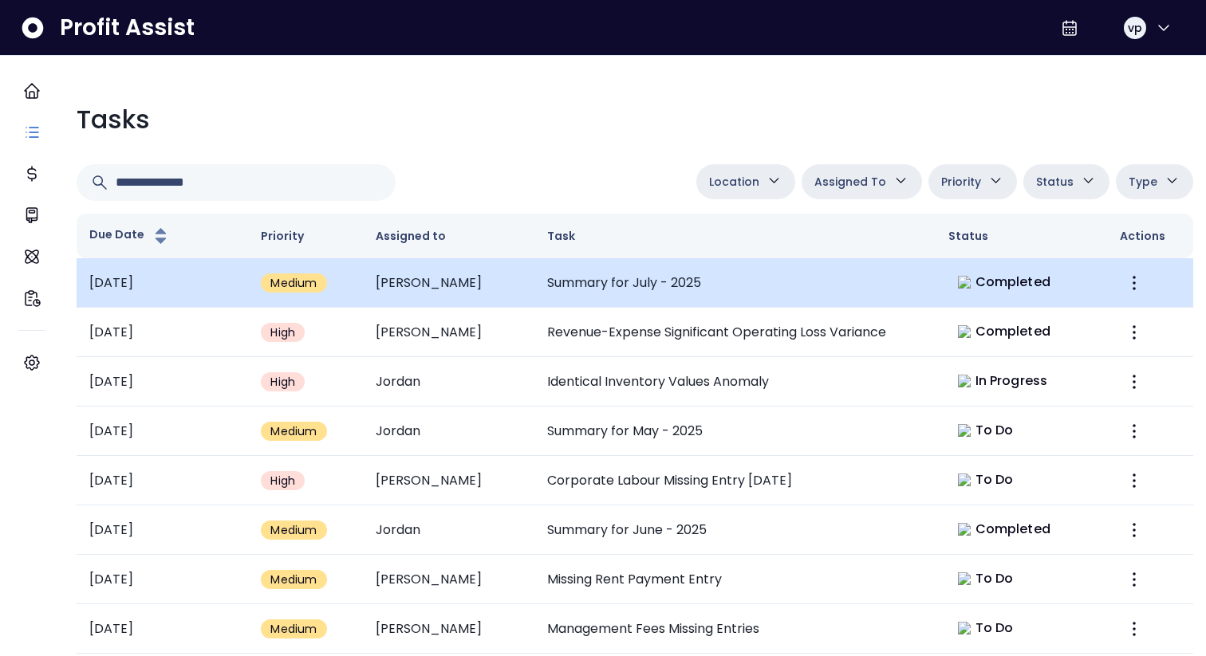
click at [897, 286] on td "Summary for July - 2025" at bounding box center [734, 282] width 401 height 49
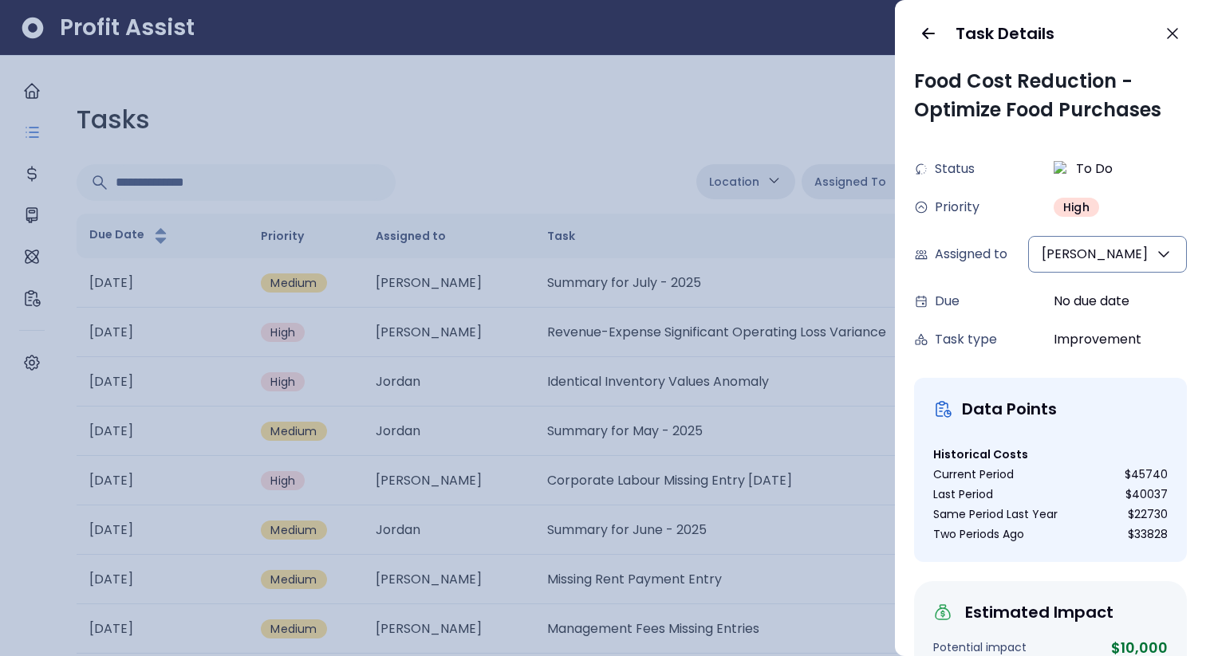
click at [508, 127] on div at bounding box center [603, 328] width 1206 height 656
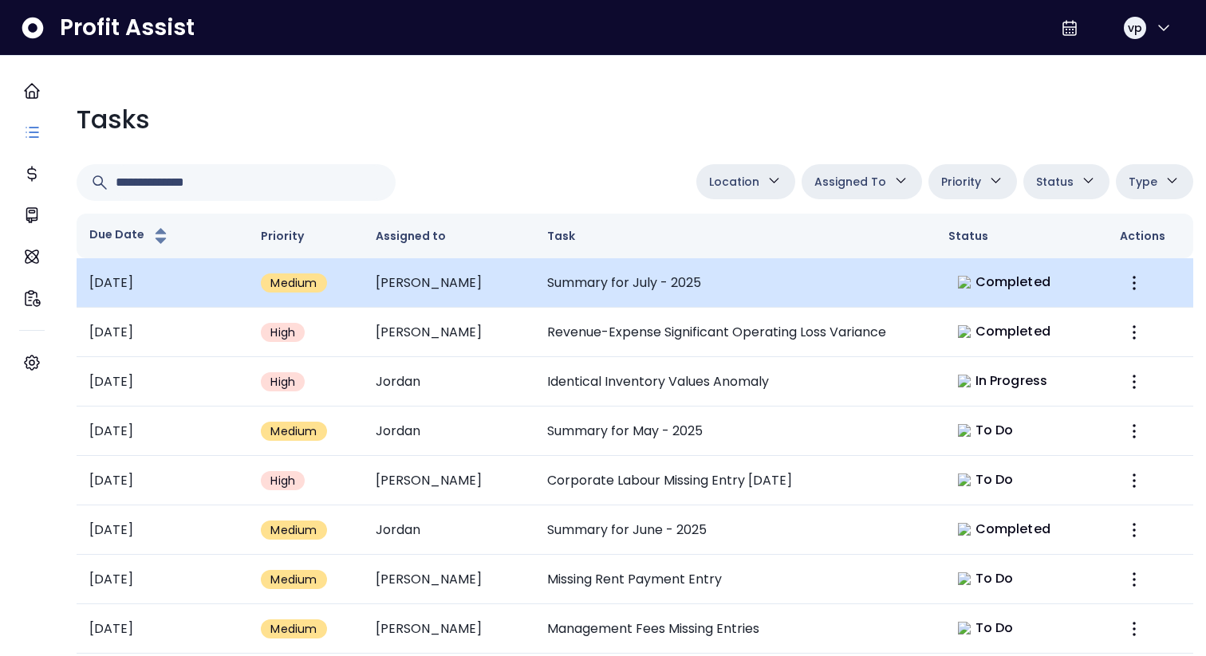
click at [885, 300] on td "Summary for July - 2025" at bounding box center [734, 282] width 401 height 49
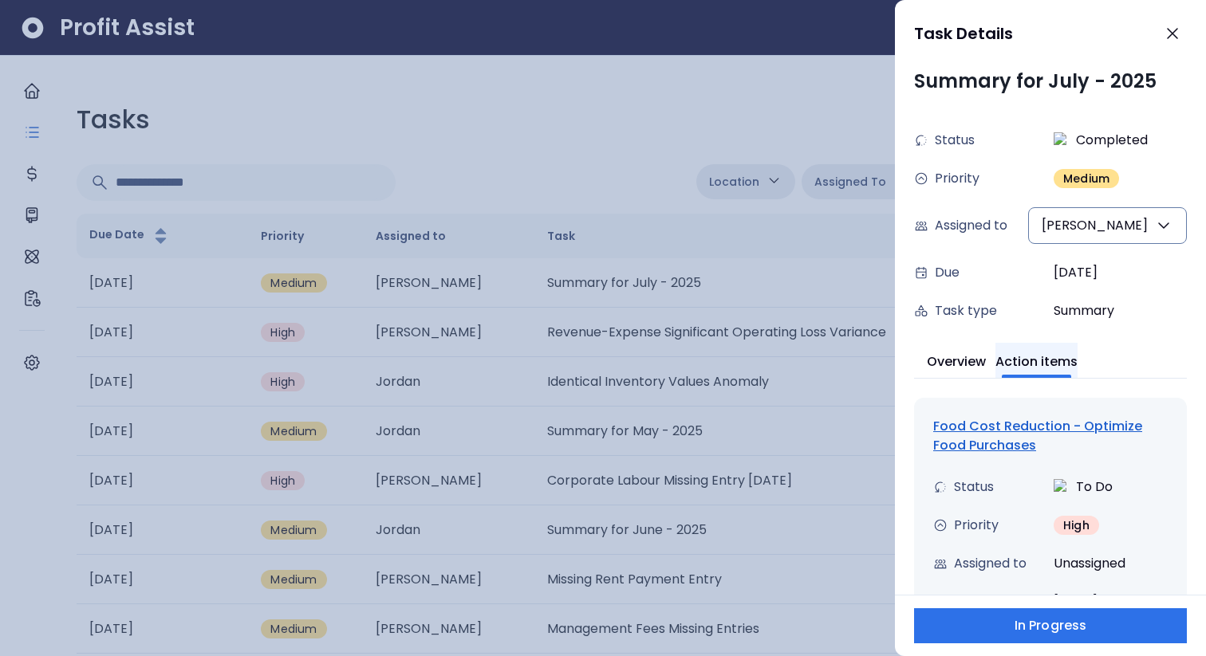
click at [1039, 362] on button "Action items" at bounding box center [1037, 360] width 82 height 35
click at [1002, 432] on div "Food Cost Reduction - Optimize Food Purchases" at bounding box center [1050, 436] width 235 height 38
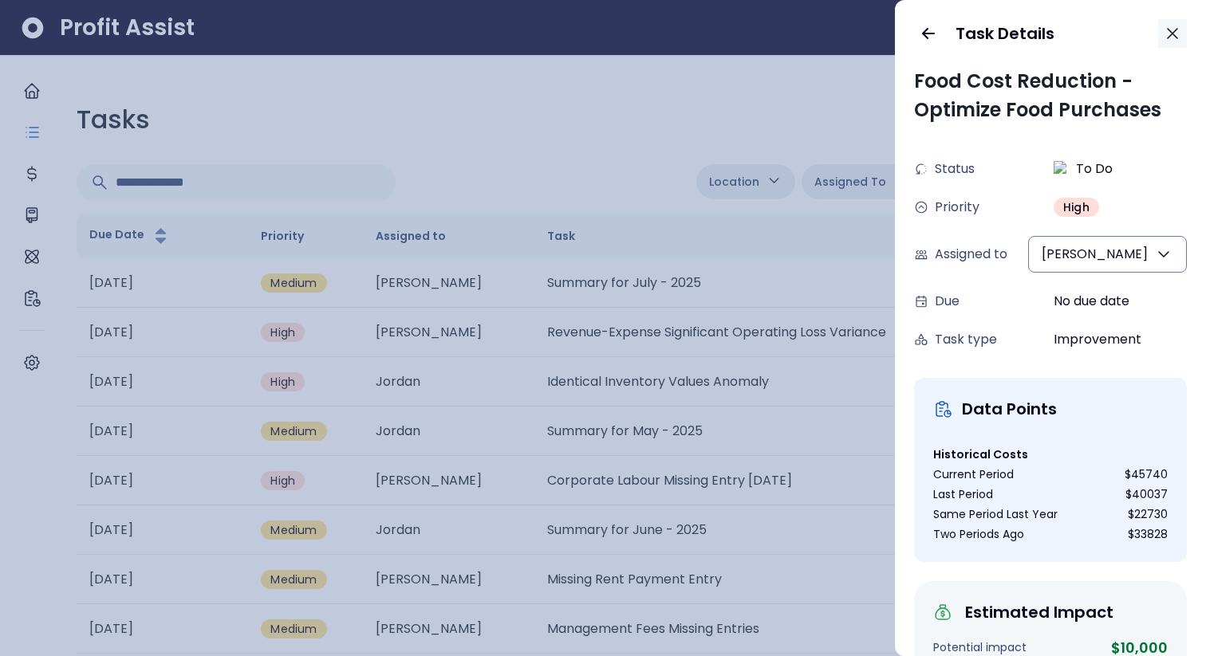
click at [1179, 33] on icon "button" at bounding box center [1172, 33] width 19 height 19
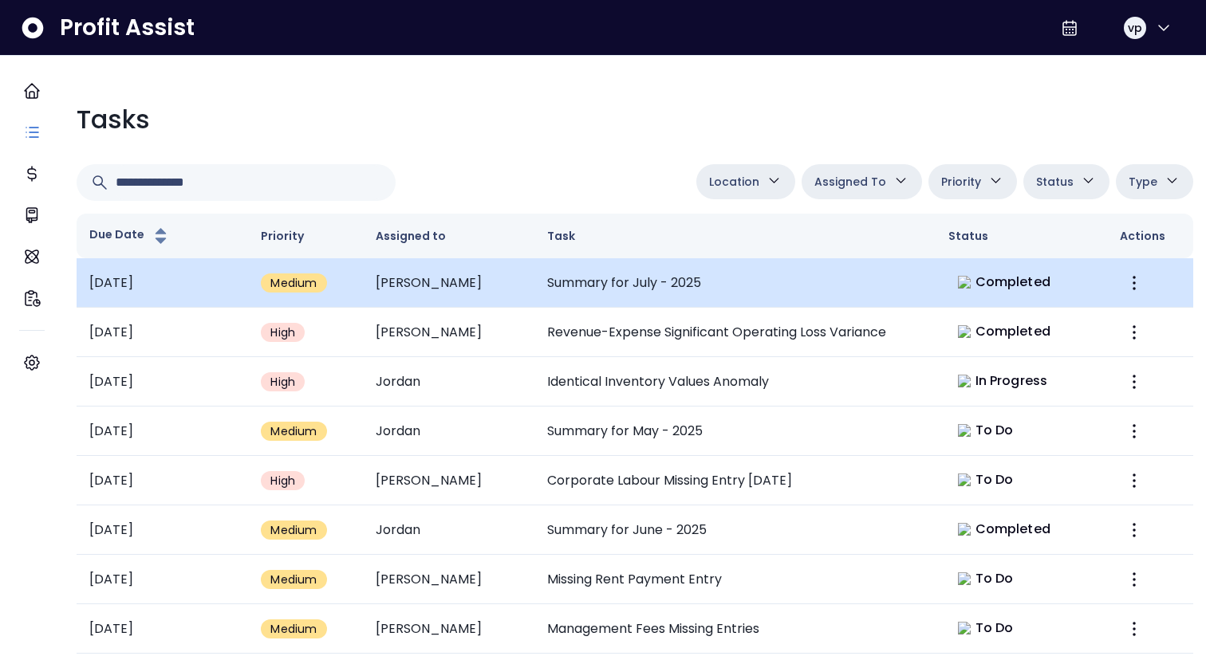
click at [881, 277] on td "Summary for July - 2025" at bounding box center [734, 282] width 401 height 49
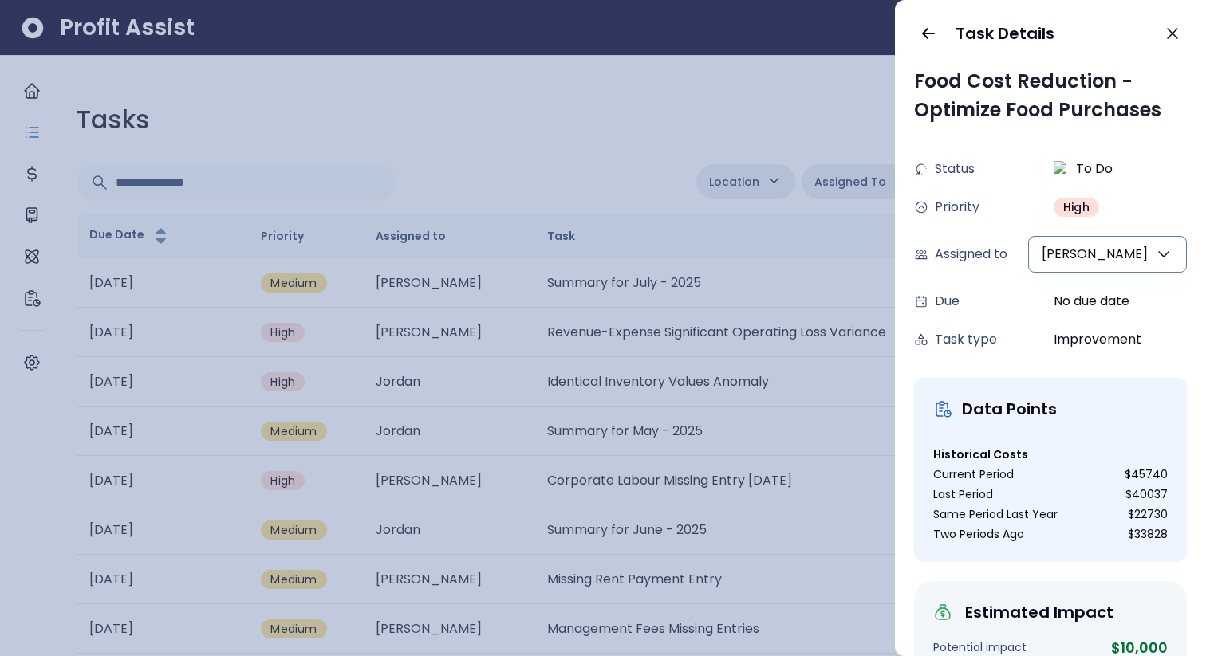
click at [650, 164] on div at bounding box center [603, 328] width 1206 height 656
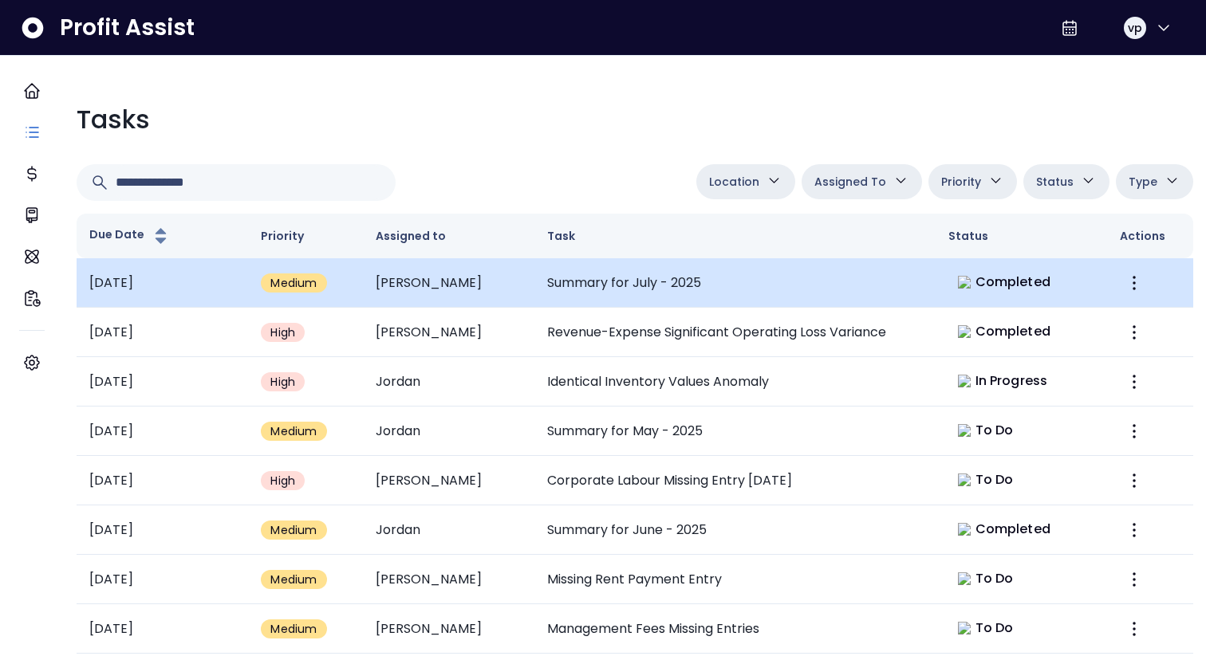
click at [913, 264] on td "Summary for July - 2025" at bounding box center [734, 282] width 401 height 49
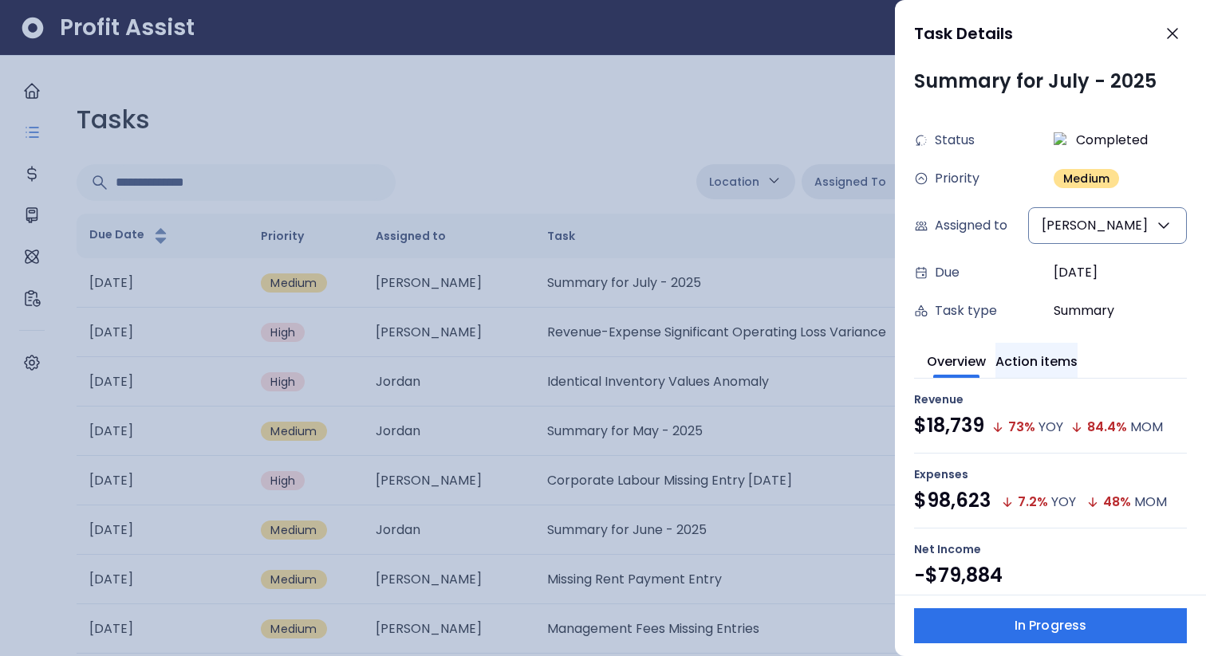
click at [1027, 357] on button "Action items" at bounding box center [1037, 360] width 82 height 35
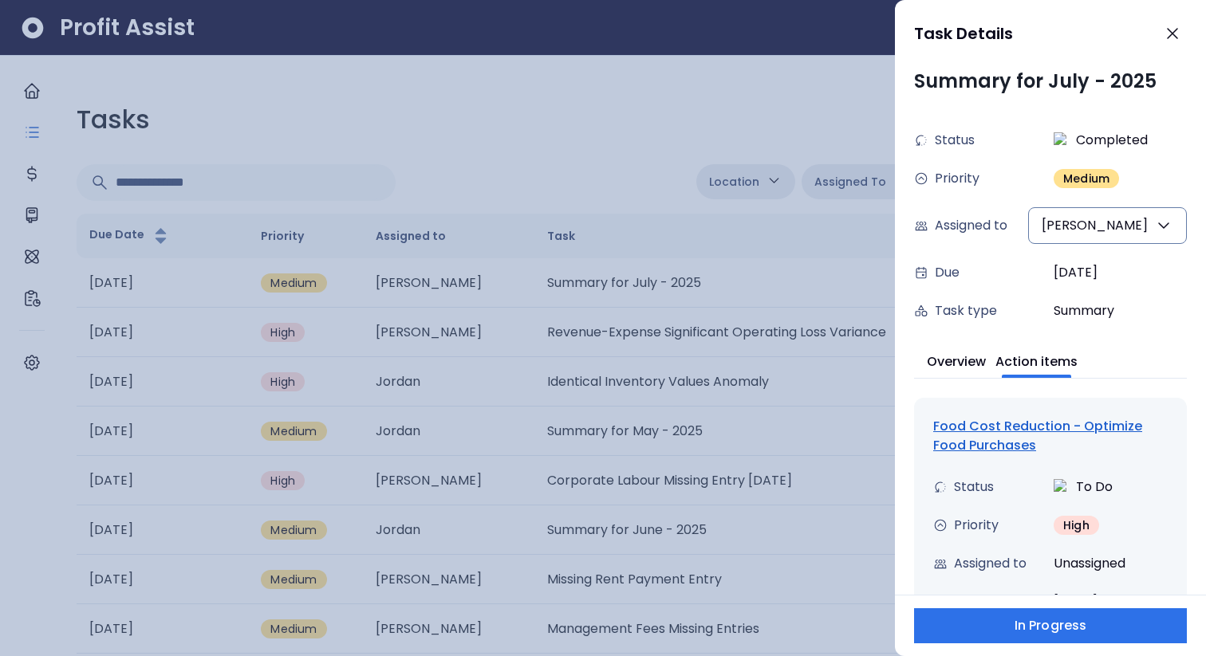
click at [971, 432] on div "Food Cost Reduction - Optimize Food Purchases" at bounding box center [1050, 436] width 235 height 38
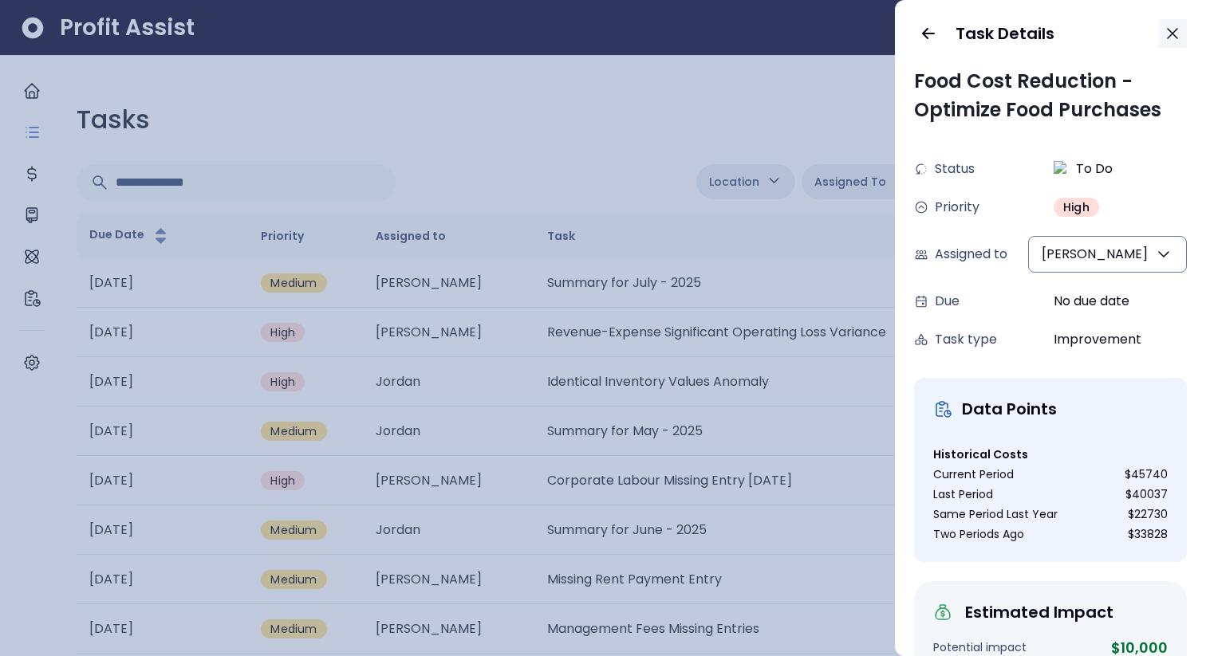
click at [1178, 41] on icon "button" at bounding box center [1172, 33] width 19 height 19
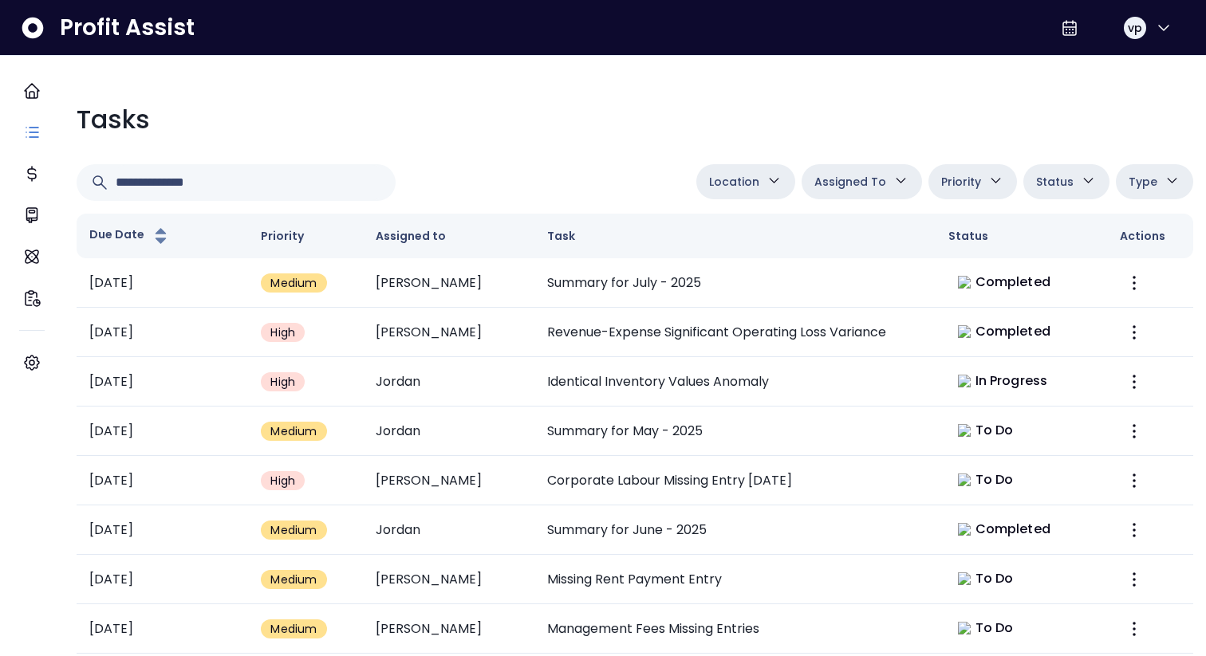
click at [942, 114] on div "Tasks" at bounding box center [635, 120] width 1117 height 38
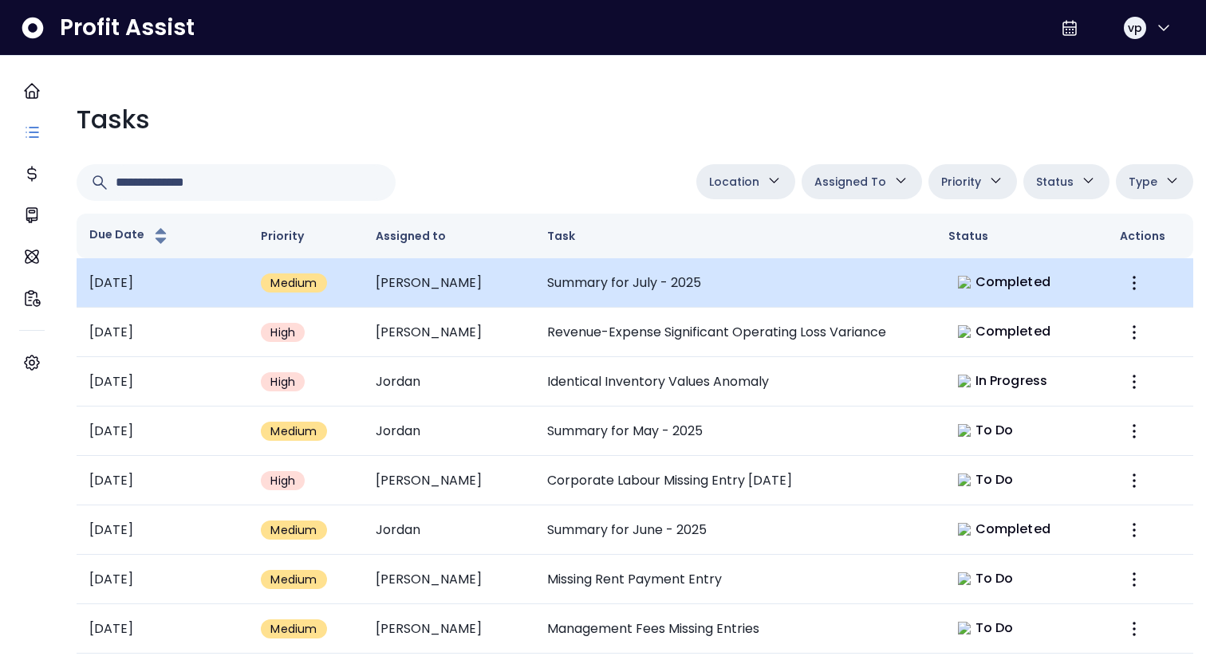
click at [868, 277] on td "Summary for July - 2025" at bounding box center [734, 282] width 401 height 49
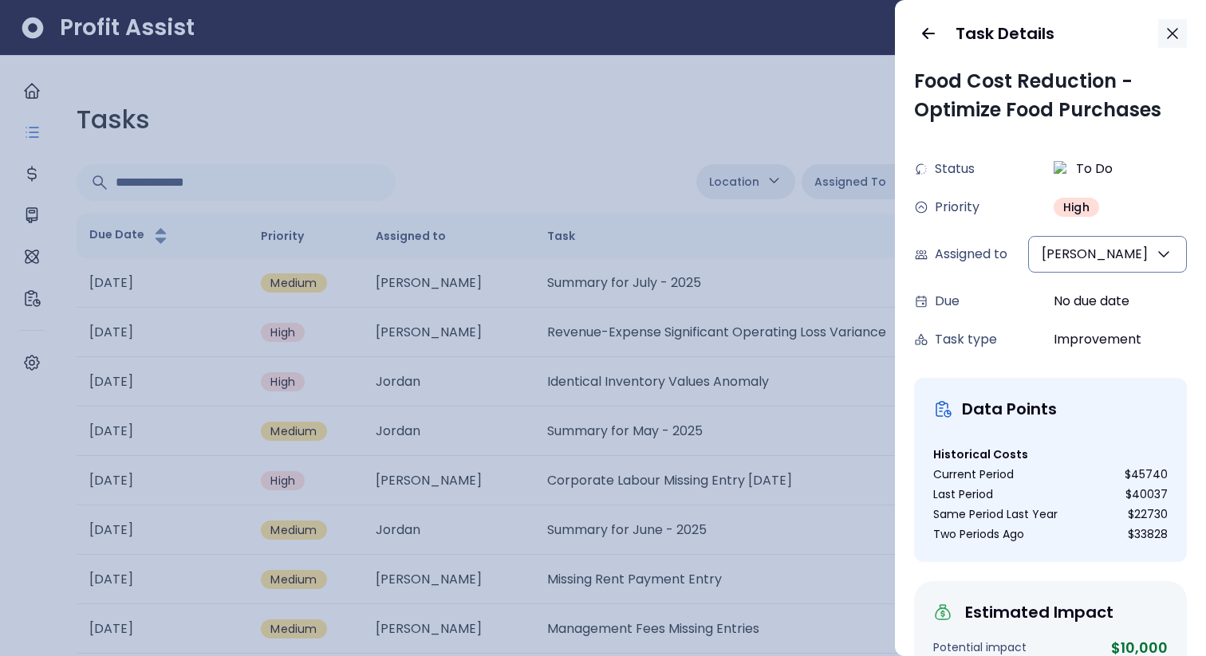
click at [1169, 32] on icon "button" at bounding box center [1172, 33] width 19 height 19
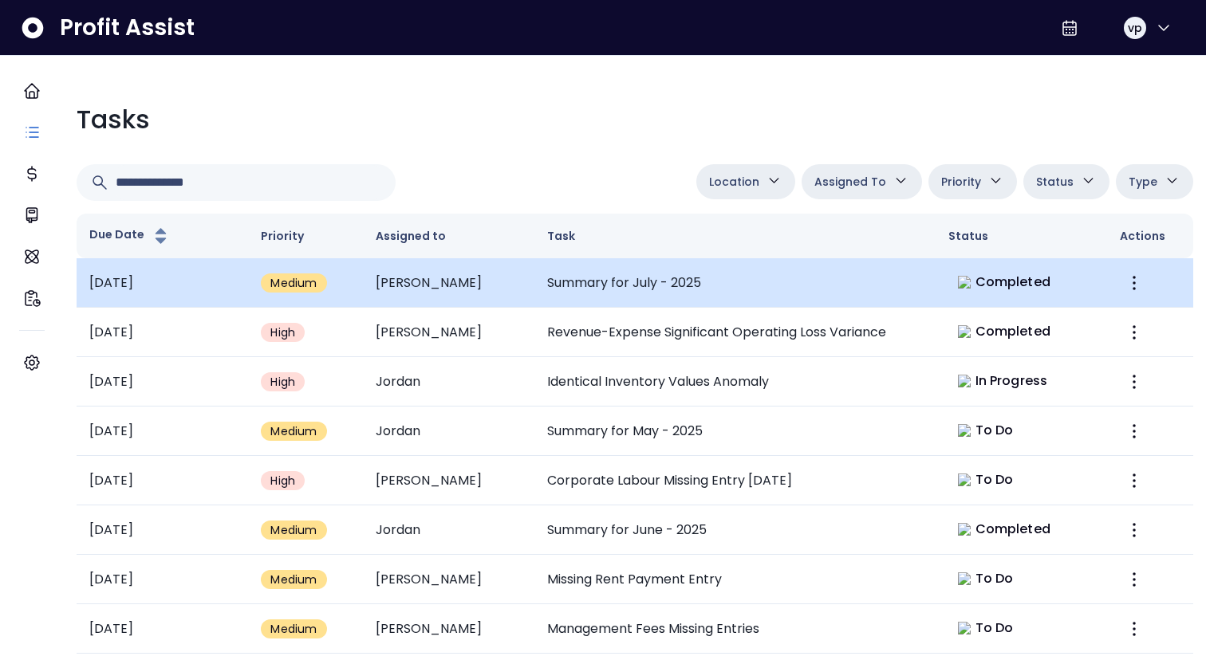
click at [672, 294] on td "Summary for July - 2025" at bounding box center [734, 282] width 401 height 49
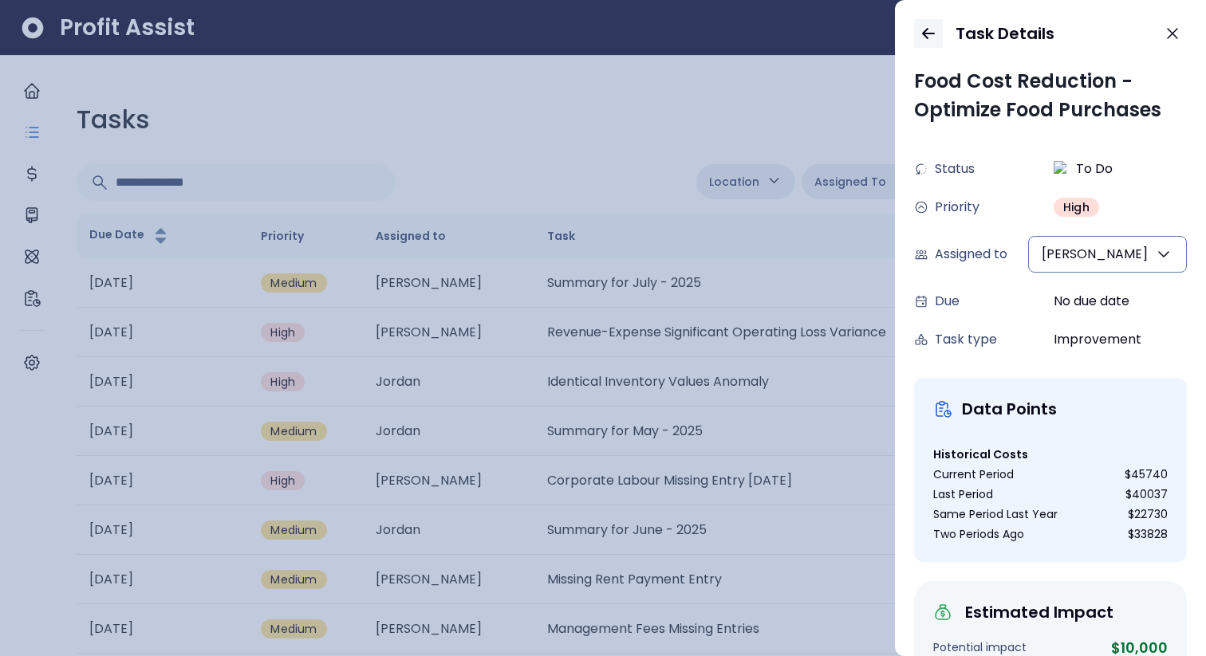
click at [927, 30] on icon "button" at bounding box center [928, 33] width 19 height 19
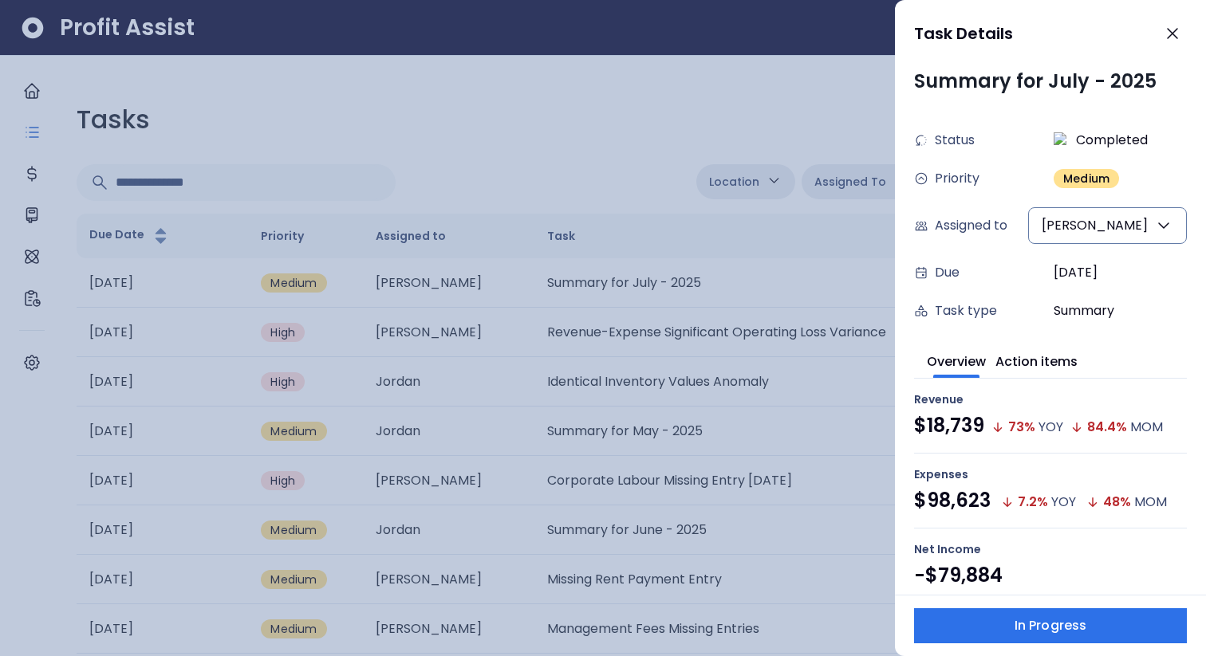
click at [764, 131] on div at bounding box center [603, 328] width 1206 height 656
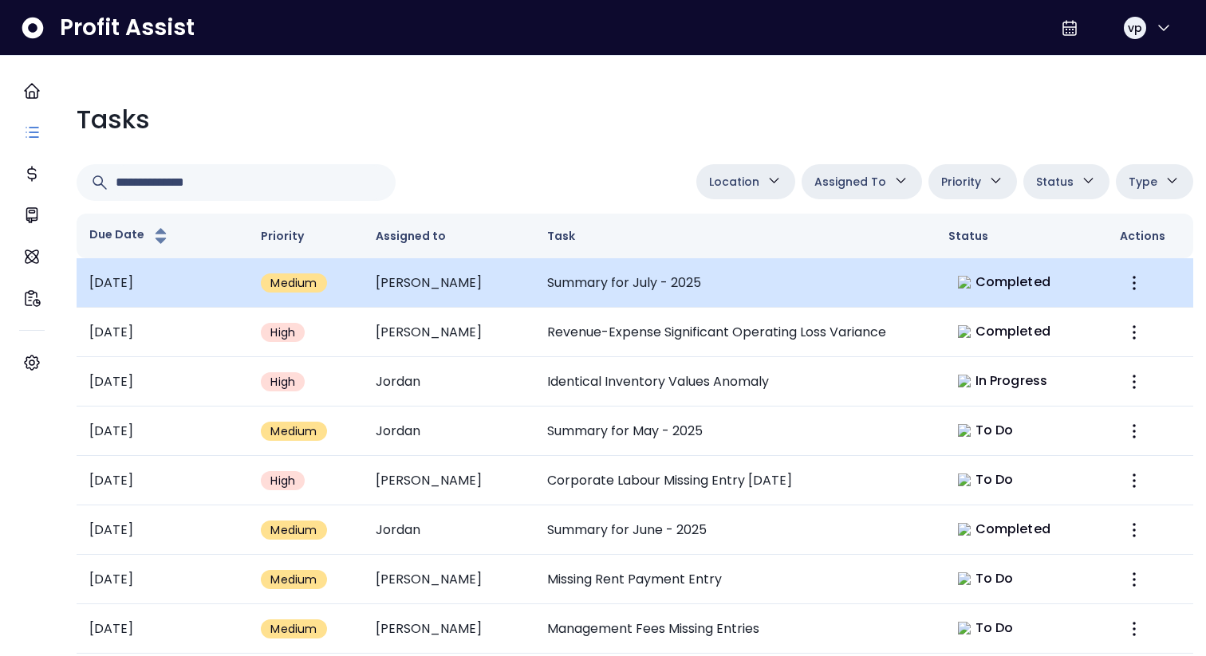
click at [846, 262] on td "Summary for July - 2025" at bounding box center [734, 282] width 401 height 49
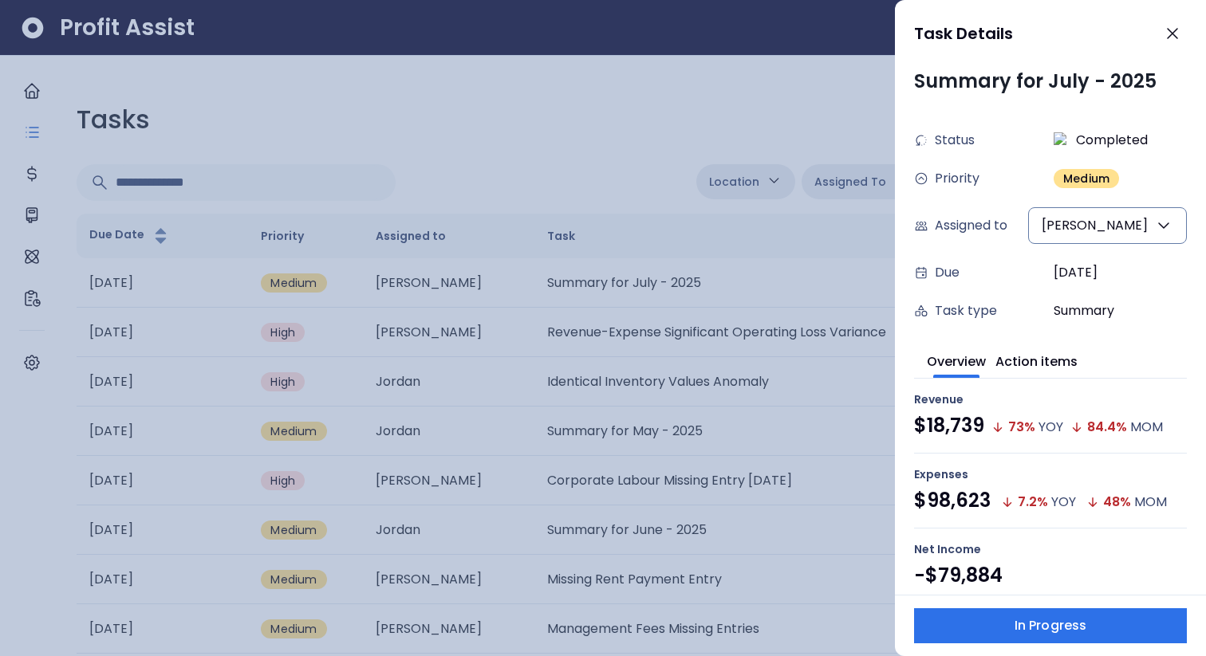
click at [729, 203] on div at bounding box center [603, 328] width 1206 height 656
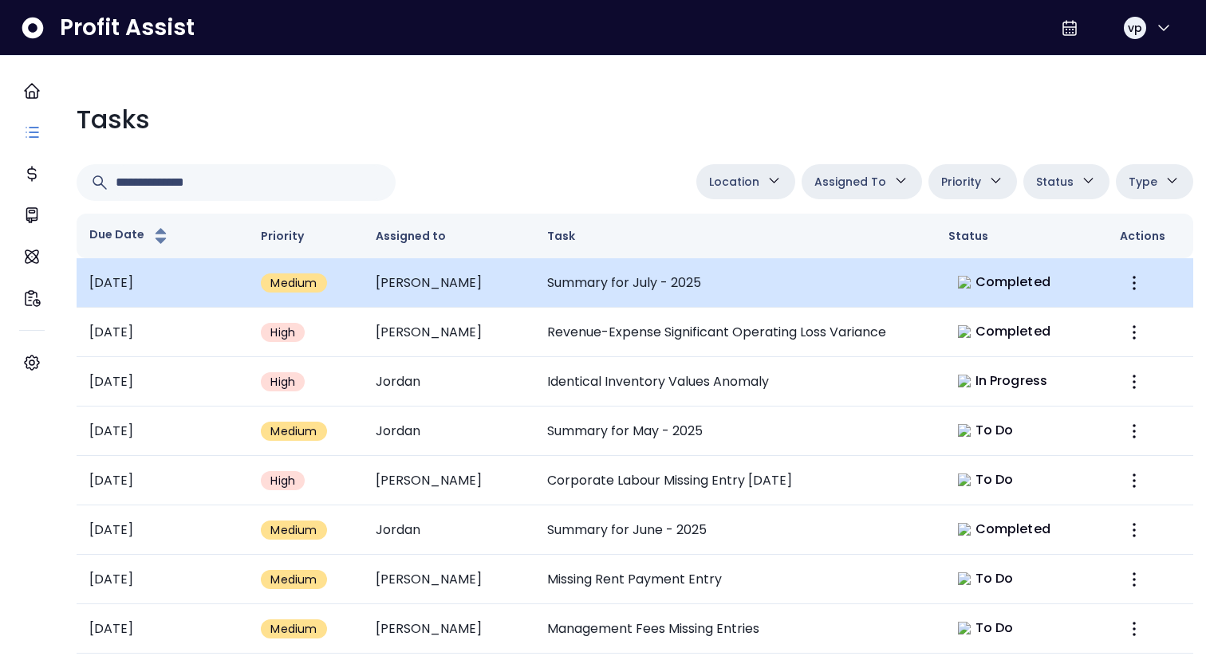
click at [838, 278] on td "Summary for July - 2025" at bounding box center [734, 282] width 401 height 49
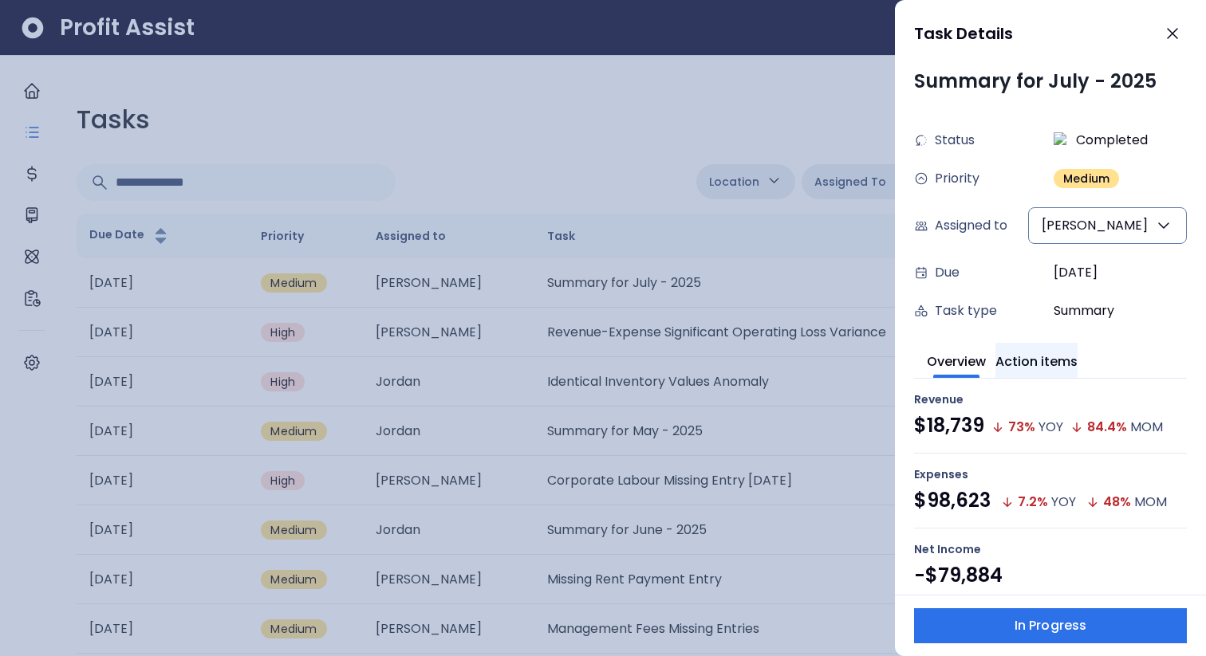
click at [1063, 373] on button "Action items" at bounding box center [1037, 360] width 82 height 35
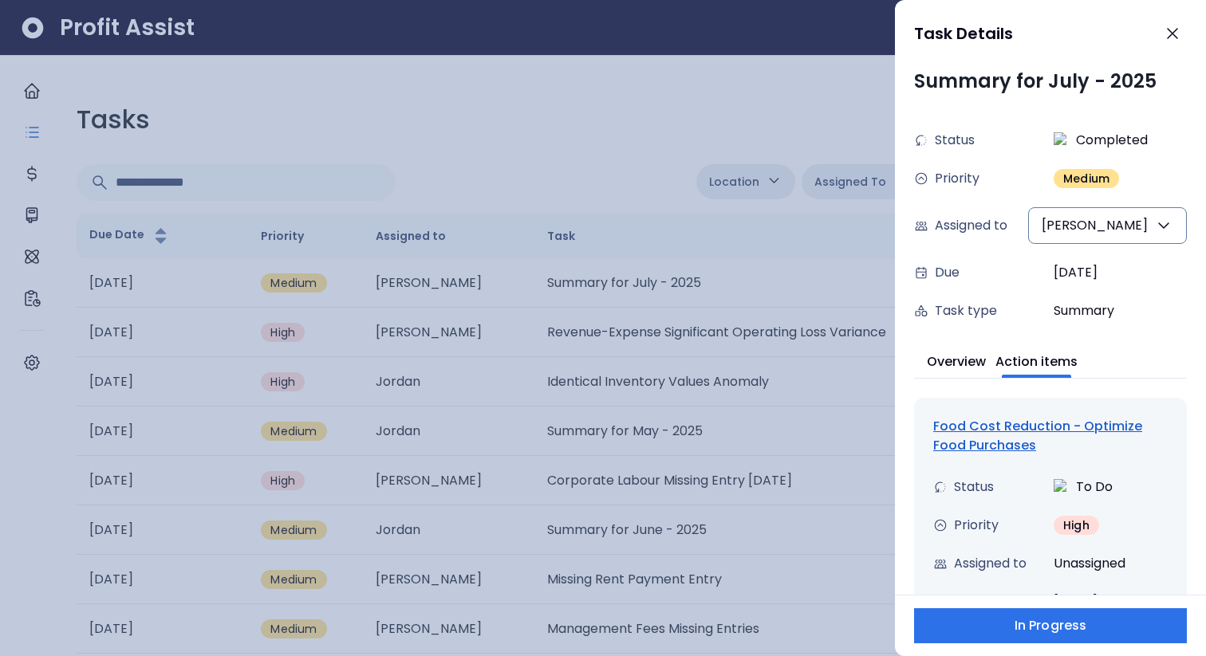
click at [1043, 424] on div "Food Cost Reduction - Optimize Food Purchases" at bounding box center [1050, 436] width 235 height 38
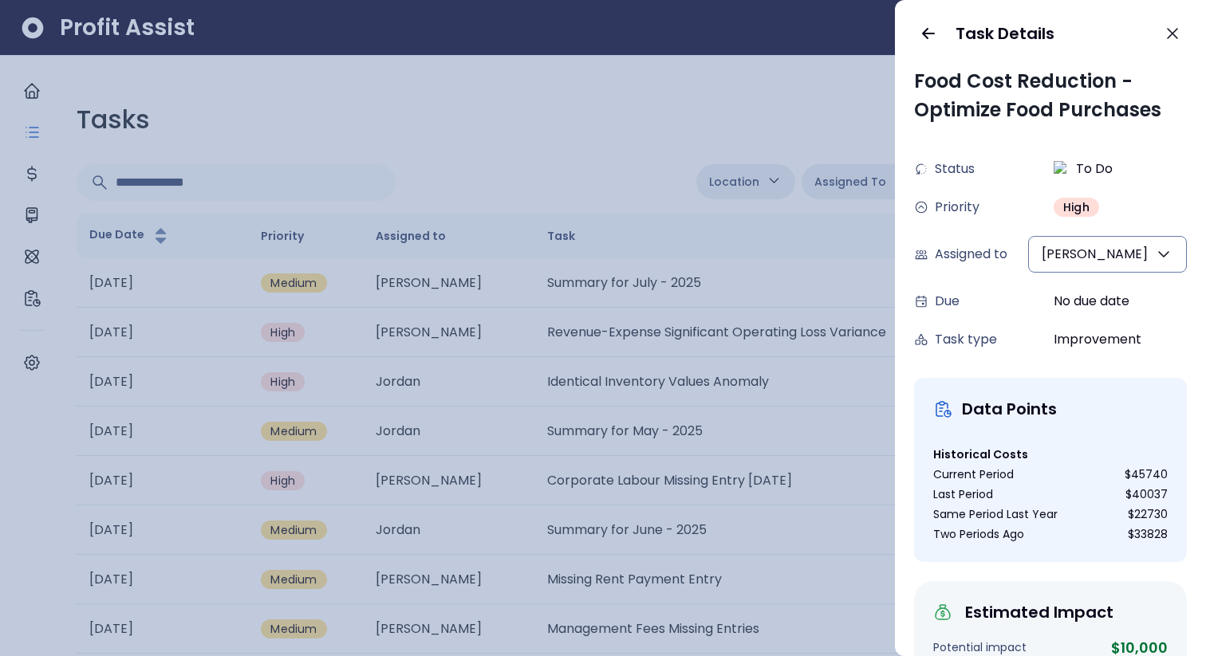
click at [653, 176] on div at bounding box center [603, 328] width 1206 height 656
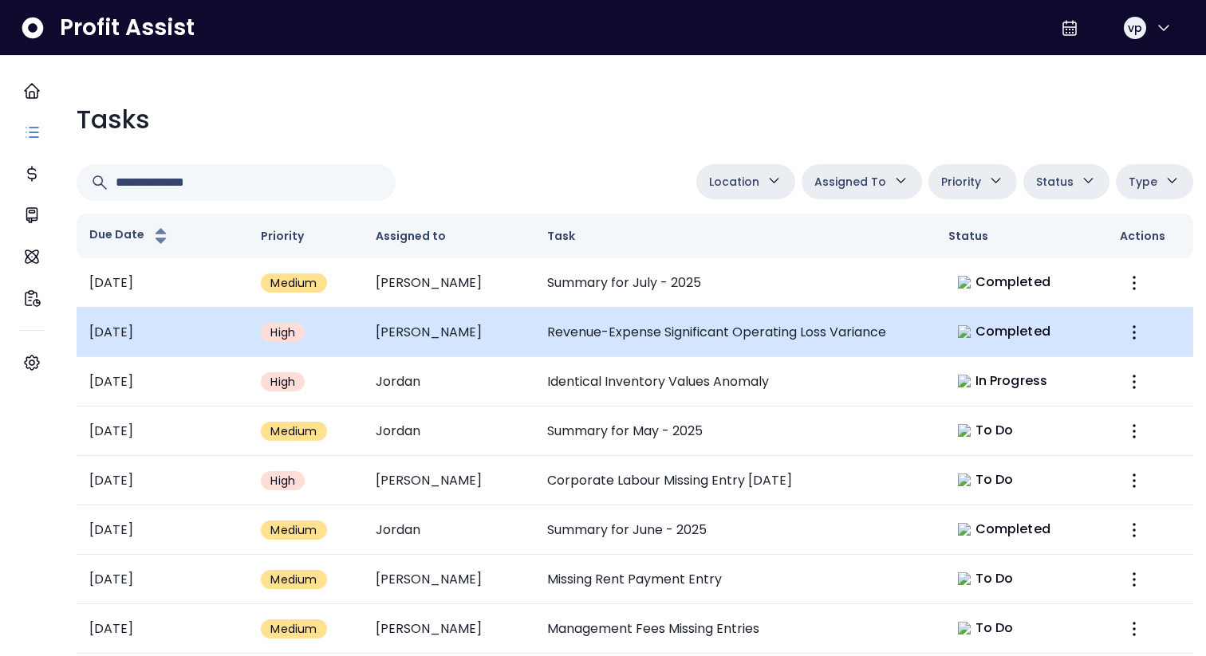
click at [662, 308] on td "Revenue-Expense Significant Operating Loss Variance" at bounding box center [734, 332] width 401 height 49
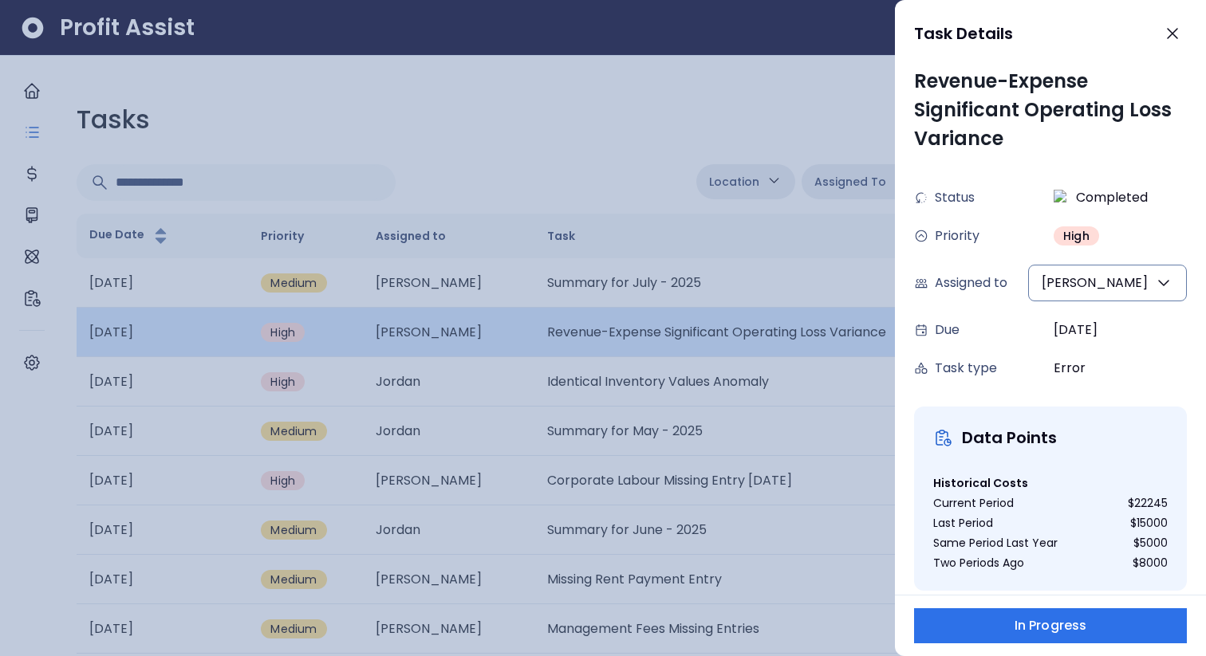
click at [662, 307] on div at bounding box center [603, 328] width 1206 height 656
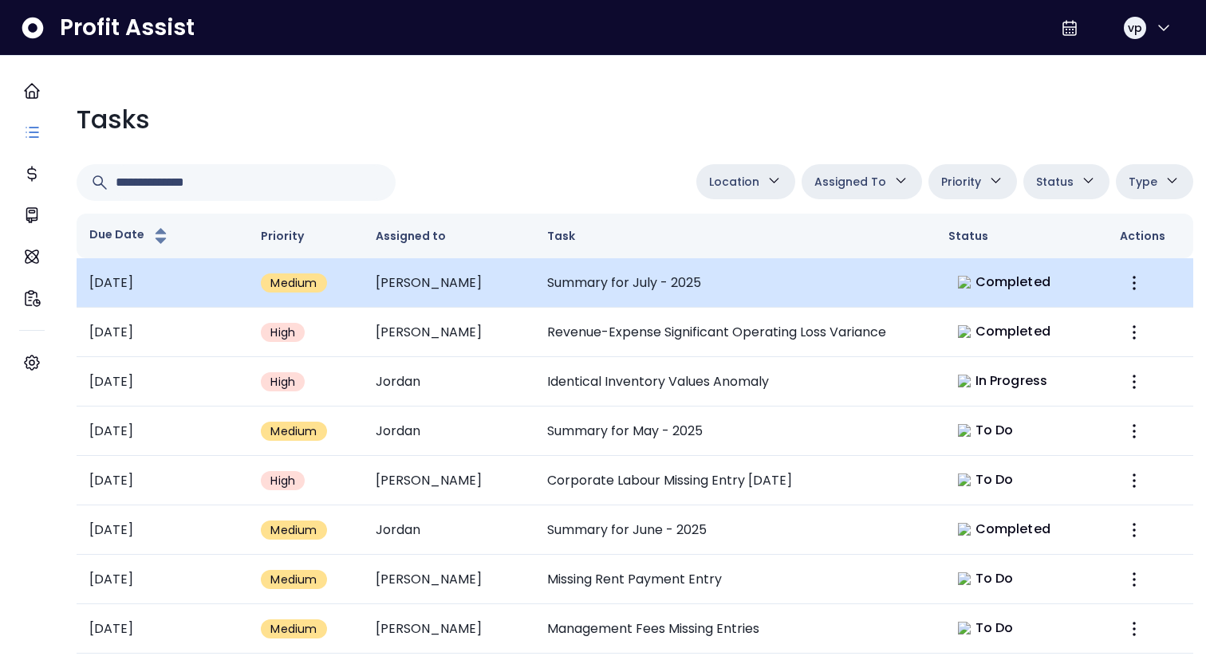
click at [700, 268] on td "Summary for July - 2025" at bounding box center [734, 282] width 401 height 49
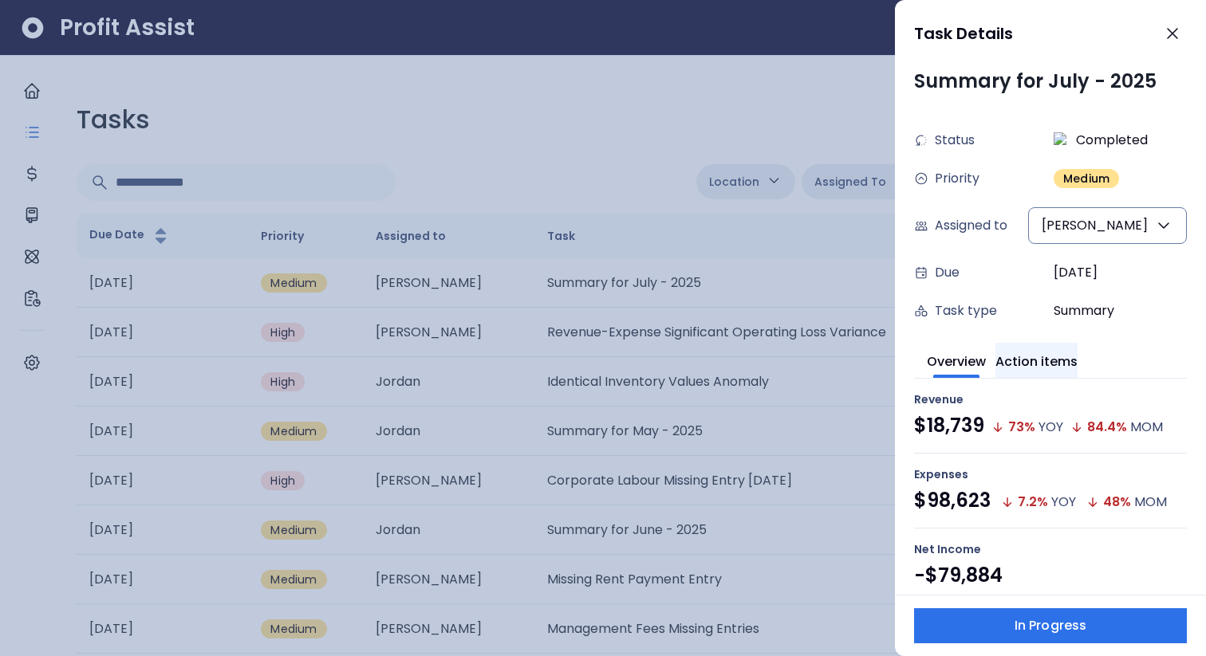
click at [1052, 353] on button "Action items" at bounding box center [1037, 360] width 82 height 35
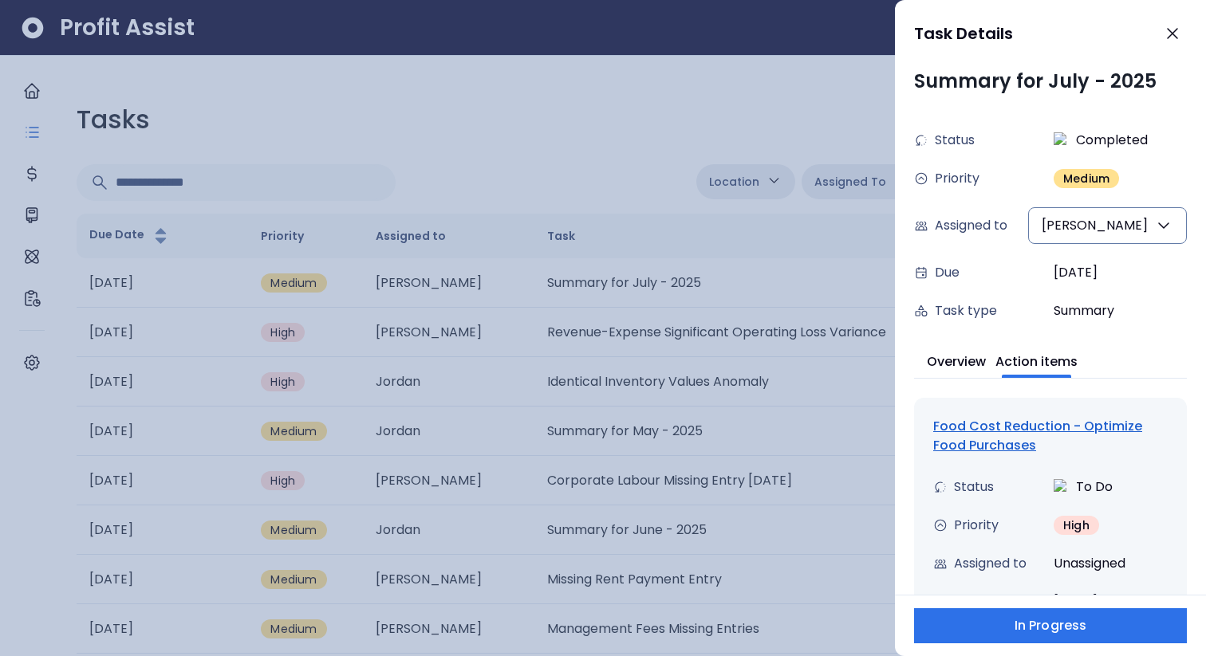
click at [996, 429] on div "Food Cost Reduction - Optimize Food Purchases" at bounding box center [1050, 436] width 235 height 38
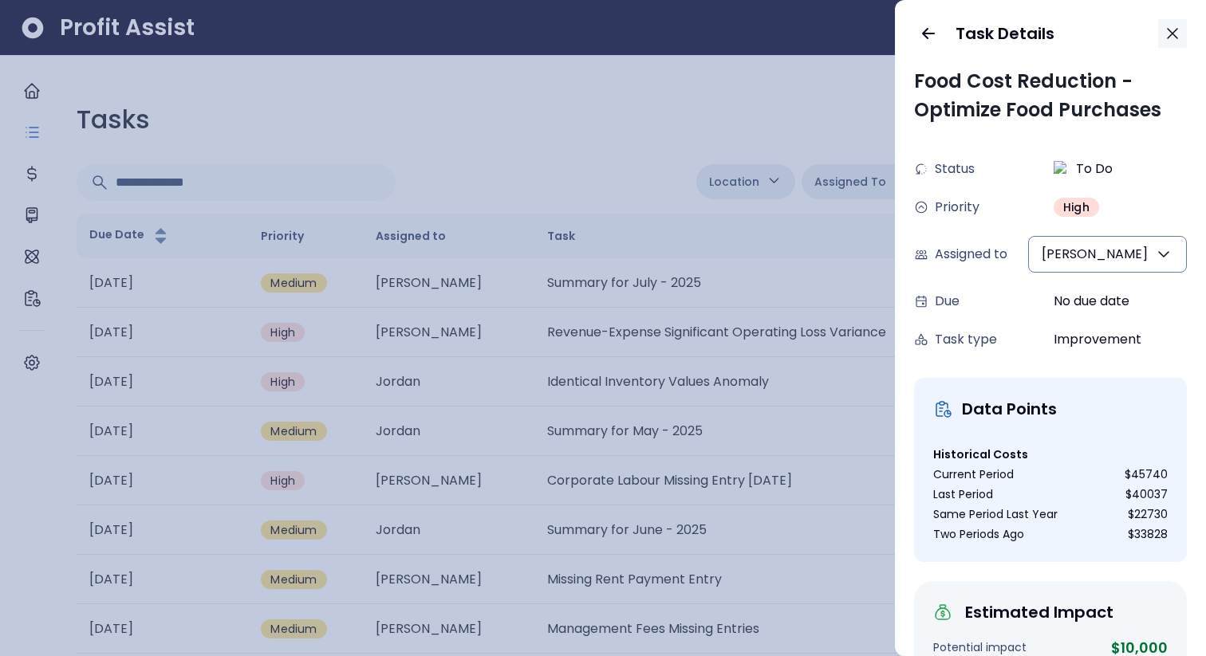
click at [1181, 31] on icon "button" at bounding box center [1172, 33] width 19 height 19
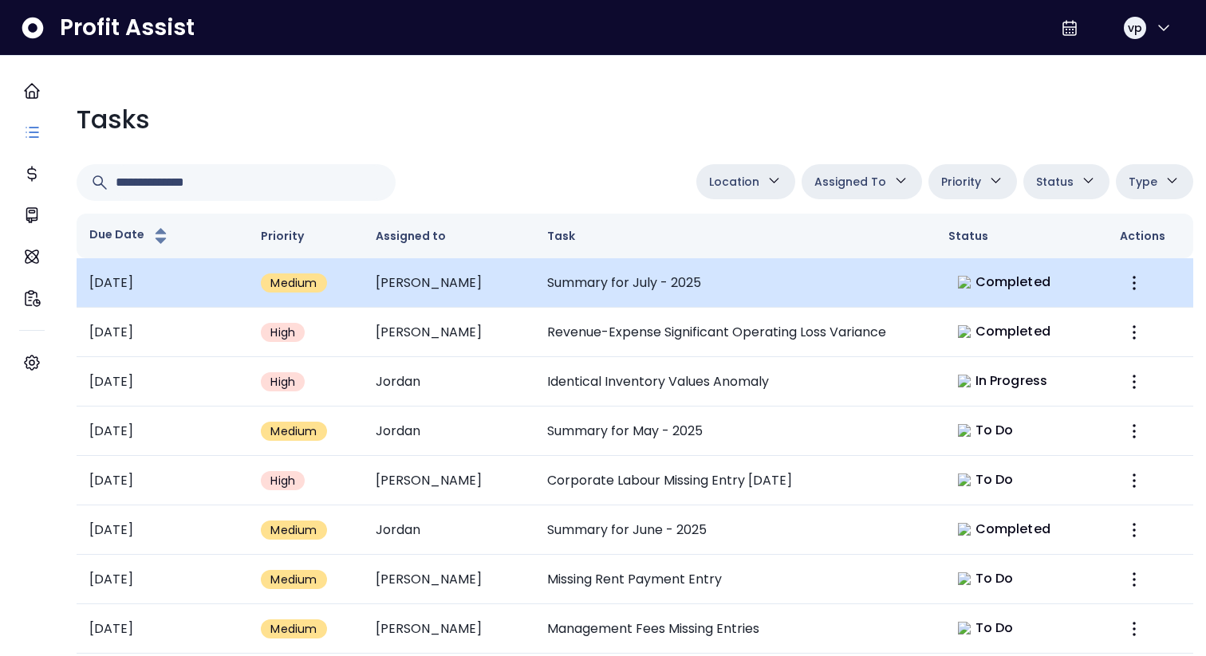
click at [976, 282] on span "Completed" at bounding box center [1013, 282] width 75 height 19
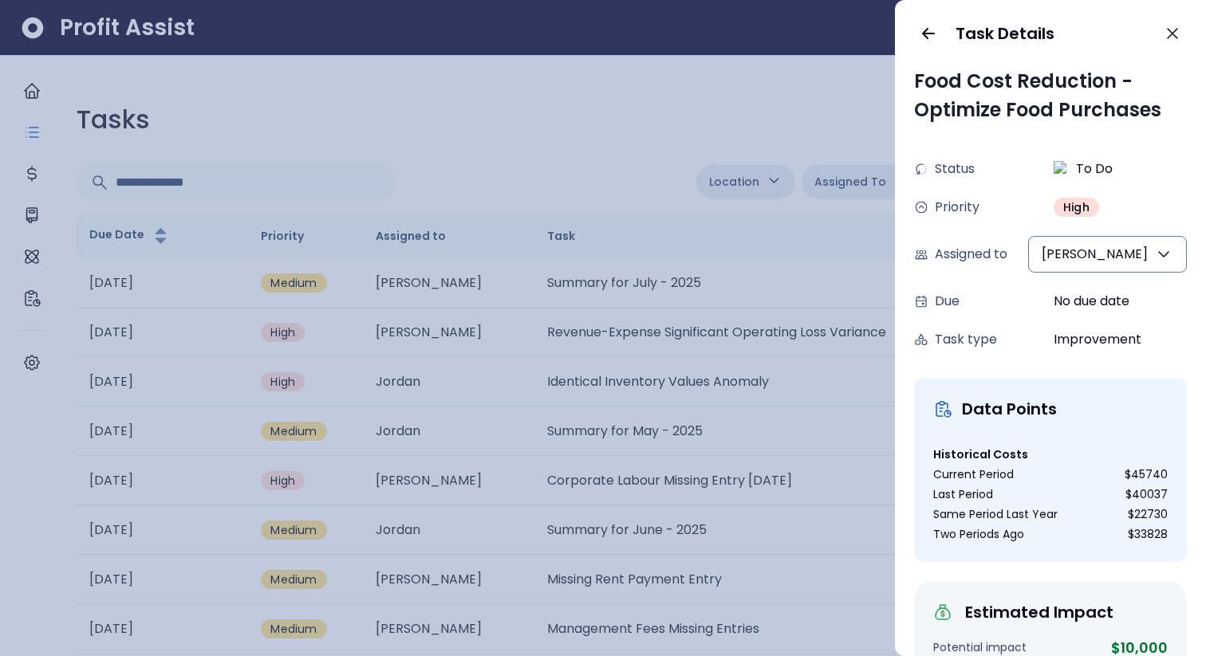
click at [873, 155] on div at bounding box center [603, 328] width 1206 height 656
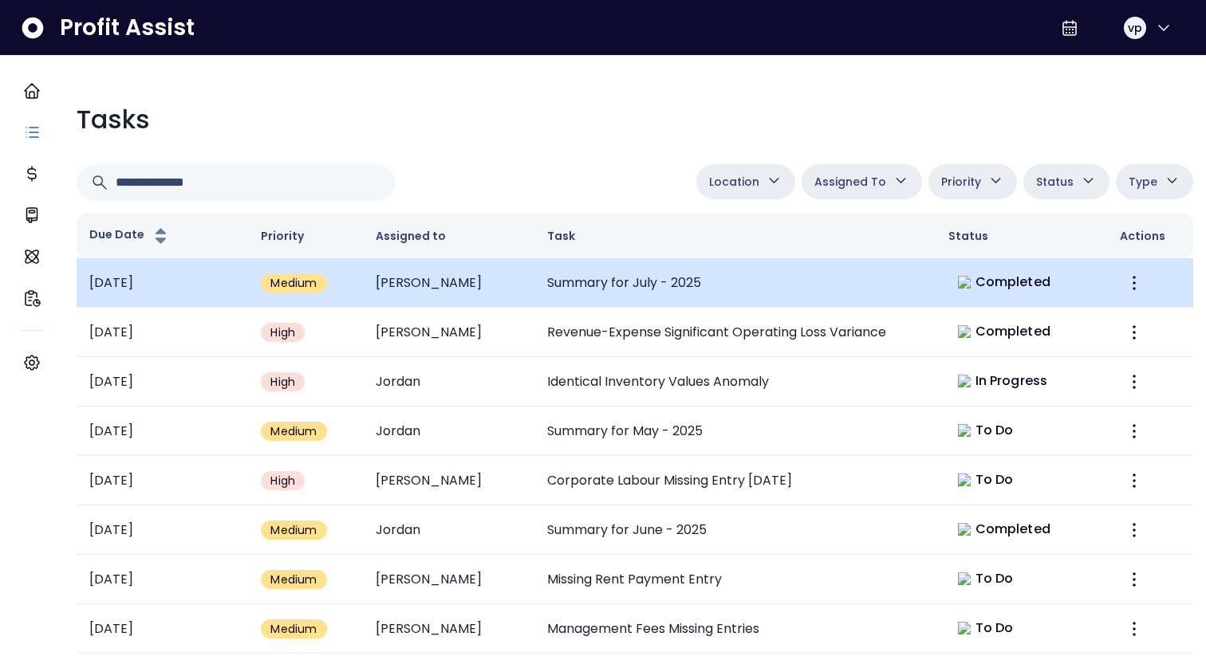
click at [625, 267] on td "Summary for July - 2025" at bounding box center [734, 282] width 401 height 49
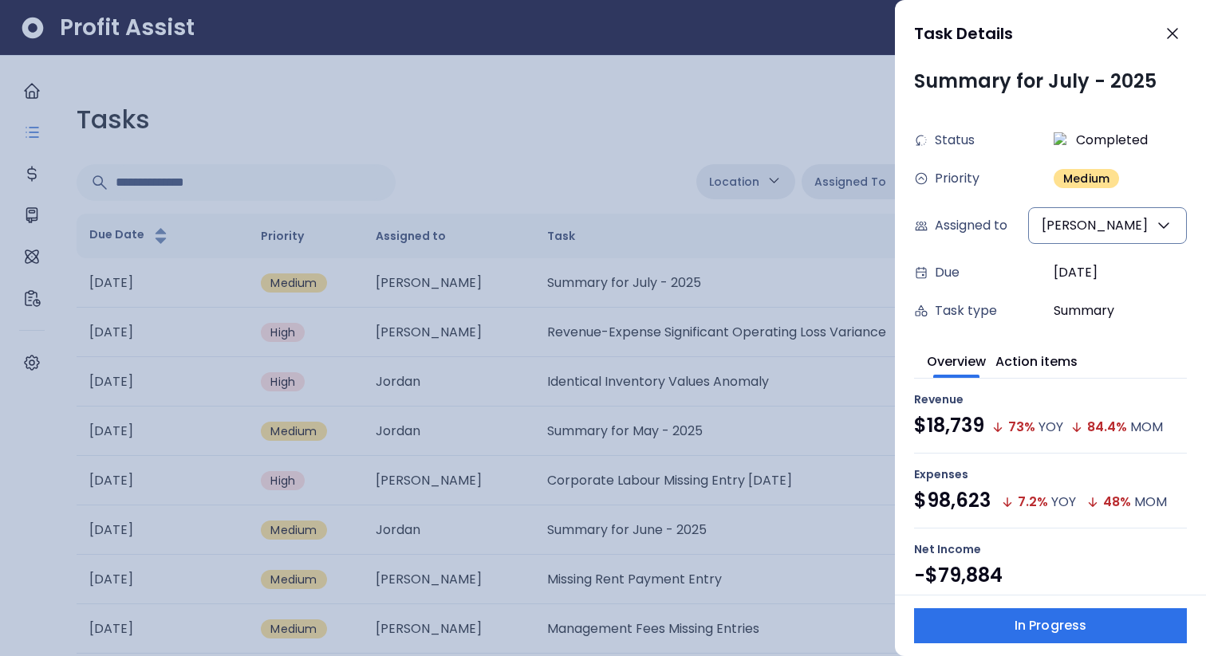
click at [1051, 380] on div "Revenue $18,739 73 % YOY 84.4 % MOM" at bounding box center [1050, 416] width 273 height 75
click at [1051, 352] on button "Action items" at bounding box center [1037, 360] width 82 height 35
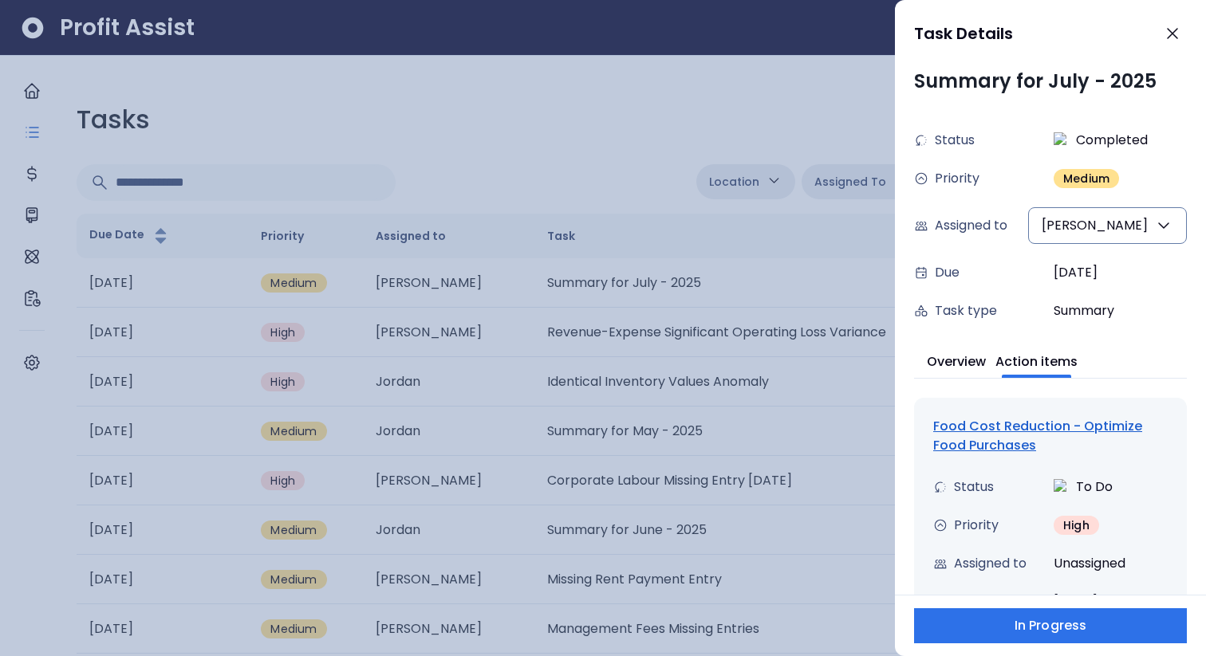
click at [1026, 434] on div "Food Cost Reduction - Optimize Food Purchases" at bounding box center [1050, 436] width 235 height 38
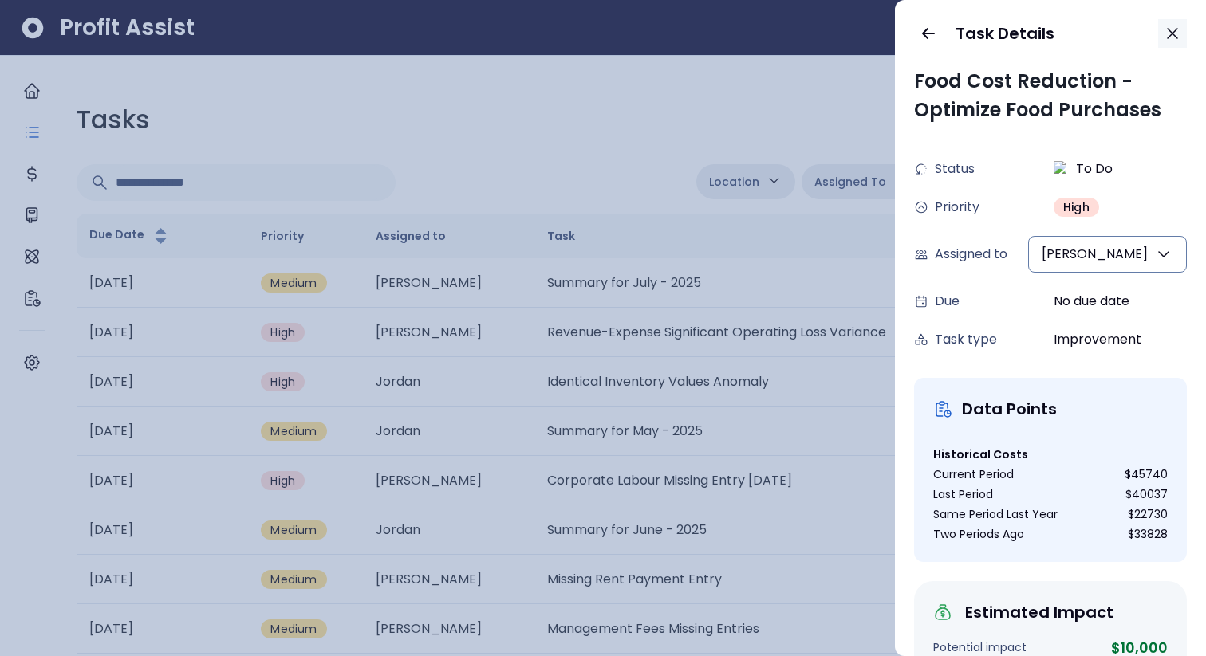
click at [1163, 35] on icon "button" at bounding box center [1172, 33] width 19 height 19
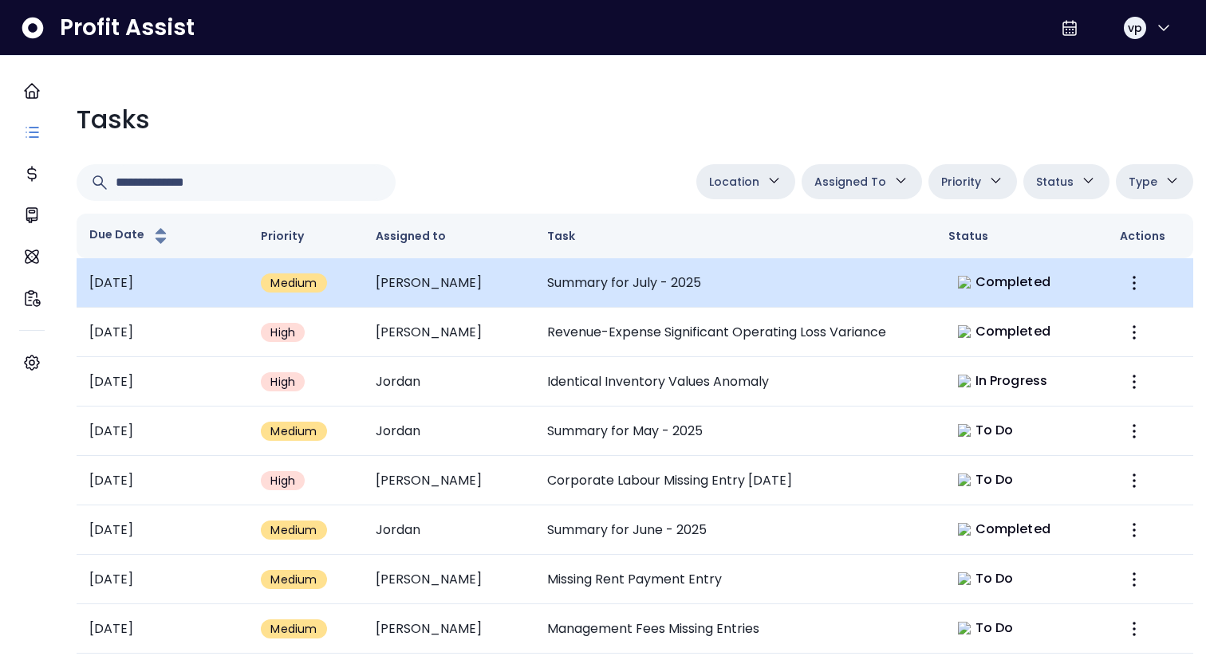
click at [876, 285] on td "Summary for July - 2025" at bounding box center [734, 282] width 401 height 49
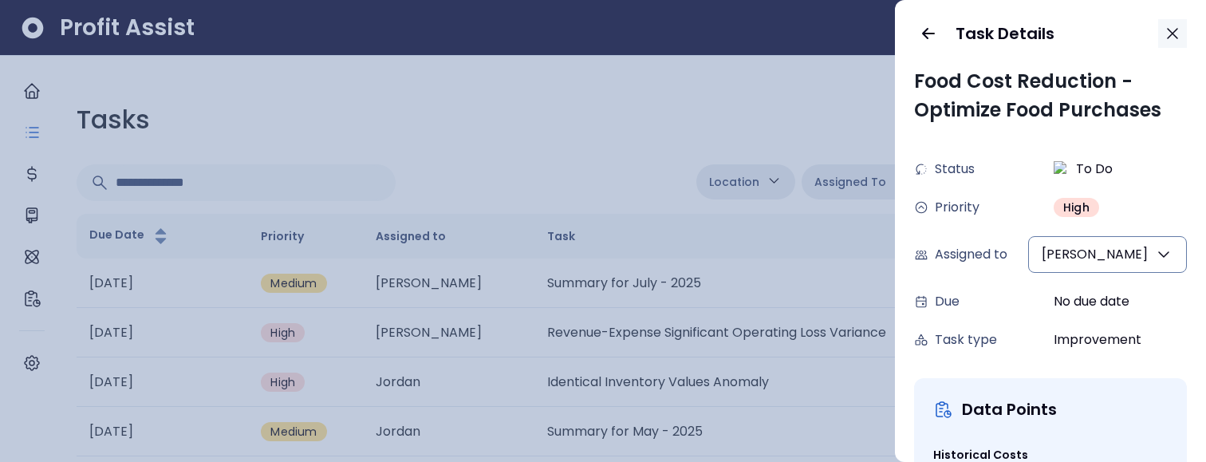
click at [1169, 34] on icon "button" at bounding box center [1172, 33] width 19 height 19
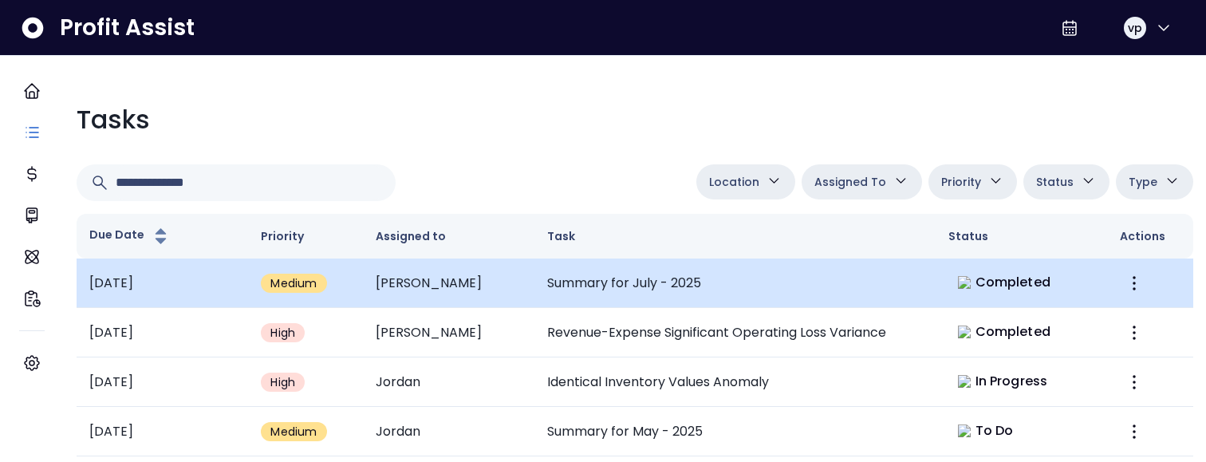
click at [637, 273] on td "Summary for July - 2025" at bounding box center [734, 282] width 401 height 49
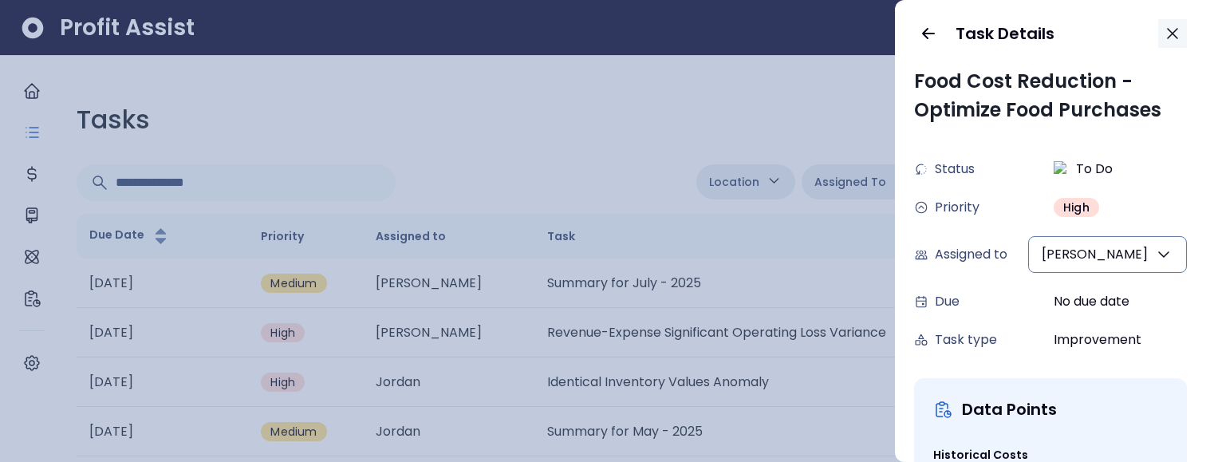
click at [1169, 32] on icon "button" at bounding box center [1172, 33] width 19 height 19
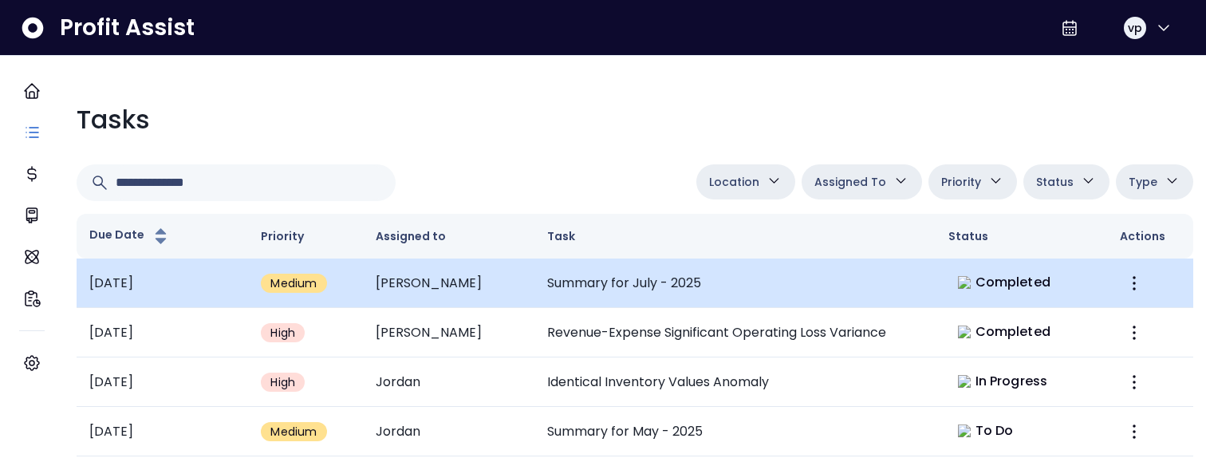
click at [599, 277] on td "Summary for July - 2025" at bounding box center [734, 282] width 401 height 49
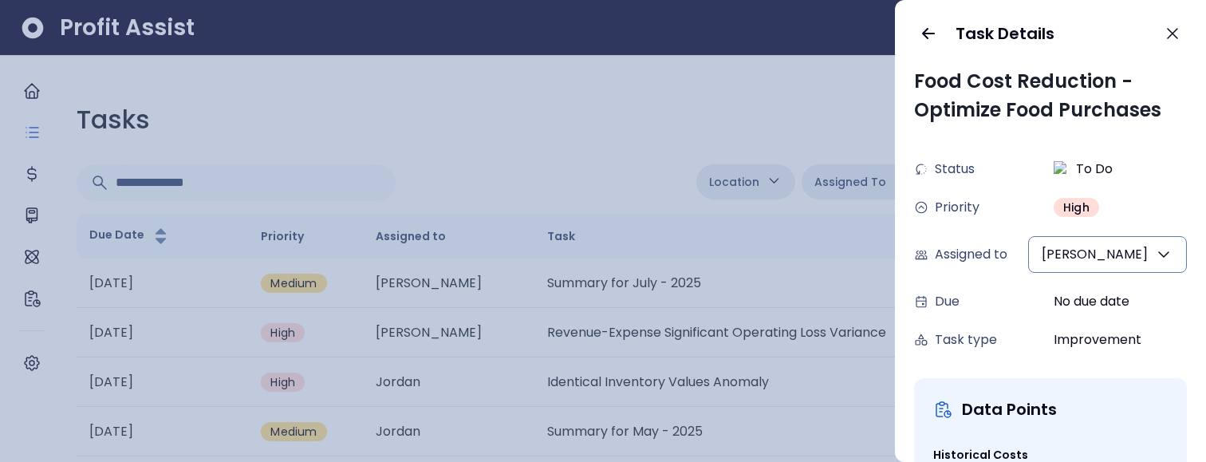
click at [804, 112] on div at bounding box center [603, 231] width 1206 height 462
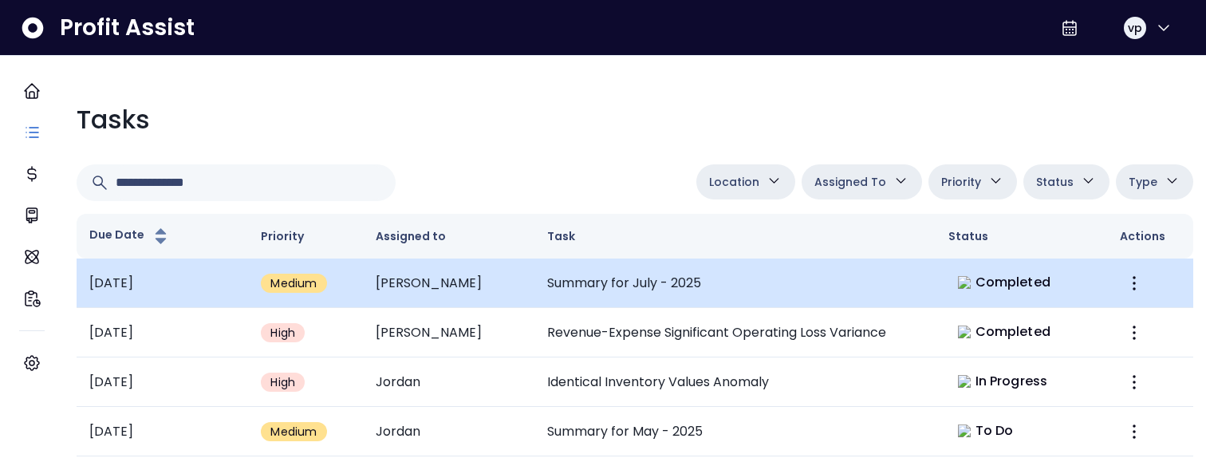
click at [822, 278] on td "Summary for July - 2025" at bounding box center [734, 282] width 401 height 49
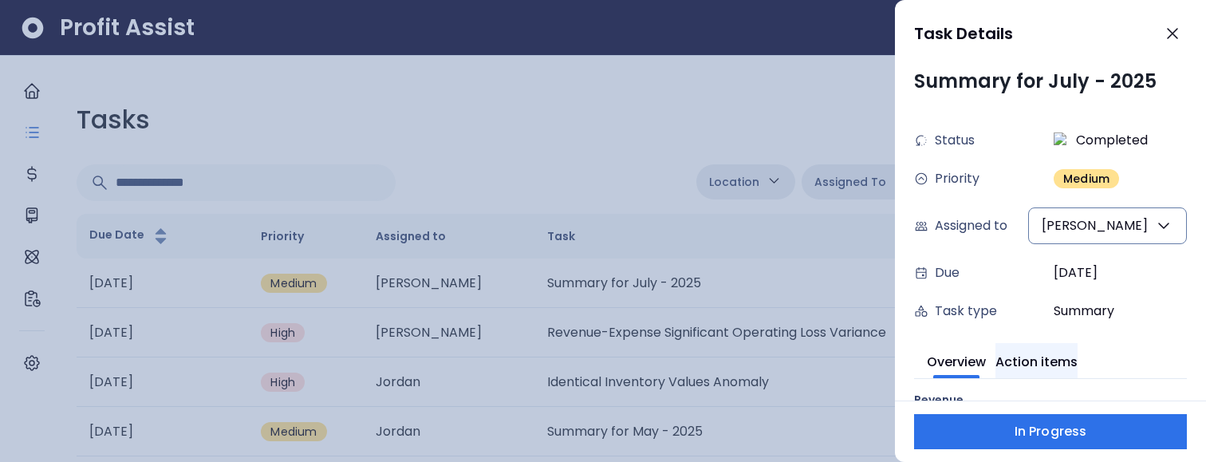
click at [1046, 347] on button "Action items" at bounding box center [1037, 360] width 82 height 35
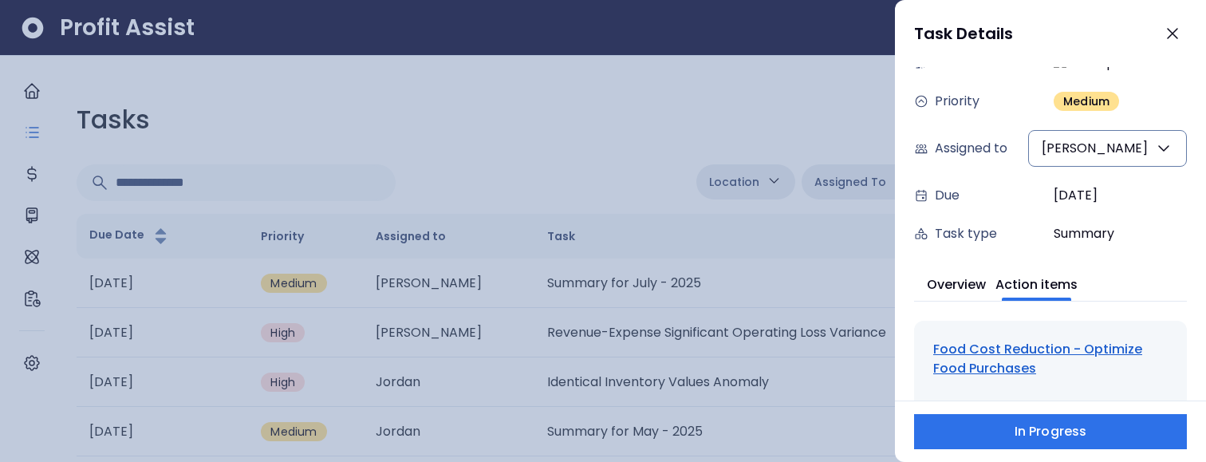
scroll to position [127, 0]
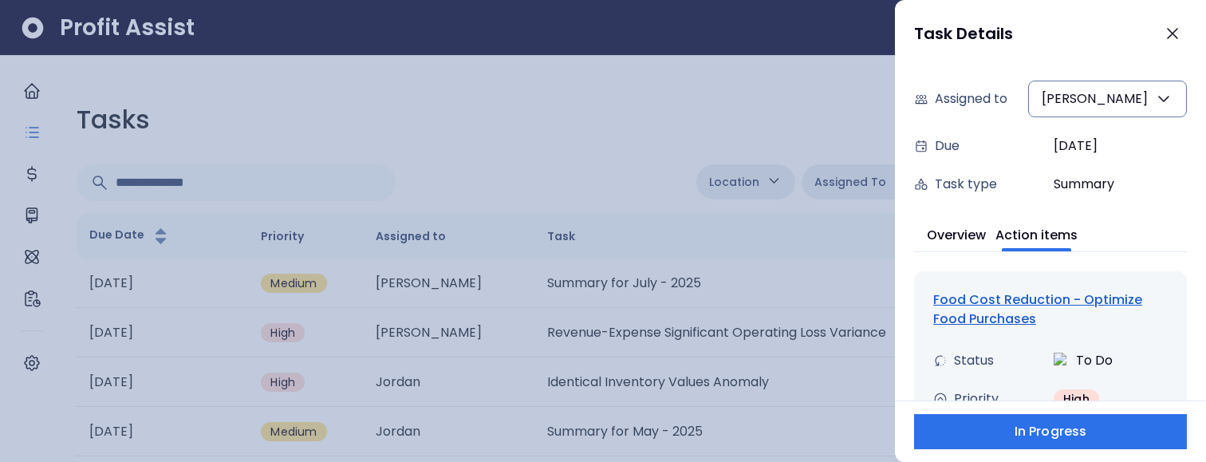
click at [1007, 302] on div "Food Cost Reduction - Optimize Food Purchases" at bounding box center [1050, 309] width 235 height 38
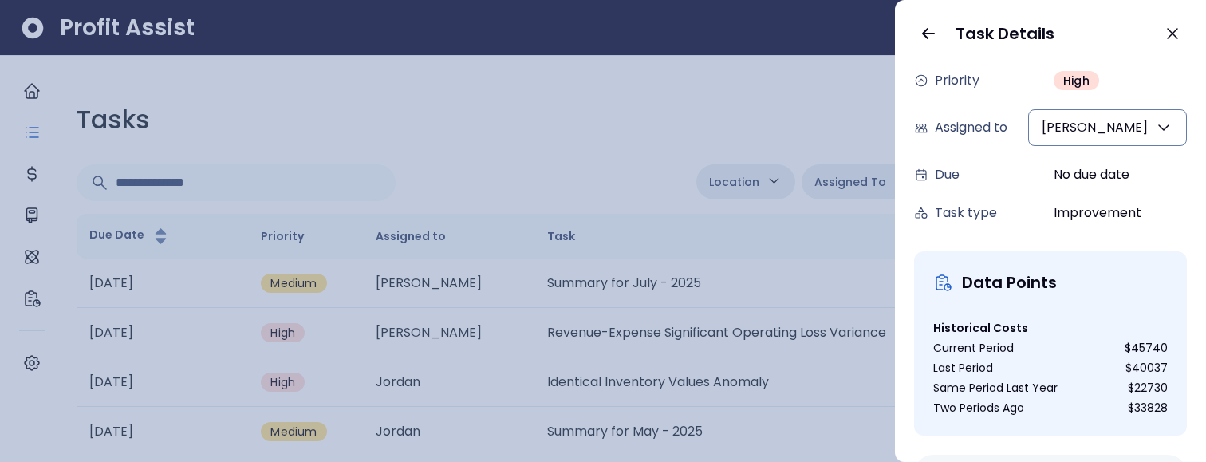
scroll to position [0, 0]
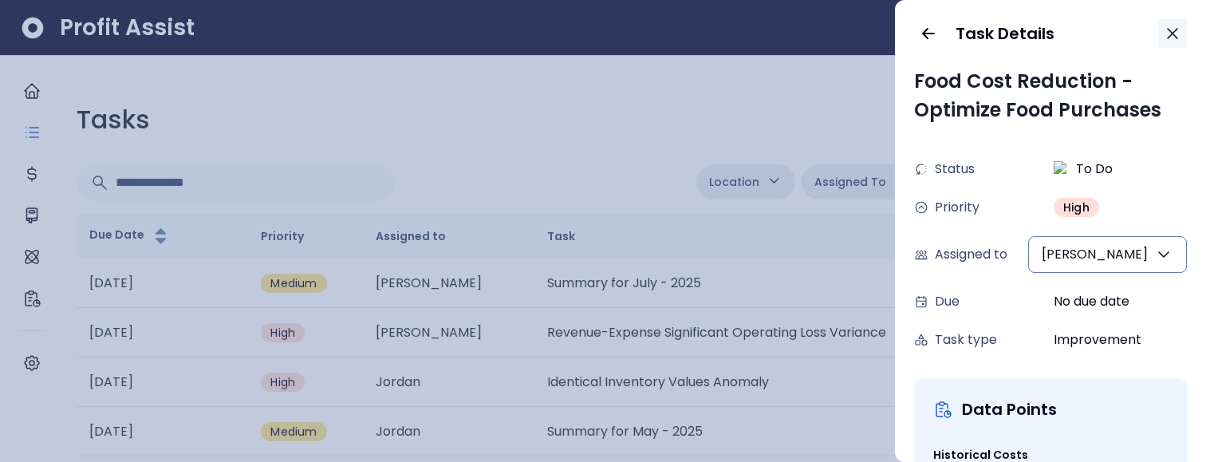
click at [1170, 37] on icon "button" at bounding box center [1172, 33] width 19 height 19
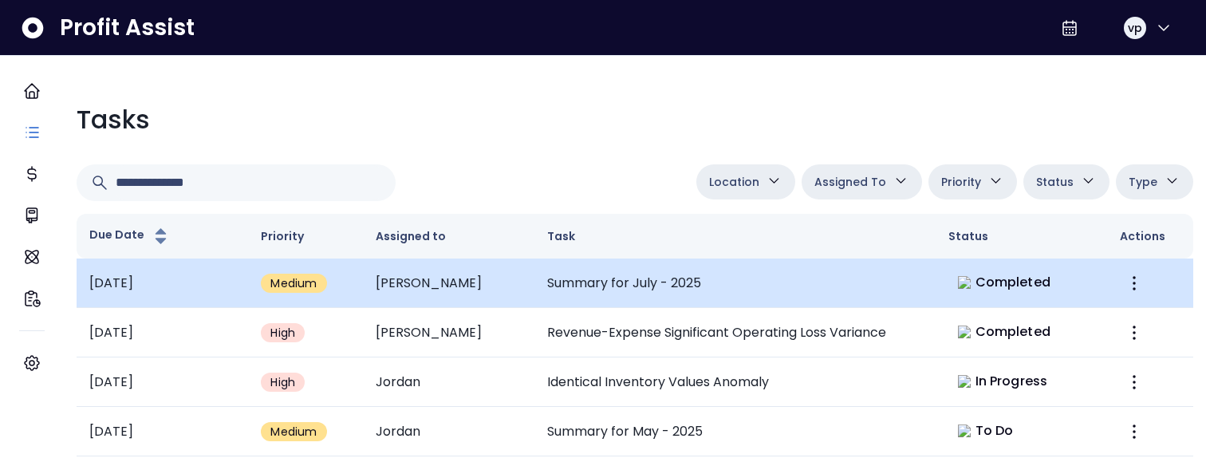
click at [764, 263] on td "Summary for July - 2025" at bounding box center [734, 282] width 401 height 49
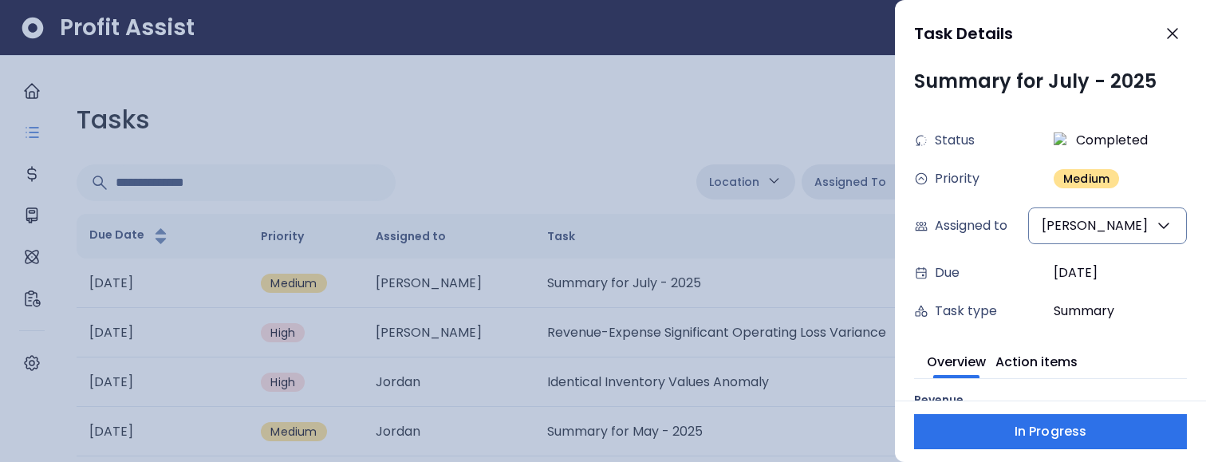
click at [772, 98] on div at bounding box center [603, 231] width 1206 height 462
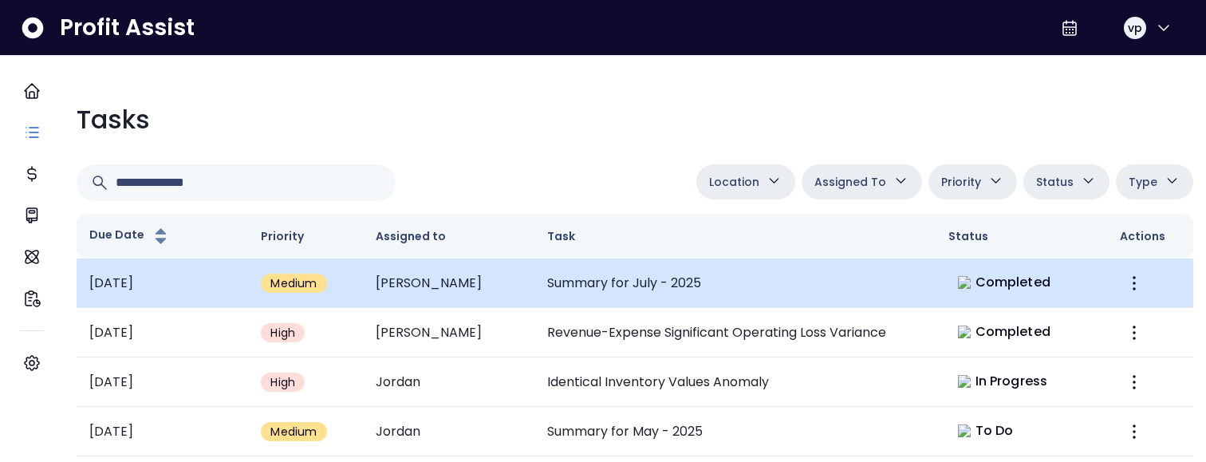
click at [594, 265] on td "Summary for July - 2025" at bounding box center [734, 282] width 401 height 49
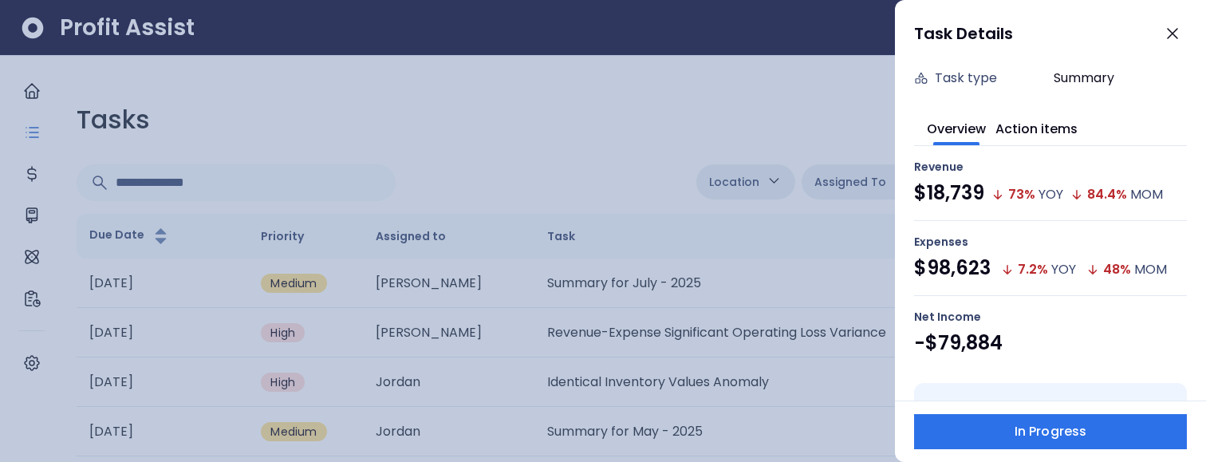
scroll to position [212, 0]
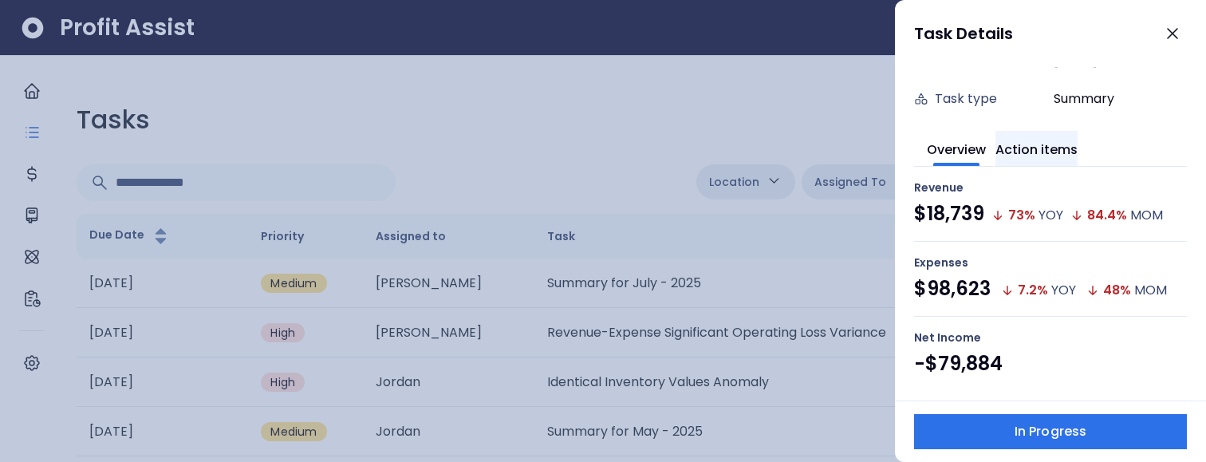
click at [1059, 143] on button "Action items" at bounding box center [1037, 148] width 82 height 35
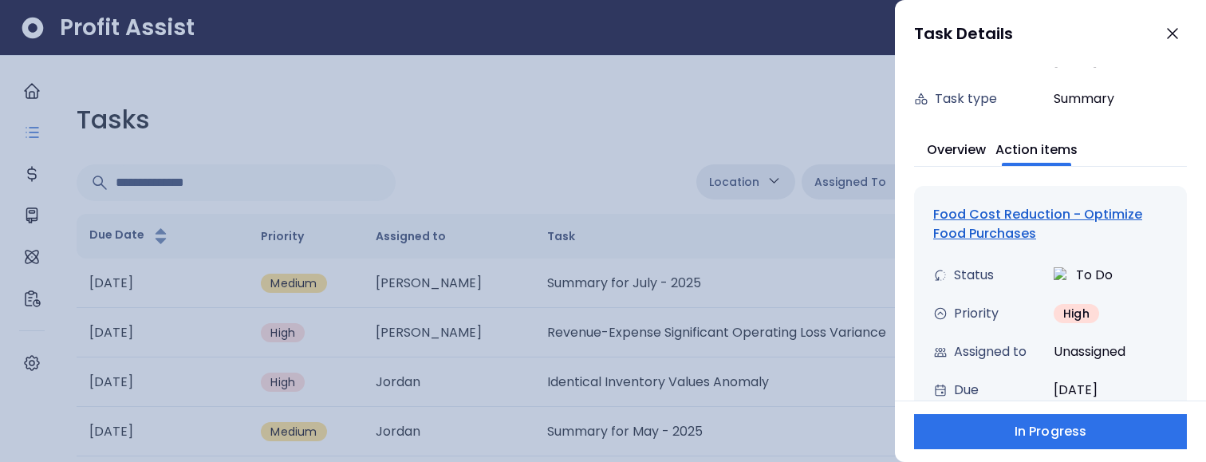
click at [1006, 158] on div "Overview Action items" at bounding box center [1050, 149] width 273 height 36
click at [963, 166] on div "Overview Action items" at bounding box center [1050, 149] width 273 height 36
click at [954, 144] on button "Overview" at bounding box center [956, 148] width 59 height 35
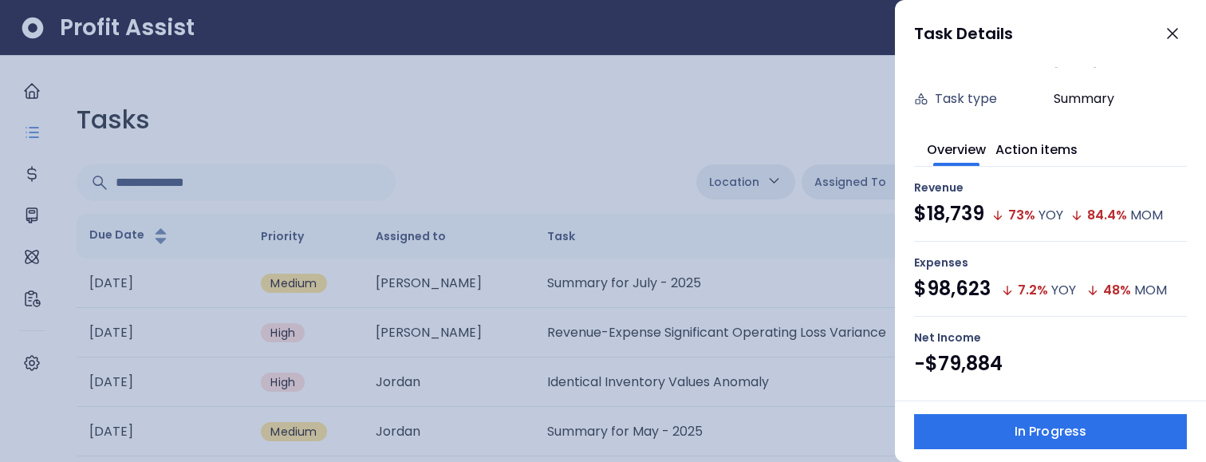
click at [558, 93] on div at bounding box center [603, 231] width 1206 height 462
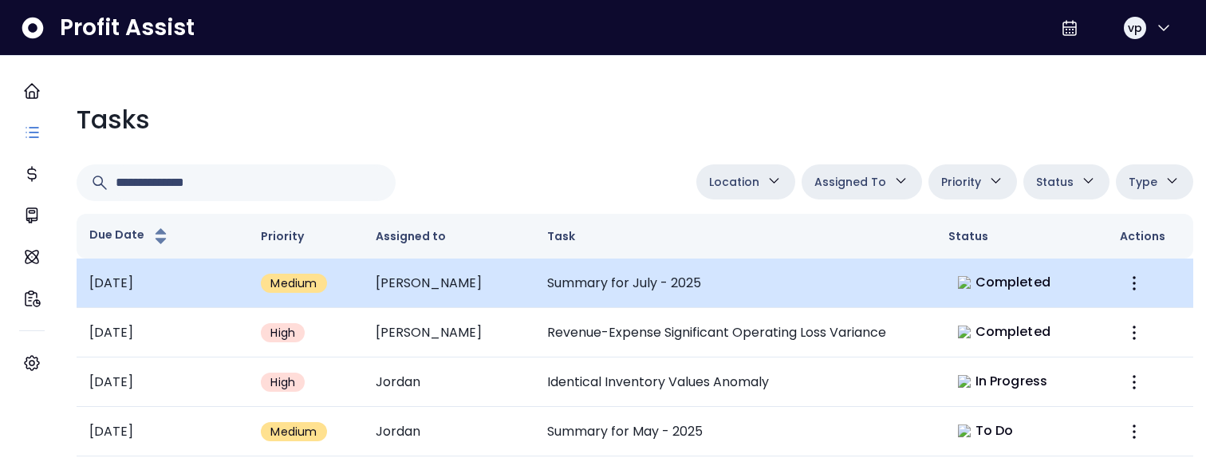
click at [665, 295] on td "Summary for July - 2025" at bounding box center [734, 282] width 401 height 49
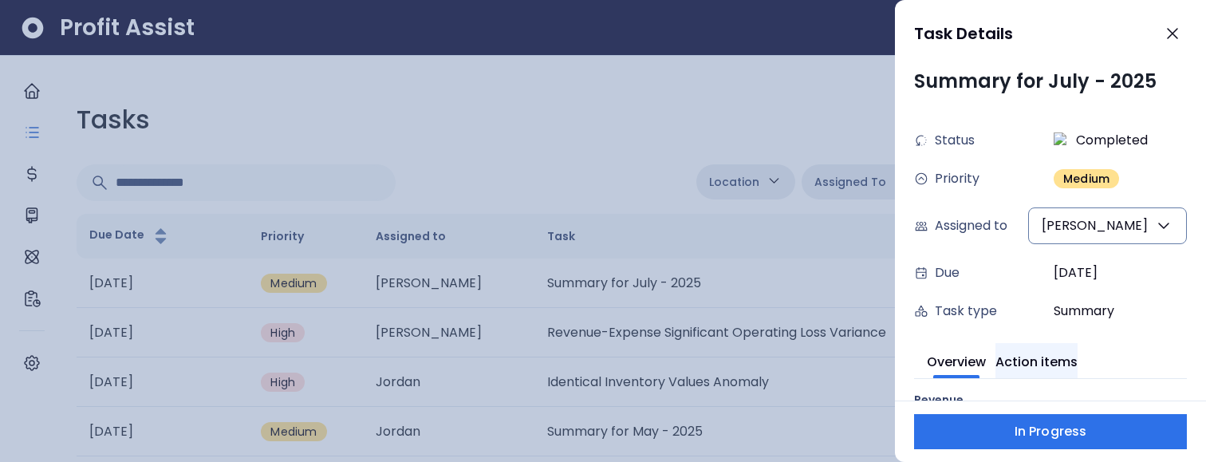
click at [1047, 353] on button "Action items" at bounding box center [1037, 360] width 82 height 35
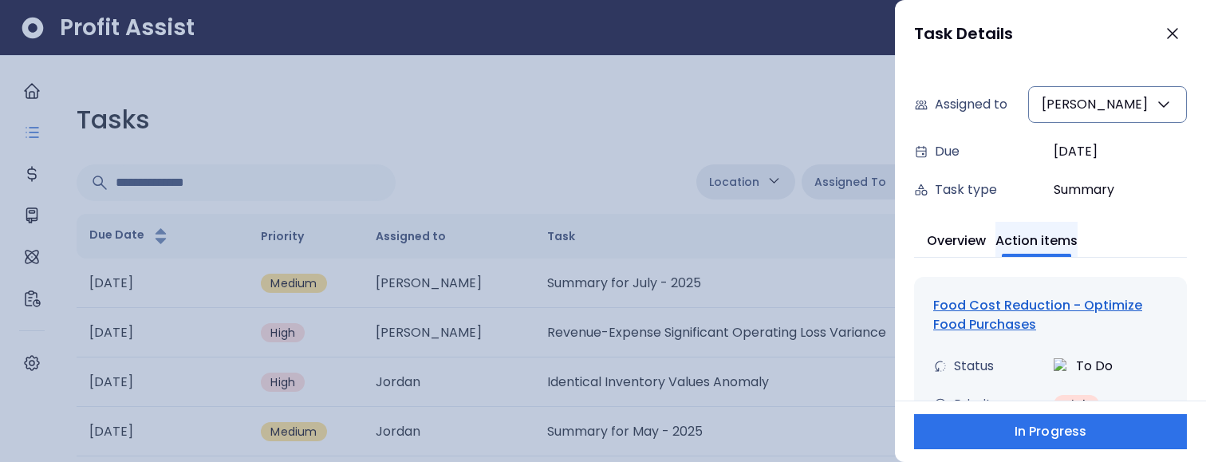
scroll to position [325, 0]
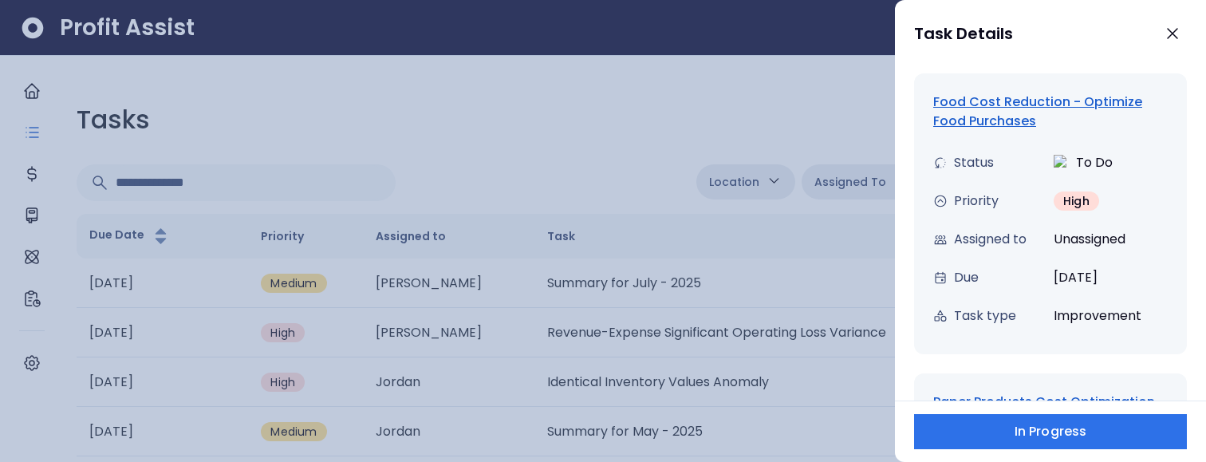
click at [988, 116] on div "Food Cost Reduction - Optimize Food Purchases" at bounding box center [1050, 112] width 235 height 38
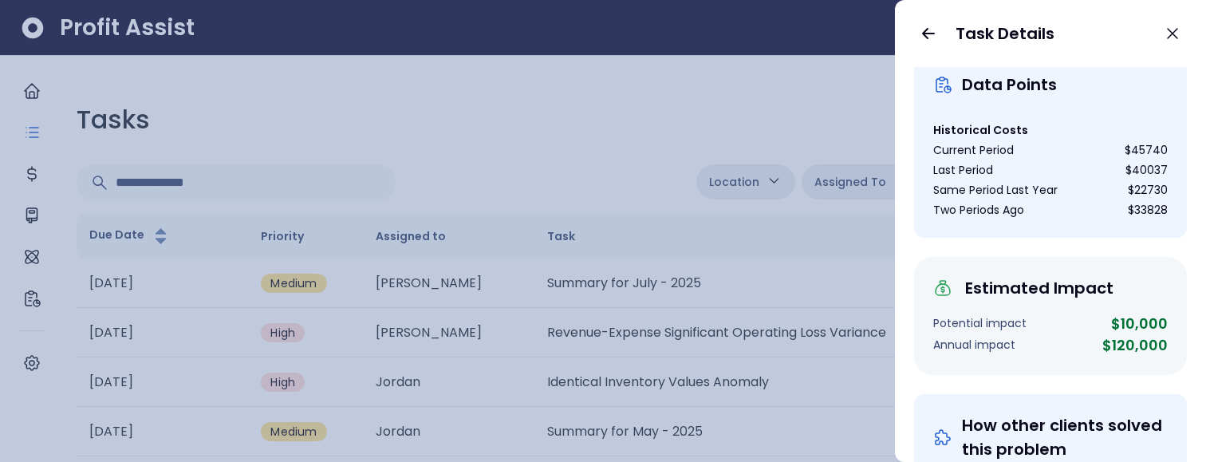
scroll to position [0, 0]
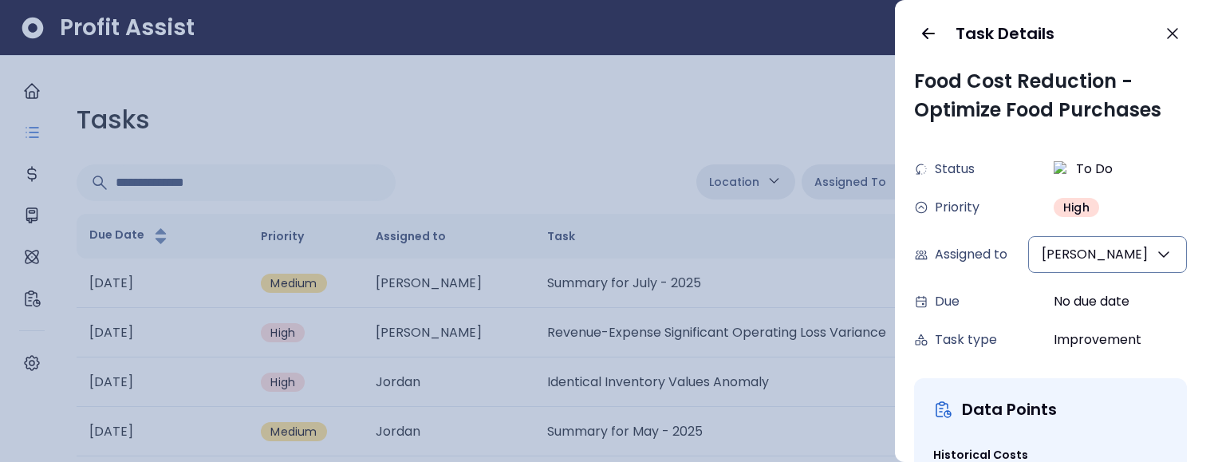
click at [1114, 255] on button "[PERSON_NAME]" at bounding box center [1107, 254] width 159 height 37
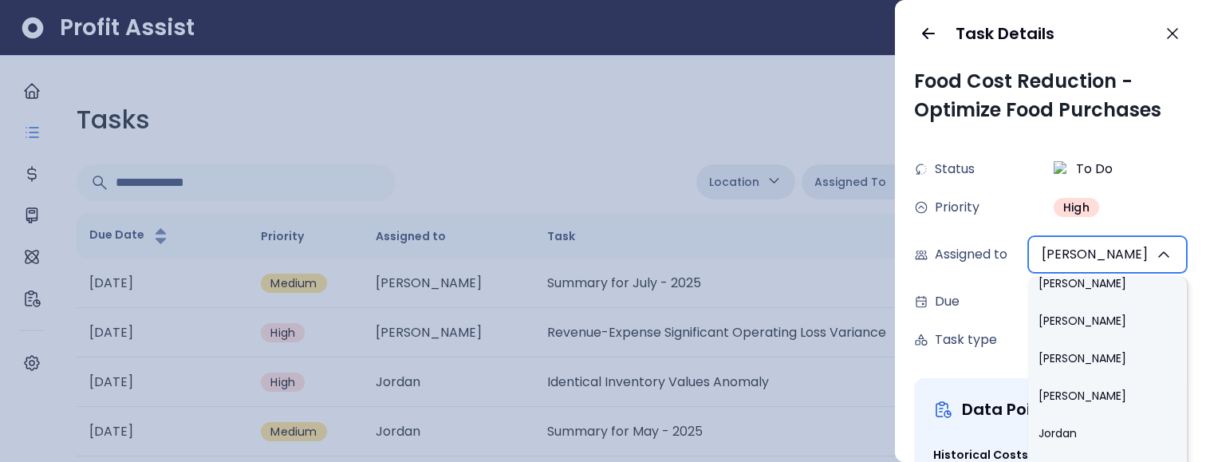
scroll to position [1045, 0]
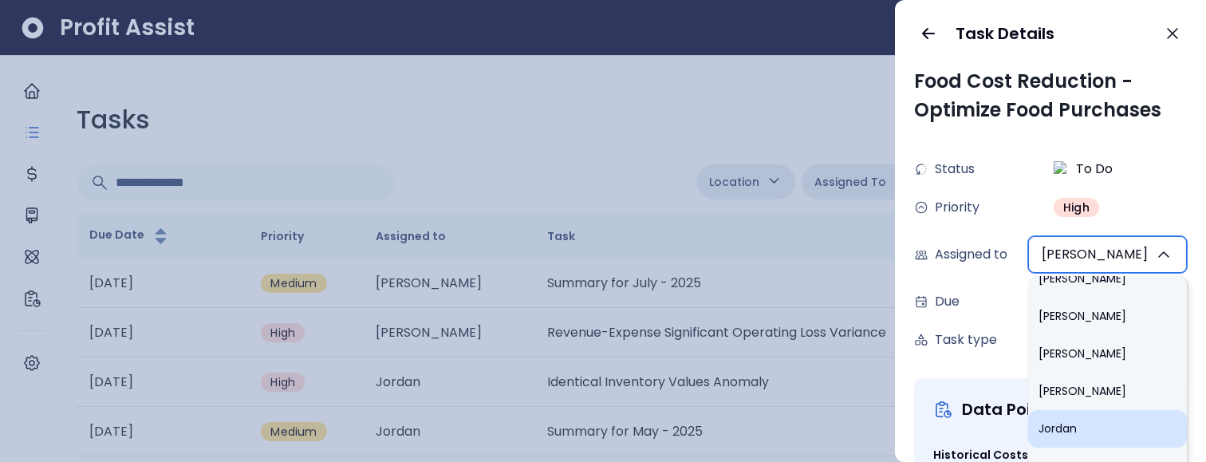
click at [1092, 410] on li "Jordan" at bounding box center [1107, 428] width 159 height 37
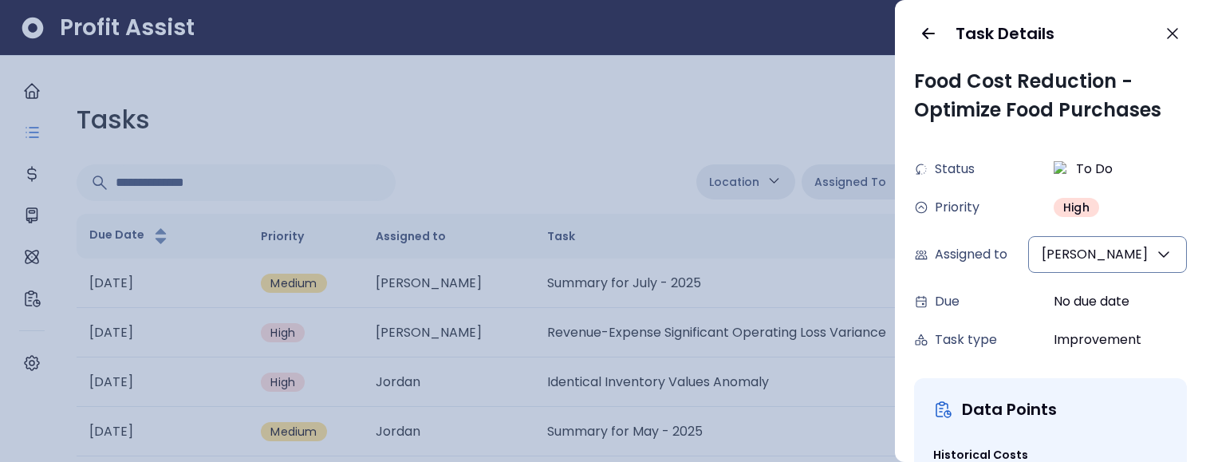
click at [568, 112] on div at bounding box center [603, 231] width 1206 height 462
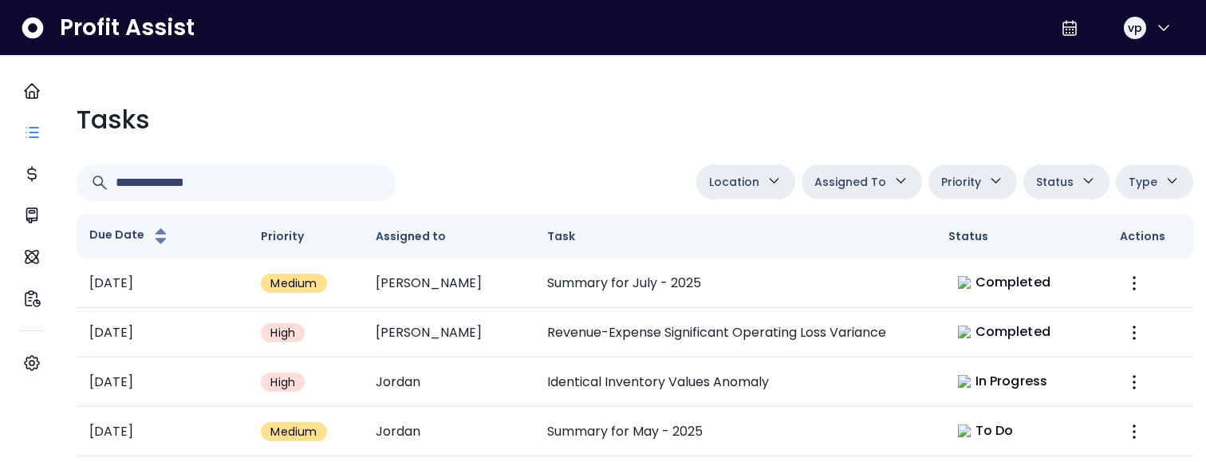
click at [862, 193] on button "Assigned To" at bounding box center [862, 181] width 120 height 35
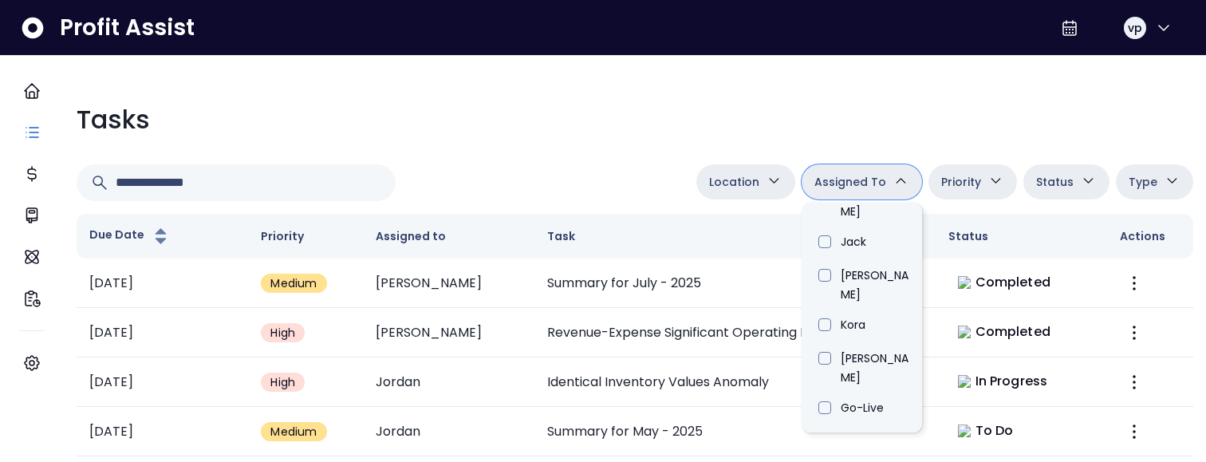
scroll to position [593, 0]
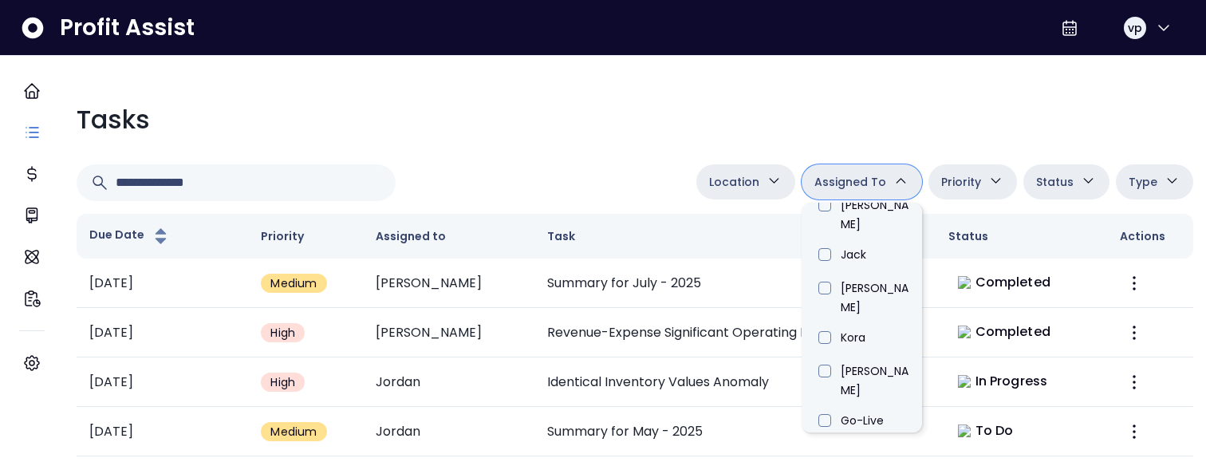
type input "****"
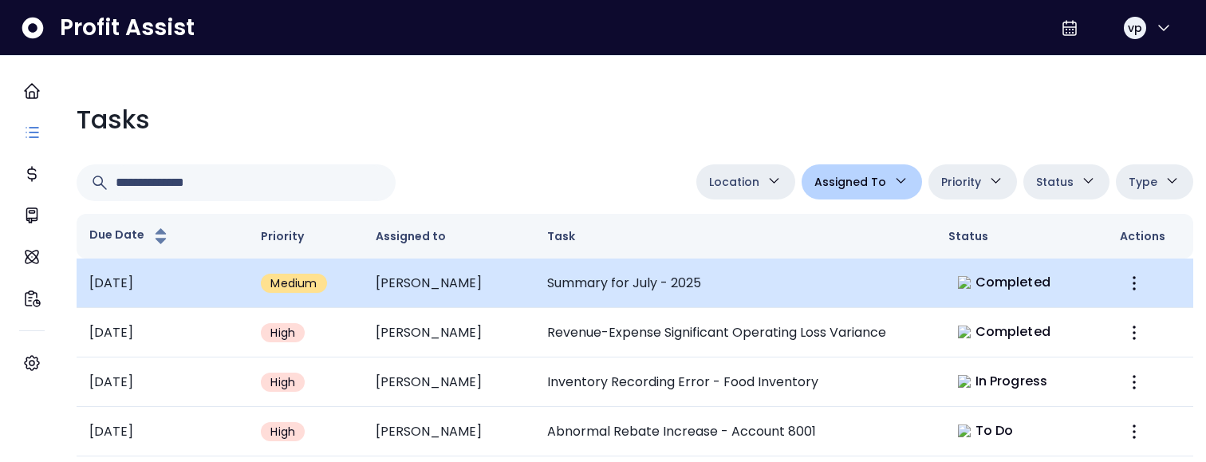
click at [639, 291] on td "Summary for July - 2025" at bounding box center [734, 282] width 401 height 49
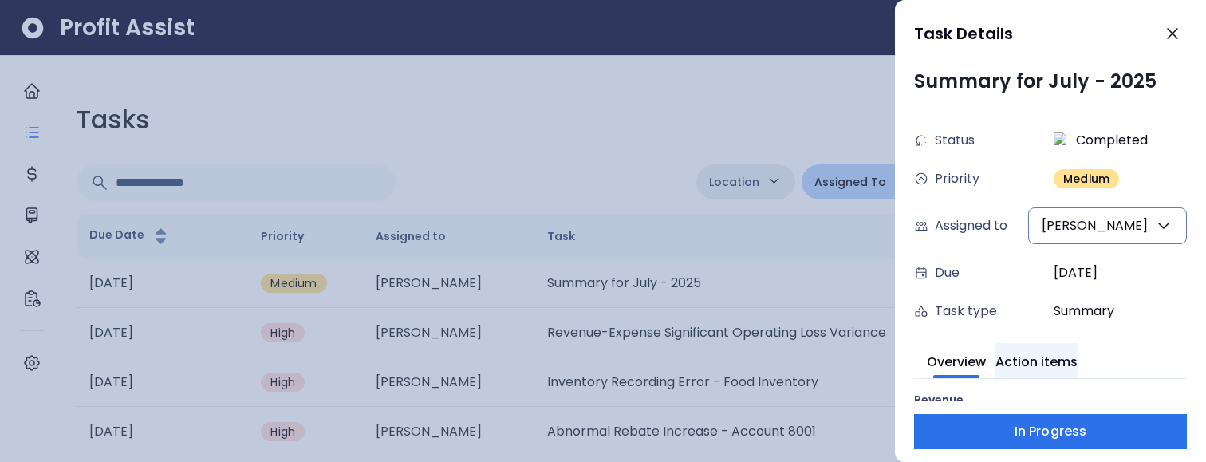
click at [1074, 357] on button "Action items" at bounding box center [1037, 360] width 82 height 35
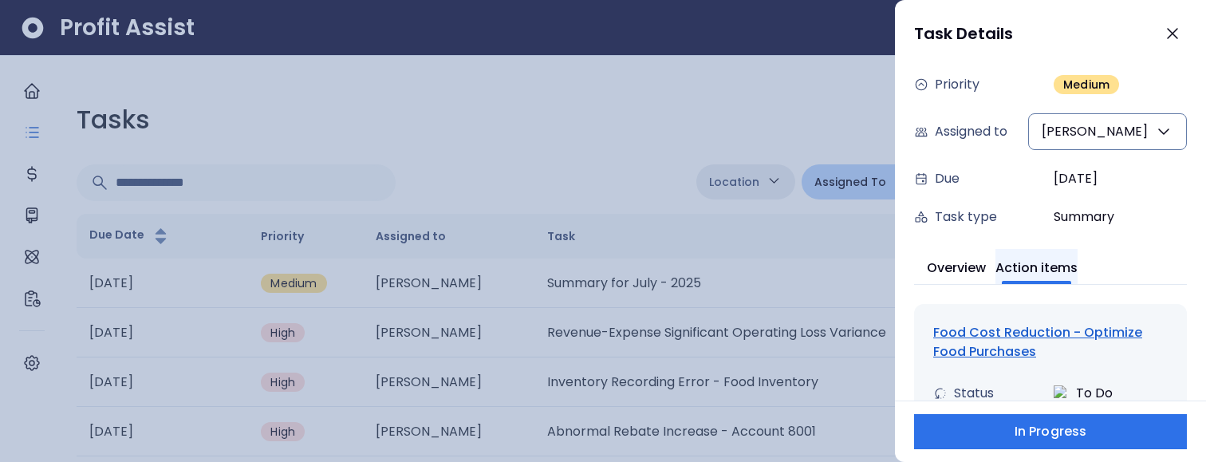
scroll to position [107, 0]
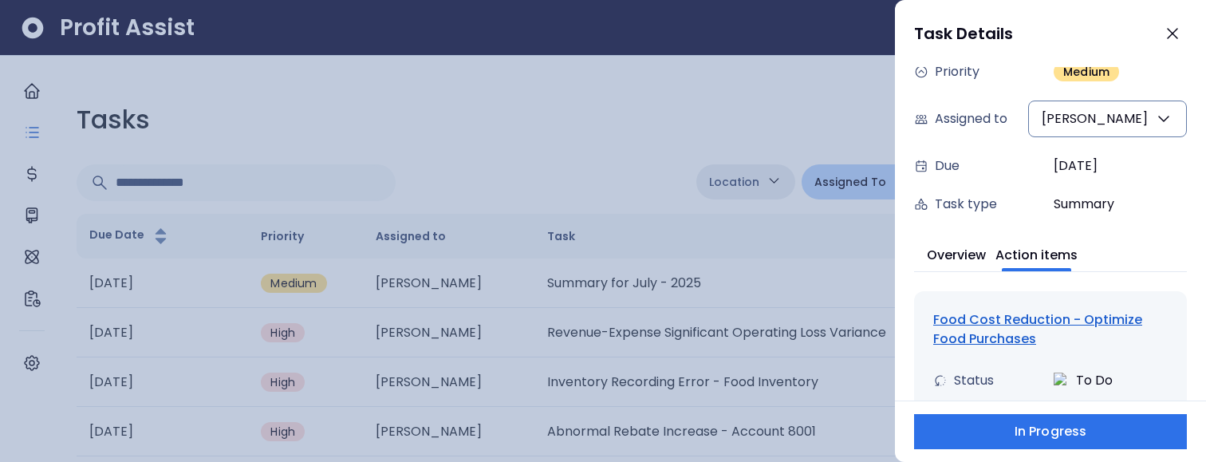
click at [968, 320] on div "Food Cost Reduction - Optimize Food Purchases" at bounding box center [1050, 329] width 235 height 38
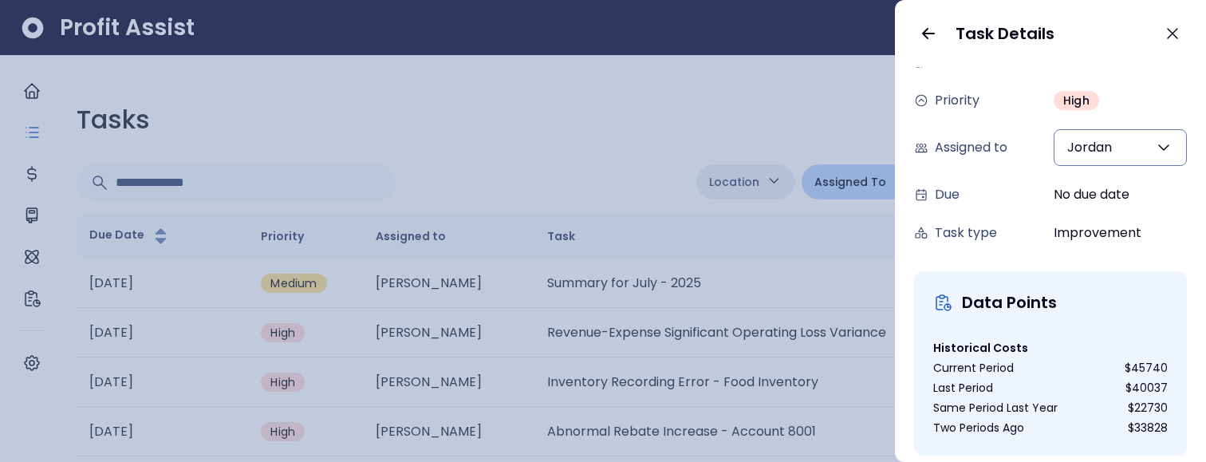
scroll to position [0, 0]
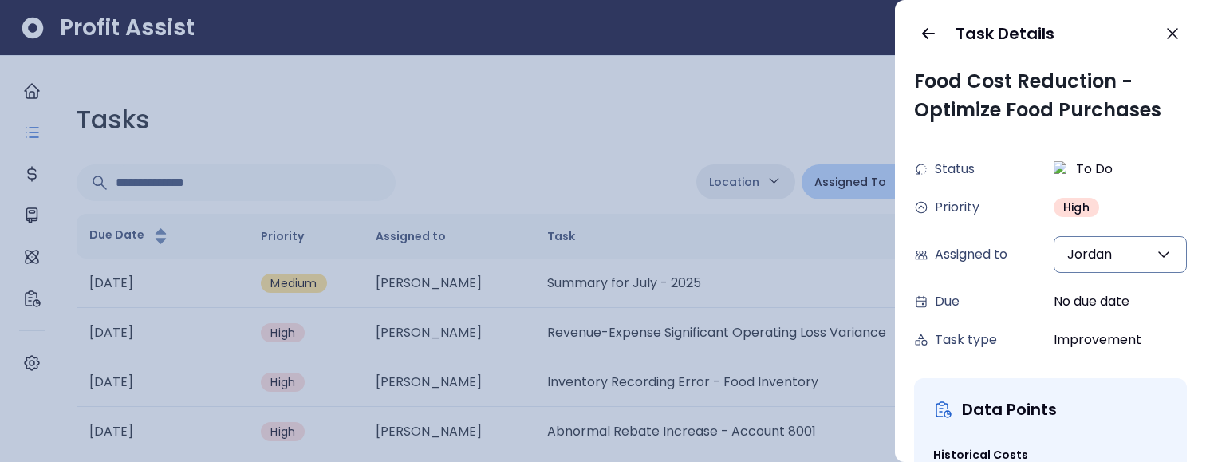
click at [1111, 262] on span "Jordan" at bounding box center [1089, 254] width 45 height 19
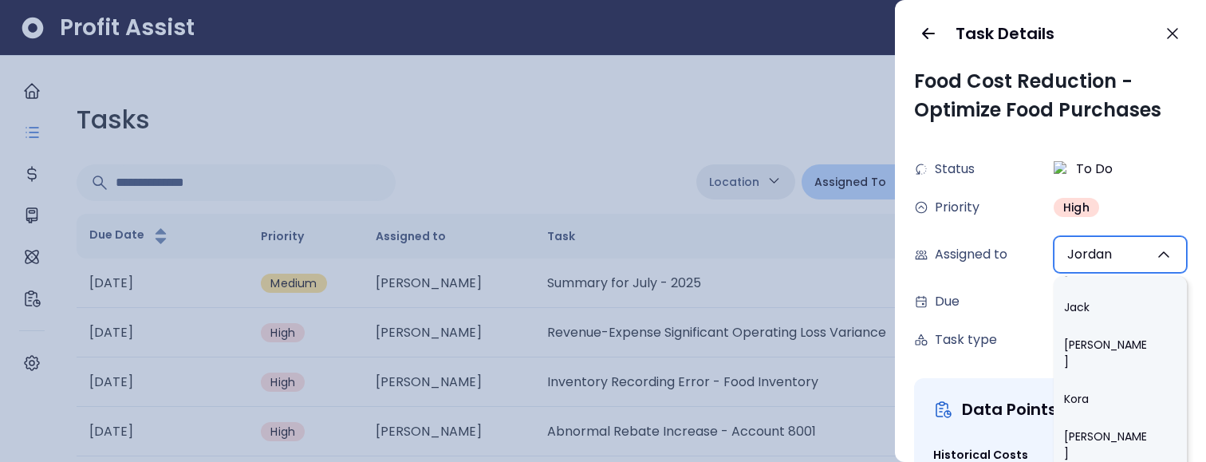
scroll to position [682, 0]
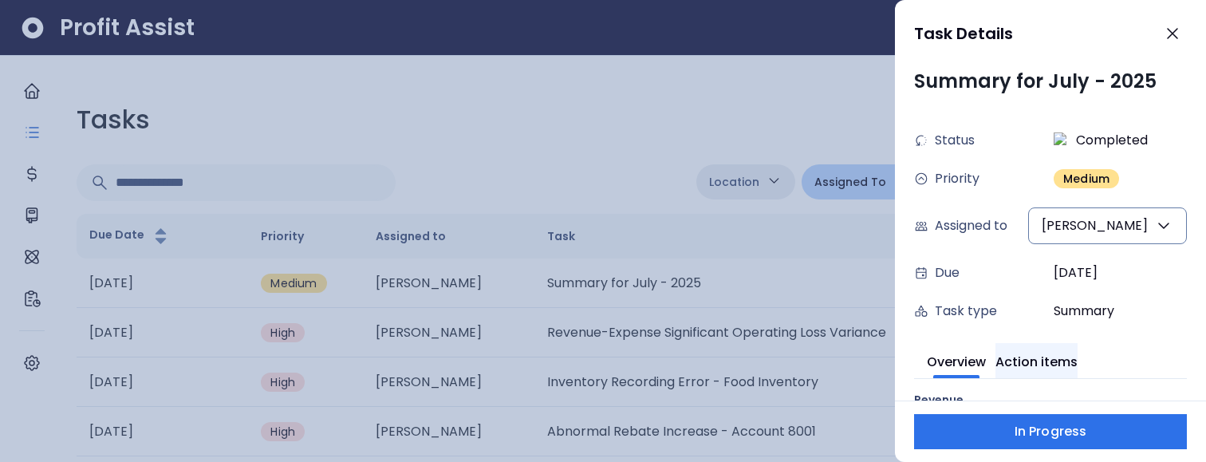
click at [1028, 362] on button "Action items" at bounding box center [1037, 360] width 82 height 35
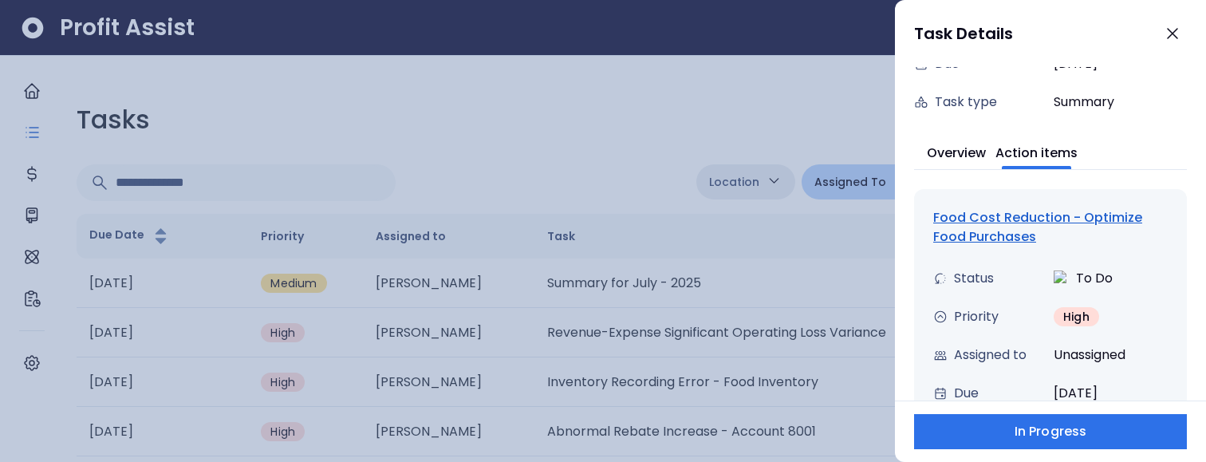
scroll to position [303, 0]
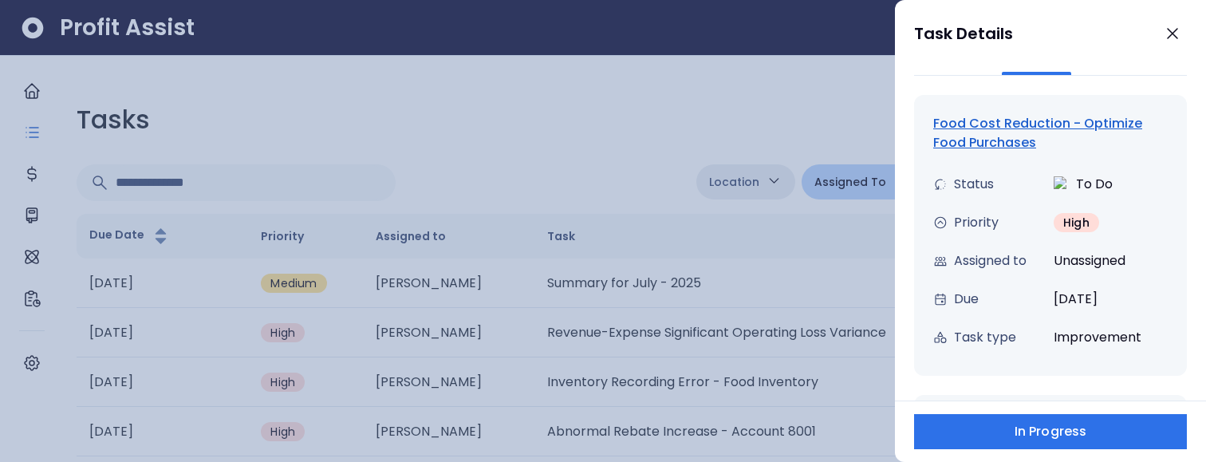
click at [969, 138] on div "Food Cost Reduction - Optimize Food Purchases" at bounding box center [1050, 133] width 235 height 38
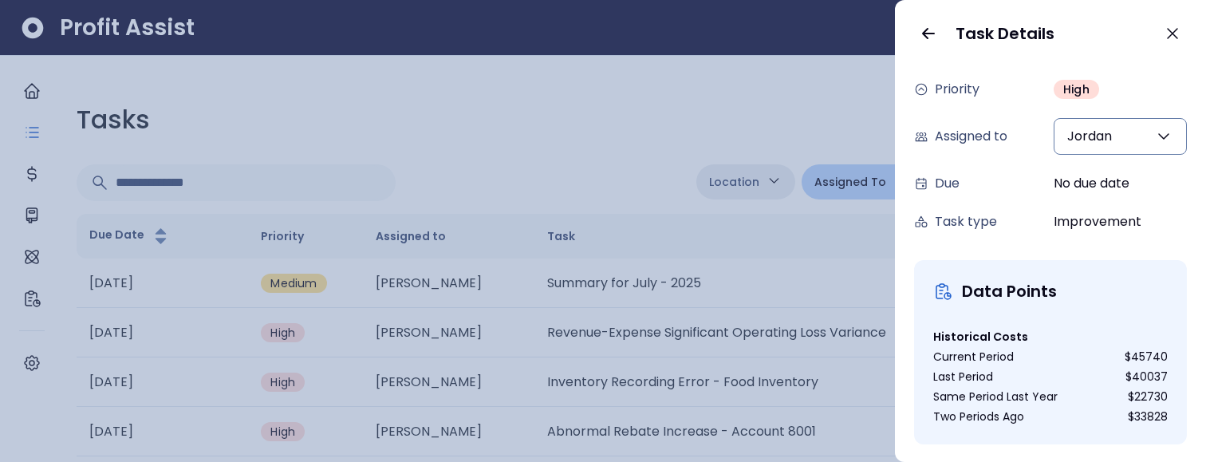
scroll to position [122, 0]
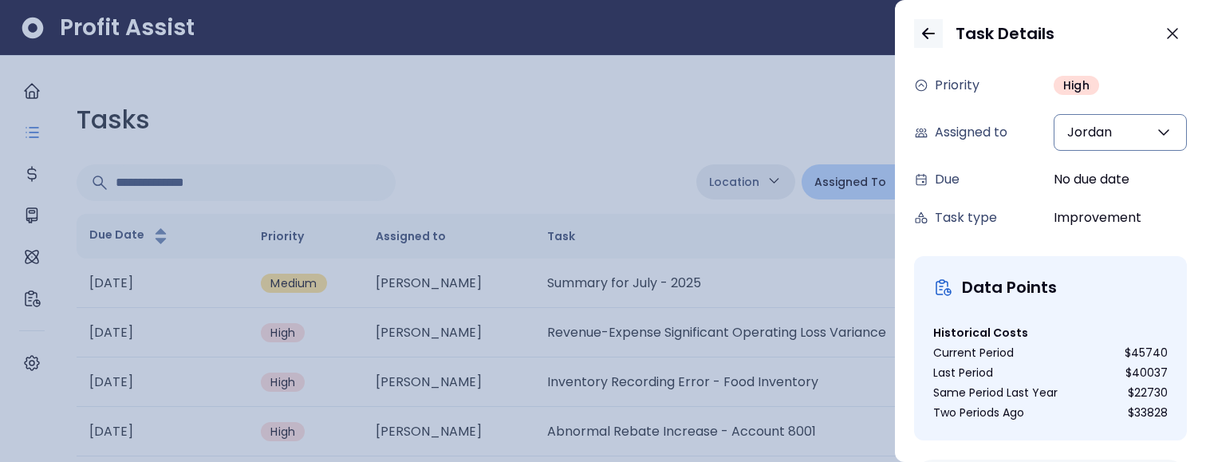
click at [923, 34] on icon "button" at bounding box center [928, 34] width 11 height 10
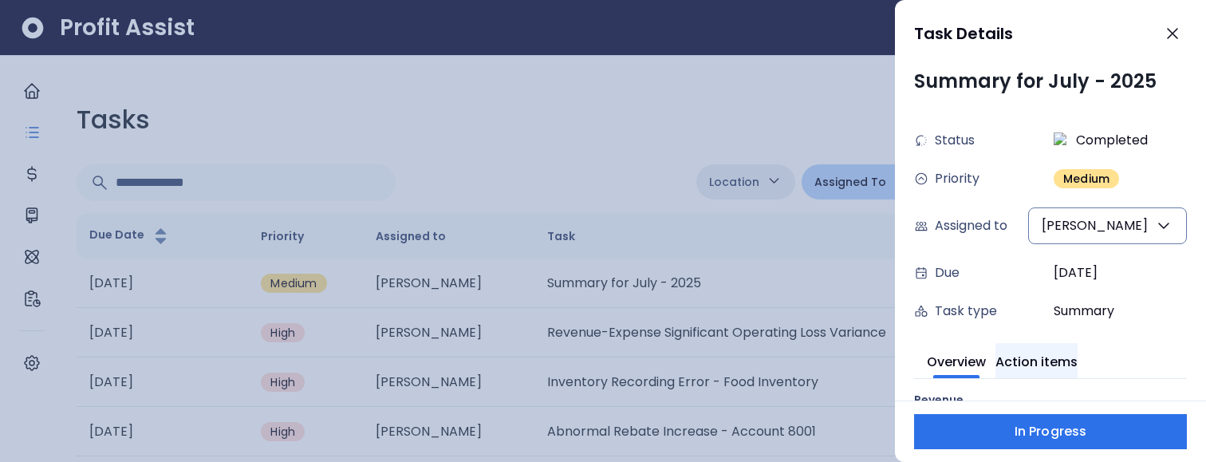
click at [1066, 349] on button "Action items" at bounding box center [1037, 360] width 82 height 35
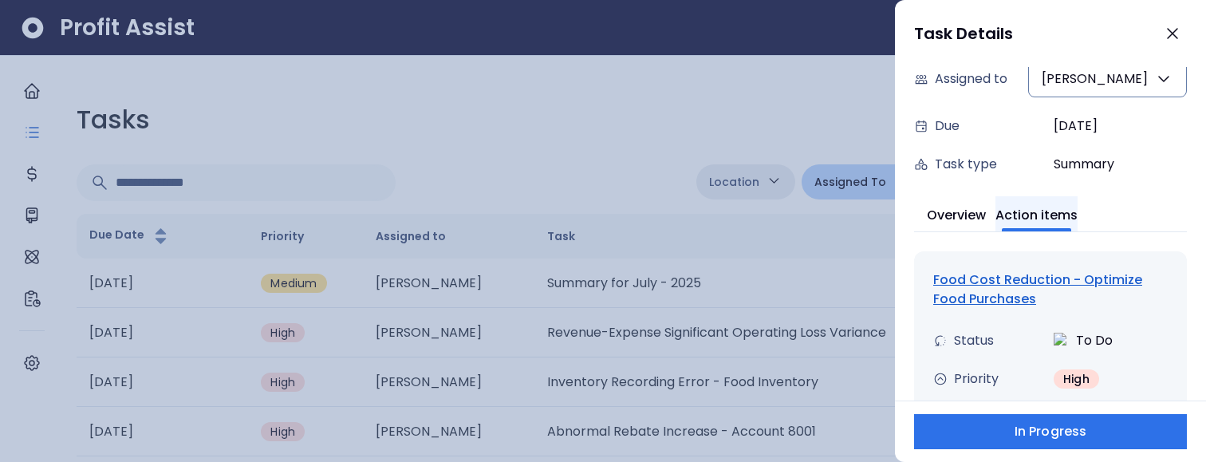
scroll to position [155, 0]
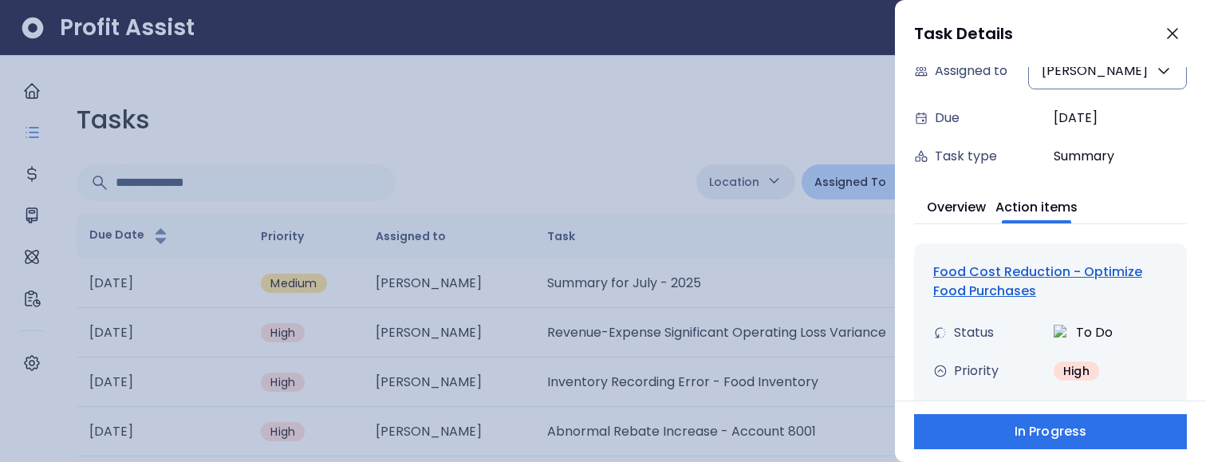
click at [996, 278] on div "Food Cost Reduction - Optimize Food Purchases" at bounding box center [1050, 281] width 235 height 38
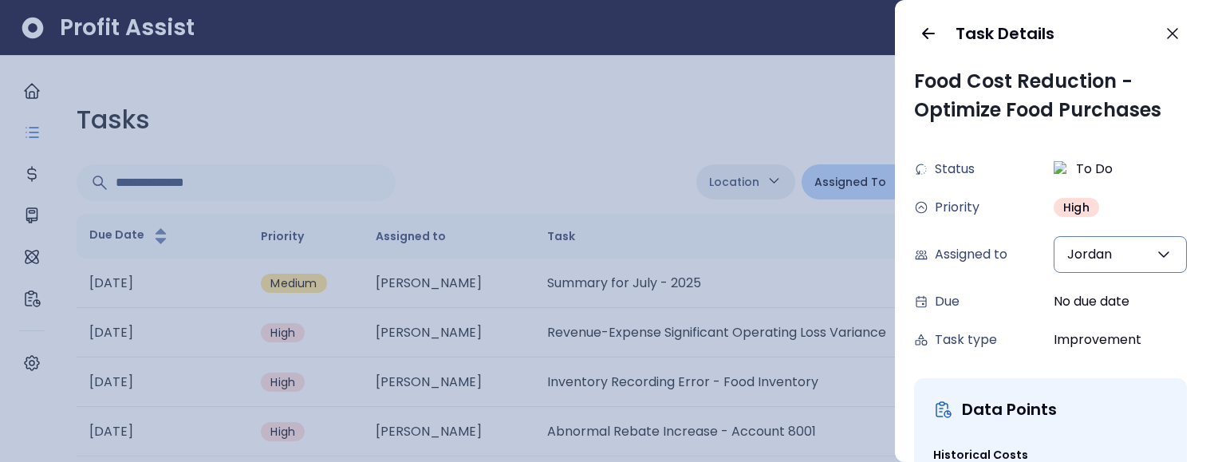
click at [1149, 258] on button "Jordan" at bounding box center [1120, 254] width 133 height 37
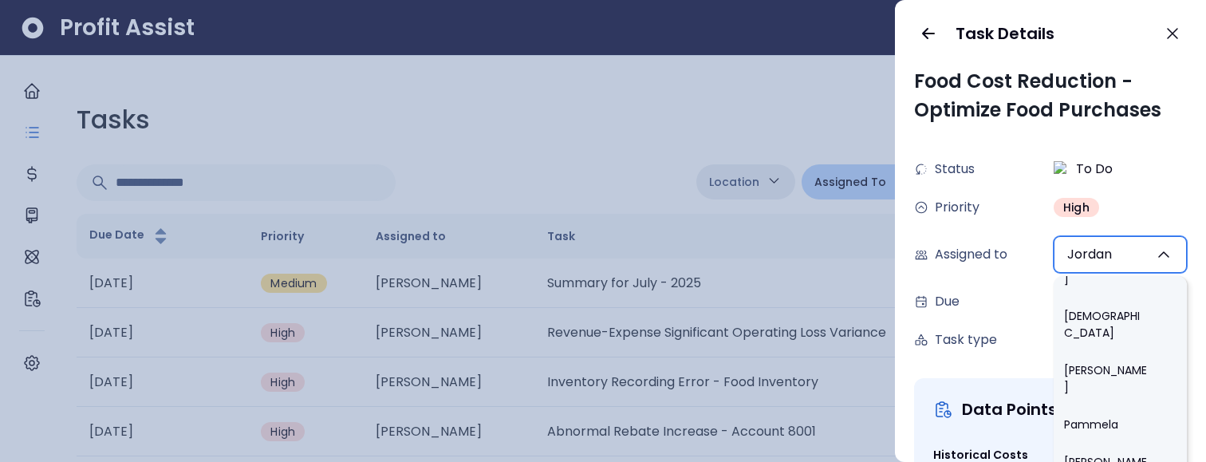
scroll to position [982, 0]
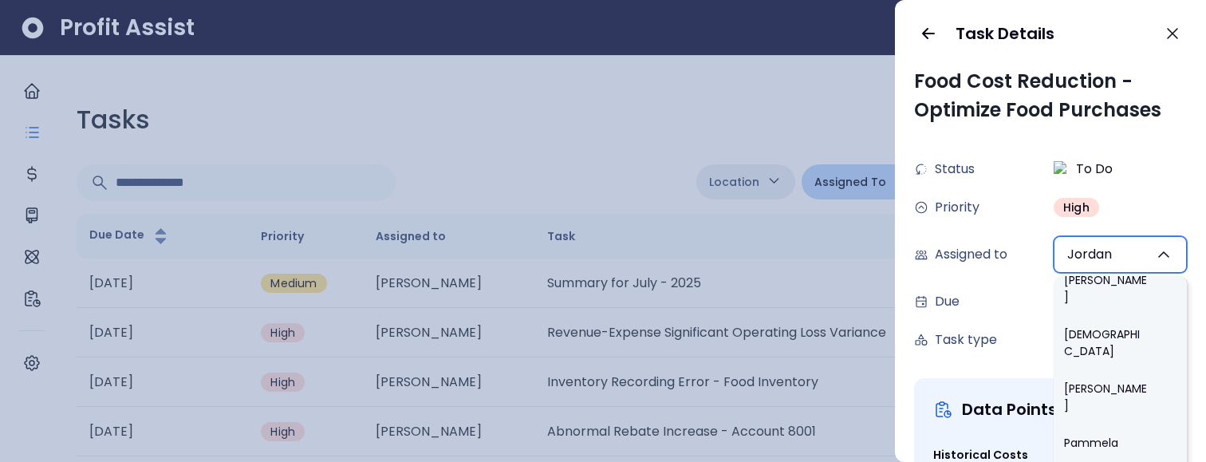
click at [745, 100] on div at bounding box center [603, 231] width 1206 height 462
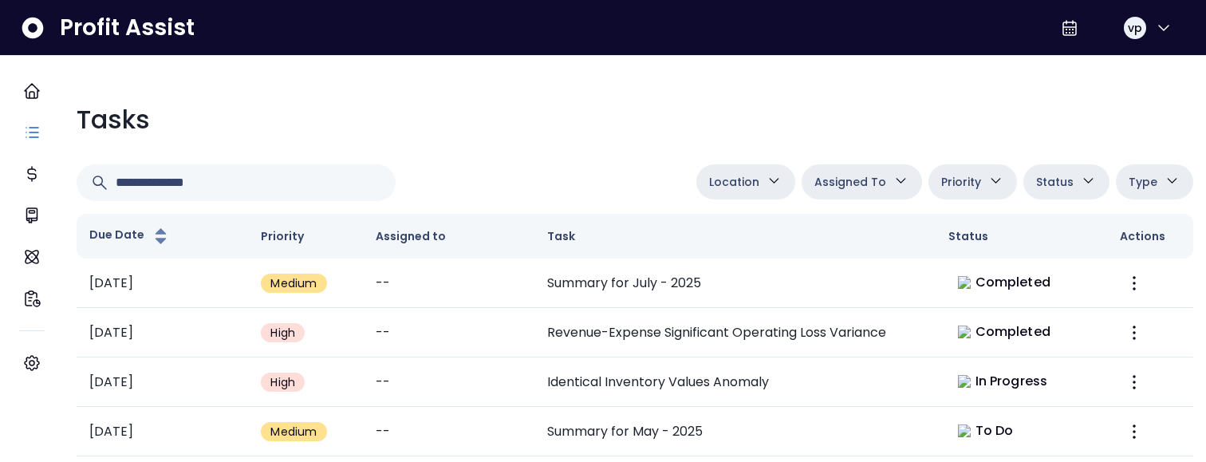
click at [893, 183] on icon "button" at bounding box center [901, 180] width 17 height 17
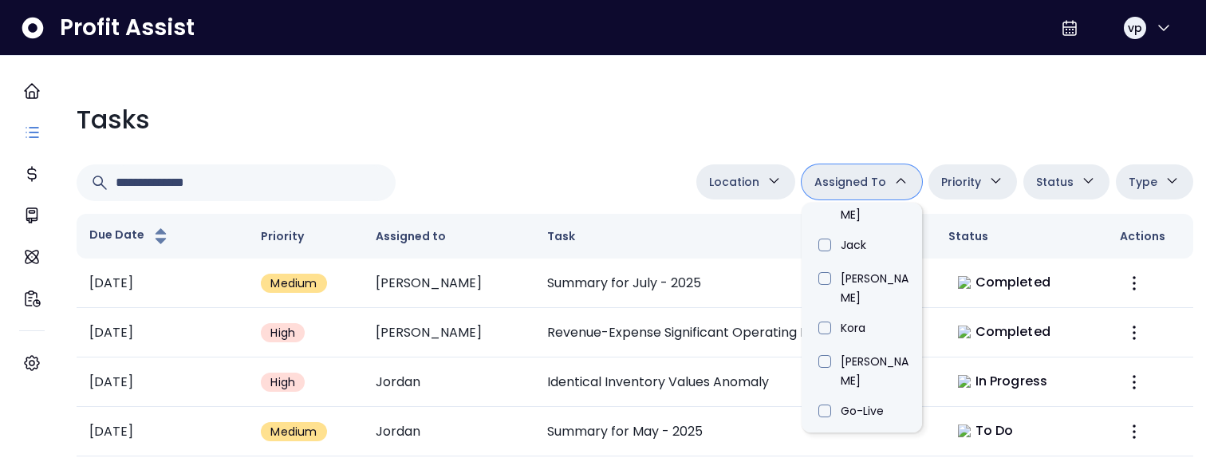
scroll to position [909, 0]
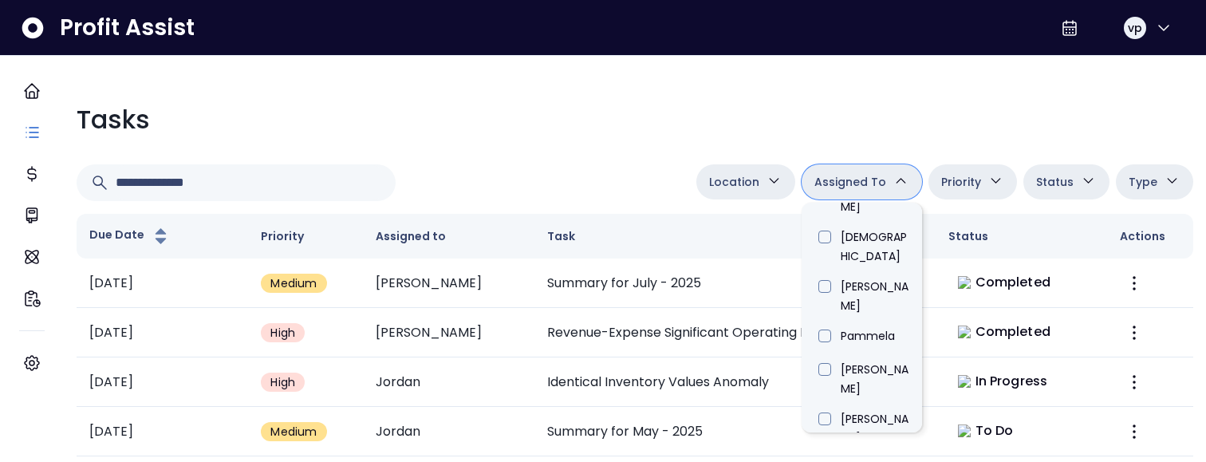
type input "*****"
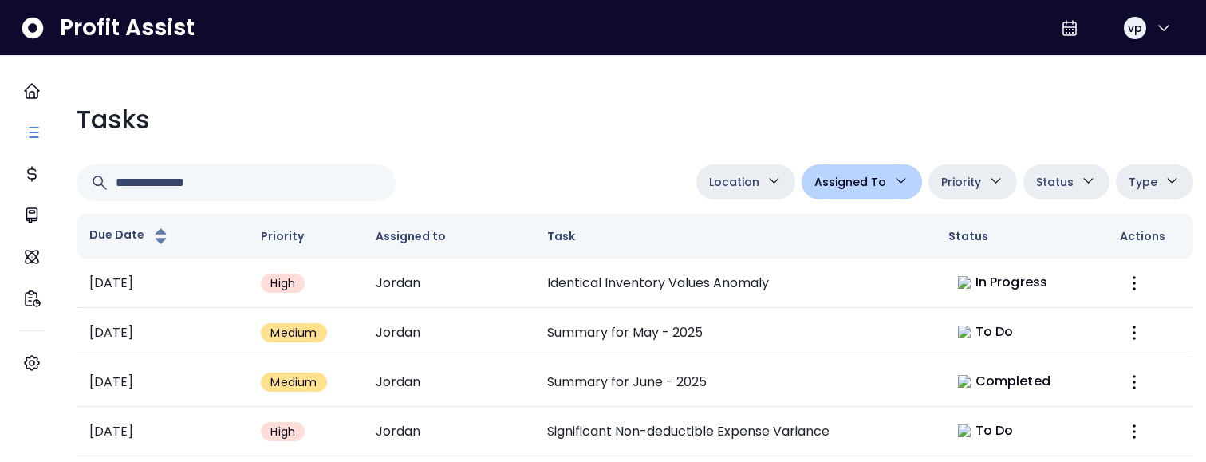
click at [552, 142] on div "Tasks Location [PERSON_NAME][GEOGRAPHIC_DATA] [GEOGRAPHIC_DATA] [PERSON_NAME] Q…" at bounding box center [635, 401] width 1142 height 627
click at [853, 191] on span "Assigned To" at bounding box center [850, 181] width 72 height 19
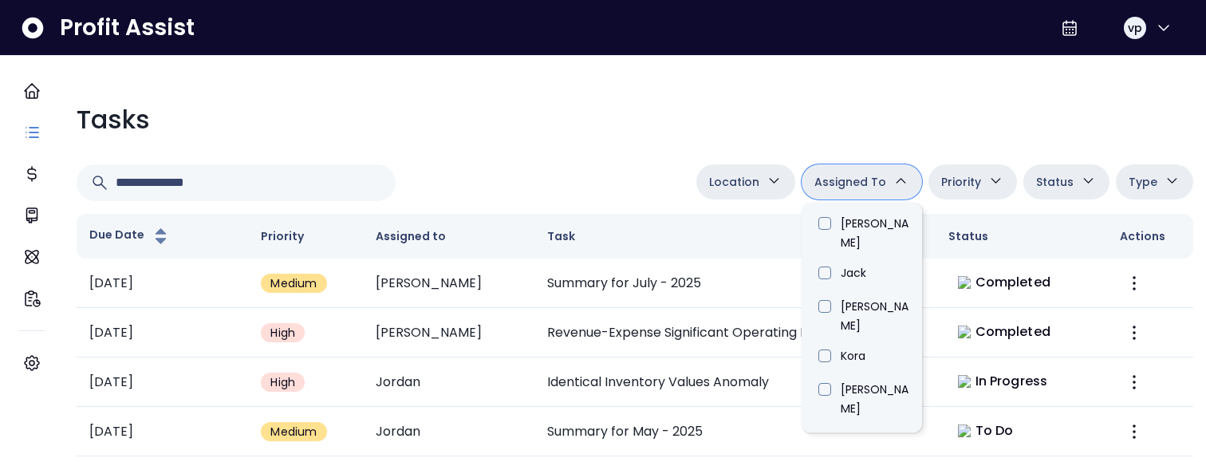
scroll to position [550, 0]
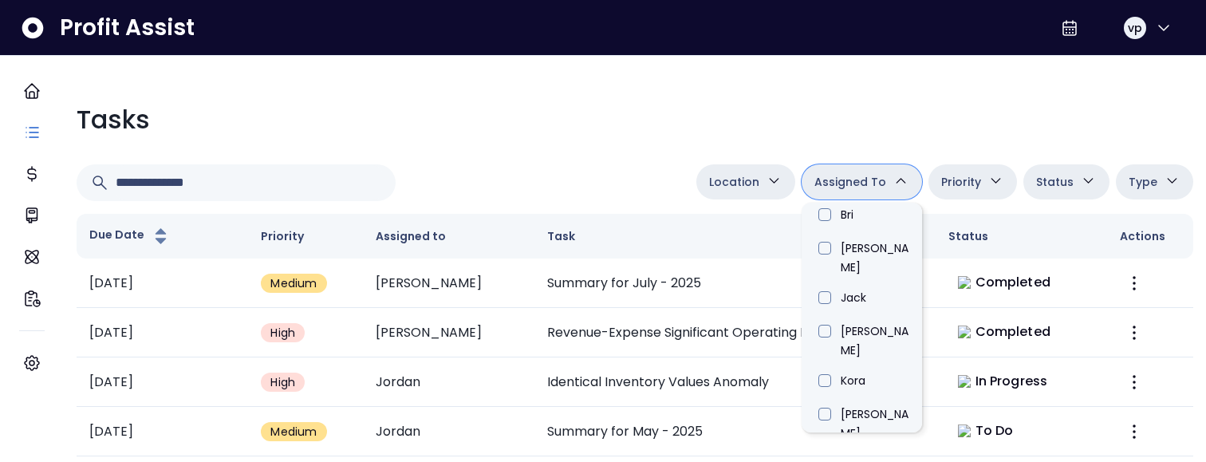
type input "****"
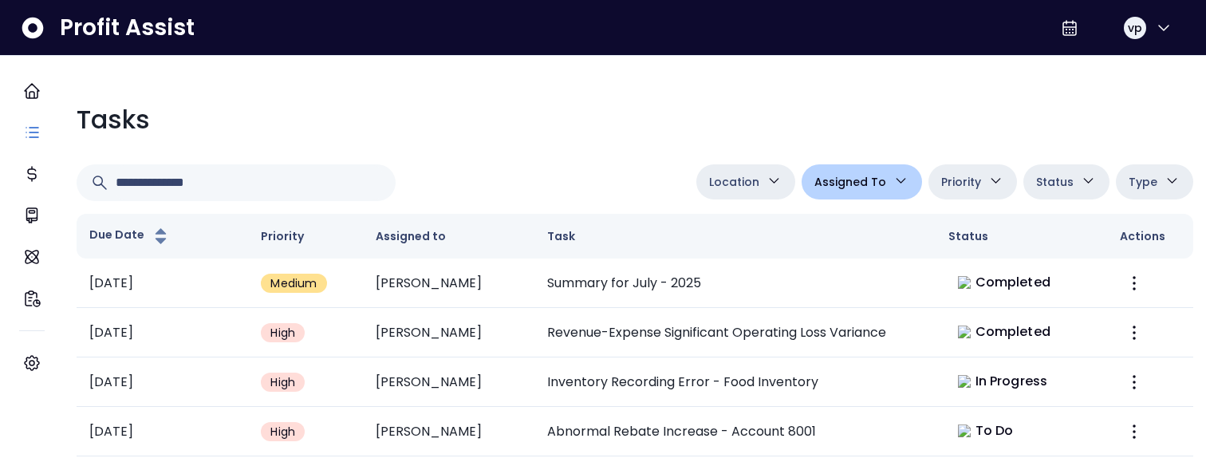
click at [670, 295] on td "Summary for July - 2025" at bounding box center [734, 282] width 401 height 49
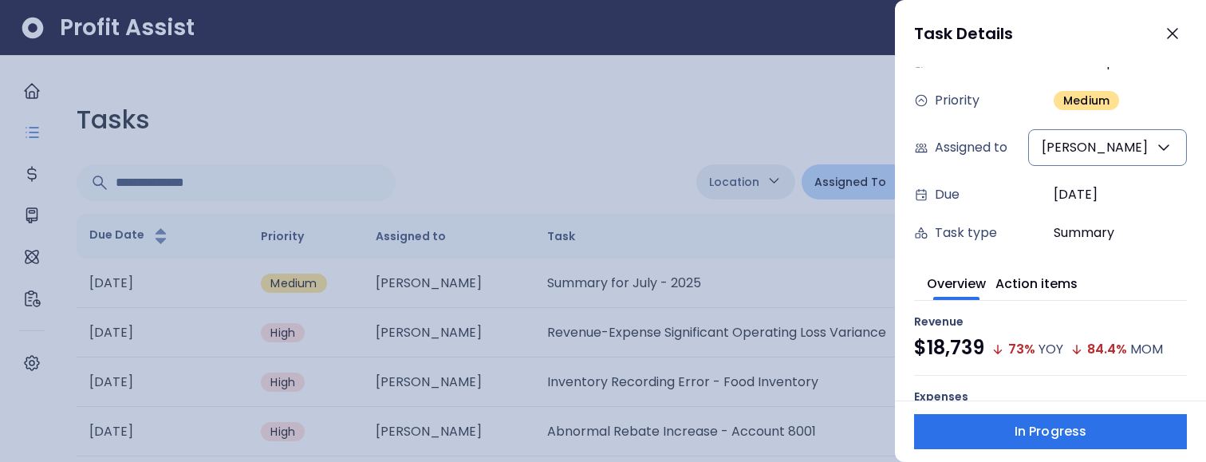
scroll to position [81, 0]
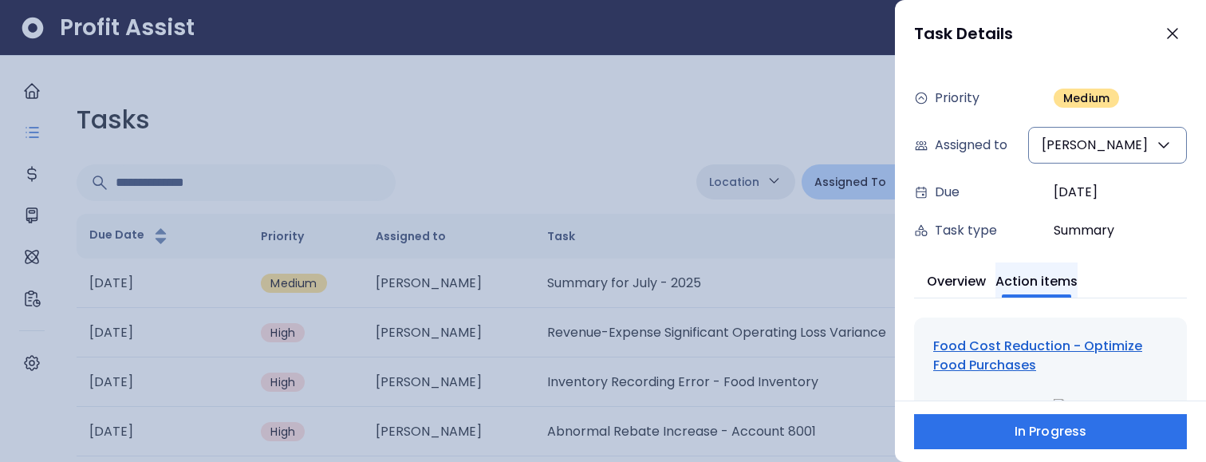
click at [1057, 278] on button "Action items" at bounding box center [1037, 279] width 82 height 35
click at [984, 357] on div "Food Cost Reduction - Optimize Food Purchases" at bounding box center [1050, 356] width 235 height 38
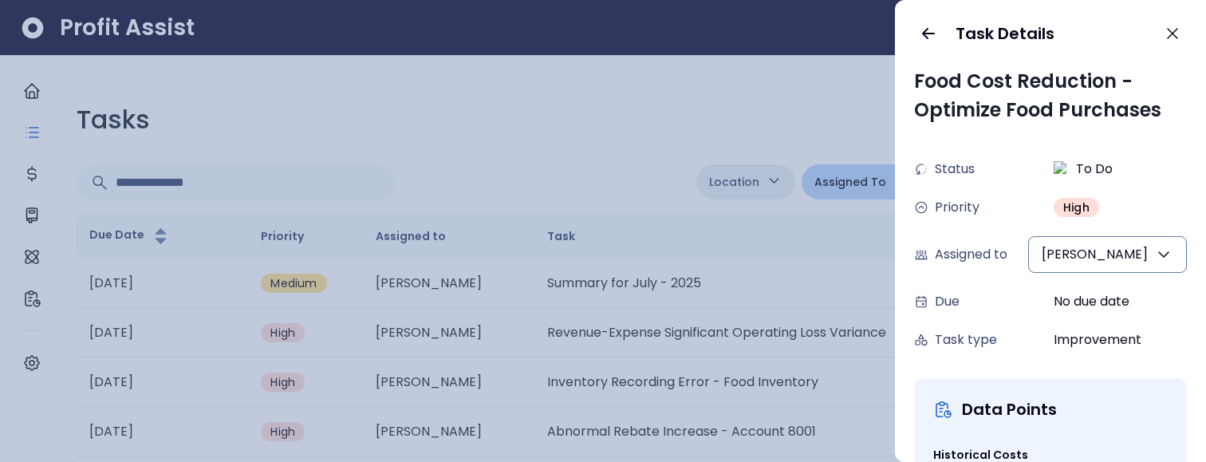
click at [1125, 257] on button "[PERSON_NAME]" at bounding box center [1107, 254] width 159 height 37
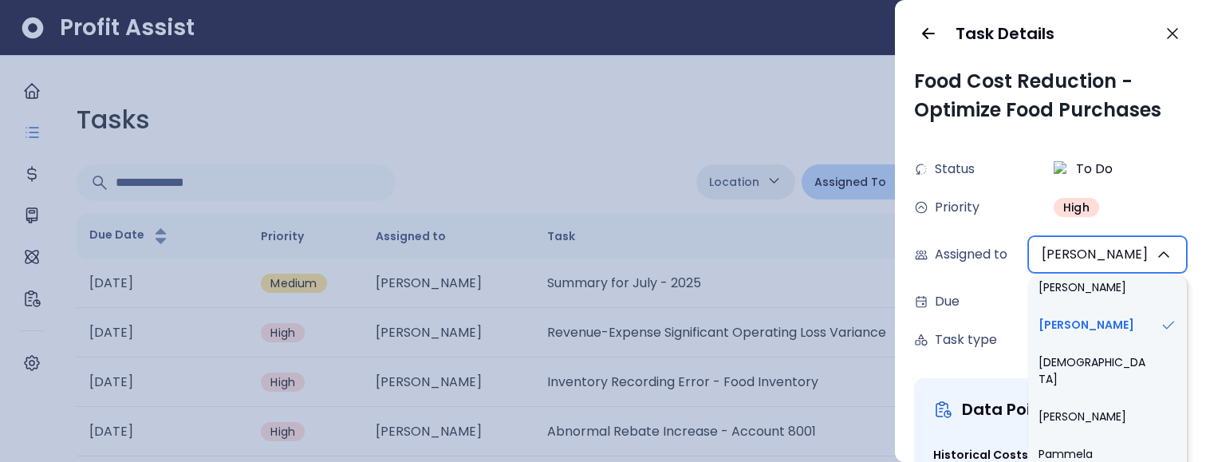
scroll to position [1045, 0]
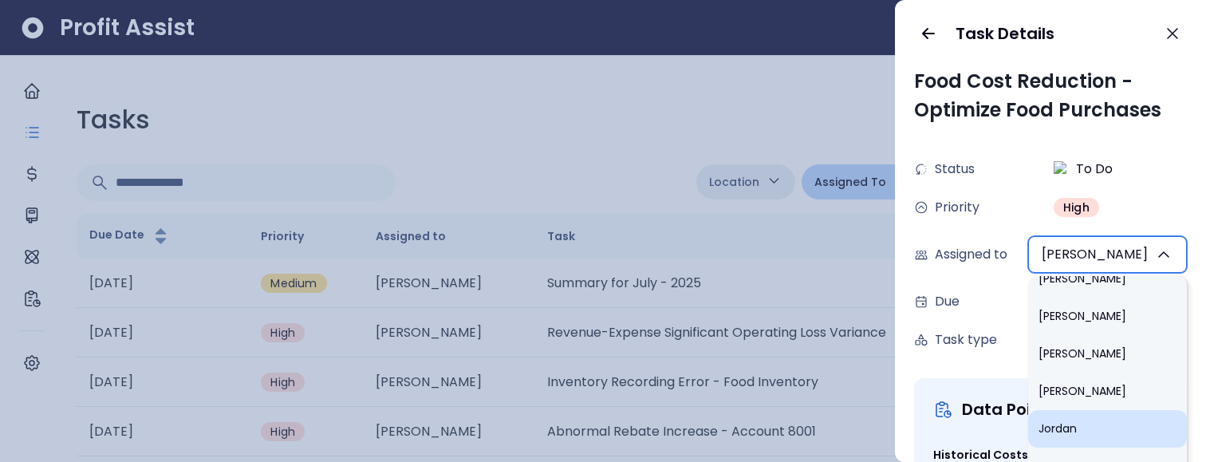
click at [1090, 415] on li "Jordan" at bounding box center [1107, 428] width 159 height 37
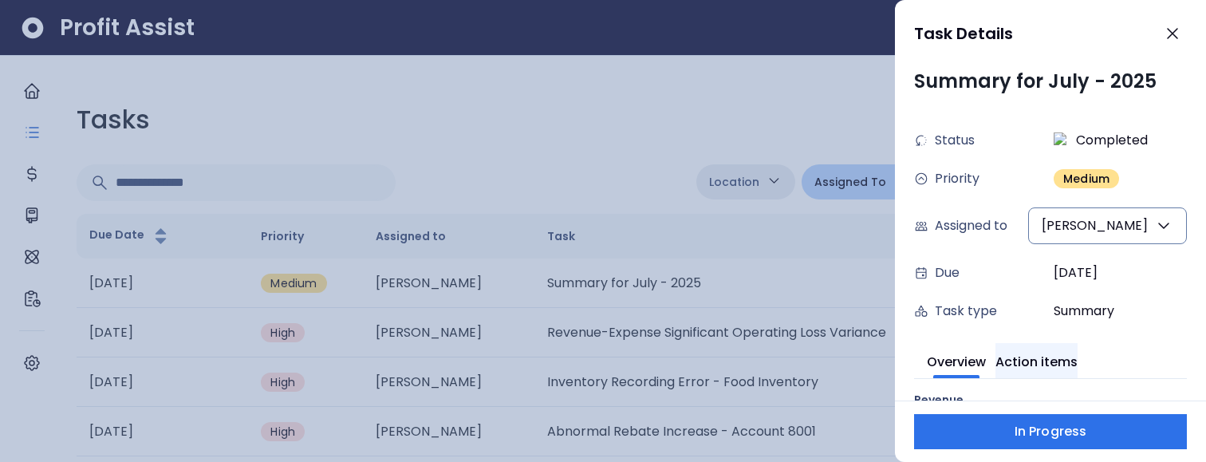
click at [1051, 369] on button "Action items" at bounding box center [1037, 360] width 82 height 35
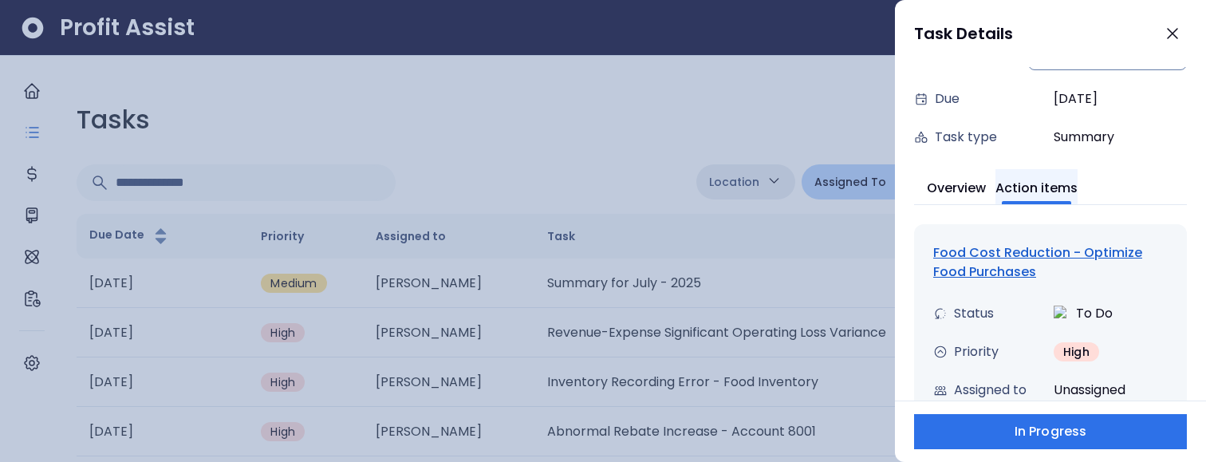
scroll to position [236, 0]
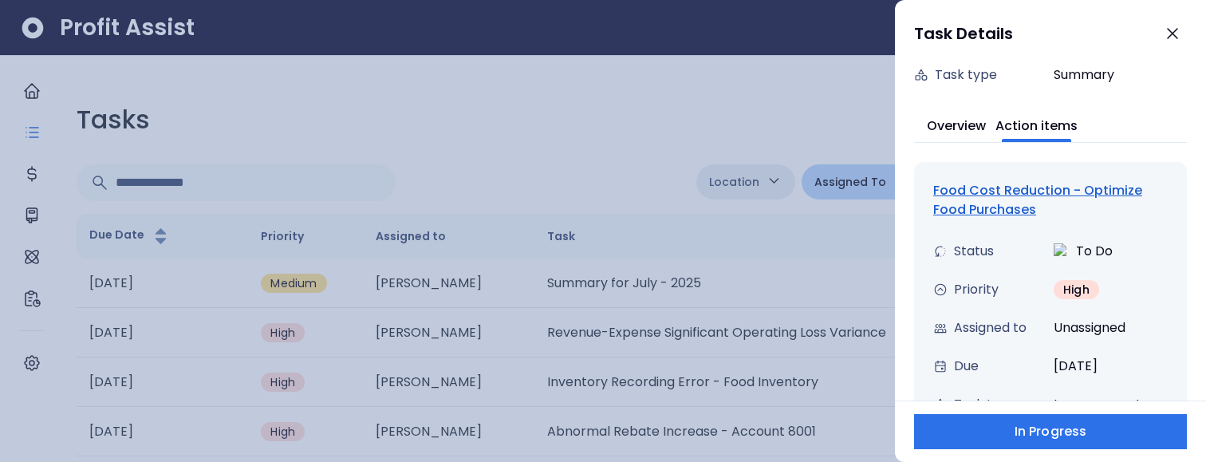
click at [1015, 203] on div "Food Cost Reduction - Optimize Food Purchases" at bounding box center [1050, 200] width 235 height 38
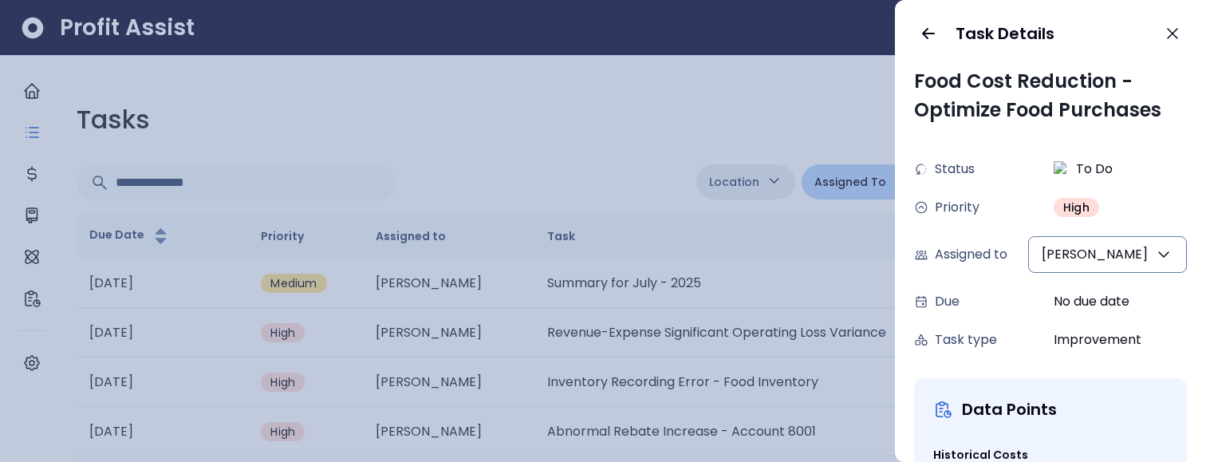
click at [1095, 237] on button "[PERSON_NAME]" at bounding box center [1107, 254] width 159 height 37
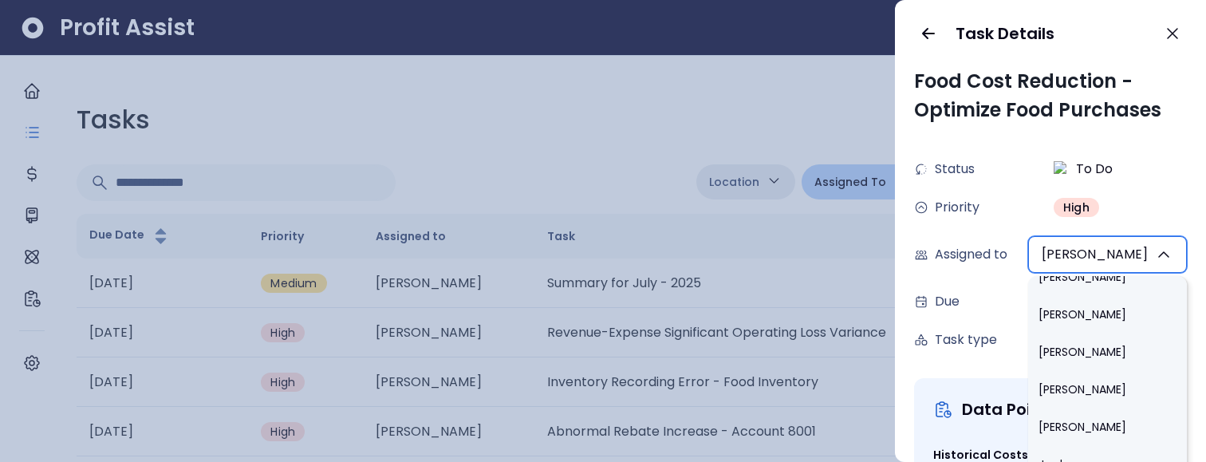
scroll to position [1045, 0]
click at [1098, 420] on li "Jordan" at bounding box center [1107, 428] width 159 height 37
